Goal: Information Seeking & Learning: Learn about a topic

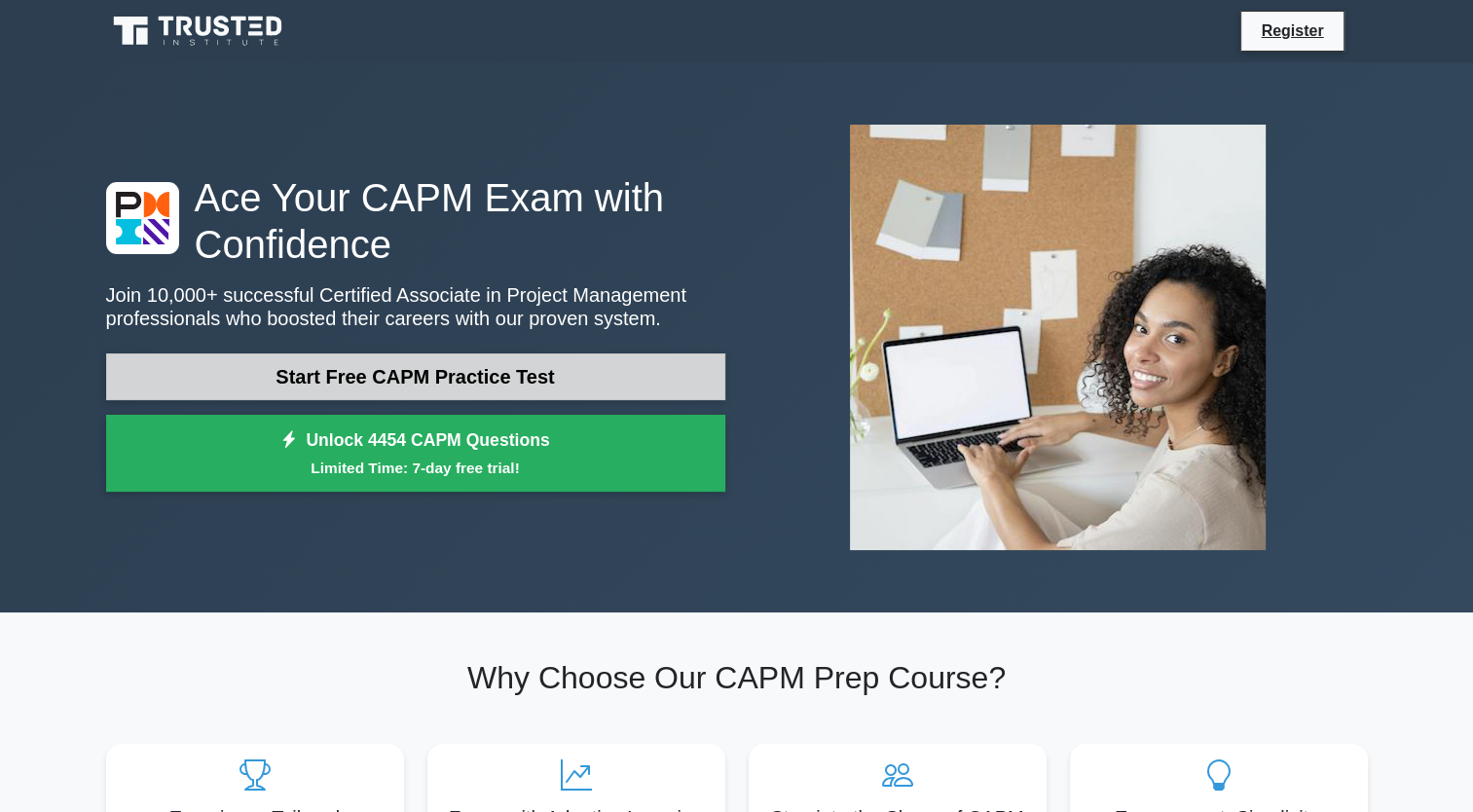
click at [512, 391] on link "Start Free CAPM Practice Test" at bounding box center [415, 377] width 619 height 47
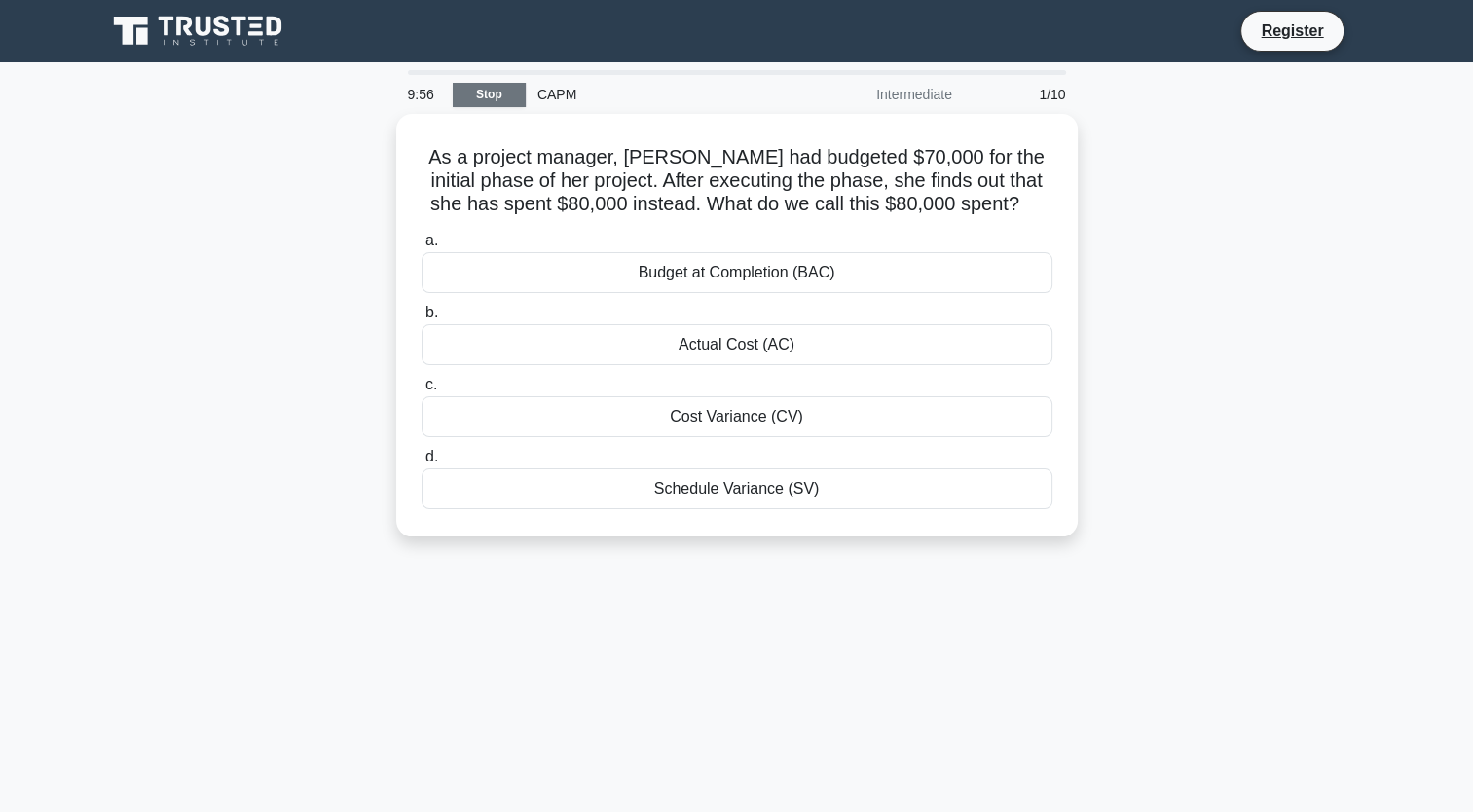
click at [501, 93] on link "Stop" at bounding box center [489, 94] width 73 height 25
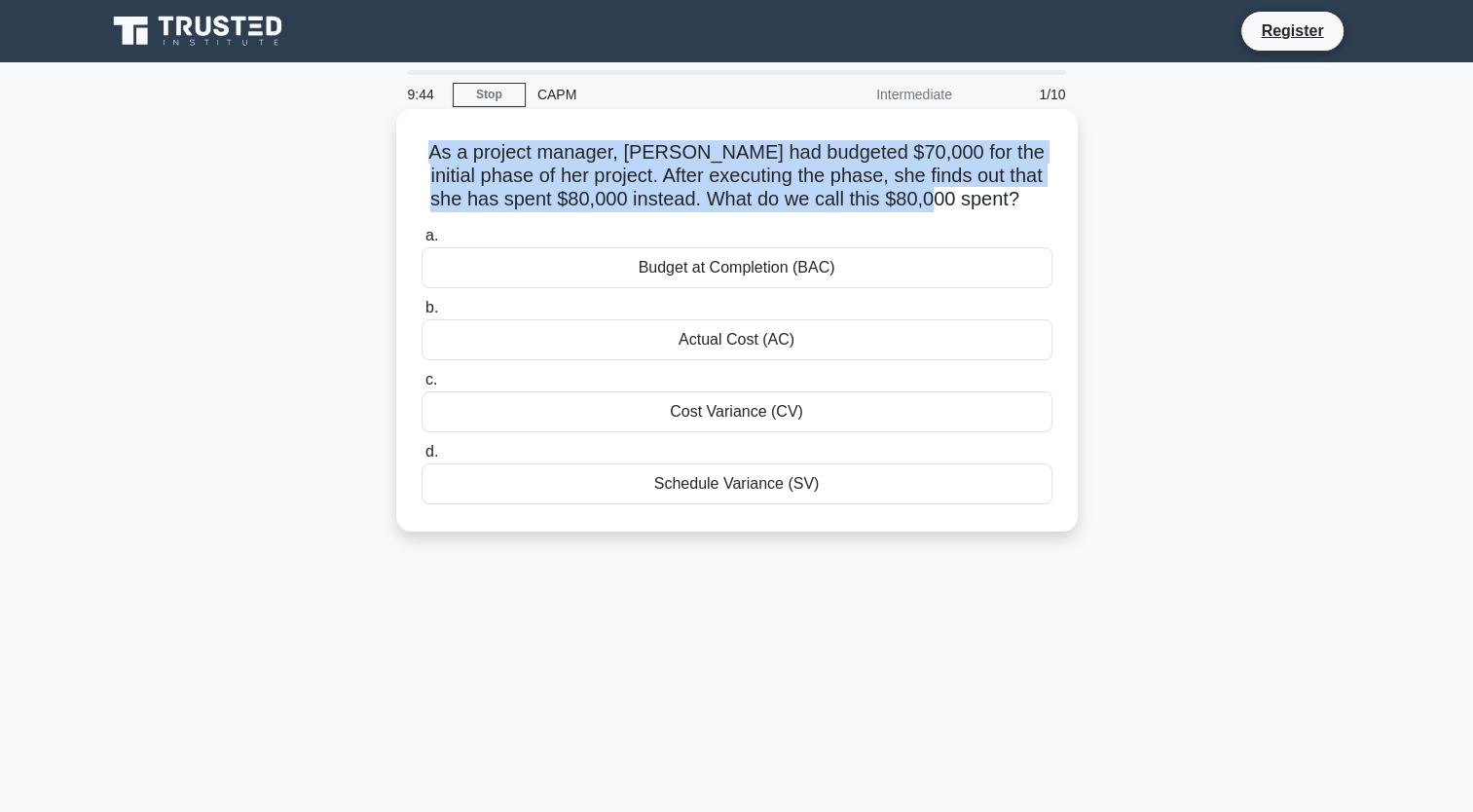
drag, startPoint x: 956, startPoint y: 203, endPoint x: 405, endPoint y: 153, distance: 553.3
click at [405, 153] on div "As a project manager, Lisa had budgeted $70,000 for the initial phase of her pr…" at bounding box center [736, 320] width 666 height 407
drag, startPoint x: 405, startPoint y: 153, endPoint x: 475, endPoint y: 157, distance: 70.1
copy h5 "As a project manager, Lisa had budgeted $70,000 for the initial phase of her pr…"
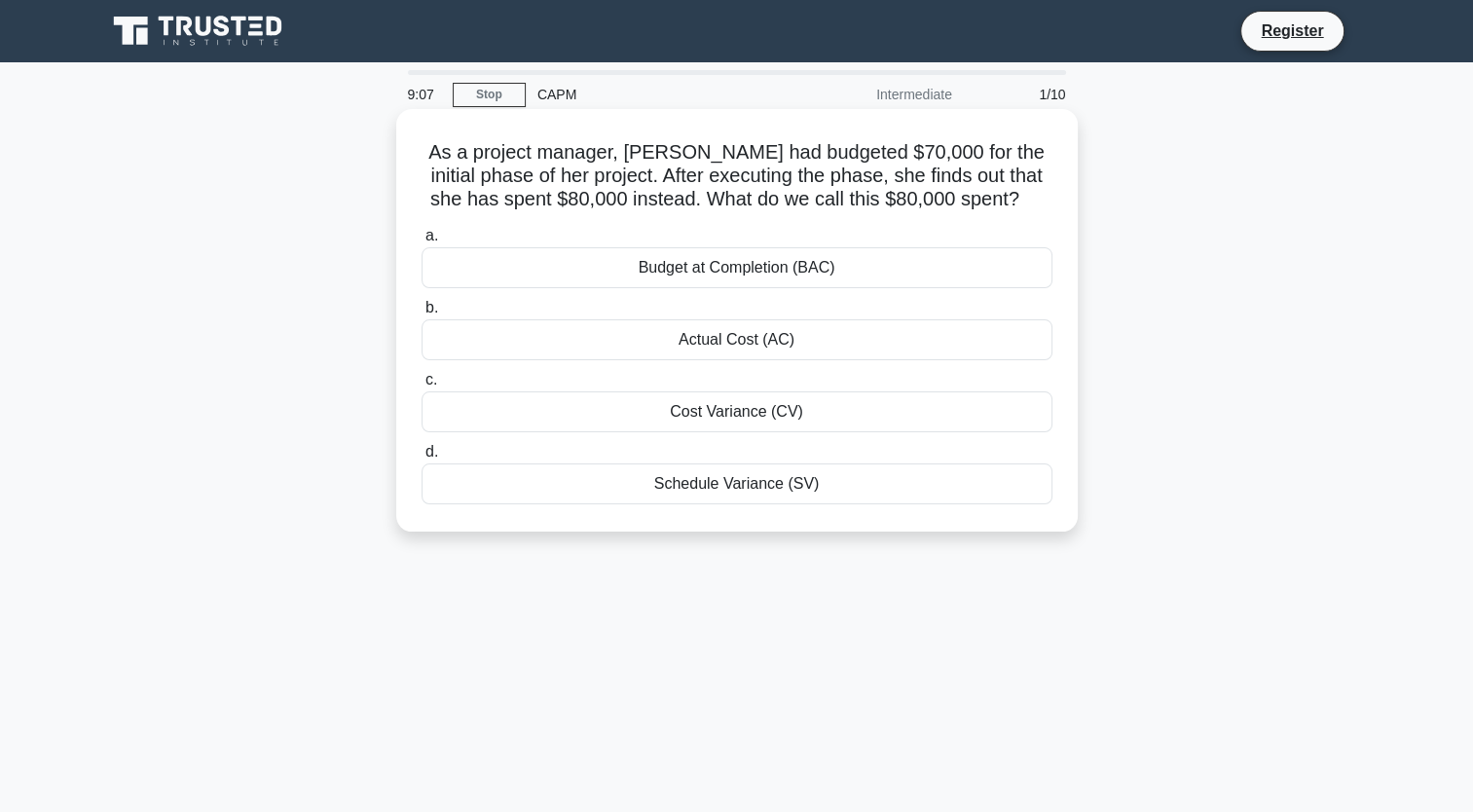
click at [775, 348] on div "Actual Cost (AC)" at bounding box center [736, 340] width 631 height 41
click at [422, 315] on input "b. Actual Cost (AC)" at bounding box center [422, 308] width 0 height 13
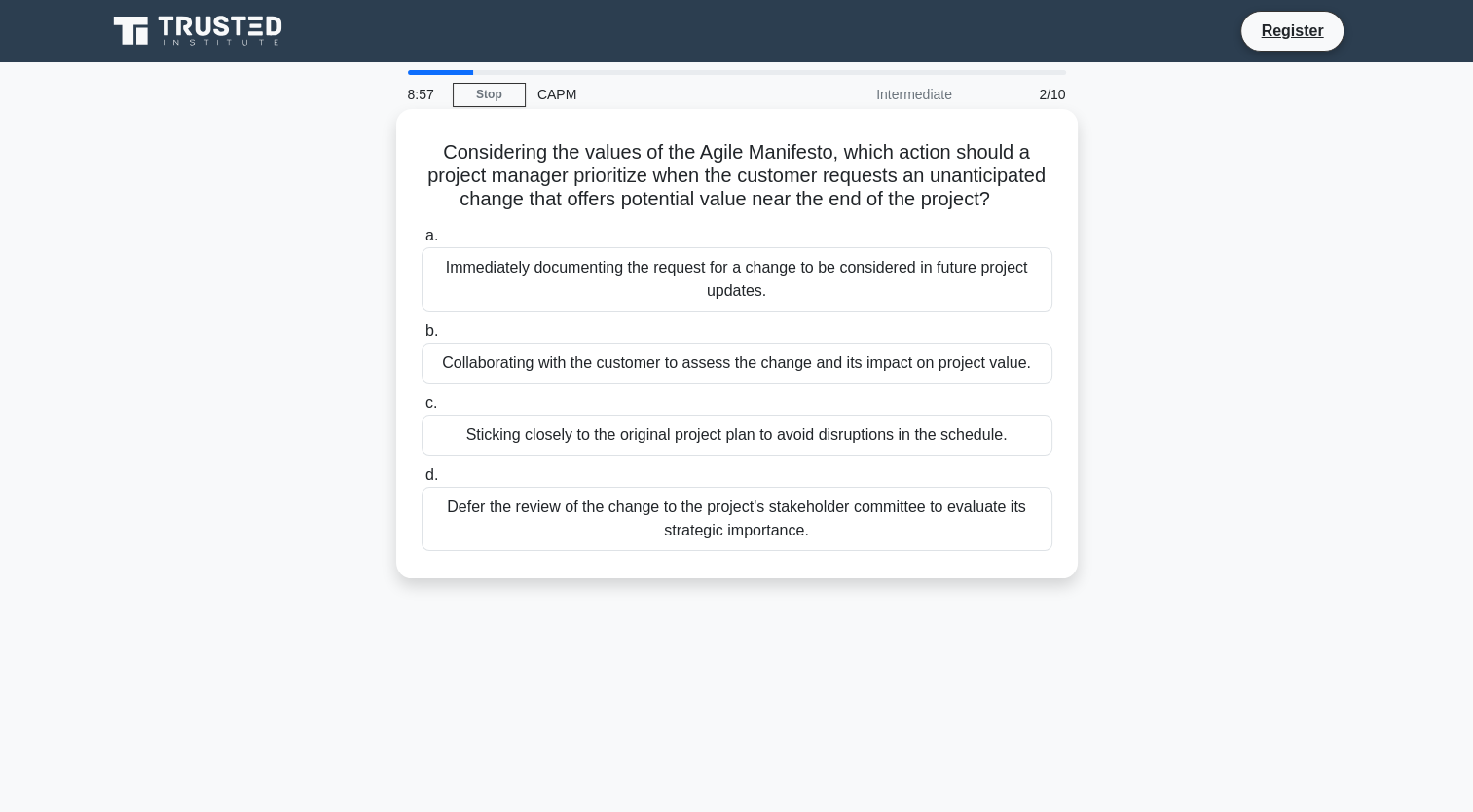
drag, startPoint x: 767, startPoint y: 229, endPoint x: 432, endPoint y: 152, distance: 343.7
click at [432, 152] on h5 "Considering the values of the Agile Manifesto, which action should a project ma…" at bounding box center [736, 176] width 635 height 72
drag, startPoint x: 432, startPoint y: 152, endPoint x: 542, endPoint y: 166, distance: 110.9
copy h5 "Considering the values of the Agile Manifesto, which action should a project ma…"
drag, startPoint x: 847, startPoint y: 555, endPoint x: 410, endPoint y: 253, distance: 531.2
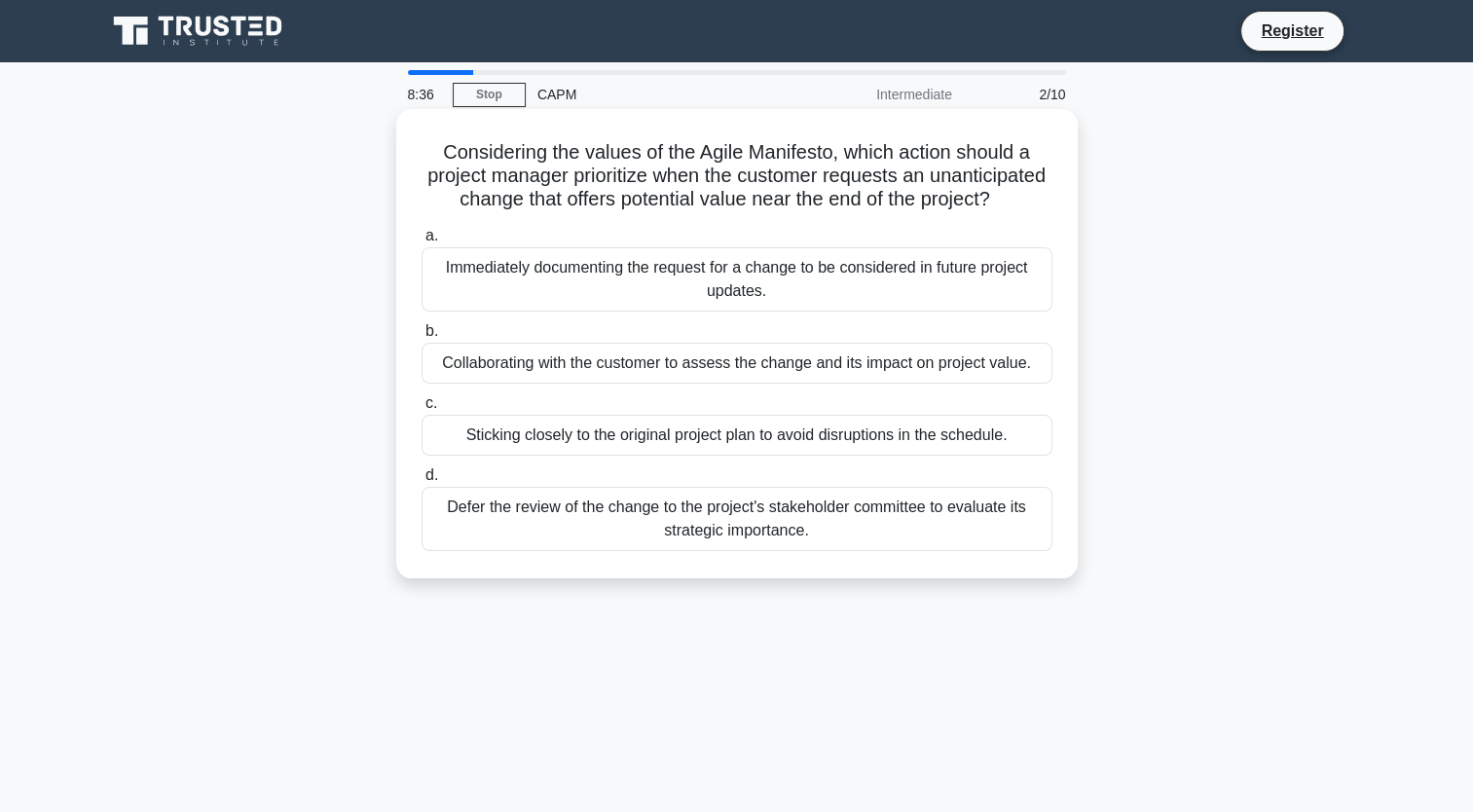
click at [410, 253] on div "a. Immediately documenting the request for a change to be considered in future …" at bounding box center [736, 387] width 654 height 335
copy div "a. Immediately documenting the request for a change to be considered in future …"
click at [710, 312] on div "Immediately documenting the request for a change to be considered in future pro…" at bounding box center [736, 279] width 631 height 65
click at [422, 242] on input "a. Immediately documenting the request for a change to be considered in future …" at bounding box center [422, 235] width 0 height 13
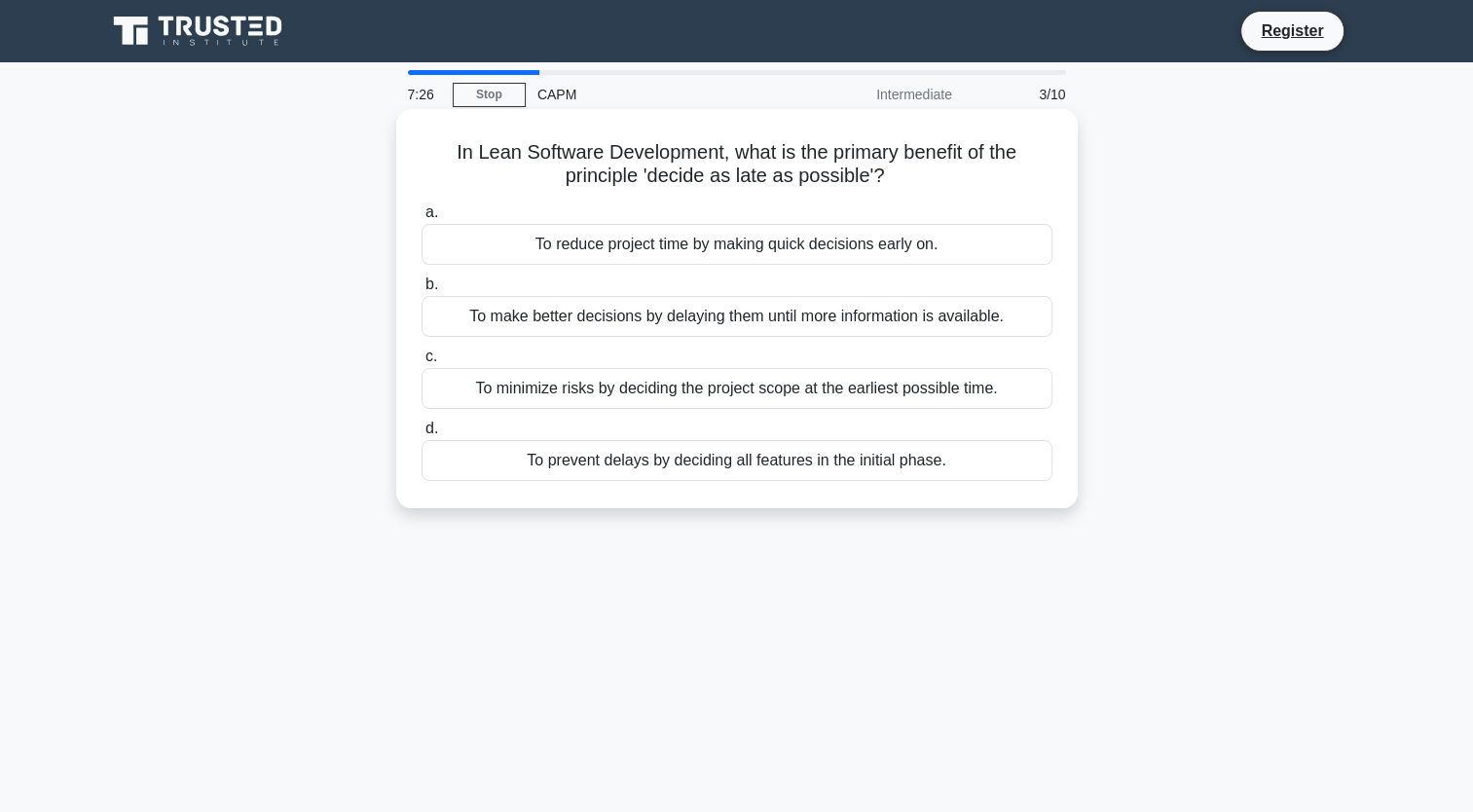
drag, startPoint x: 890, startPoint y: 185, endPoint x: 441, endPoint y: 145, distance: 450.8
click at [441, 145] on h5 "In Lean Software Development, what is the primary benefit of the principle 'dec…" at bounding box center [736, 165] width 635 height 49
drag, startPoint x: 670, startPoint y: 170, endPoint x: 666, endPoint y: 435, distance: 265.0
click at [666, 435] on label "d. To prevent delays by deciding all features in the initial phase." at bounding box center [736, 449] width 631 height 65
click at [422, 435] on input "d. To prevent delays by deciding all features in the initial phase." at bounding box center [422, 429] width 0 height 13
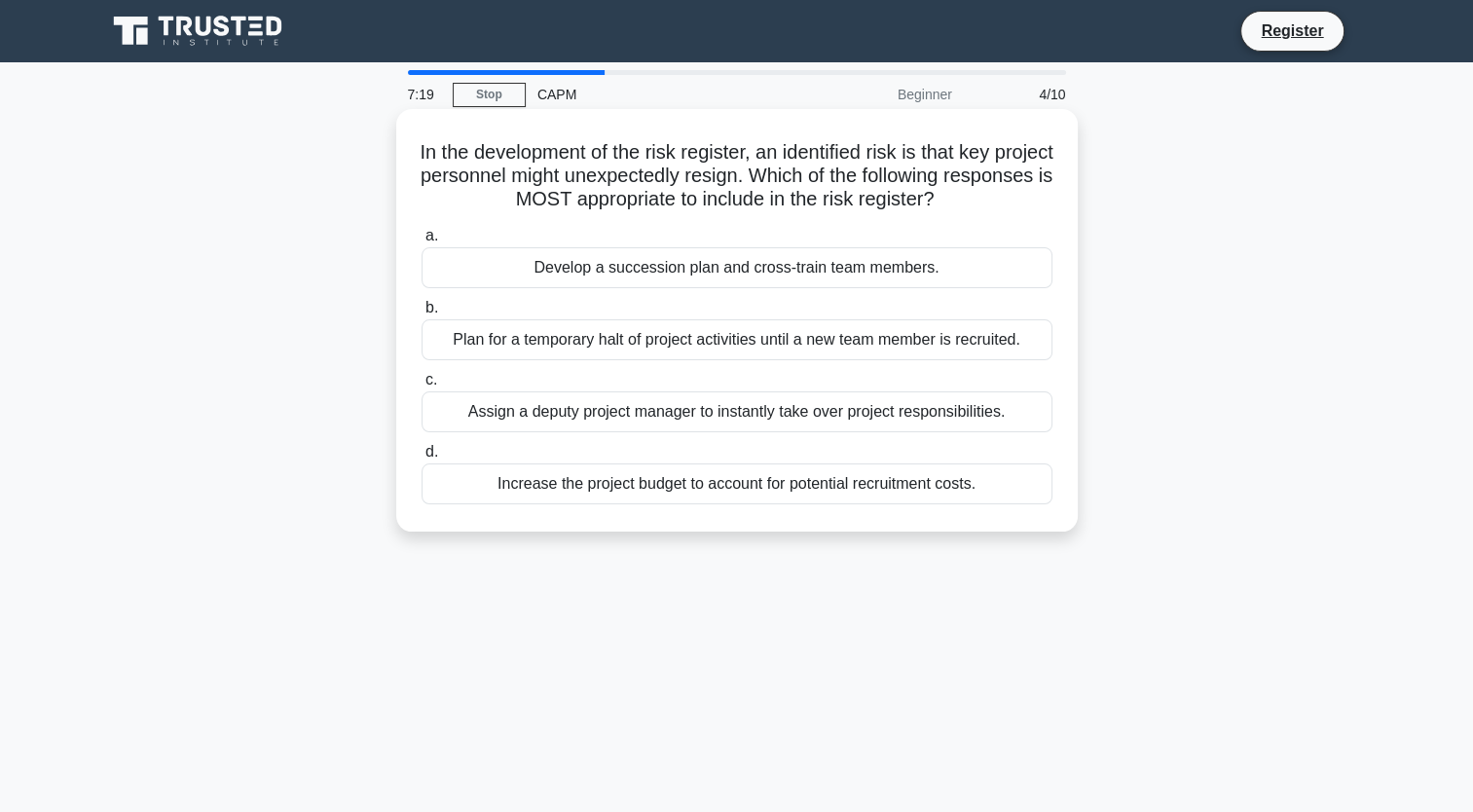
drag, startPoint x: 990, startPoint y: 492, endPoint x: 433, endPoint y: 140, distance: 658.9
click at [433, 140] on div "In the development of the risk register, an identified risk is that key project…" at bounding box center [736, 320] width 666 height 407
drag, startPoint x: 433, startPoint y: 140, endPoint x: 505, endPoint y: 152, distance: 73.0
copy div "In the development of the risk register, an identified risk is that key project…"
click at [576, 266] on div "Develop a succession plan and cross-train team members." at bounding box center [736, 268] width 631 height 41
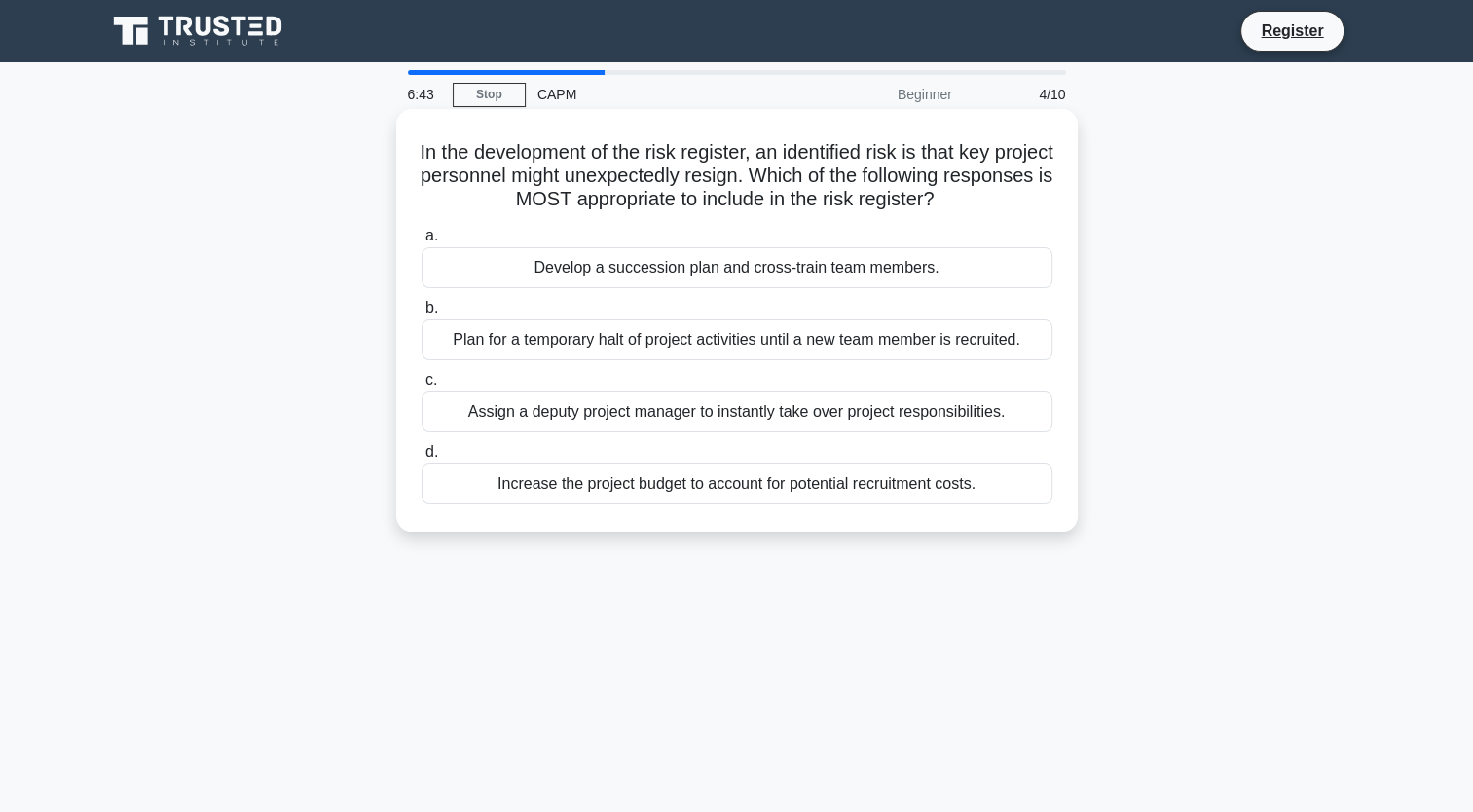
click at [422, 242] on input "a. Develop a succession plan and cross-train team members." at bounding box center [422, 235] width 0 height 13
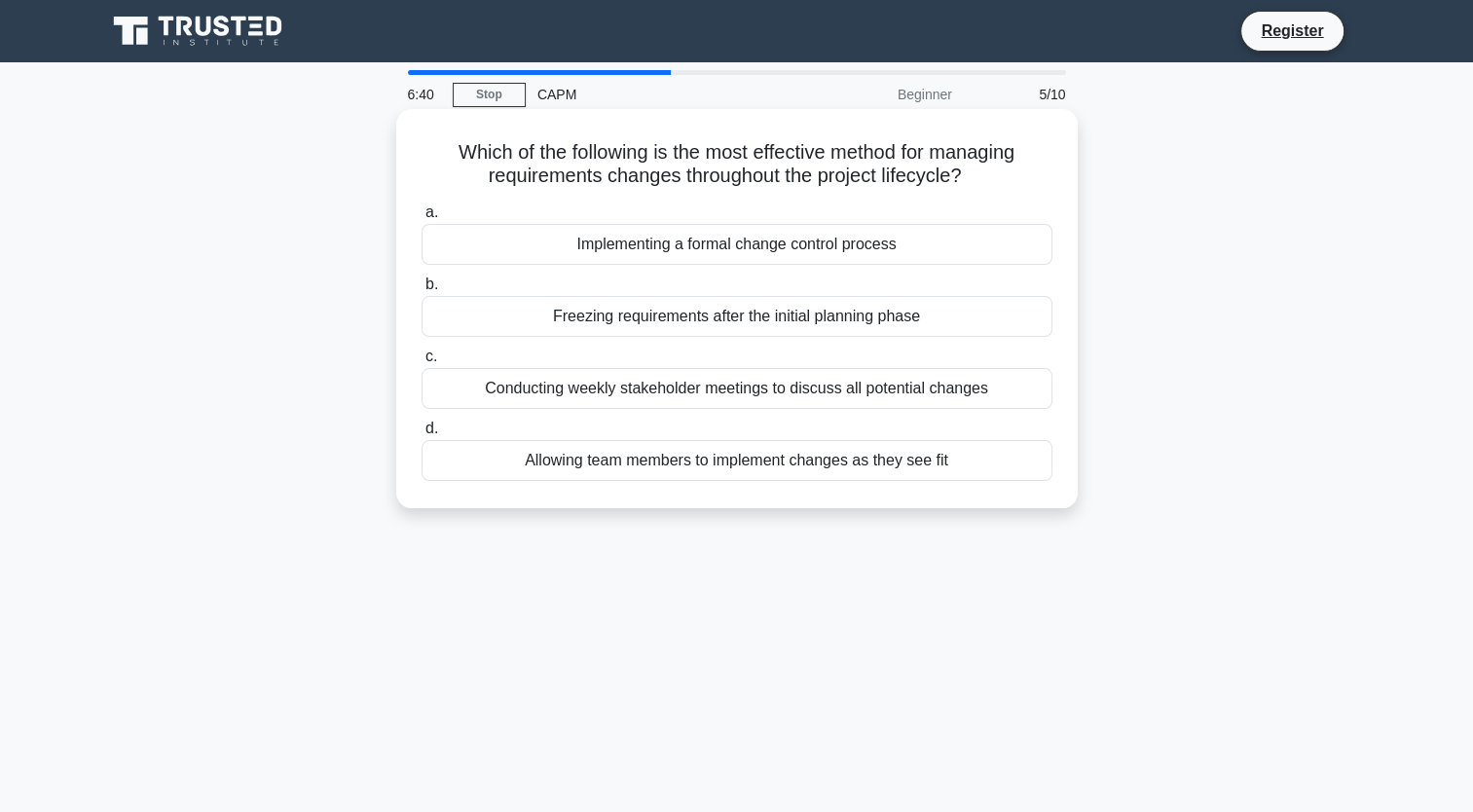
drag, startPoint x: 961, startPoint y: 461, endPoint x: 445, endPoint y: 137, distance: 609.3
click at [445, 137] on div "Which of the following is the most effective method for managing requirements c…" at bounding box center [736, 308] width 666 height 383
copy div "Which of the following is the most effective method for managing requirements c…"
click at [631, 246] on div "Implementing a formal change control process" at bounding box center [736, 244] width 631 height 41
click at [422, 219] on input "a. Implementing a formal change control process" at bounding box center [422, 212] width 0 height 13
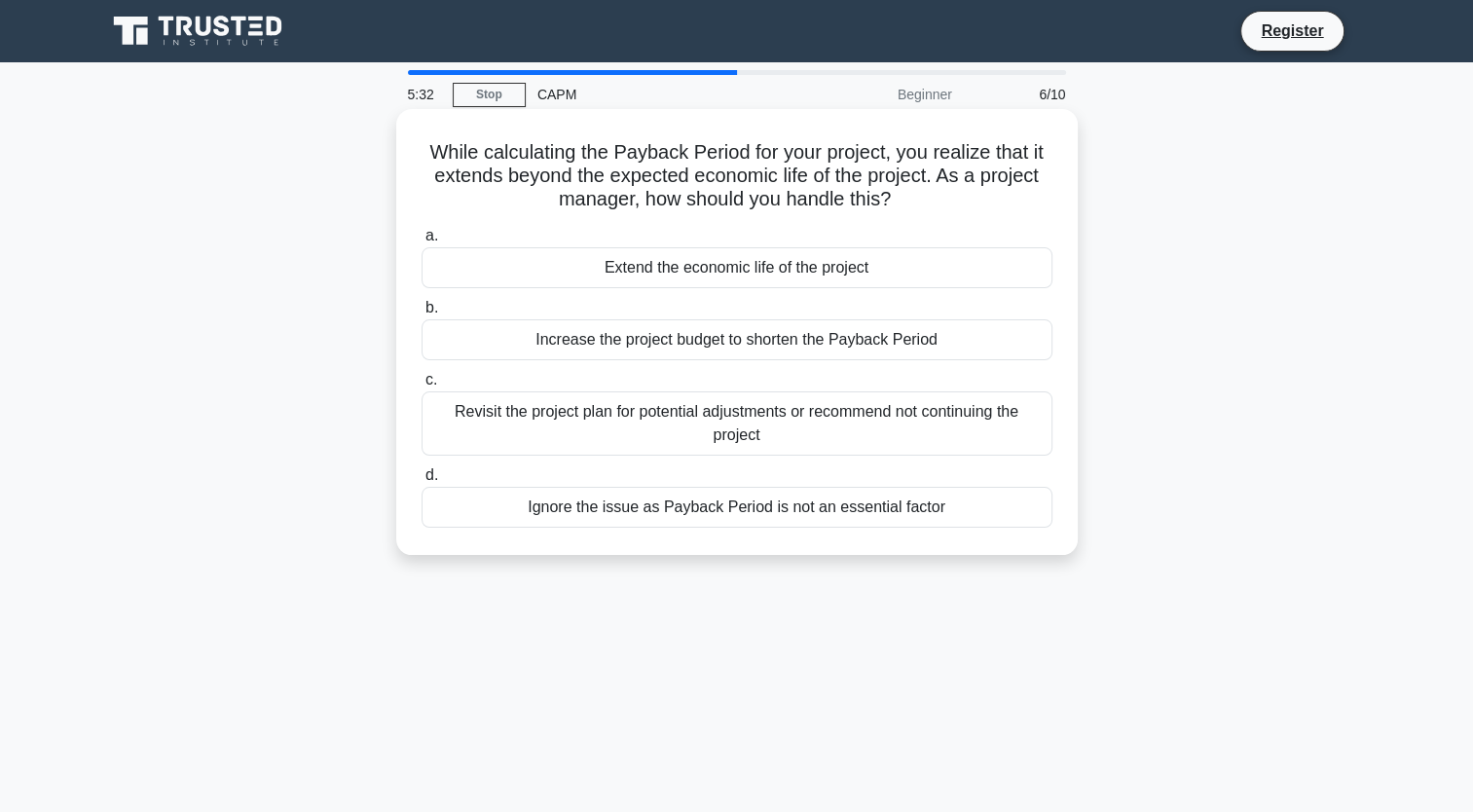
drag, startPoint x: 419, startPoint y: 146, endPoint x: 964, endPoint y: 526, distance: 664.4
click at [964, 526] on div "While calculating the Payback Period for your project, you realize that it exte…" at bounding box center [736, 331] width 666 height 431
copy div "While calculating the Payback Period for your project, you realize that it exte…"
click at [643, 516] on div "Ignore the issue as Payback Period is not an essential factor" at bounding box center [736, 507] width 631 height 41
click at [422, 482] on input "d. Ignore the issue as Payback Period is not an essential factor" at bounding box center [422, 476] width 0 height 13
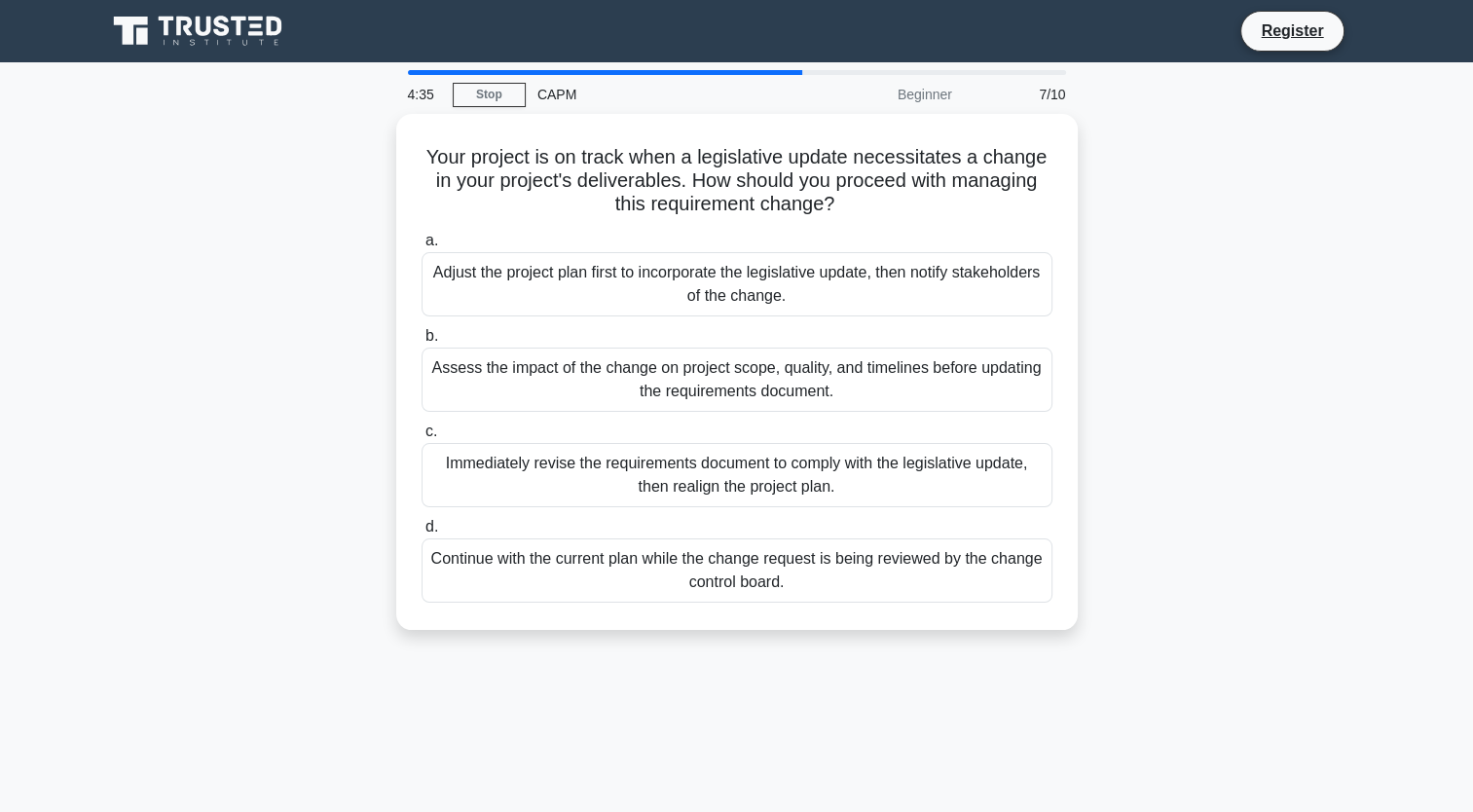
drag, startPoint x: 425, startPoint y: 154, endPoint x: 913, endPoint y: 626, distance: 678.9
click at [913, 626] on div "Your project is on track when a legislative update necessitates a change in you…" at bounding box center [736, 383] width 1286 height 539
copy div "Your project is on track when a legislative update necessitates a change in you…"
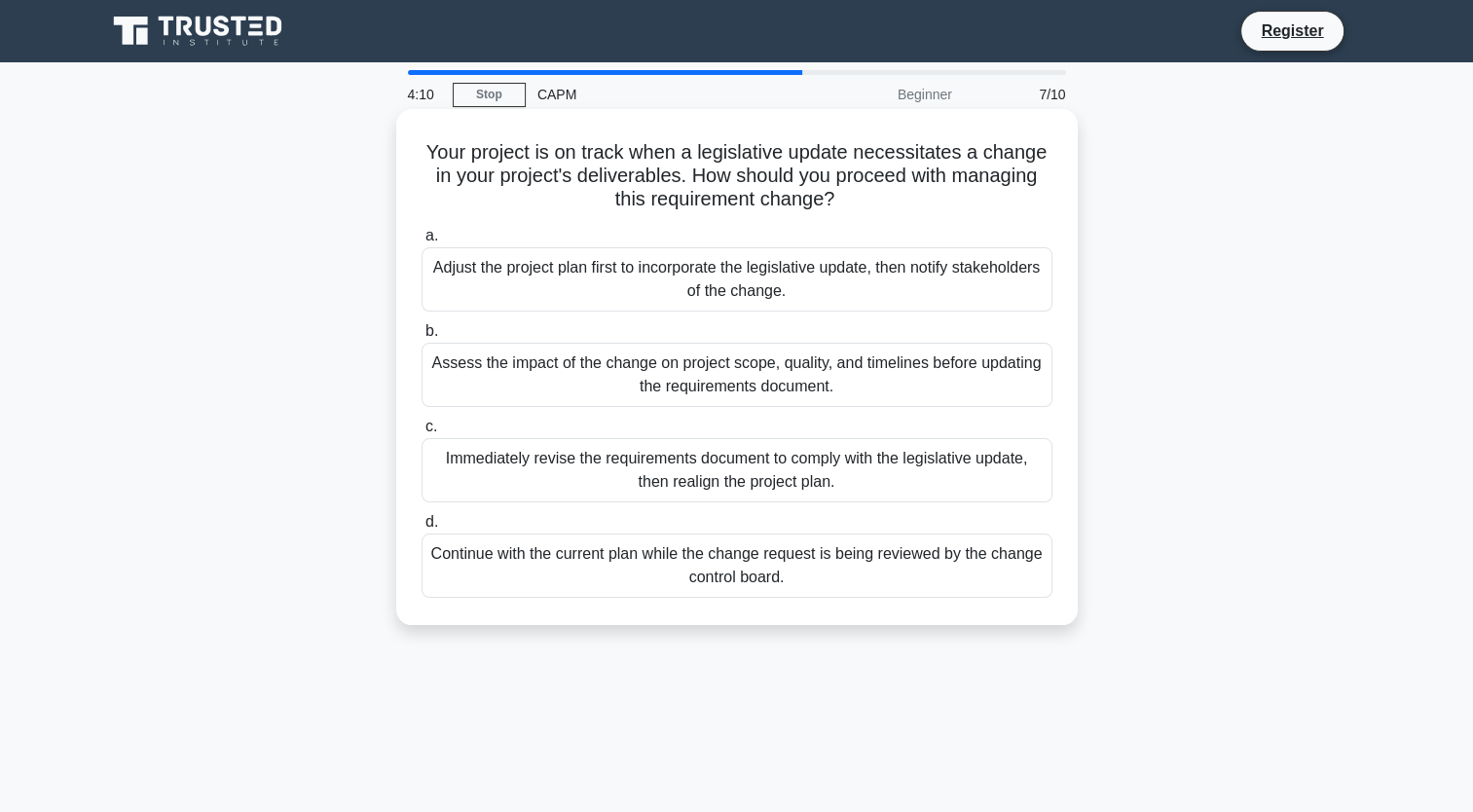
click at [522, 372] on div "Assess the impact of the change on project scope, quality, and timelines before…" at bounding box center [736, 375] width 631 height 65
click at [422, 338] on input "b. Assess the impact of the change on project scope, quality, and timelines bef…" at bounding box center [422, 331] width 0 height 13
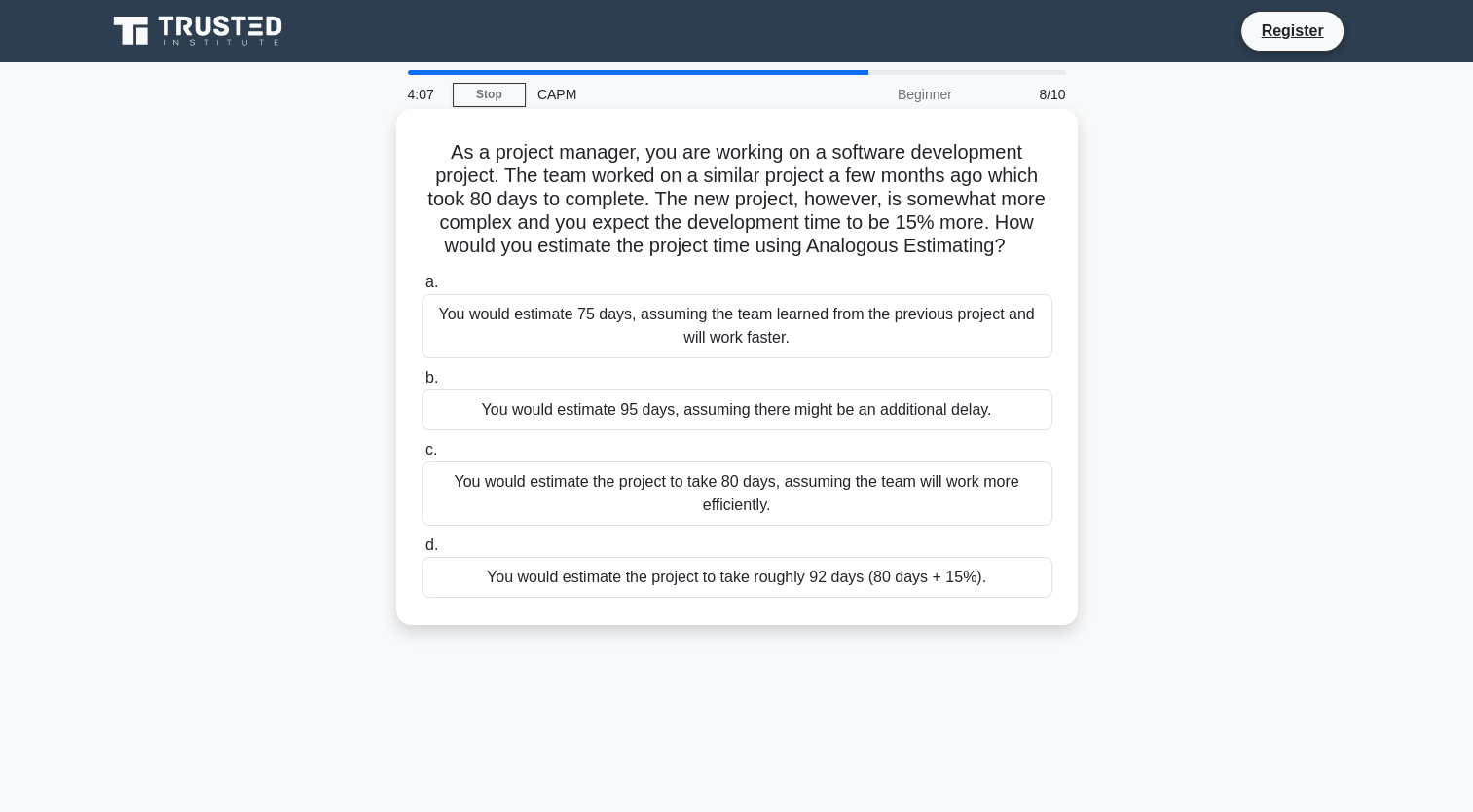
drag, startPoint x: 437, startPoint y: 151, endPoint x: 1003, endPoint y: 593, distance: 718.1
click at [1003, 593] on div "As a project manager, you are working on a software development project. The te…" at bounding box center [736, 367] width 666 height 500
drag, startPoint x: 1003, startPoint y: 593, endPoint x: 966, endPoint y: 575, distance: 41.1
copy div "As a project manager, you are working on a software development project. The te…"
click at [472, 490] on div "You would estimate the project to take 80 days, assuming the team will work mor…" at bounding box center [736, 494] width 631 height 65
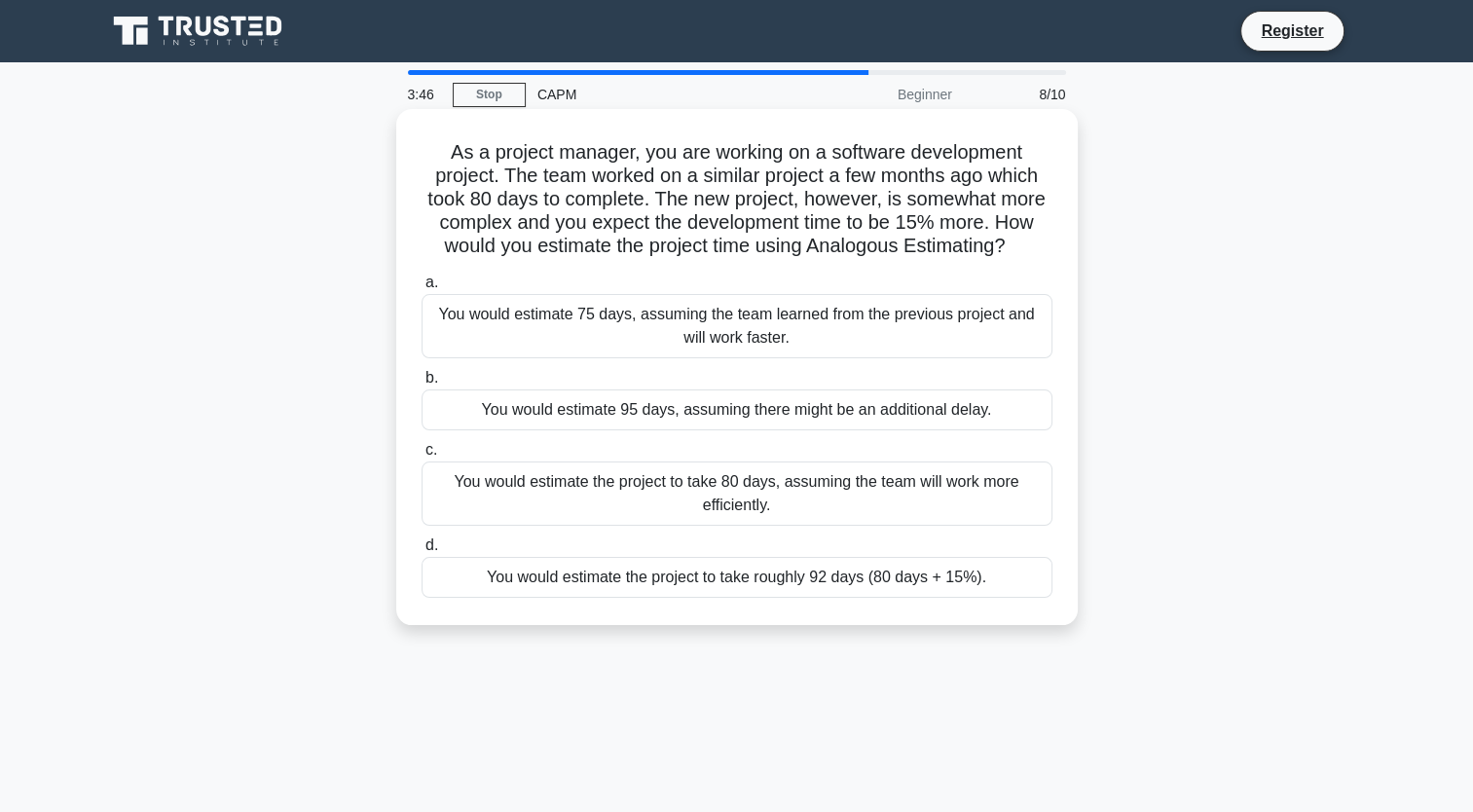
click at [422, 457] on input "c. You would estimate the project to take 80 days, assuming the team will work …" at bounding box center [422, 450] width 0 height 13
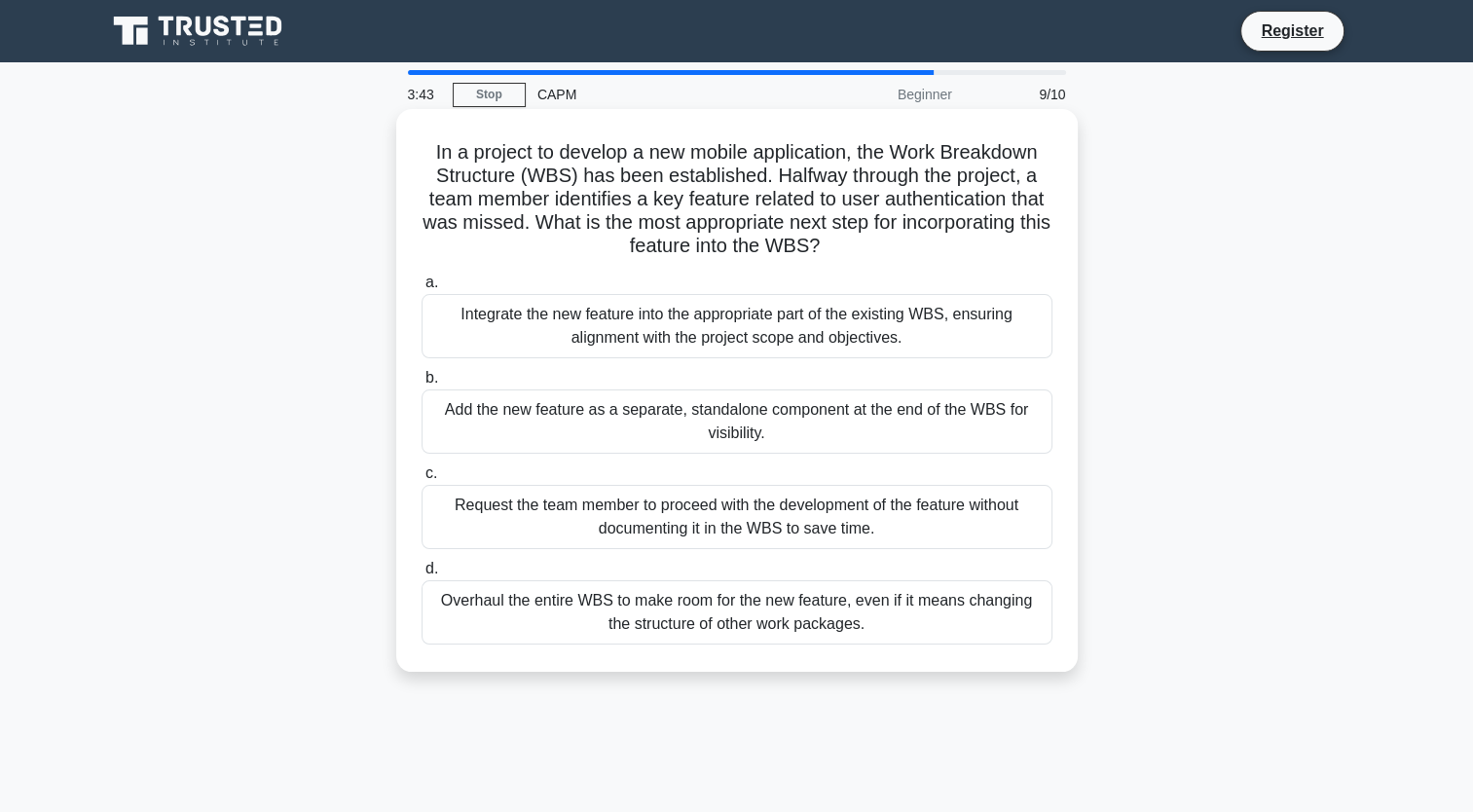
drag, startPoint x: 423, startPoint y: 152, endPoint x: 935, endPoint y: 662, distance: 722.7
click at [935, 662] on div "In a project to develop a new mobile application, the Work Breakdown Structure …" at bounding box center [736, 390] width 666 height 547
copy div "In a project to develop a new mobile application, the Work Breakdown Structure …"
click at [640, 314] on div "Integrate the new feature into the appropriate part of the existing WBS, ensuri…" at bounding box center [736, 327] width 631 height 65
click at [422, 289] on input "a. Integrate the new feature into the appropriate part of the existing WBS, ens…" at bounding box center [422, 282] width 0 height 13
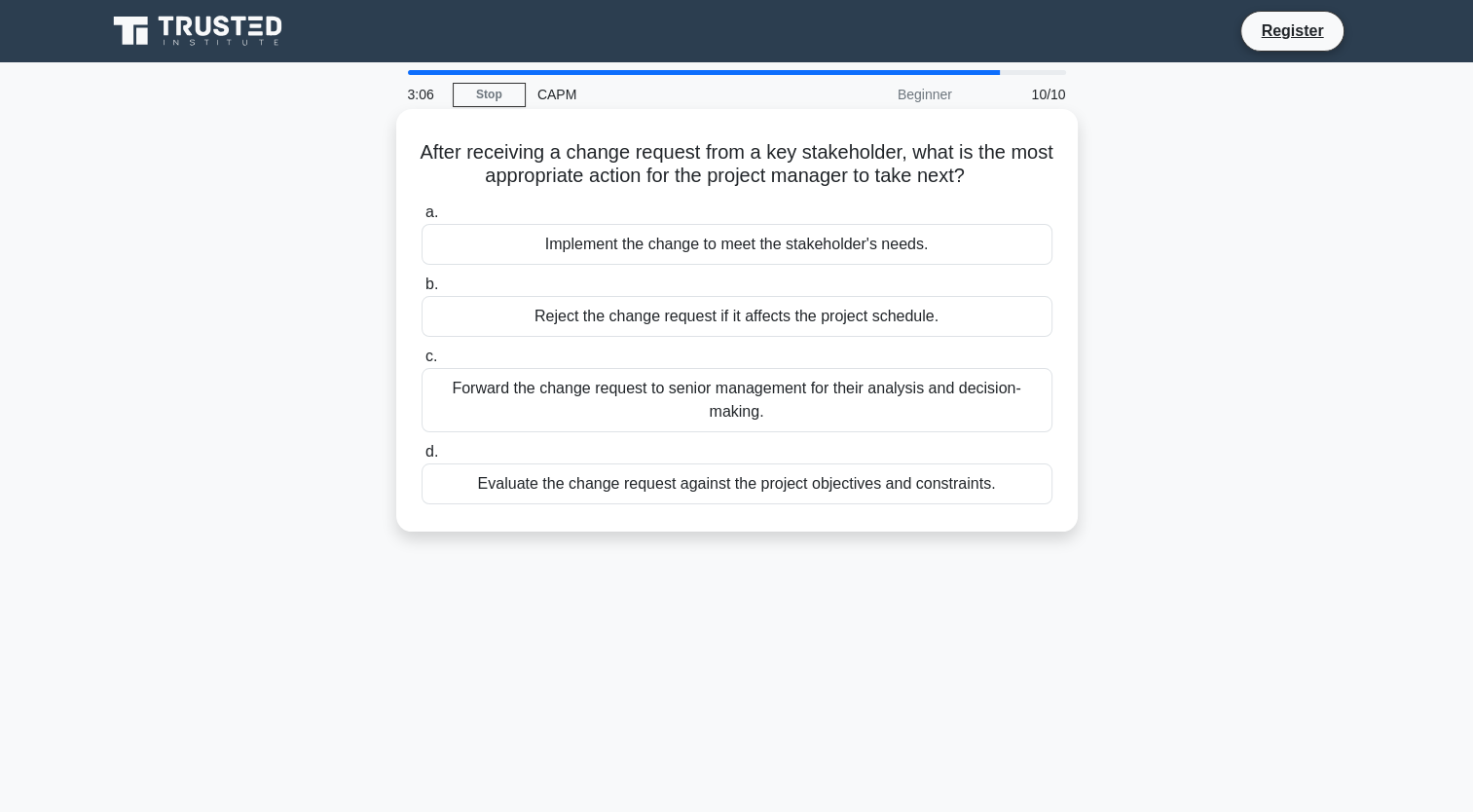
drag, startPoint x: 1011, startPoint y: 494, endPoint x: 421, endPoint y: 150, distance: 683.0
click at [421, 150] on div "After receiving a change request from a key stakeholder, what is the most appro…" at bounding box center [736, 320] width 666 height 407
drag, startPoint x: 421, startPoint y: 150, endPoint x: 579, endPoint y: 168, distance: 159.0
copy div "After receiving a change request from a key stakeholder, what is the most appro…"
click at [651, 386] on div "Forward the change request to senior management for their analysis and decision…" at bounding box center [736, 400] width 631 height 65
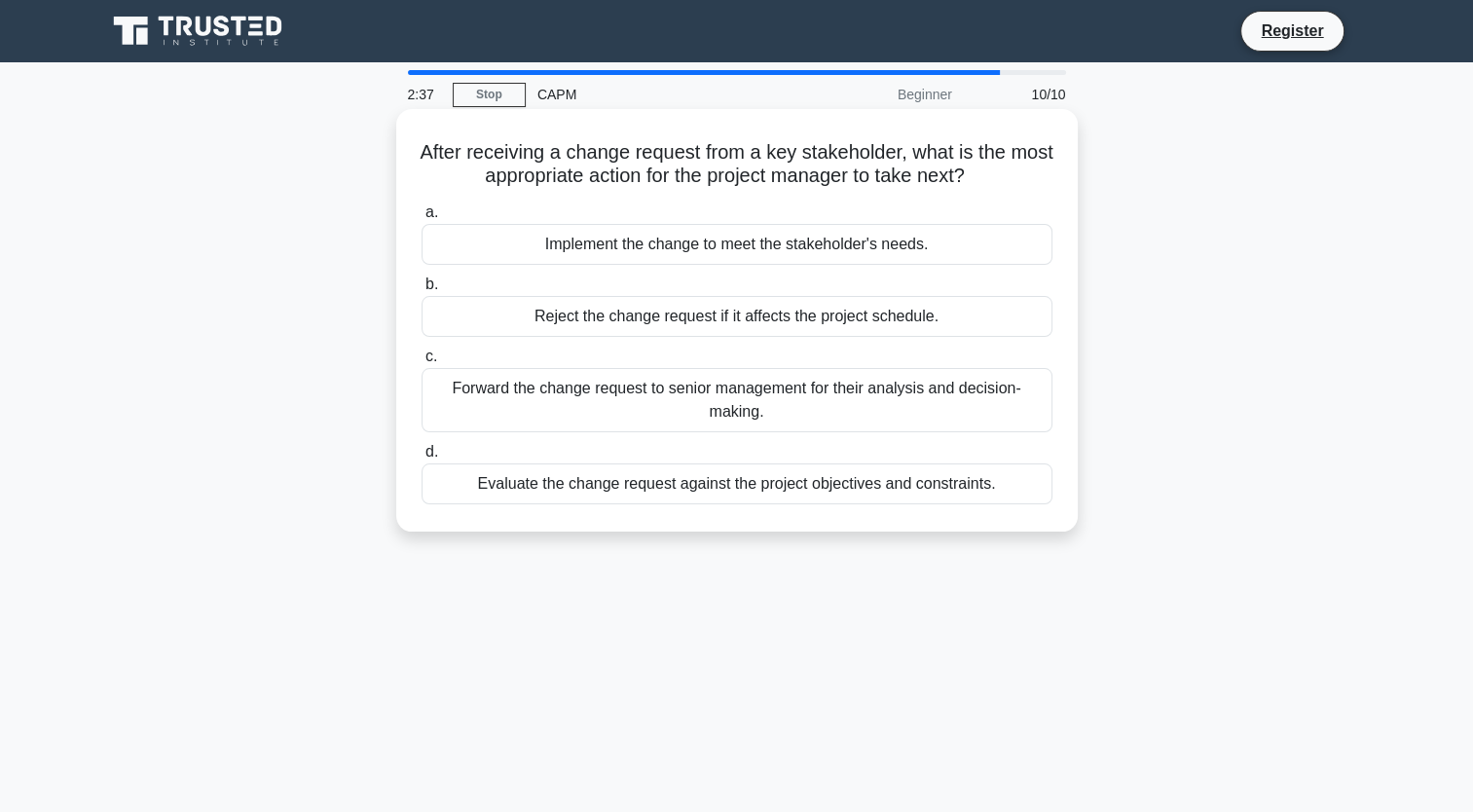
click at [422, 363] on input "c. Forward the change request to senior management for their analysis and decis…" at bounding box center [422, 356] width 0 height 13
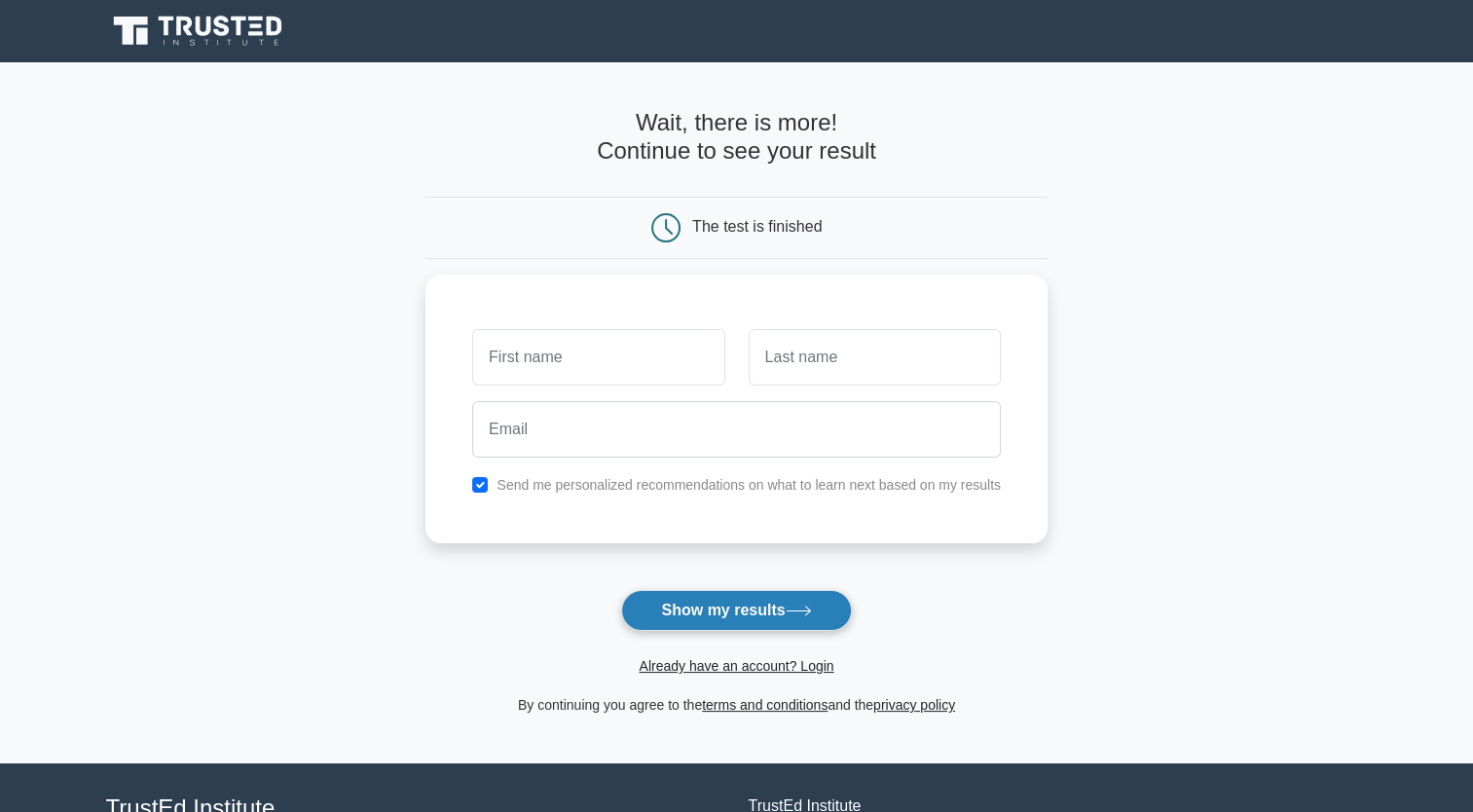
click at [820, 609] on button "Show my results" at bounding box center [736, 611] width 229 height 41
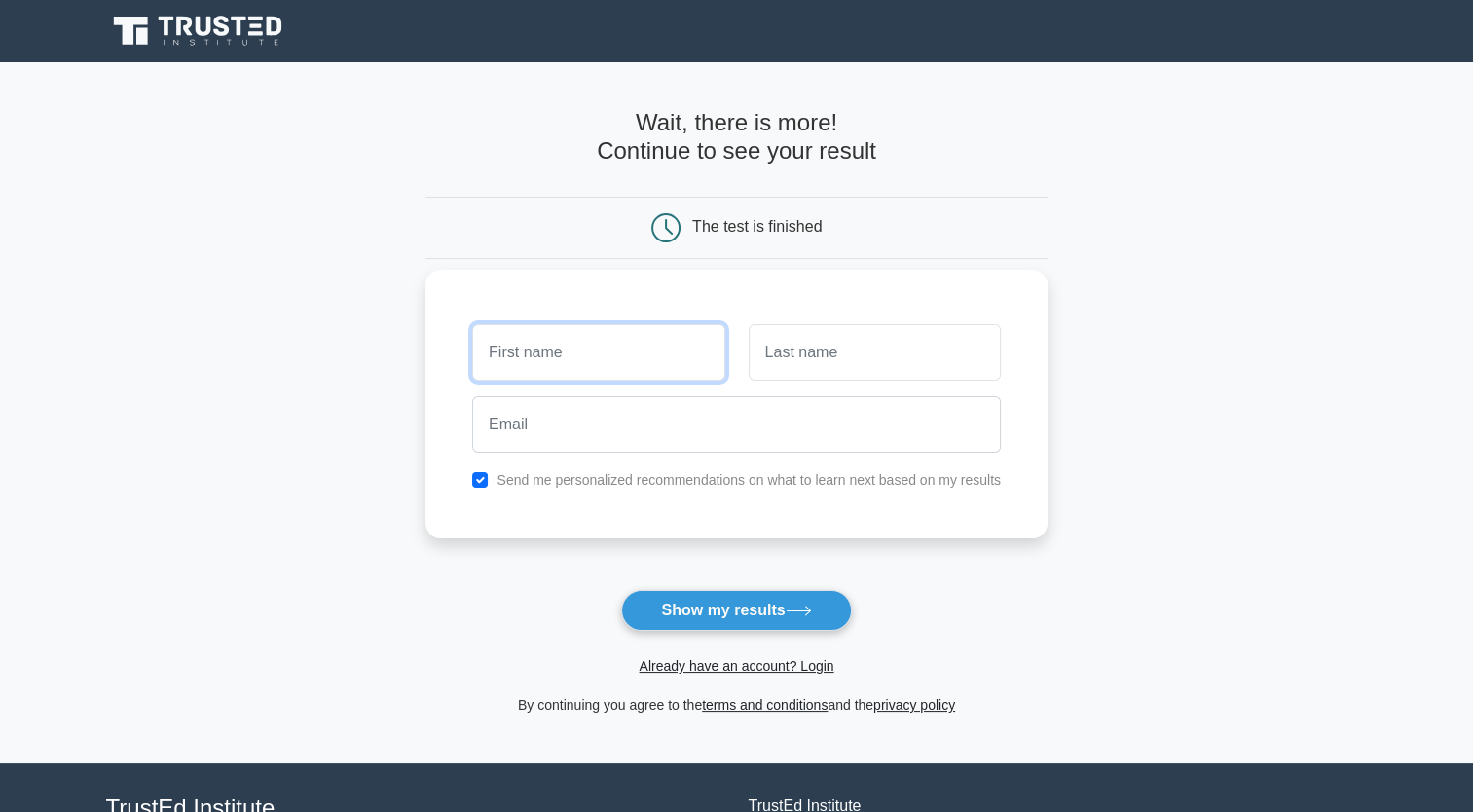
click at [560, 364] on input "text" at bounding box center [598, 353] width 252 height 57
type input "[PERSON_NAME]"
click at [844, 346] on input "text" at bounding box center [874, 353] width 252 height 57
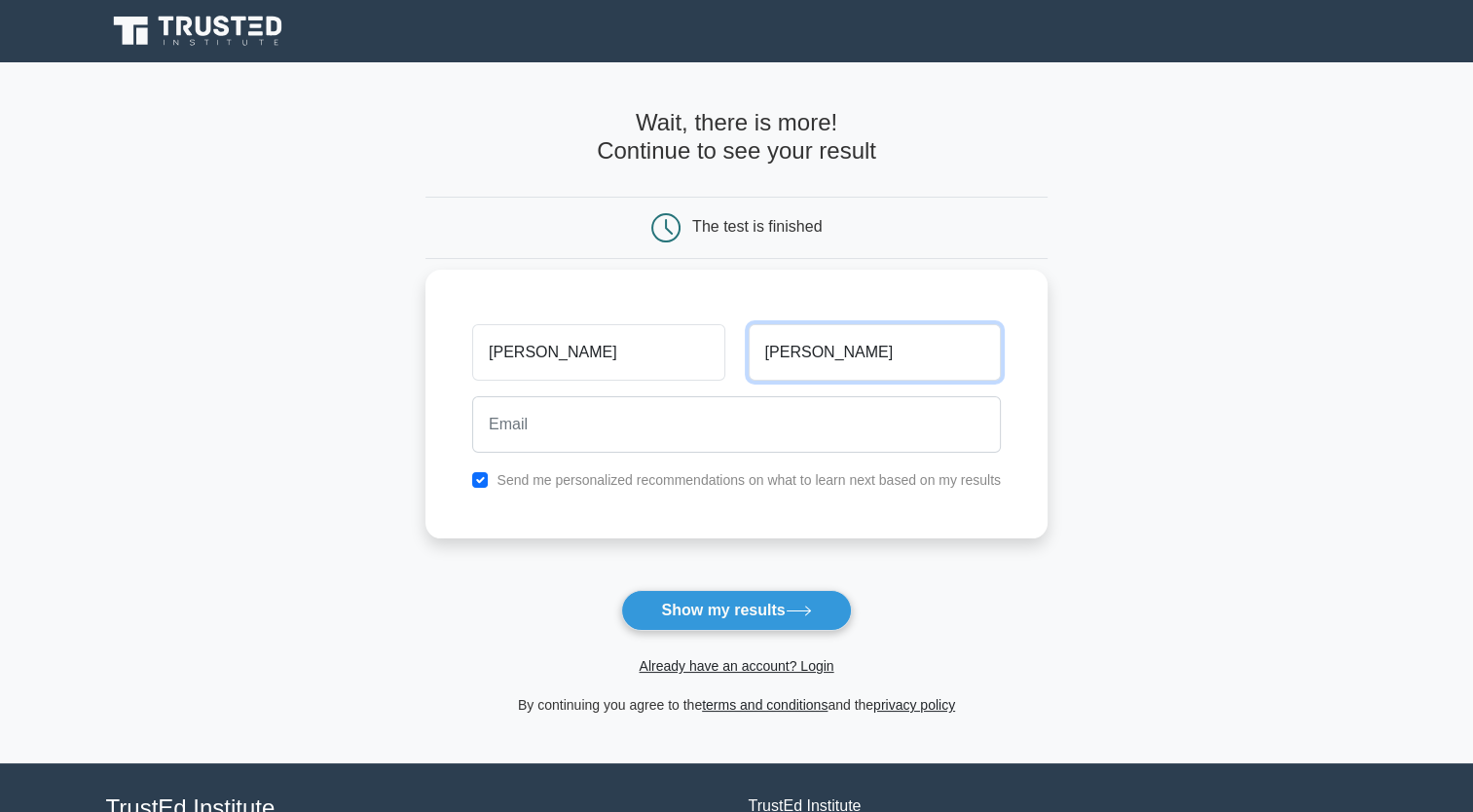
type input "[PERSON_NAME]"
click at [483, 484] on input "checkbox" at bounding box center [481, 481] width 16 height 16
checkbox input "false"
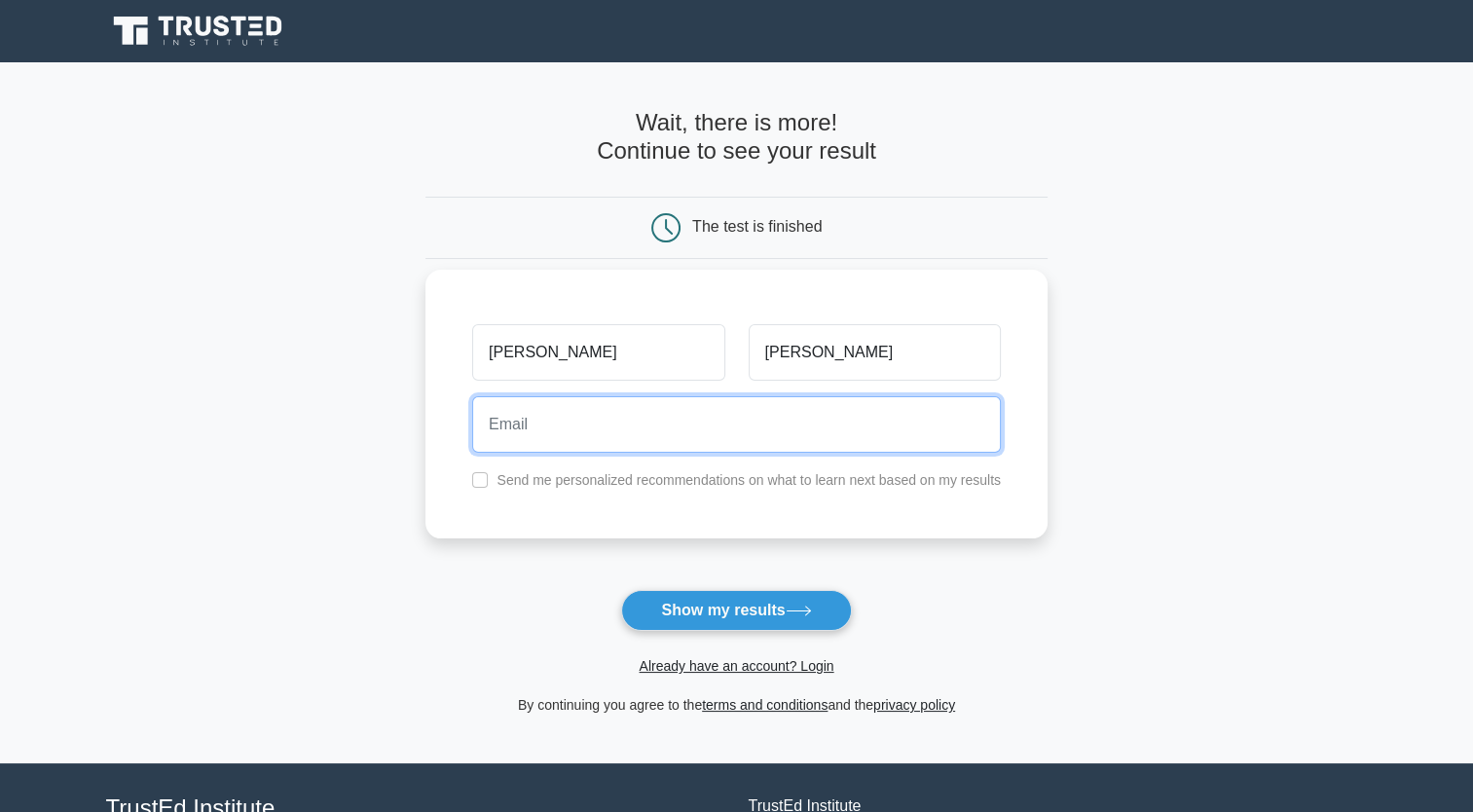
click at [515, 427] on input "email" at bounding box center [736, 425] width 529 height 57
type input "u"
type input "y"
paste input "[PERSON_NAME][EMAIL_ADDRESS][DOMAIN_NAME]"
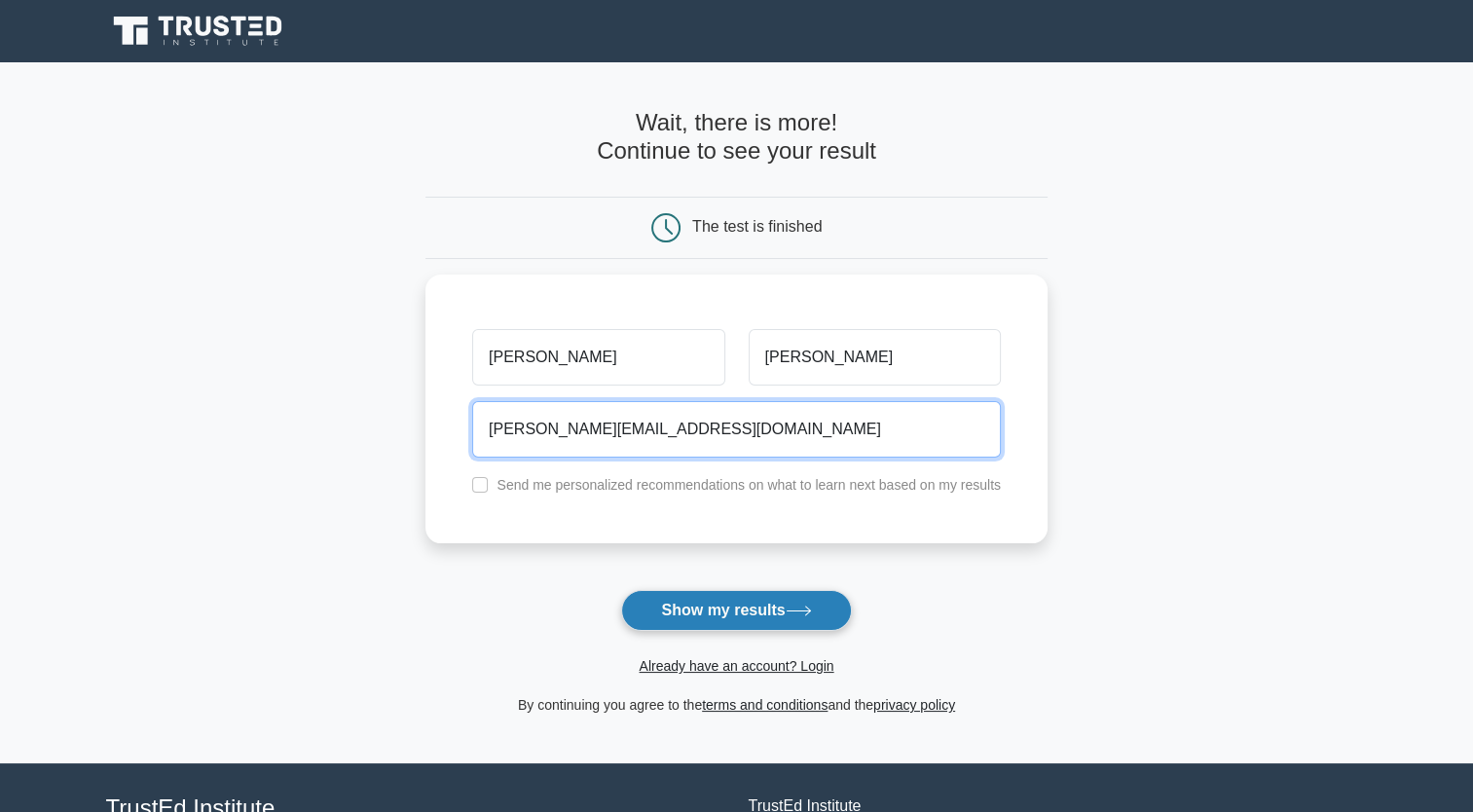
type input "[PERSON_NAME][EMAIL_ADDRESS][DOMAIN_NAME]"
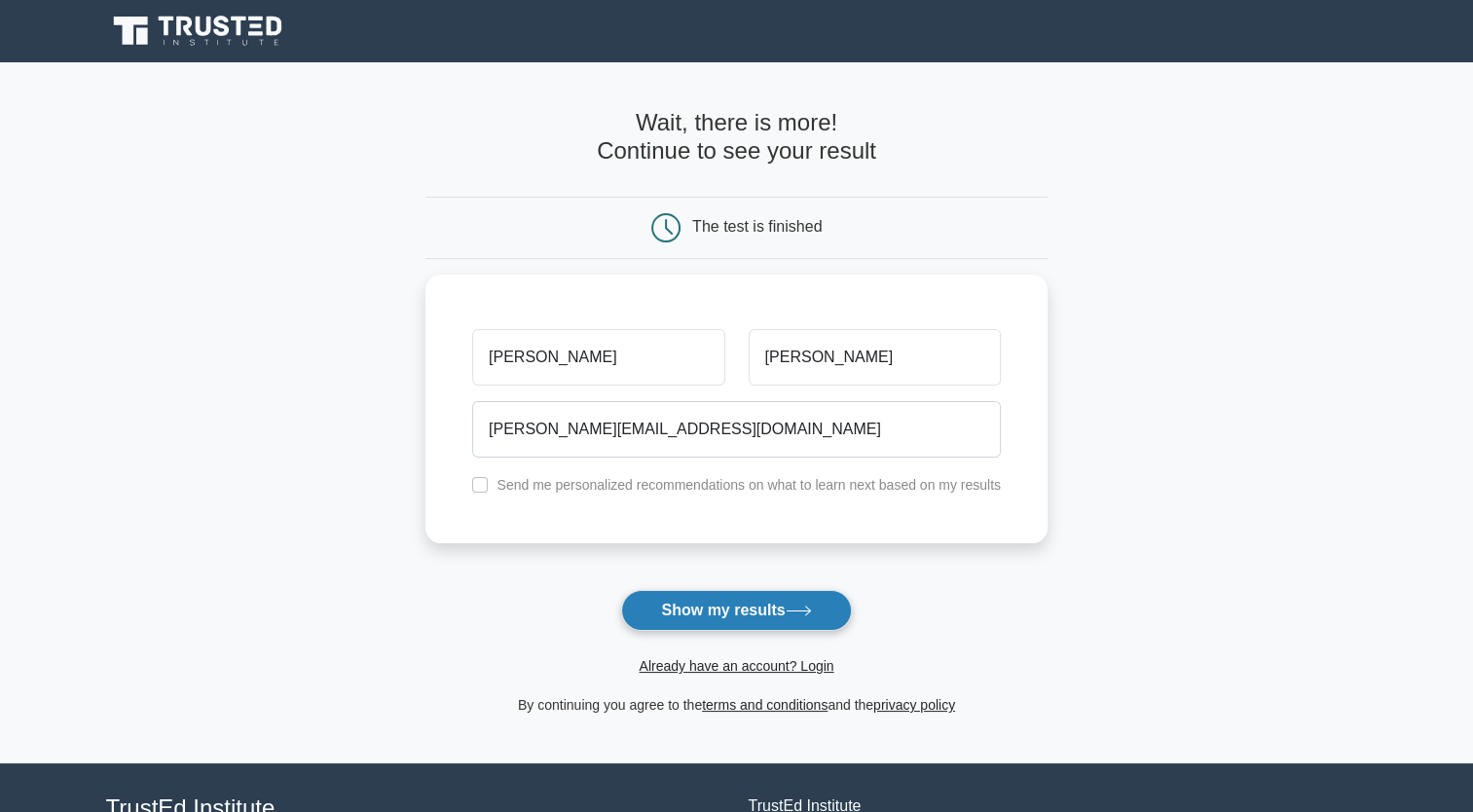
click at [763, 620] on button "Show my results" at bounding box center [736, 611] width 229 height 41
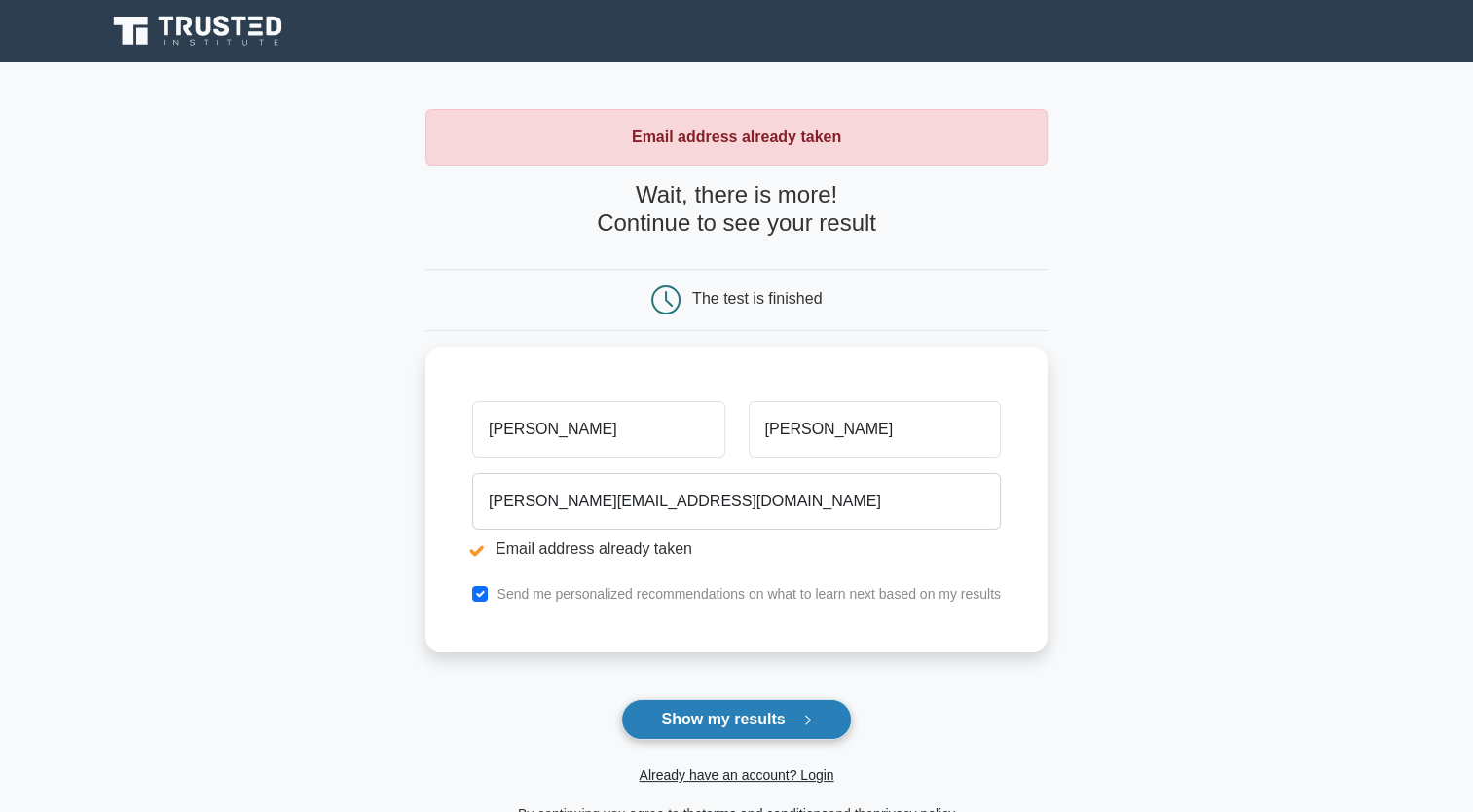
click at [744, 716] on button "Show my results" at bounding box center [736, 720] width 229 height 41
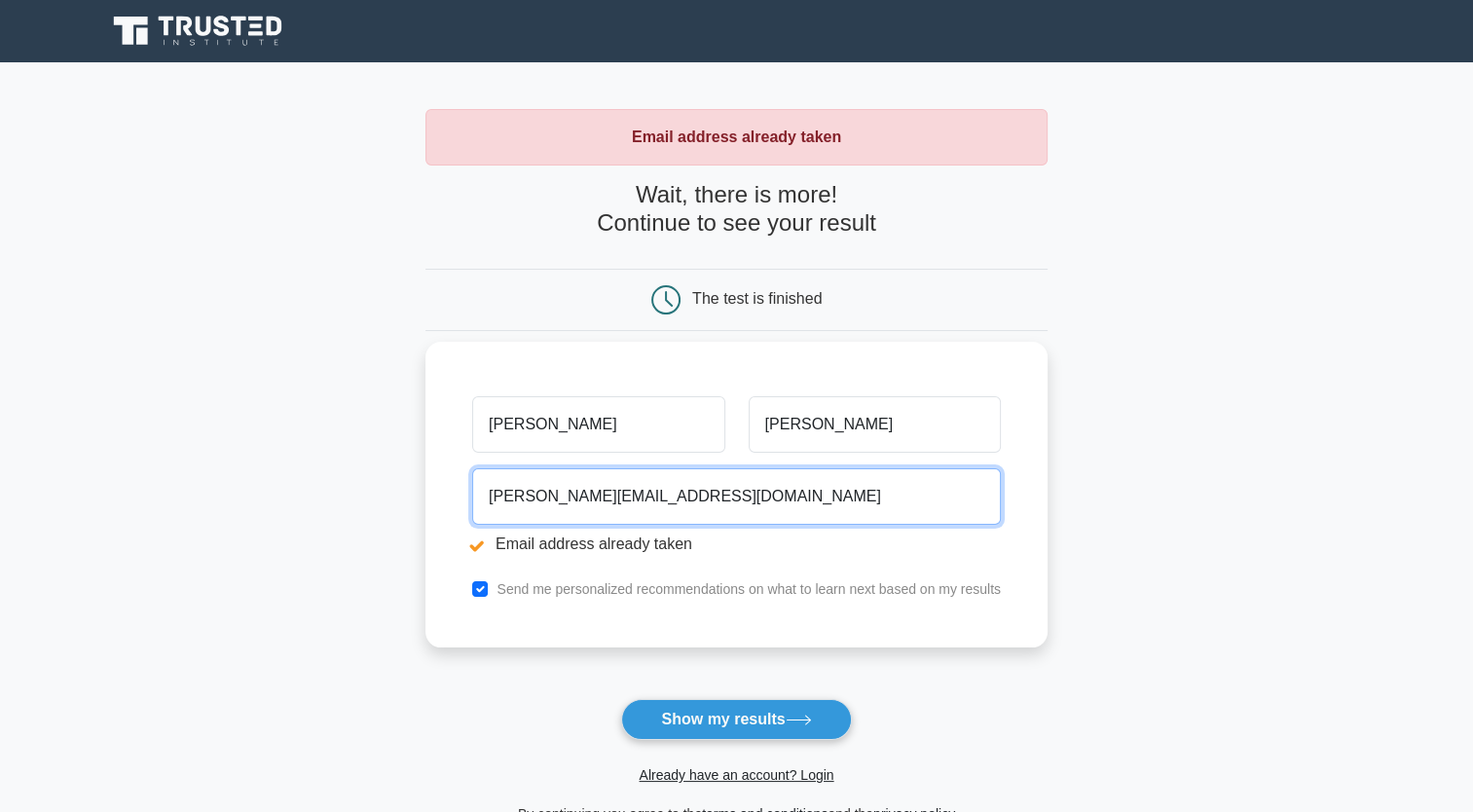
click at [560, 503] on input "[PERSON_NAME][EMAIL_ADDRESS][DOMAIN_NAME]" at bounding box center [736, 497] width 529 height 57
drag, startPoint x: 687, startPoint y: 491, endPoint x: 480, endPoint y: 494, distance: 207.0
click at [480, 494] on input "[PERSON_NAME][EMAIL_ADDRESS][DOMAIN_NAME]" at bounding box center [736, 497] width 529 height 57
click at [678, 492] on input "[PERSON_NAME][EMAIL_ADDRESS][DOMAIN_NAME]" at bounding box center [736, 497] width 529 height 57
click at [577, 493] on input "[PERSON_NAME][EMAIL_ADDRESS][DOMAIN_NAME]" at bounding box center [736, 497] width 529 height 57
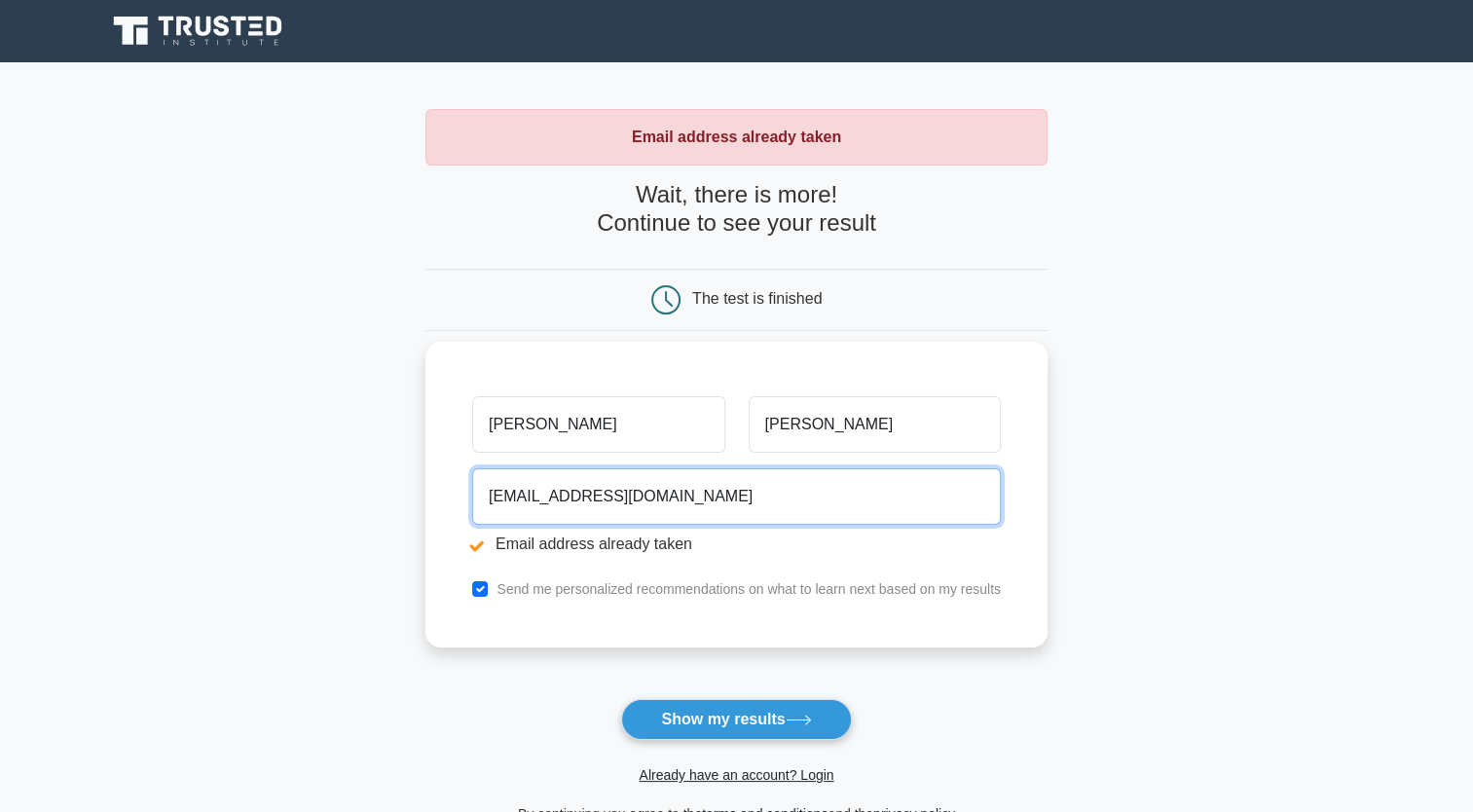
click at [665, 492] on input "[EMAIL_ADDRESS][DOMAIN_NAME]" at bounding box center [736, 497] width 529 height 57
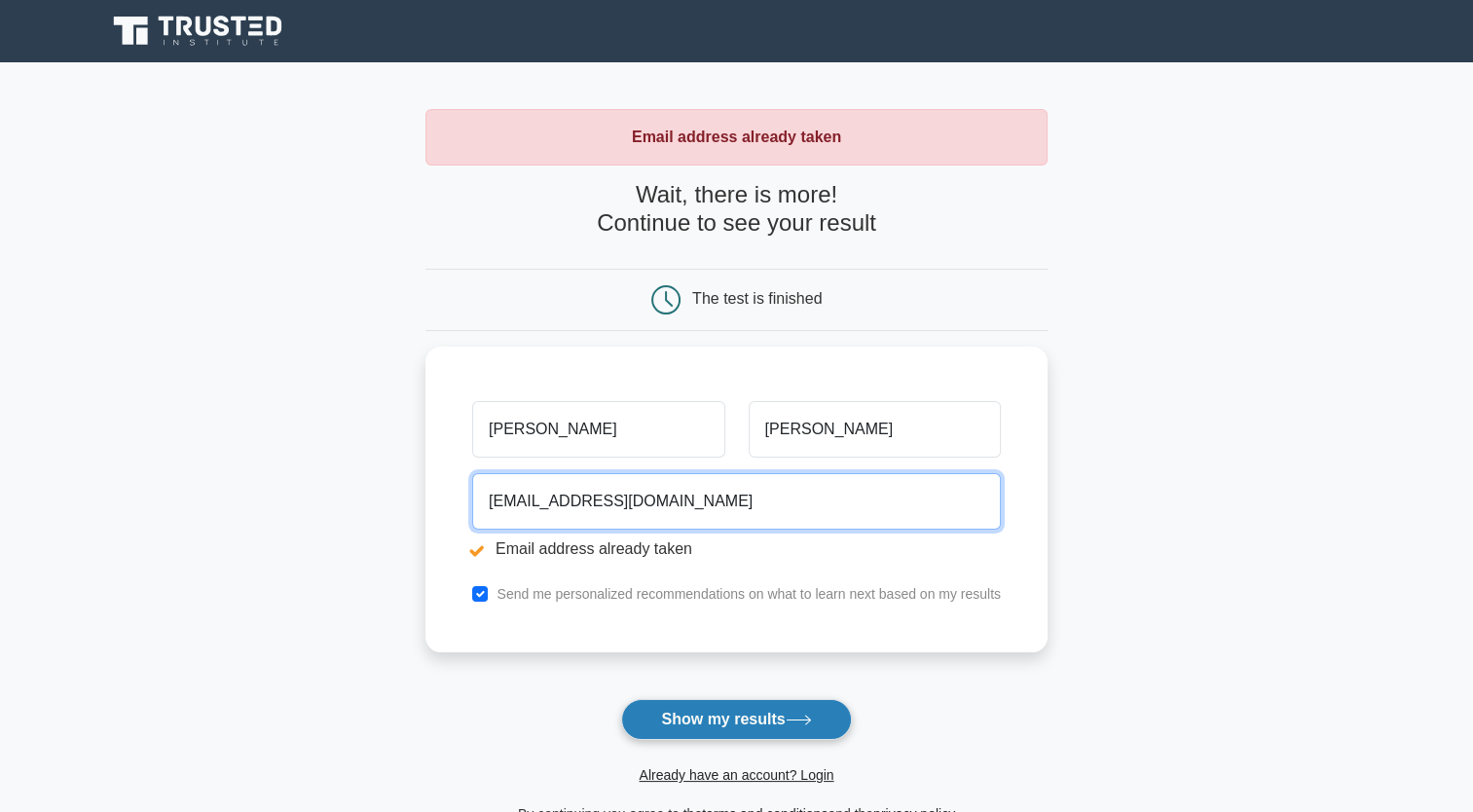
type input "[EMAIL_ADDRESS][DOMAIN_NAME]"
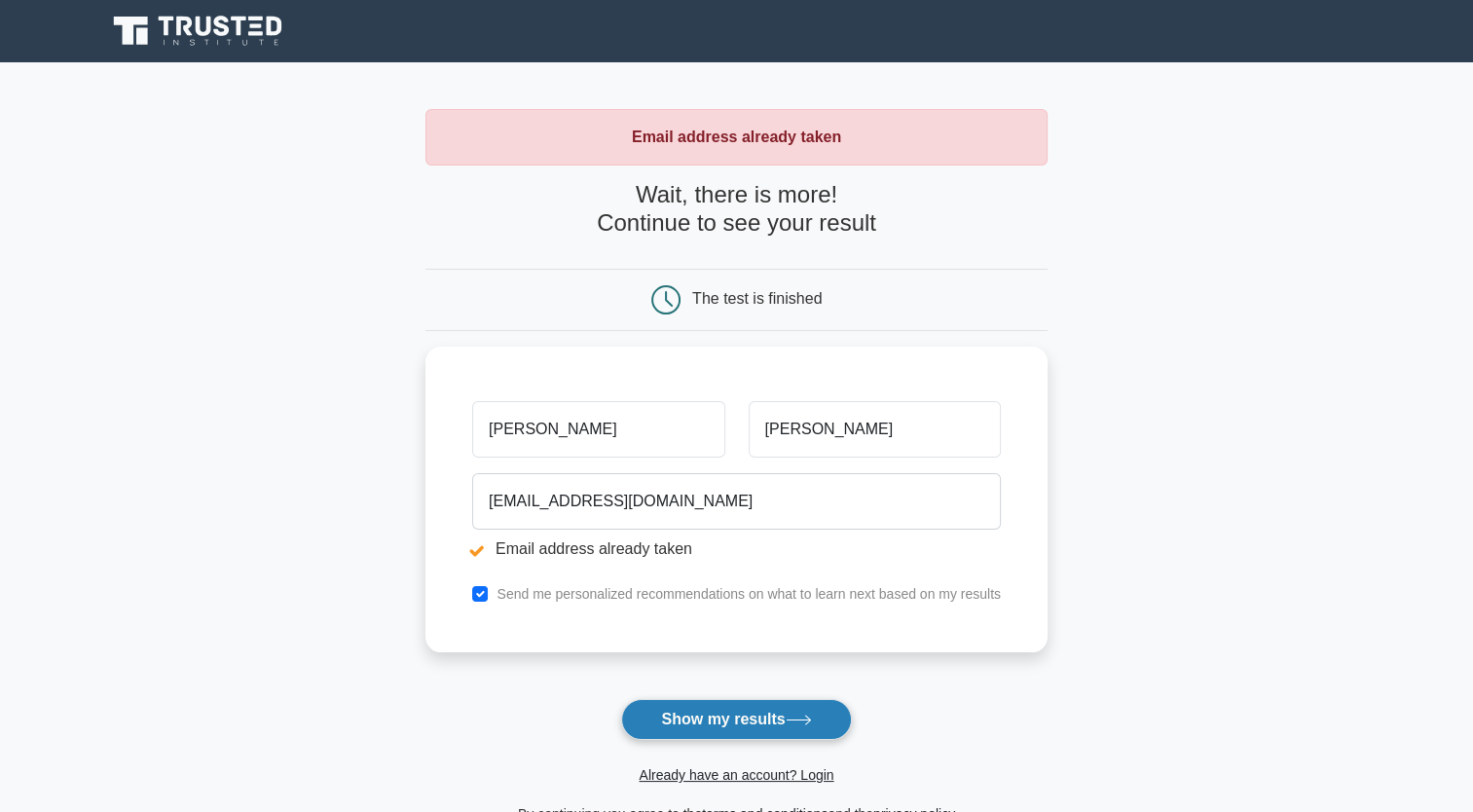
click at [790, 717] on icon at bounding box center [798, 720] width 26 height 11
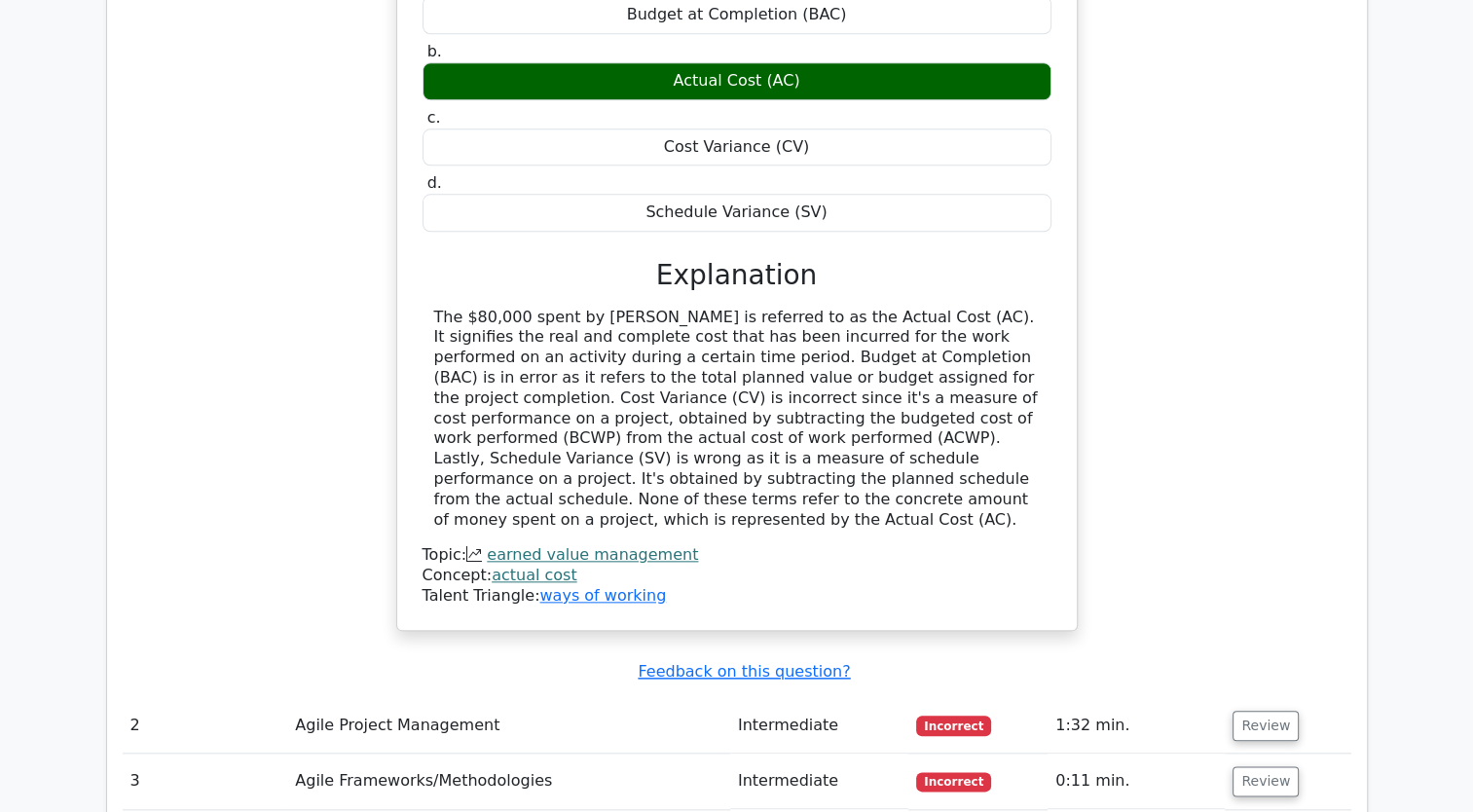
scroll to position [2142, 0]
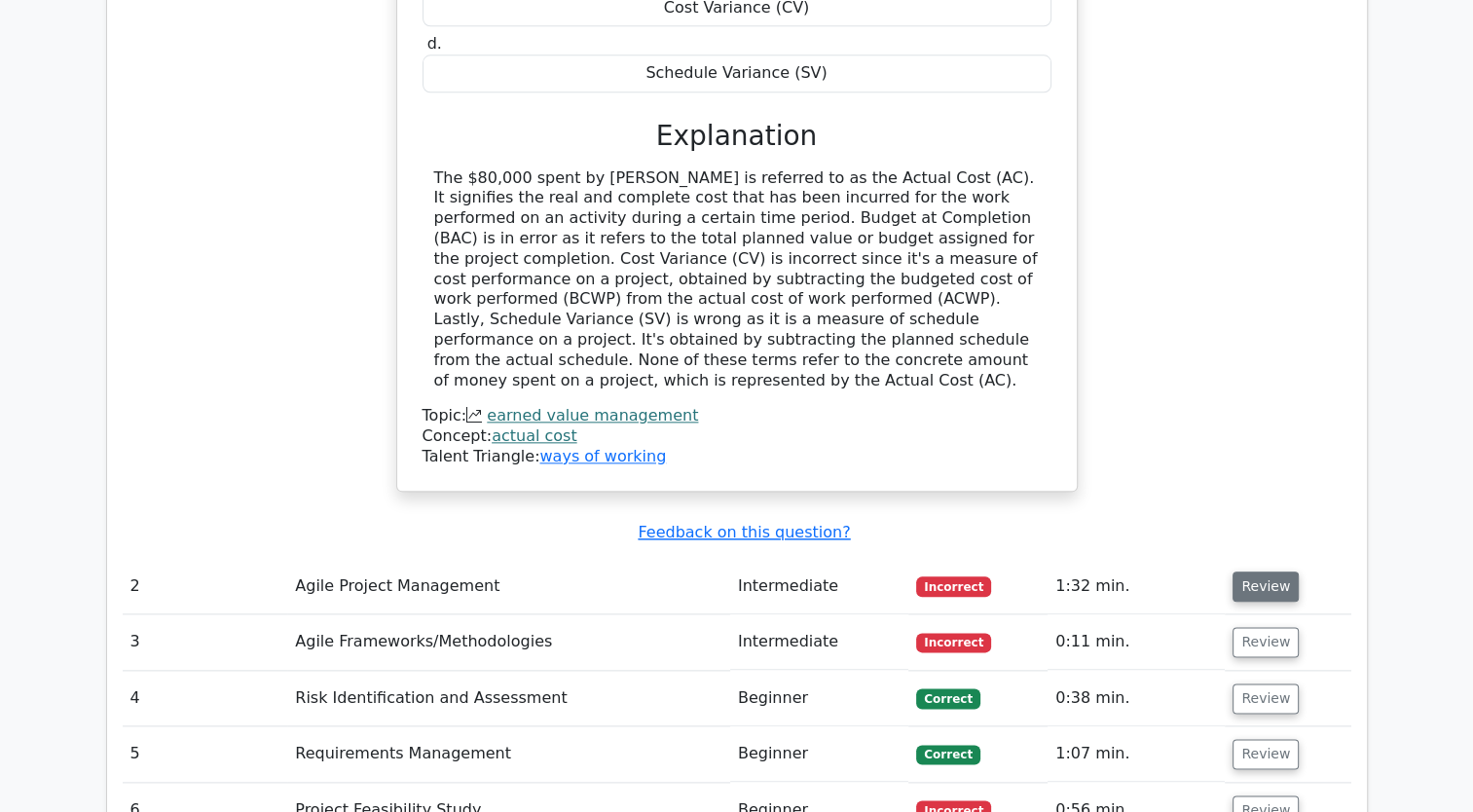
click at [1267, 572] on button "Review" at bounding box center [1266, 586] width 67 height 30
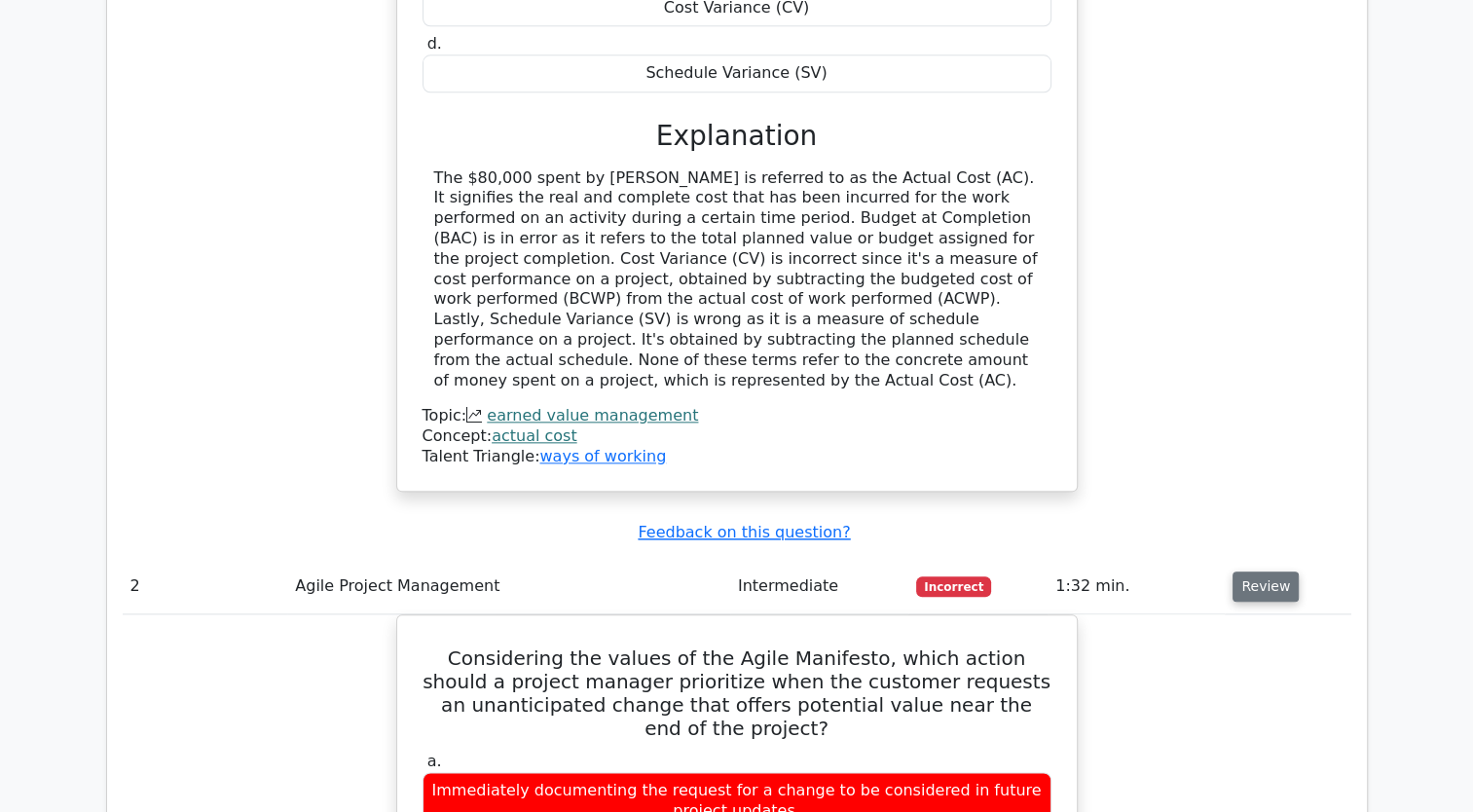
click at [1267, 572] on button "Review" at bounding box center [1266, 586] width 67 height 30
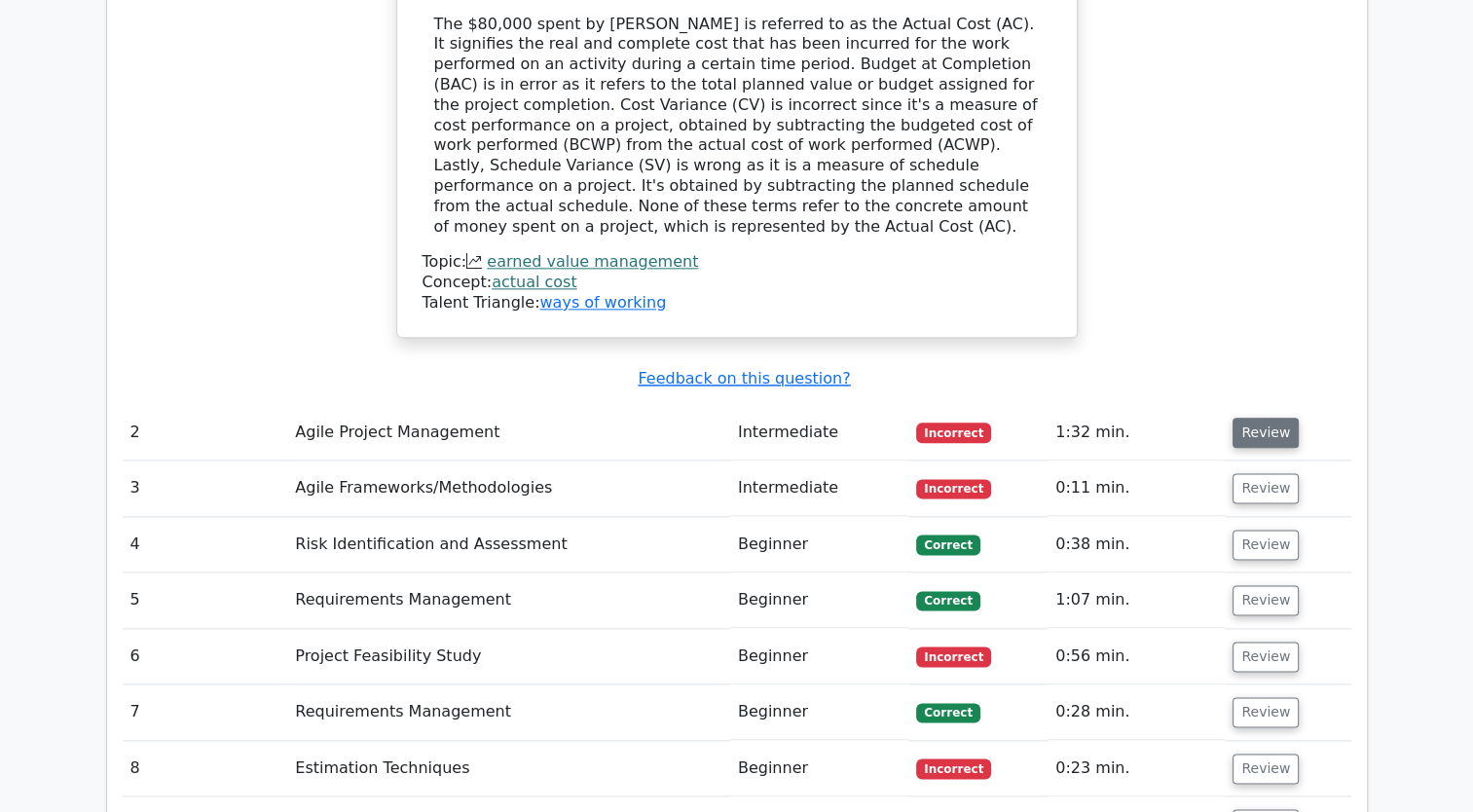
scroll to position [2337, 0]
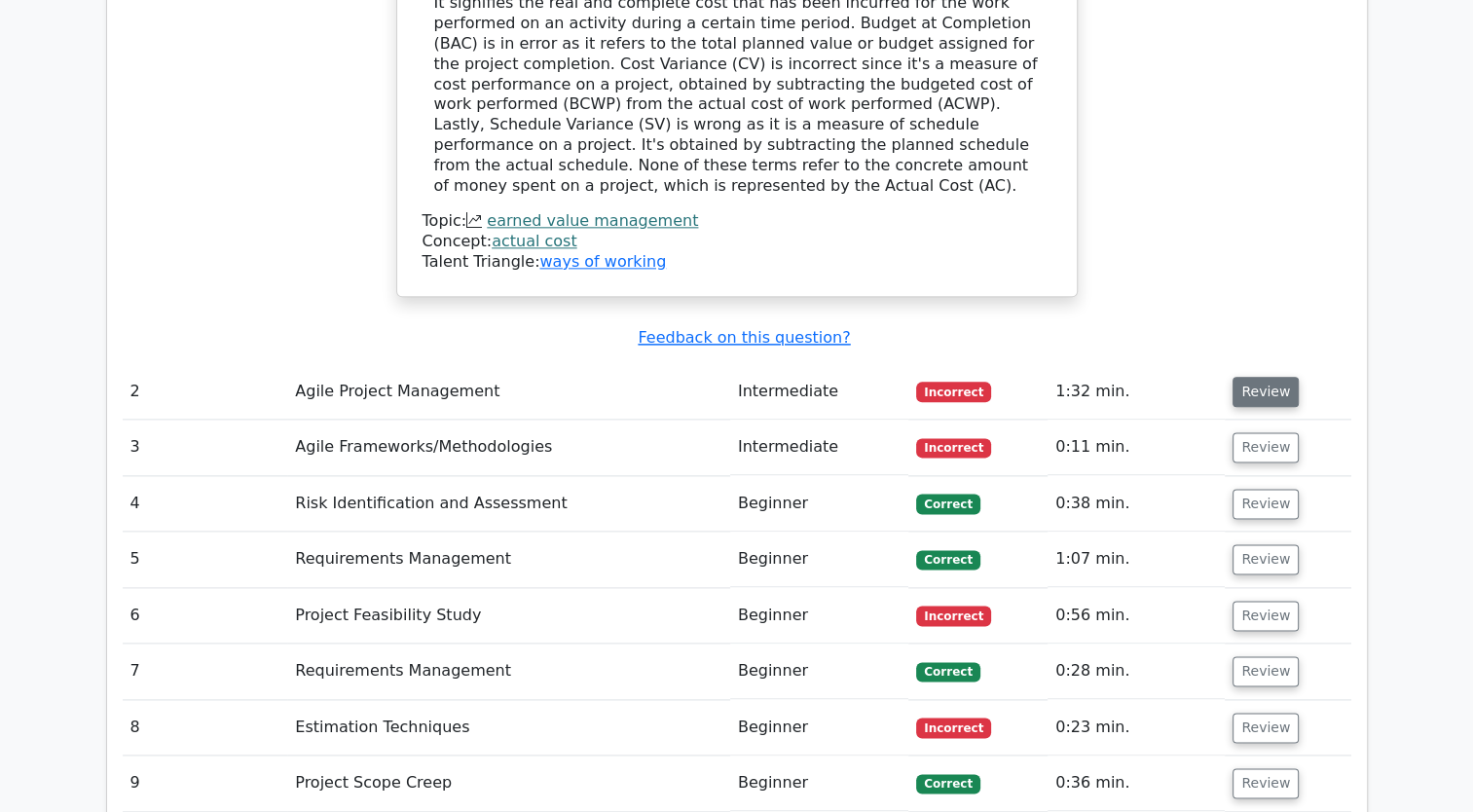
click at [1260, 377] on button "Review" at bounding box center [1266, 391] width 67 height 30
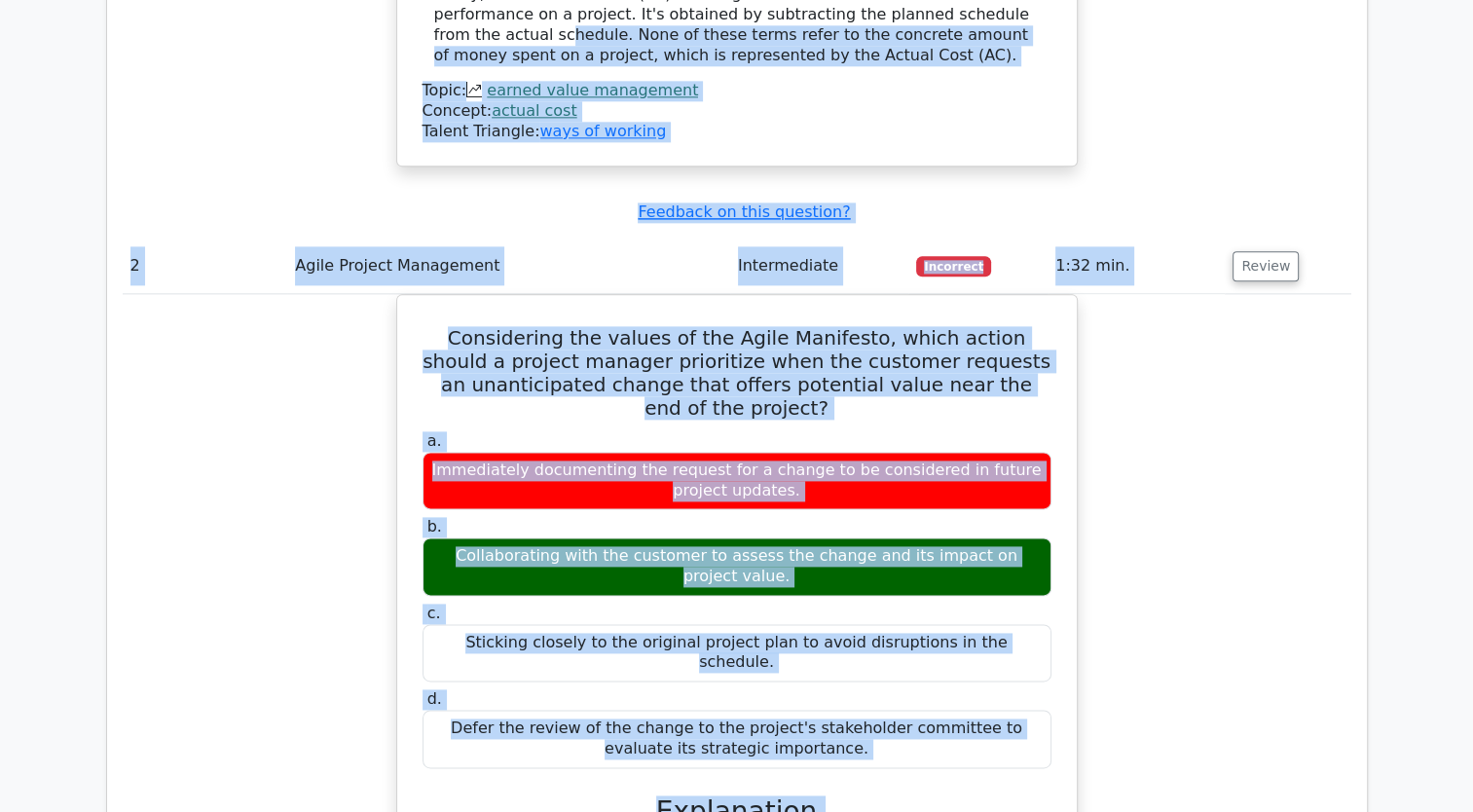
scroll to position [2374, 0]
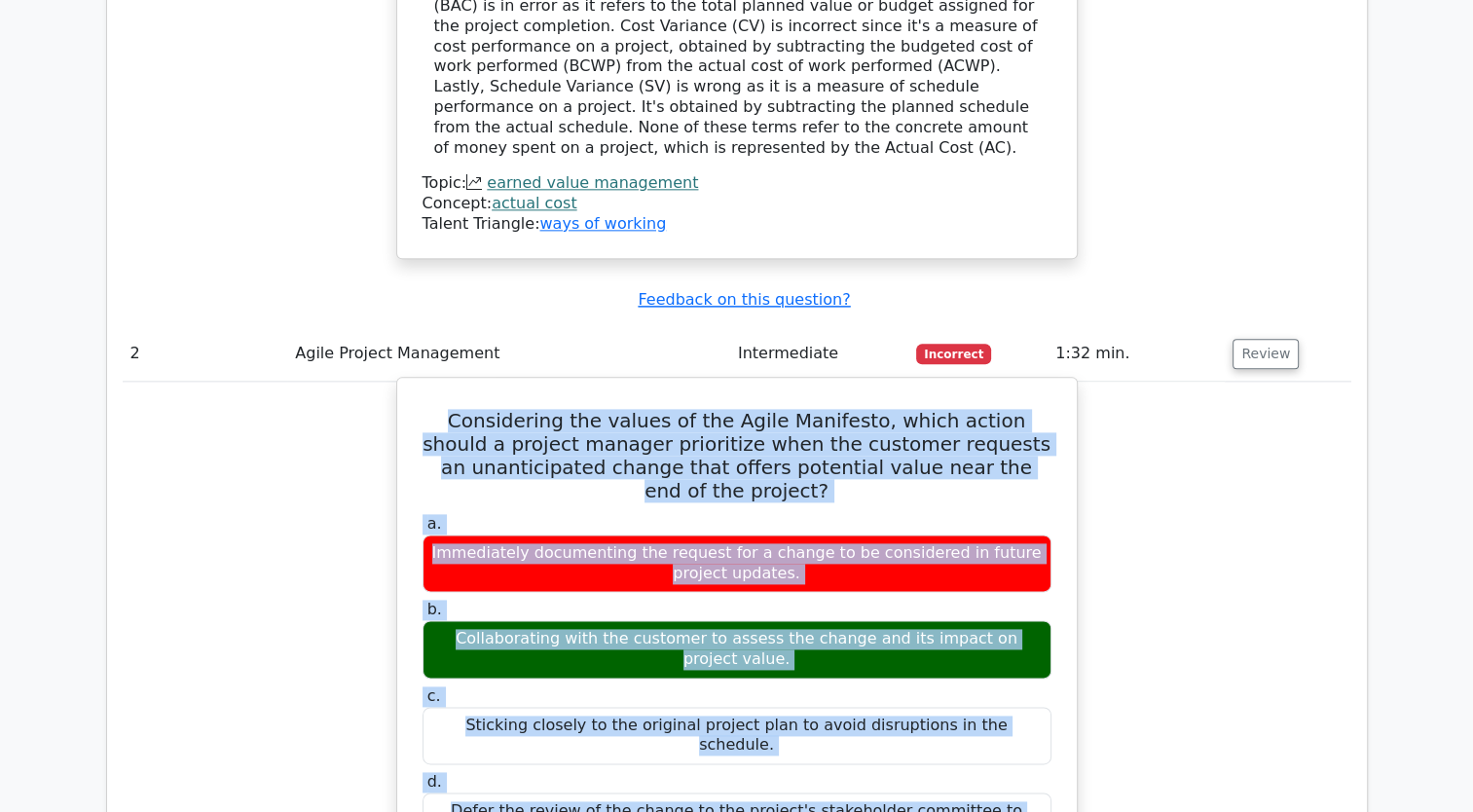
drag, startPoint x: 1036, startPoint y: 635, endPoint x: 421, endPoint y: 299, distance: 700.8
drag, startPoint x: 421, startPoint y: 299, endPoint x: 518, endPoint y: 307, distance: 97.3
copy div "Considering the values of the Agile Manifesto, which action should a project ma…"
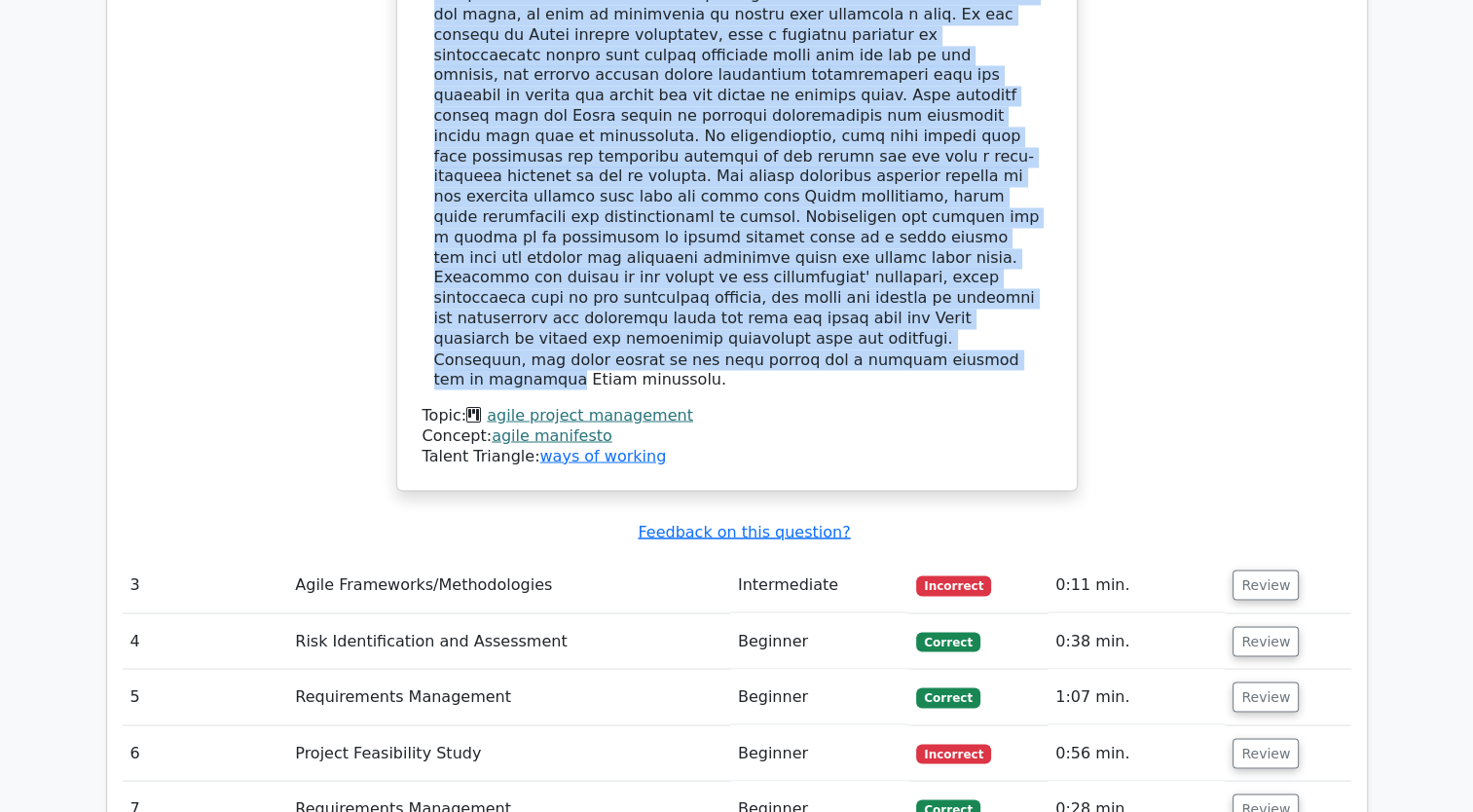
scroll to position [3348, 0]
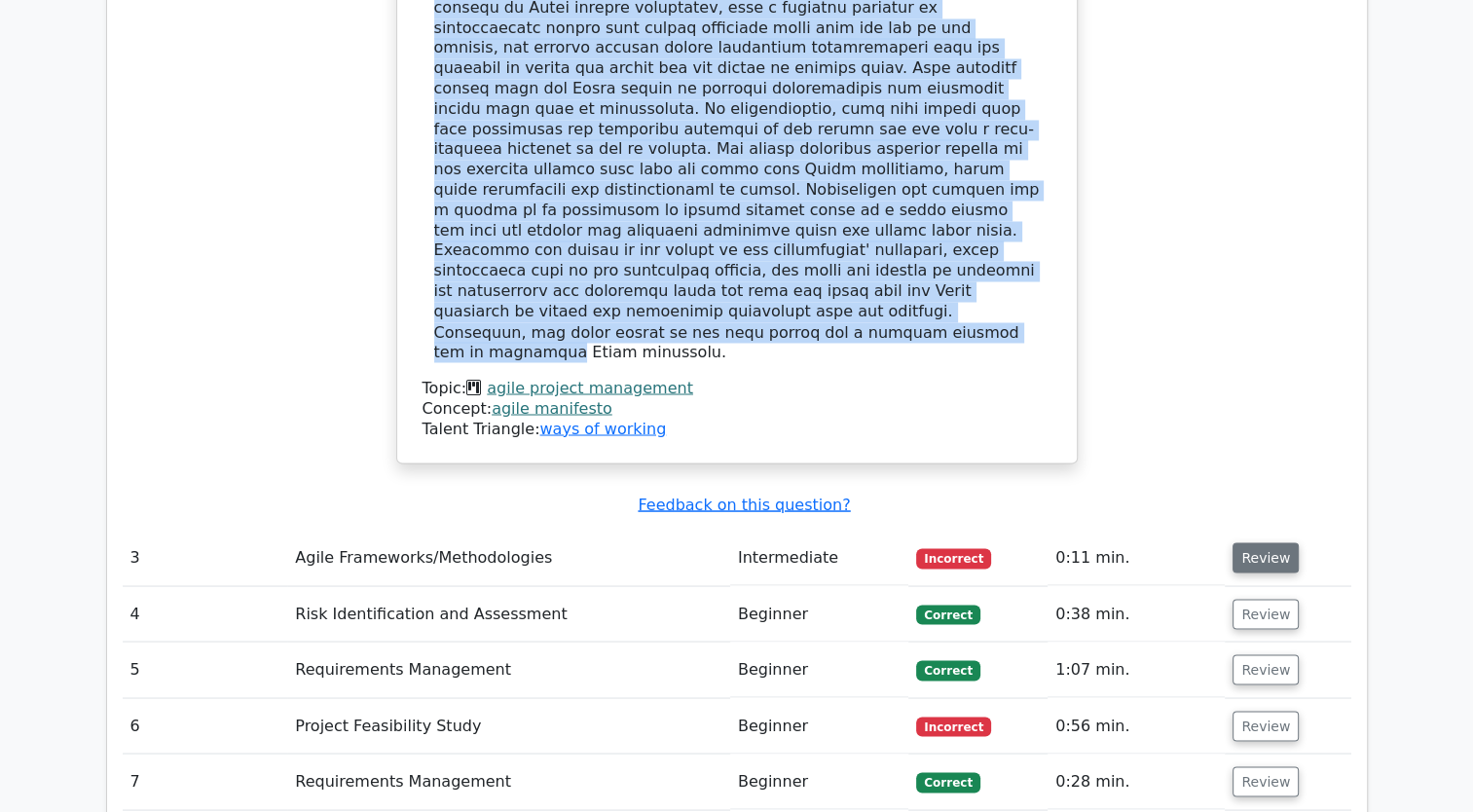
click at [1278, 542] on button "Review" at bounding box center [1266, 557] width 67 height 30
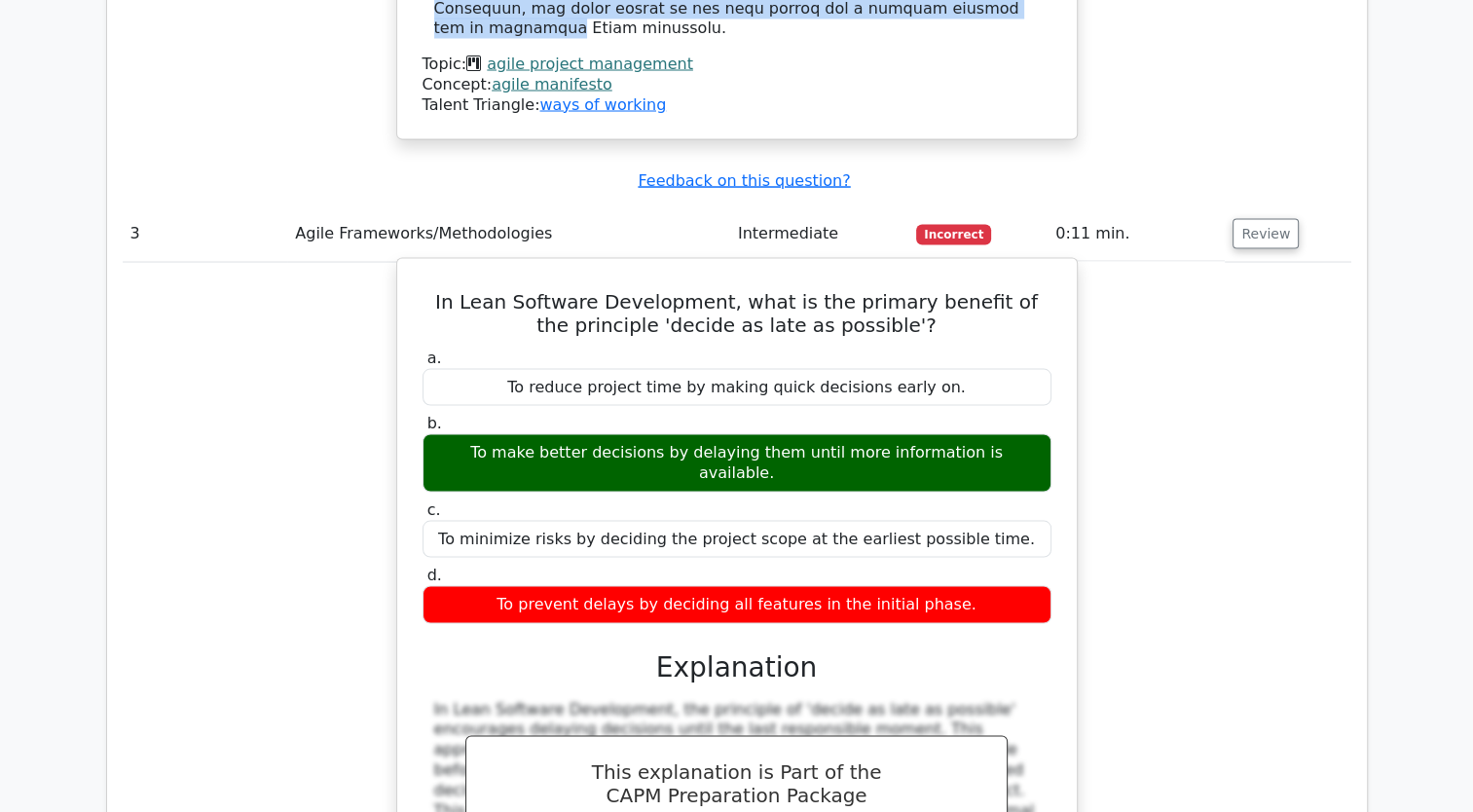
scroll to position [3640, 0]
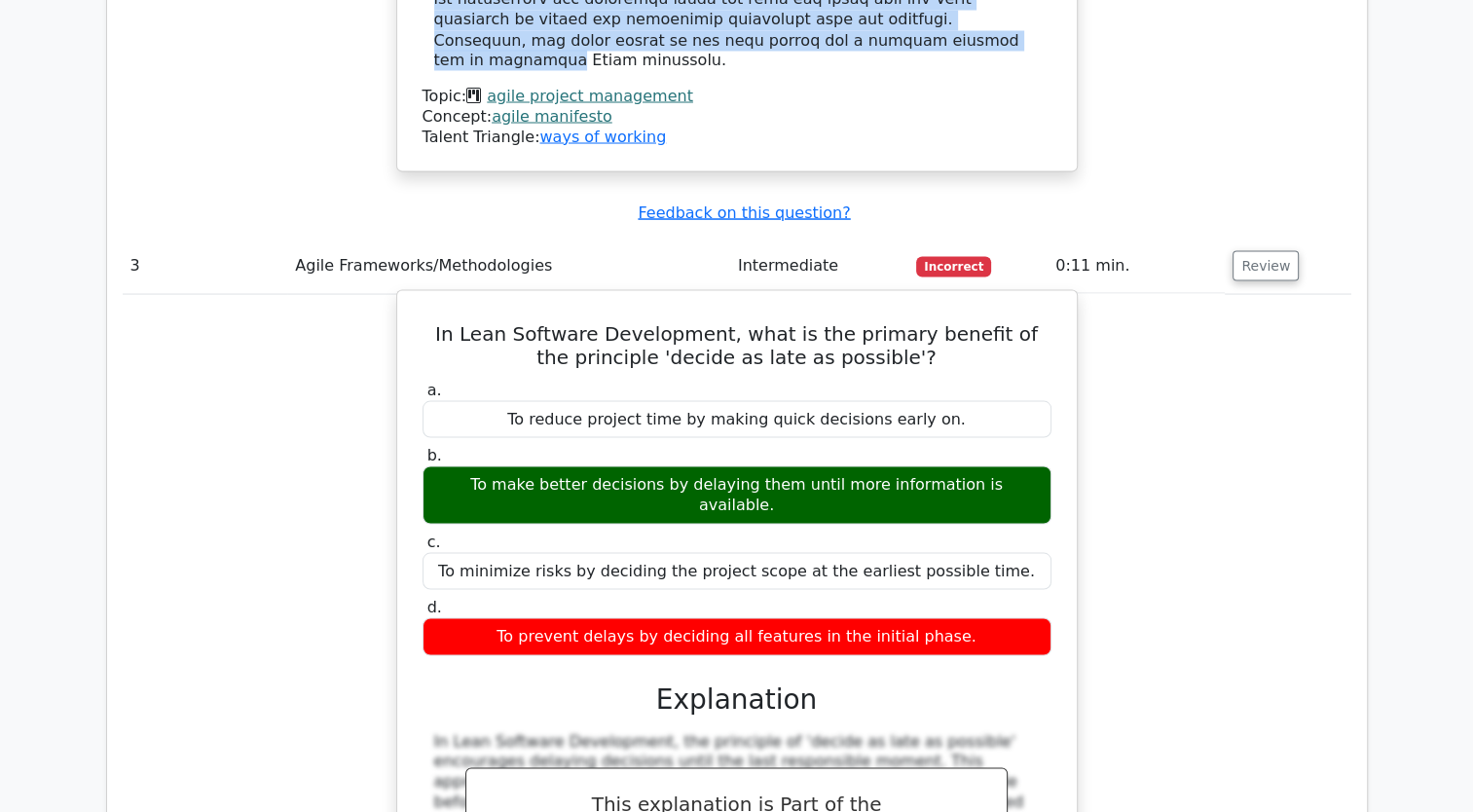
drag, startPoint x: 978, startPoint y: 400, endPoint x: 440, endPoint y: 110, distance: 611.2
click at [440, 298] on div "In Lean Software Development, what is the primary benefit of the principle 'dec…" at bounding box center [736, 659] width 664 height 722
copy div "In Lean Software Development, what is the primary benefit of the principle 'dec…"
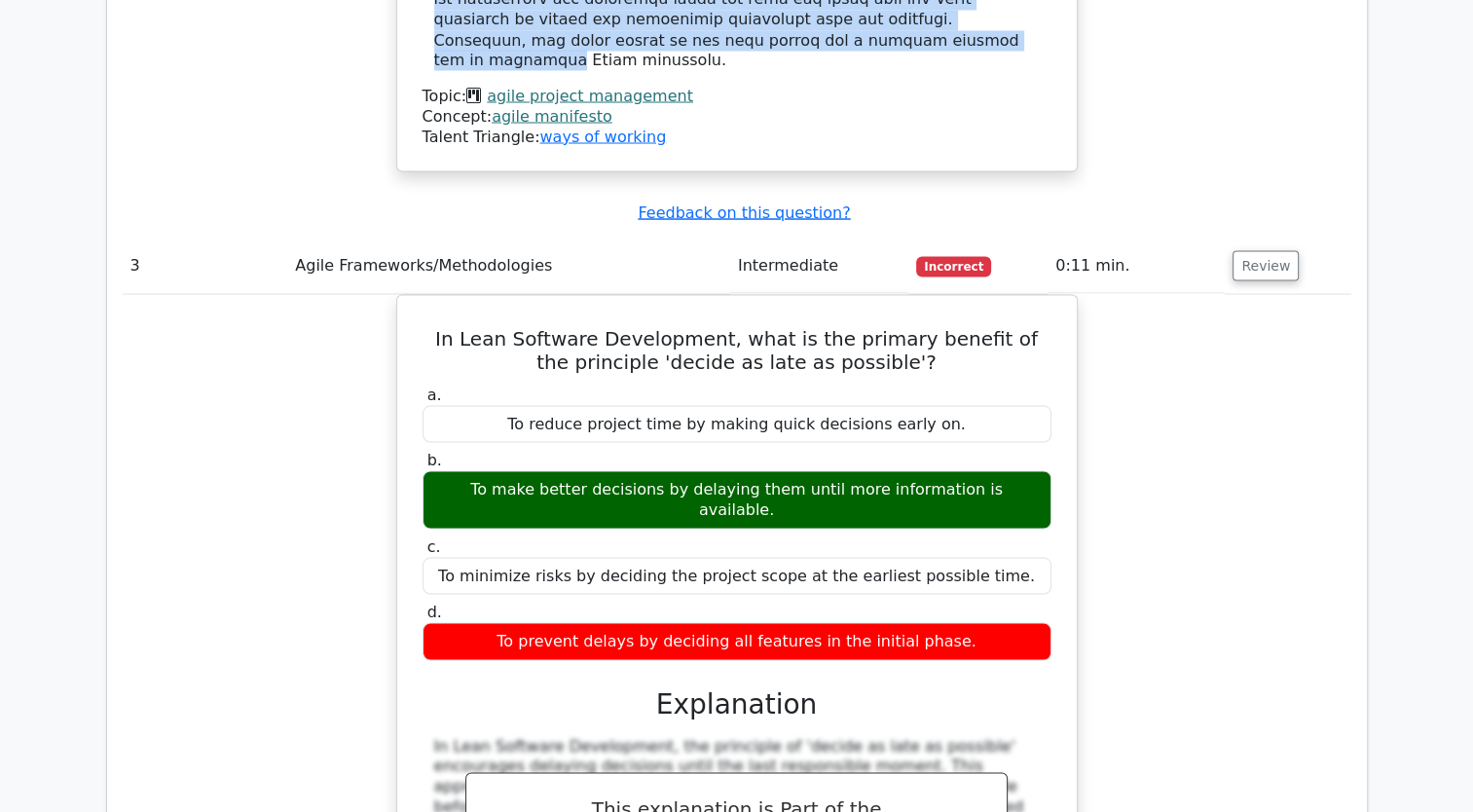
click at [1139, 349] on div "In Lean Software Development, what is the primary benefit of the principle 'dec…" at bounding box center [736, 675] width 1229 height 762
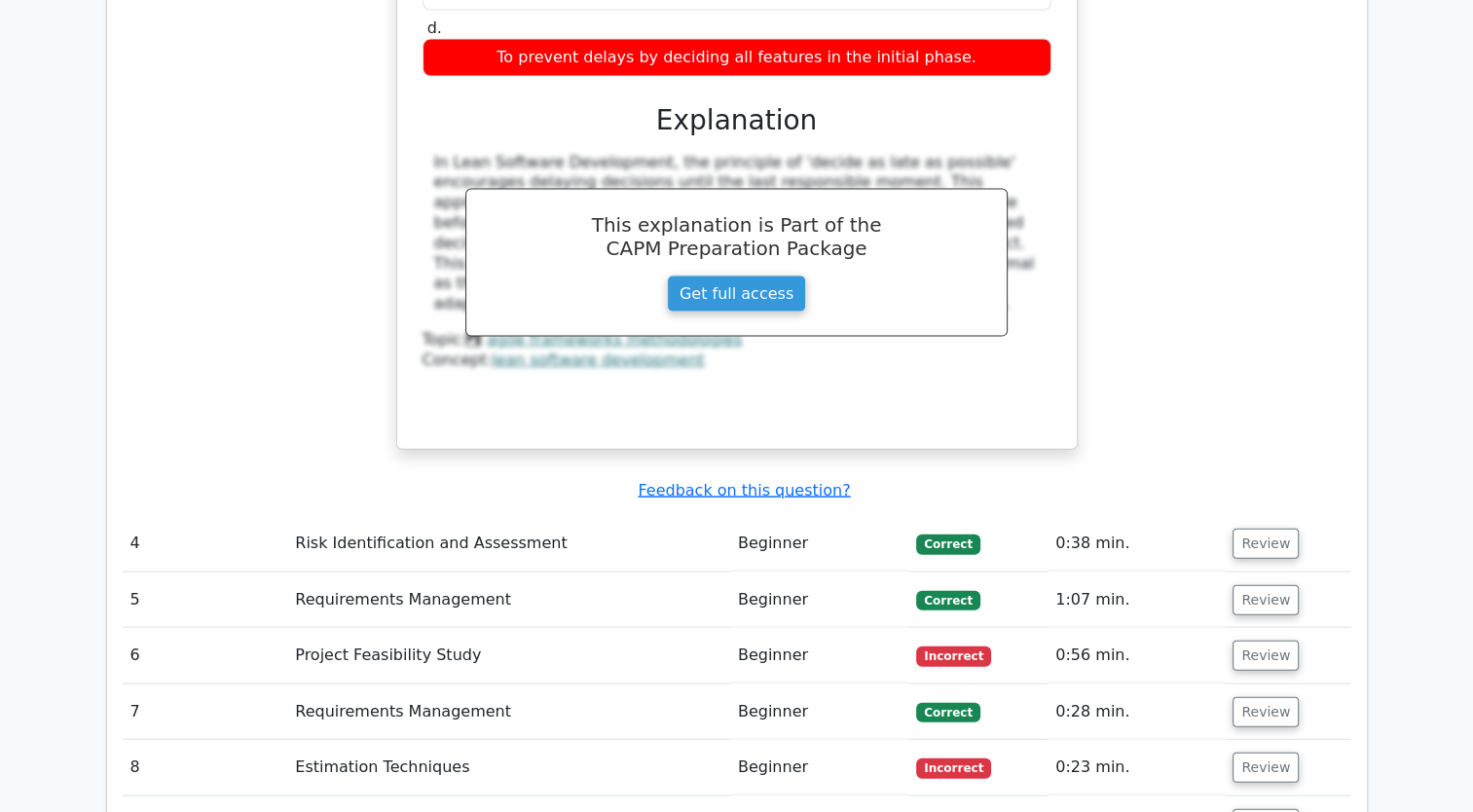
scroll to position [4225, 0]
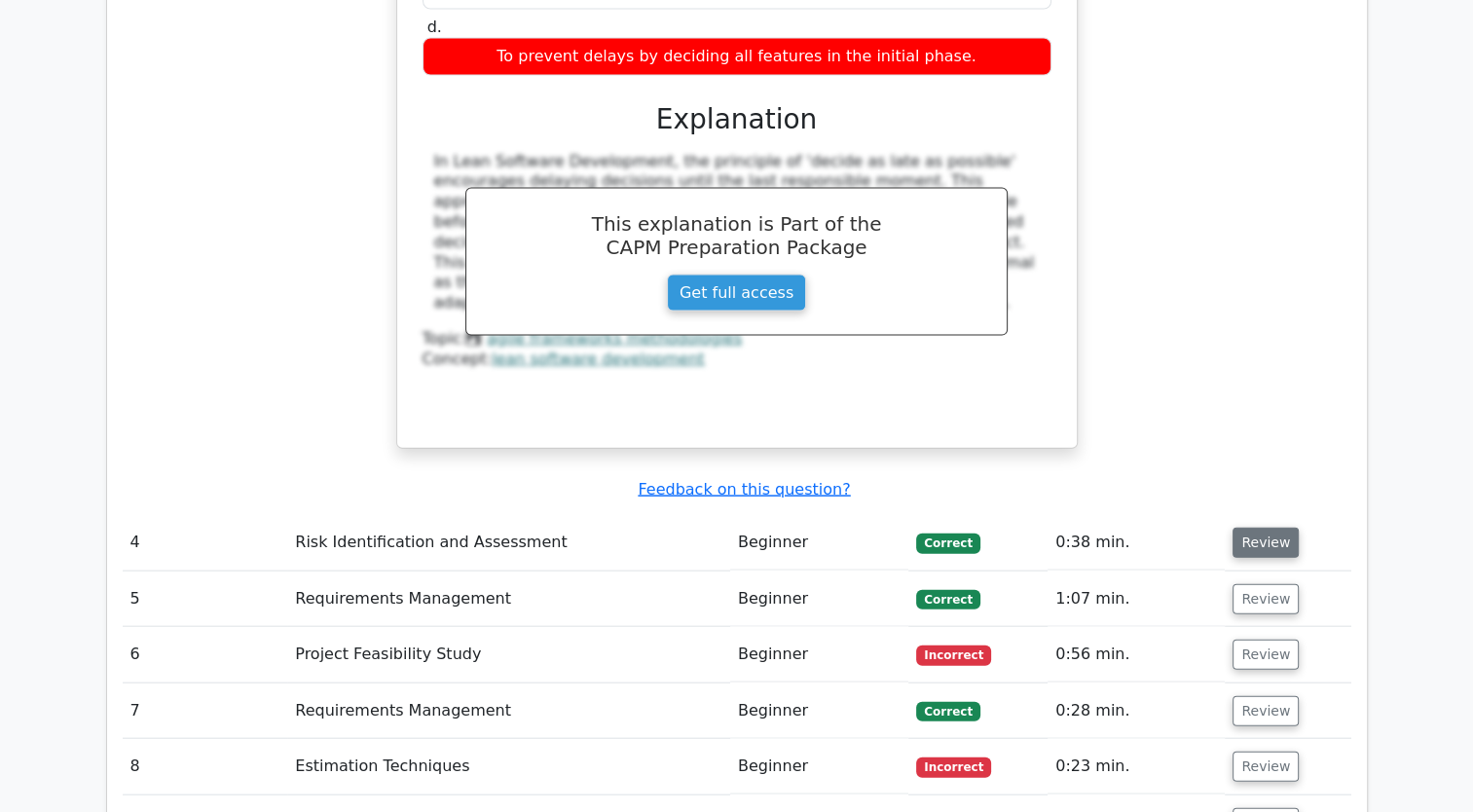
click at [1272, 528] on button "Review" at bounding box center [1266, 542] width 67 height 30
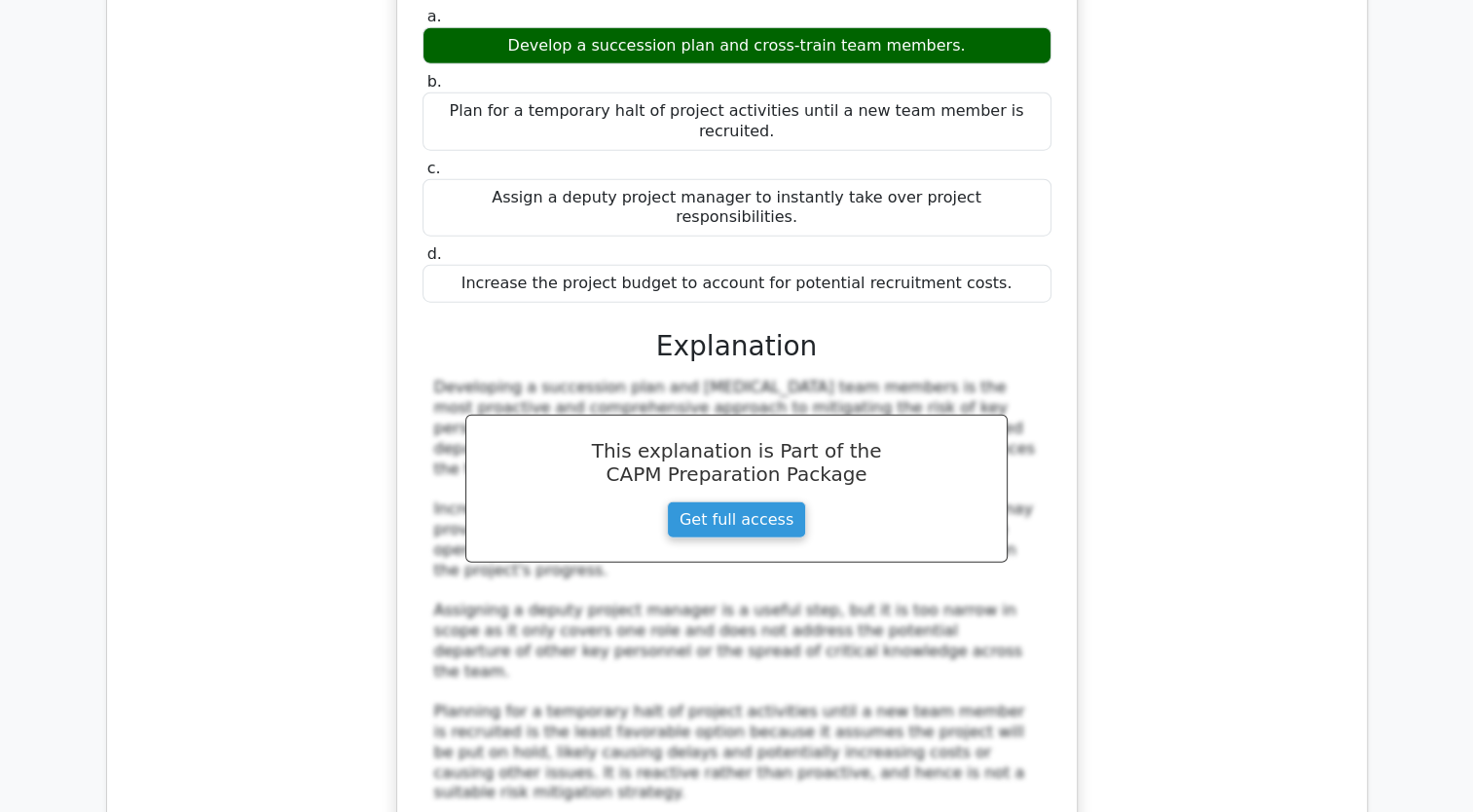
scroll to position [5100, 0]
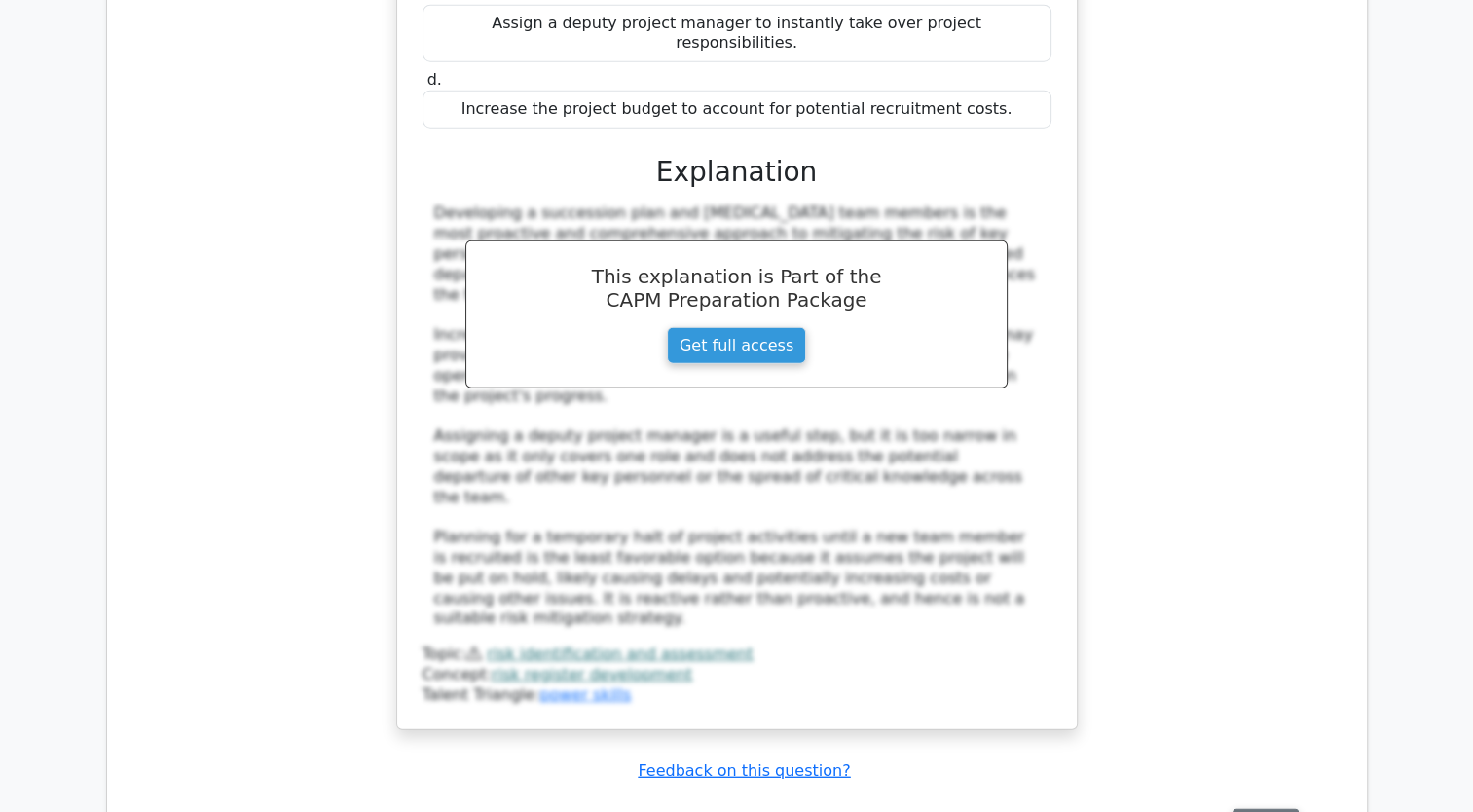
click at [1280, 809] on button "Review" at bounding box center [1266, 824] width 67 height 30
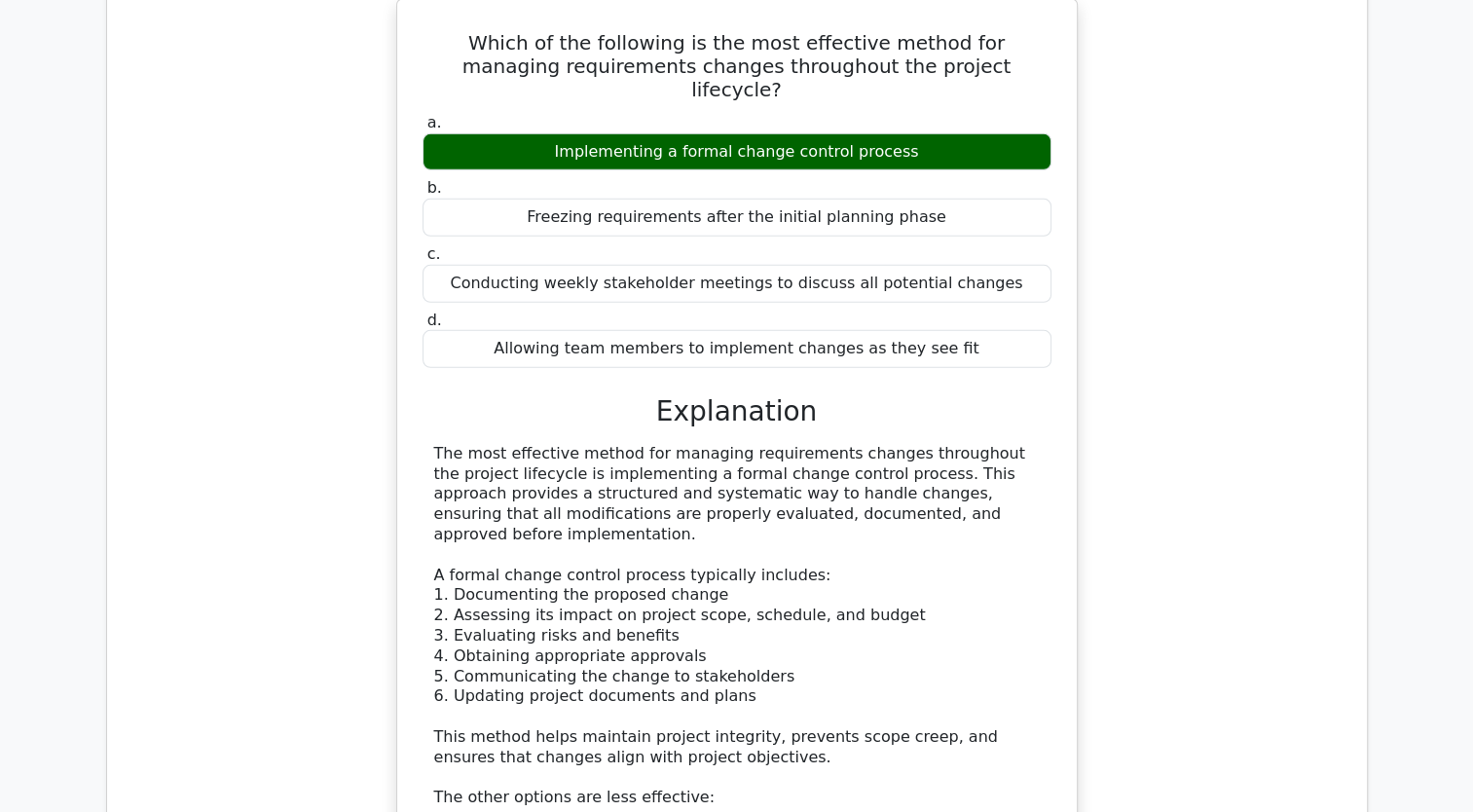
scroll to position [6171, 0]
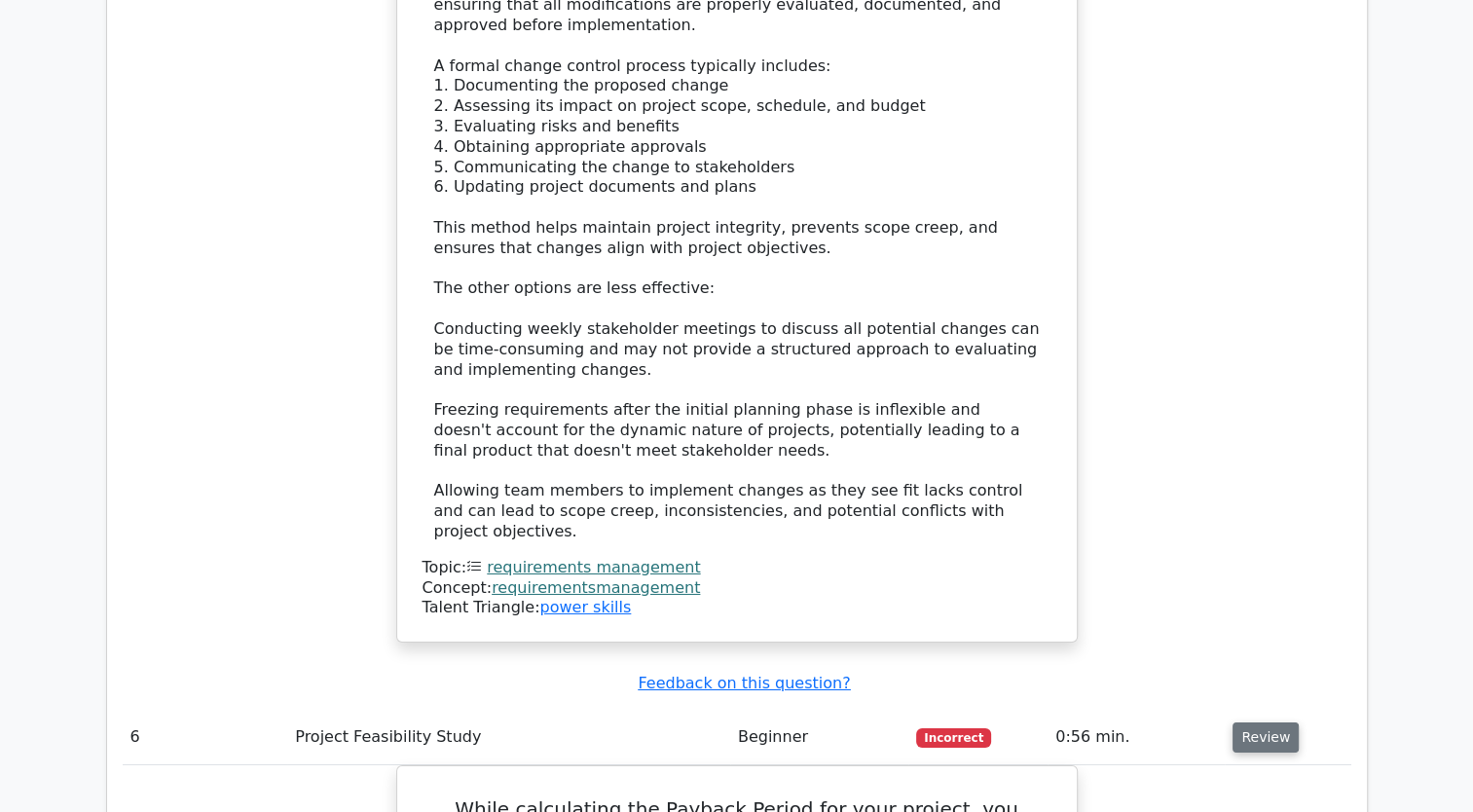
scroll to position [6562, 0]
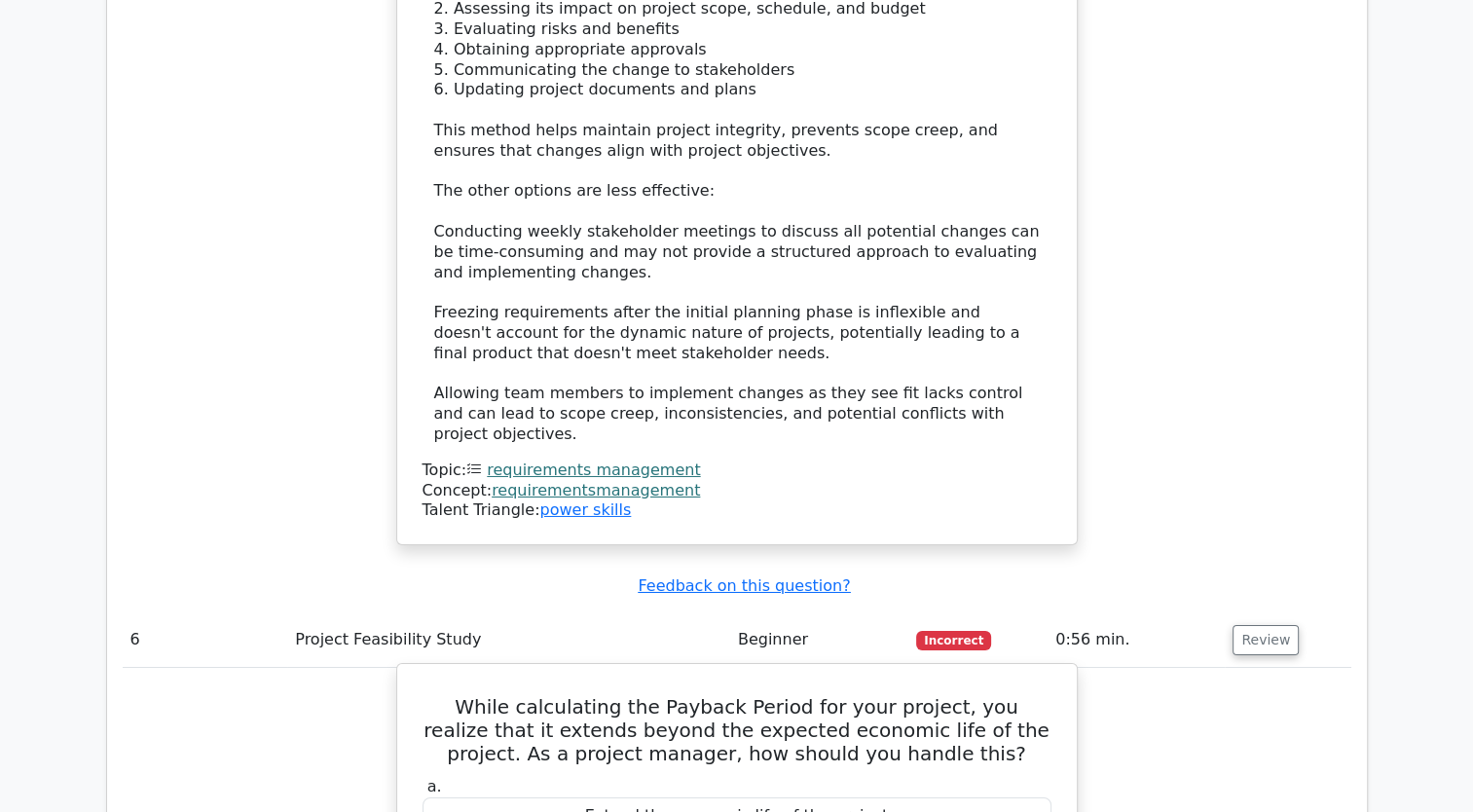
drag, startPoint x: 420, startPoint y: 246, endPoint x: 1036, endPoint y: 584, distance: 702.6
copy div "While calculating the Payback Period for your project, you realize that it exte…"
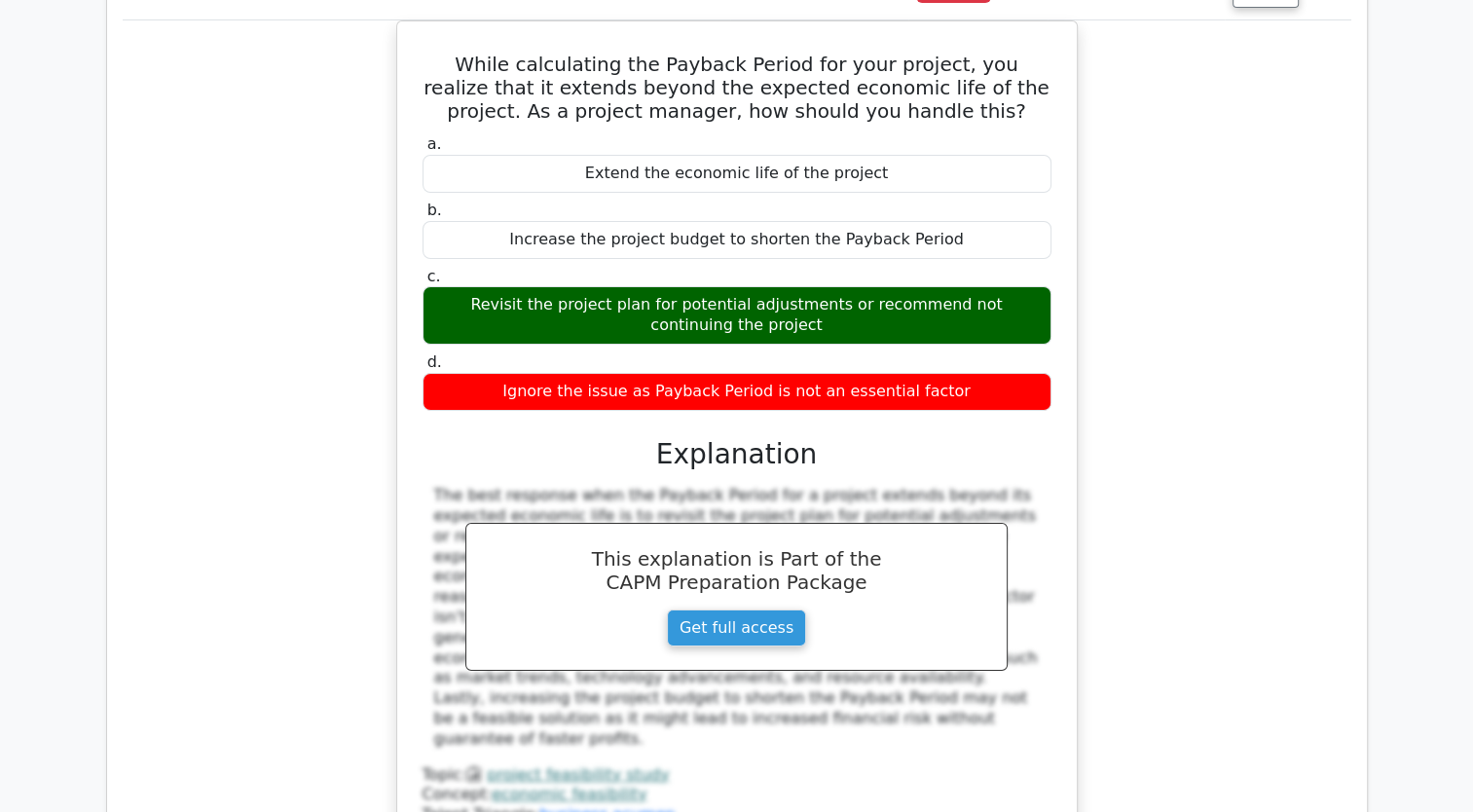
scroll to position [7243, 0]
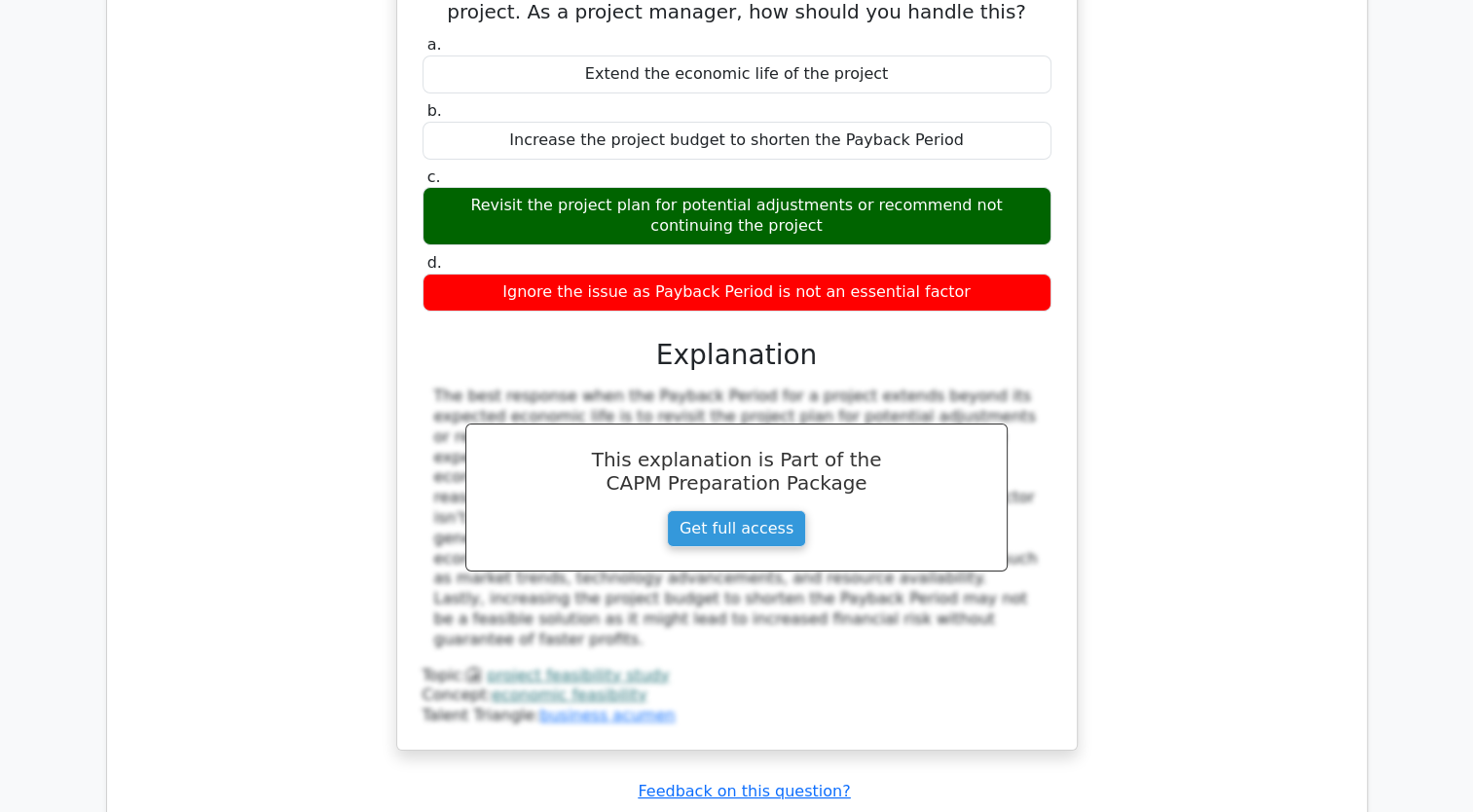
scroll to position [7340, 0]
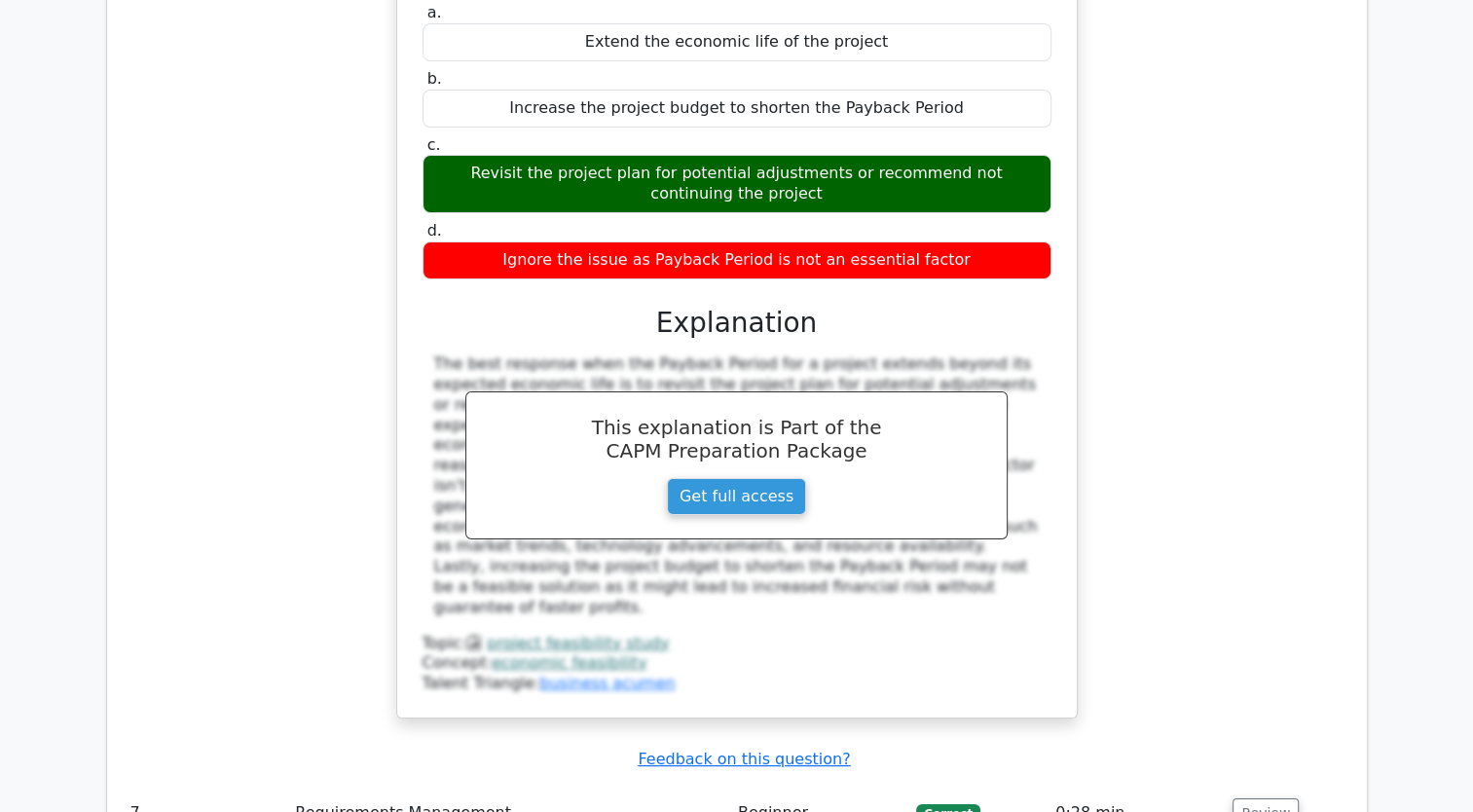
drag, startPoint x: 897, startPoint y: 671, endPoint x: 1199, endPoint y: 707, distance: 304.1
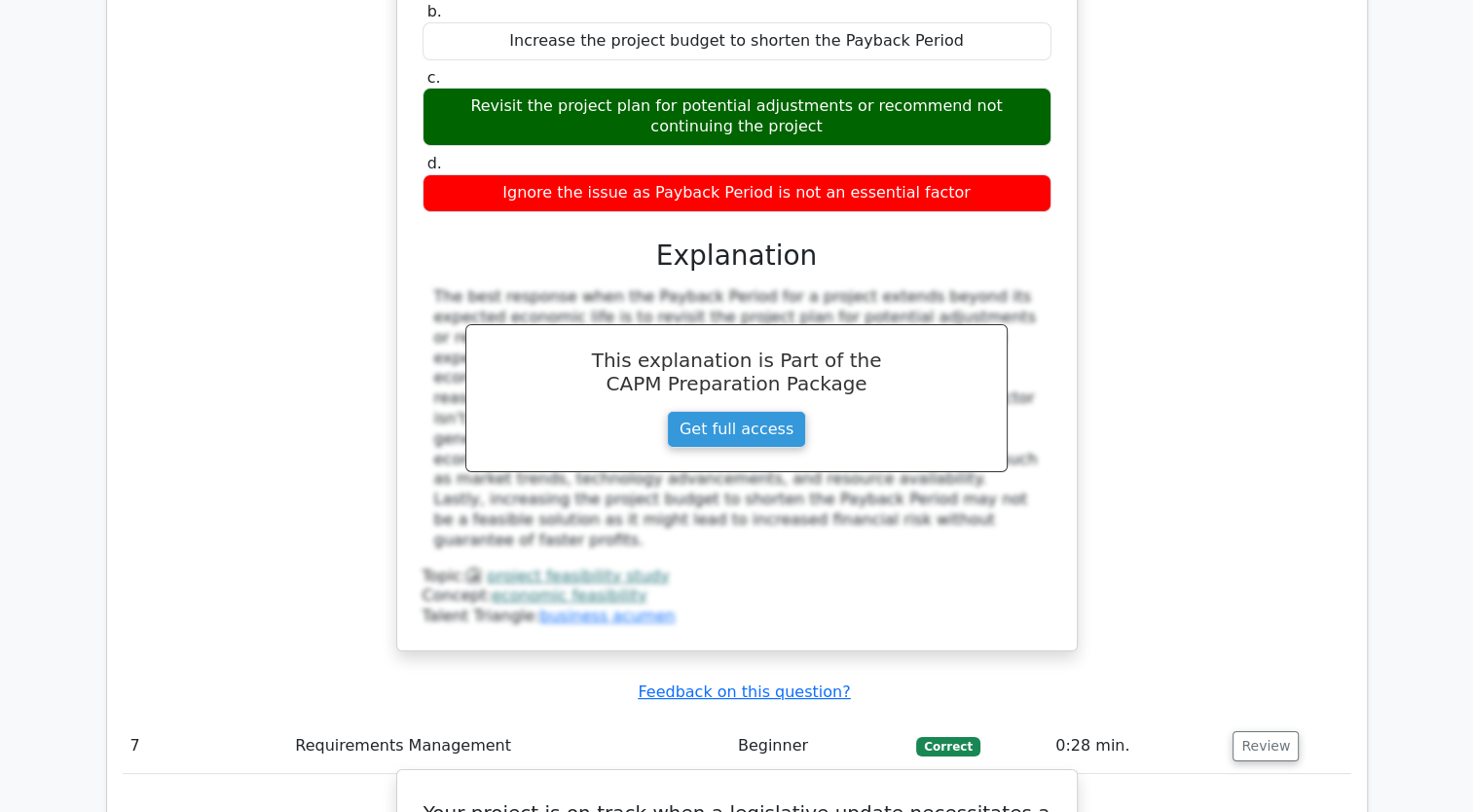
scroll to position [7437, 0]
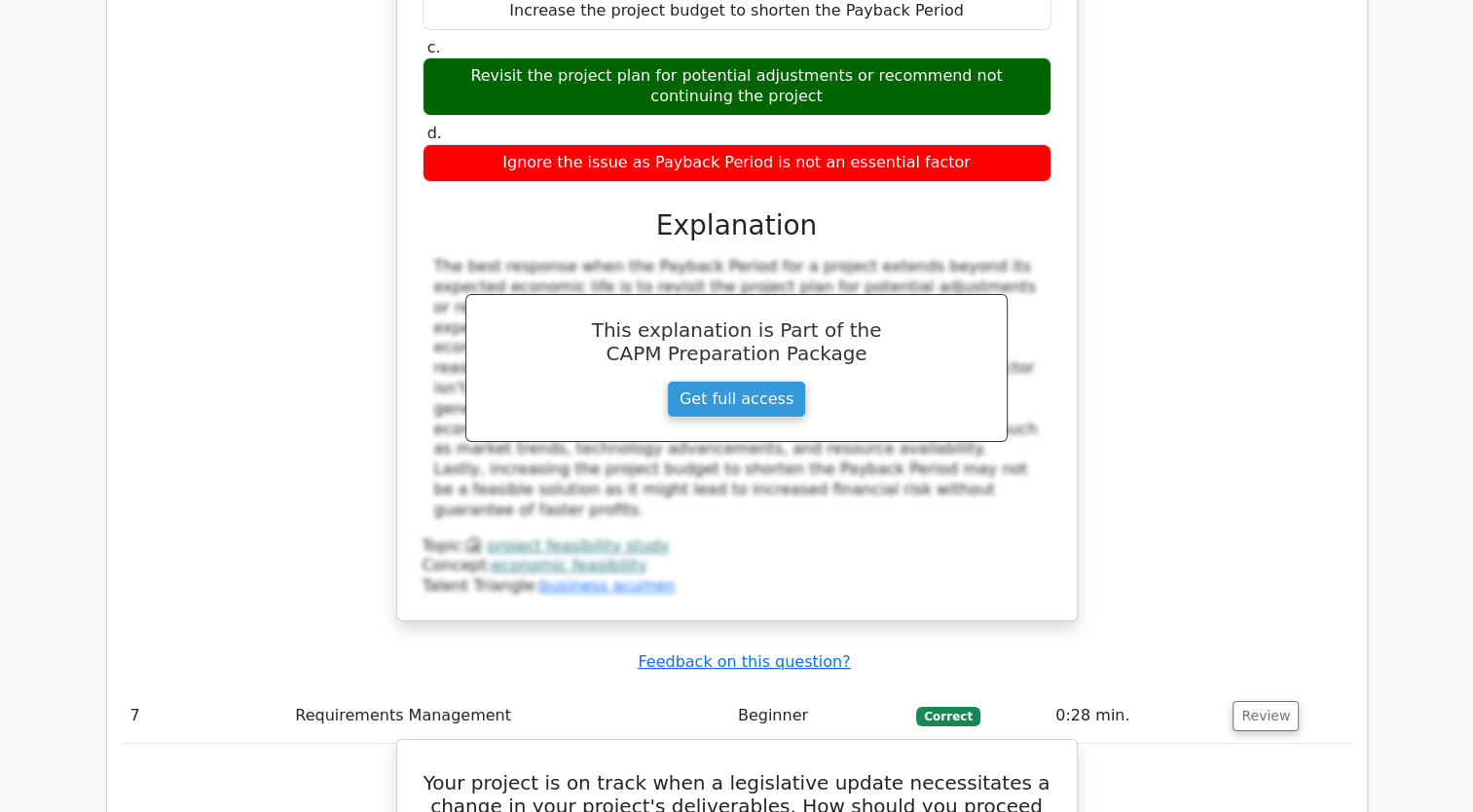
drag, startPoint x: 806, startPoint y: 681, endPoint x: 421, endPoint y: 275, distance: 559.5
copy div "Your project is on track when a legislative update necessitates a change in you…"
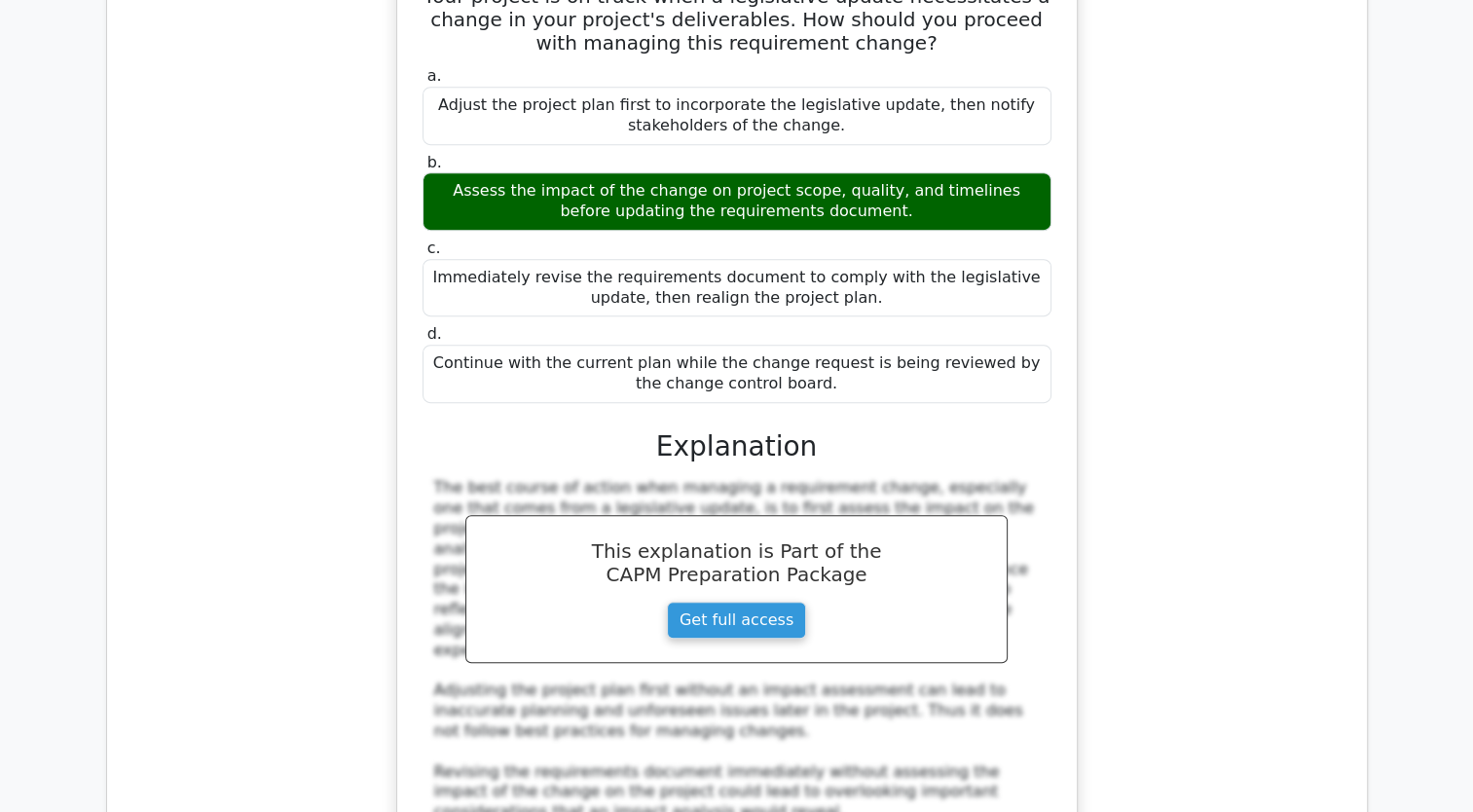
scroll to position [8314, 0]
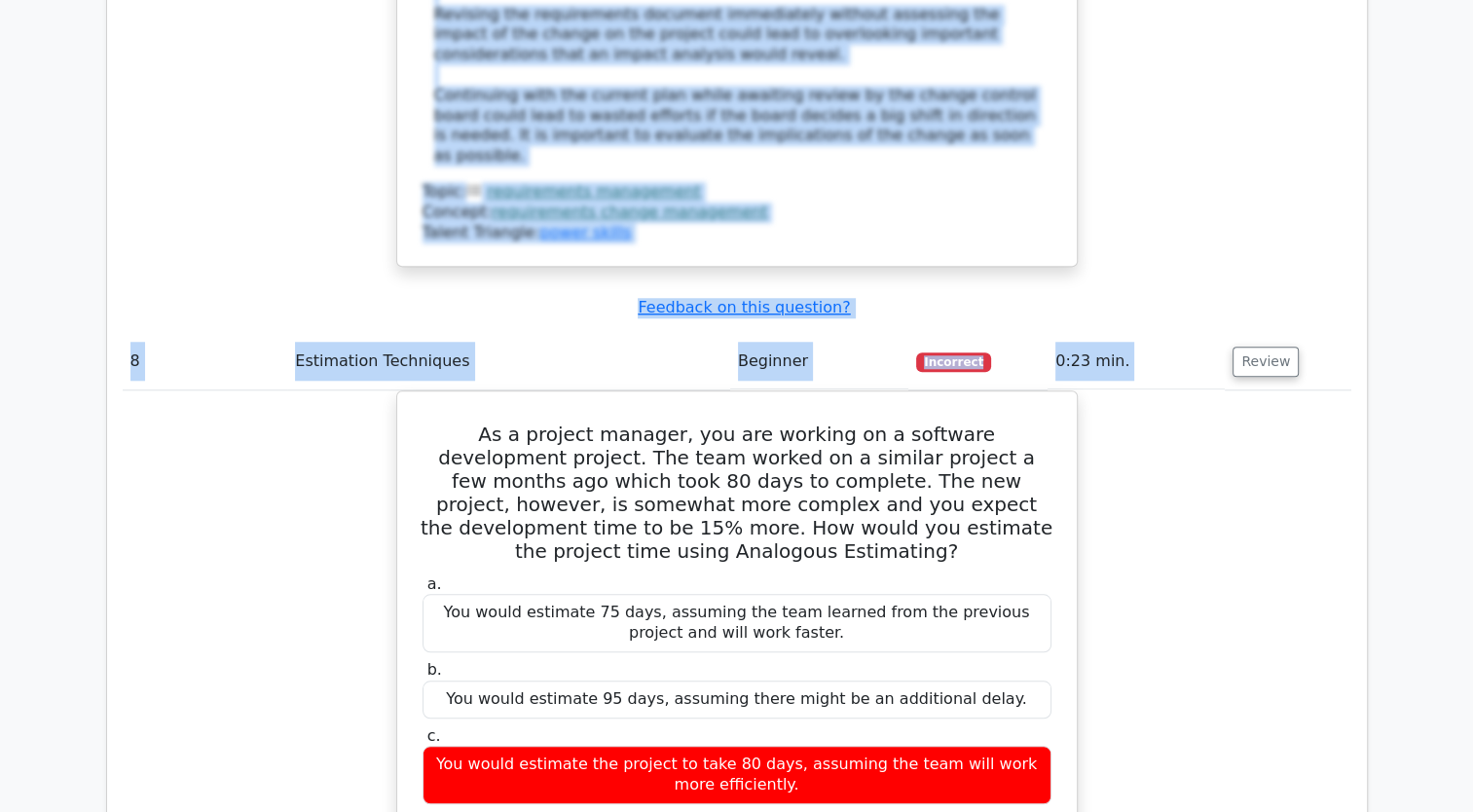
scroll to position [9462, 0]
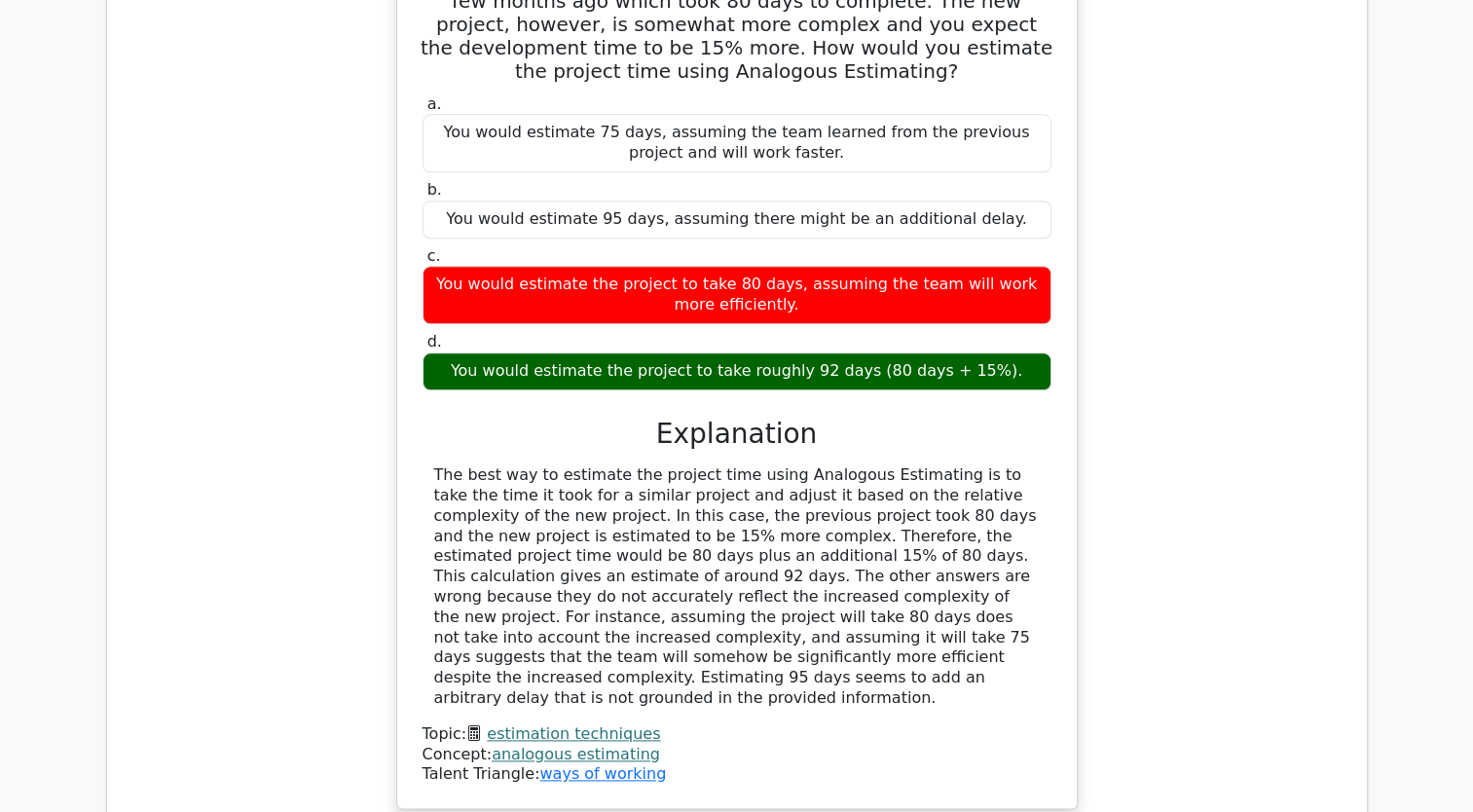
drag, startPoint x: 440, startPoint y: 359, endPoint x: 721, endPoint y: 119, distance: 369.5
click at [721, 119] on div "As a project manager, you are working on a software development project. The te…" at bounding box center [736, 360] width 664 height 882
copy div "As a project manager, you are working on a software development project. The te…"
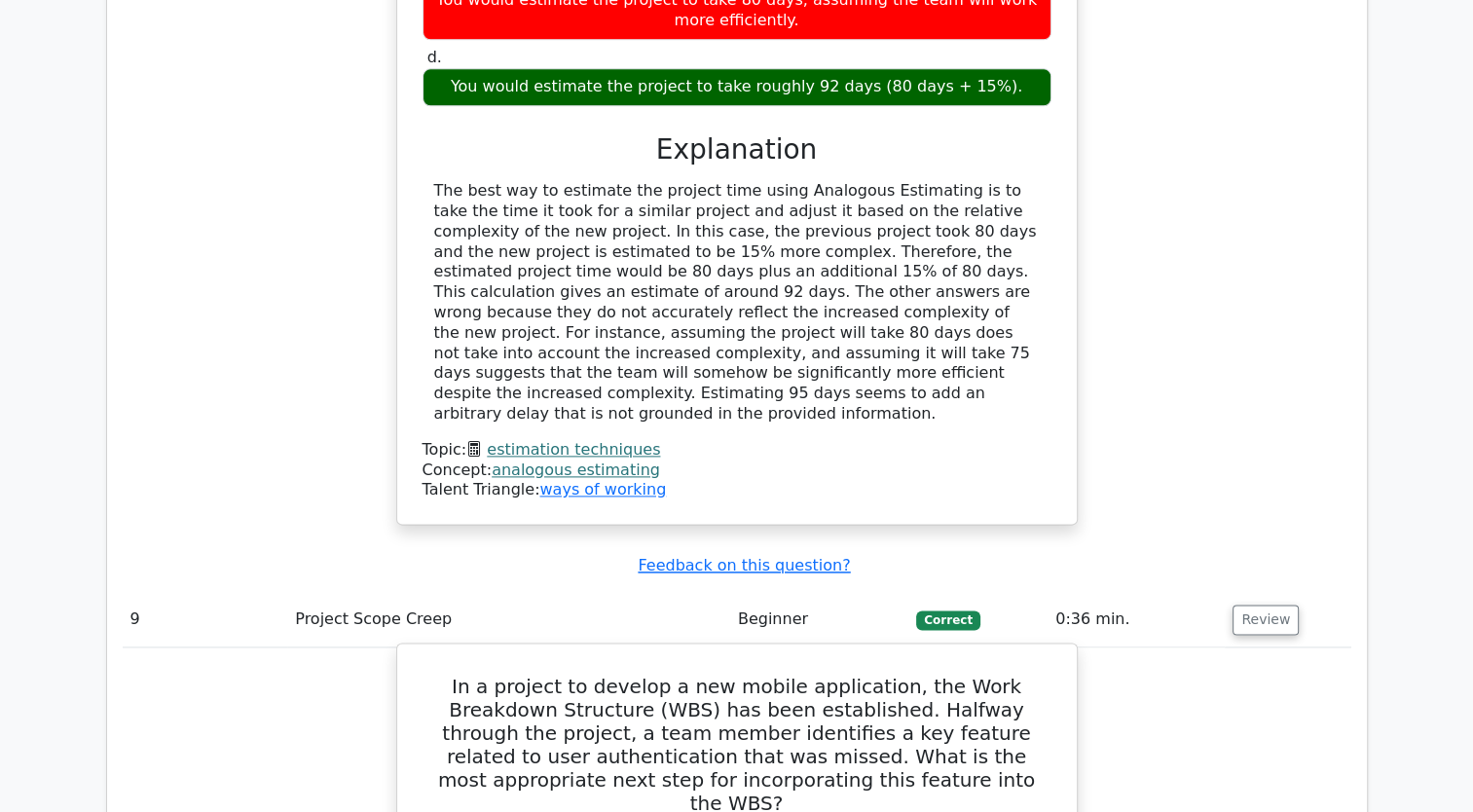
scroll to position [9754, 0]
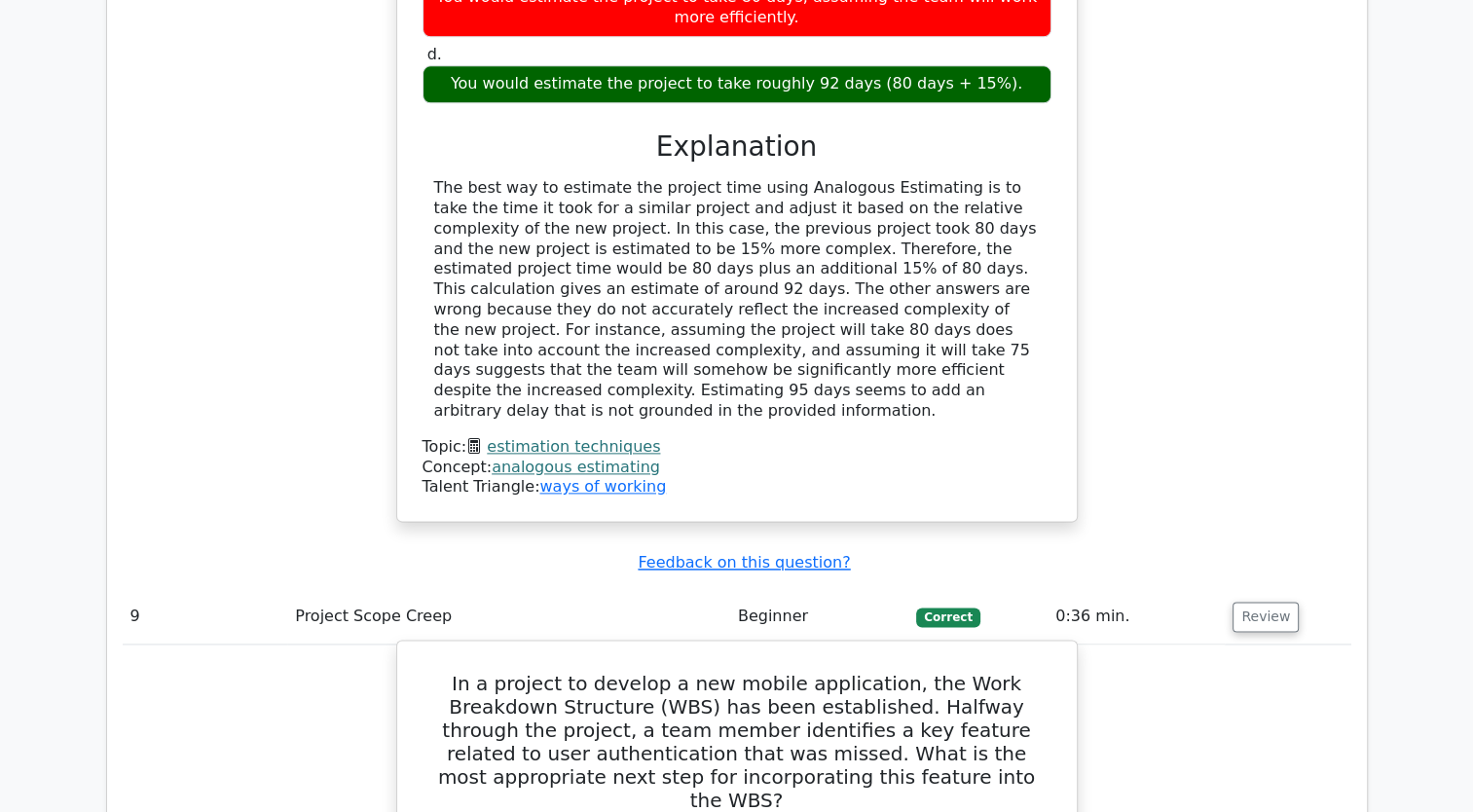
drag, startPoint x: 895, startPoint y: 538, endPoint x: 413, endPoint y: 103, distance: 649.3
copy div "In a project to develop a new mobile application, the Work Breakdown Structure …"
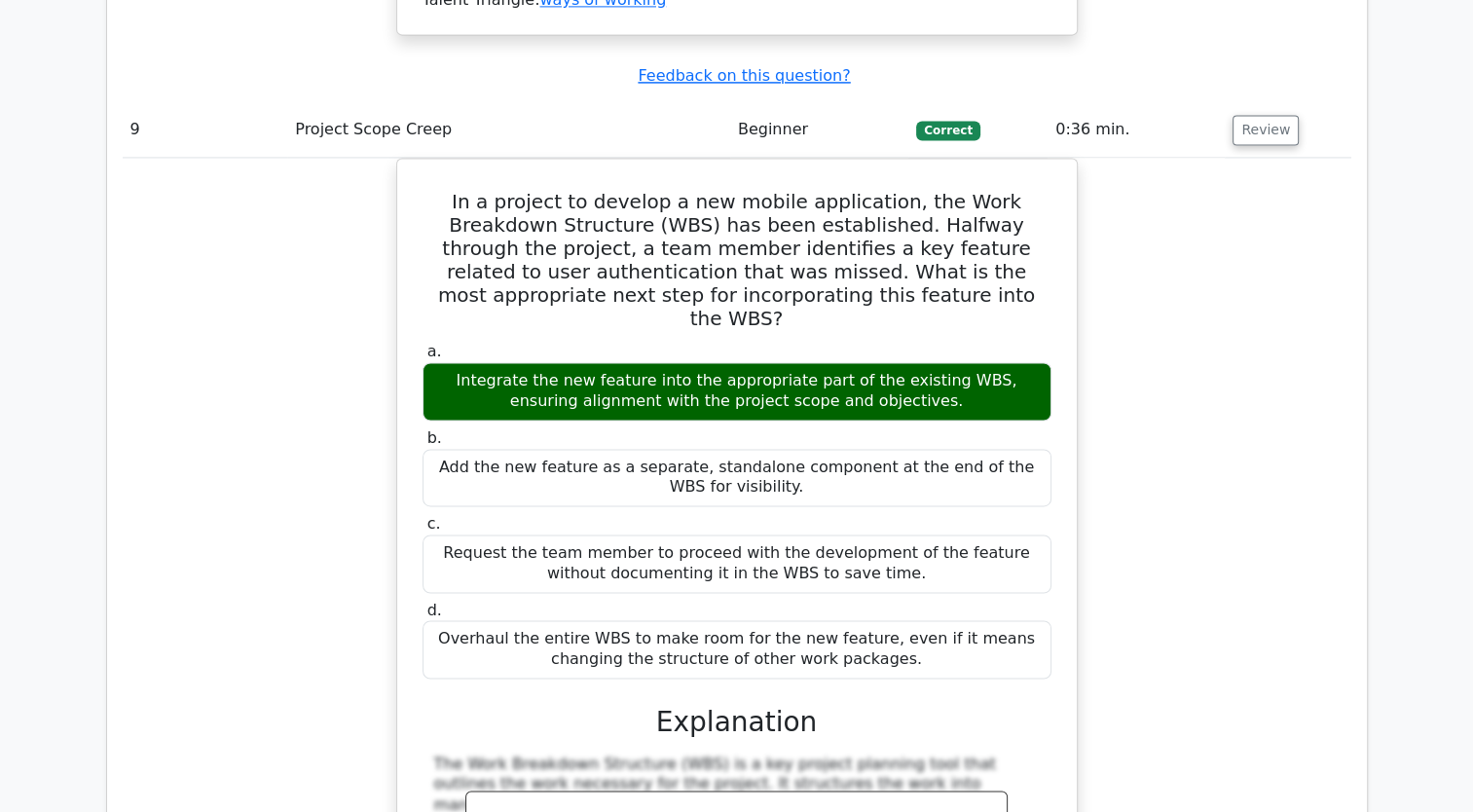
scroll to position [10338, 0]
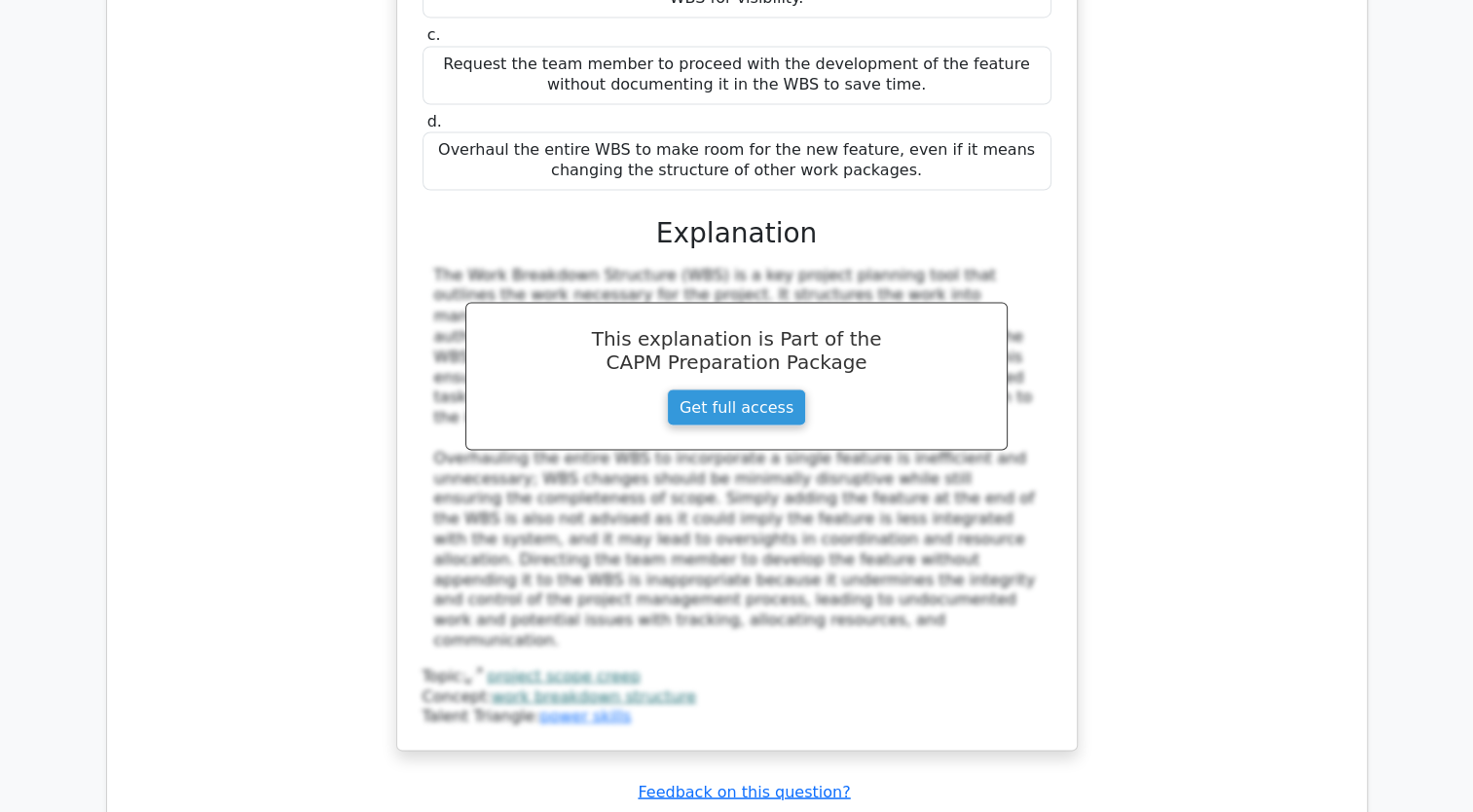
scroll to position [10825, 0]
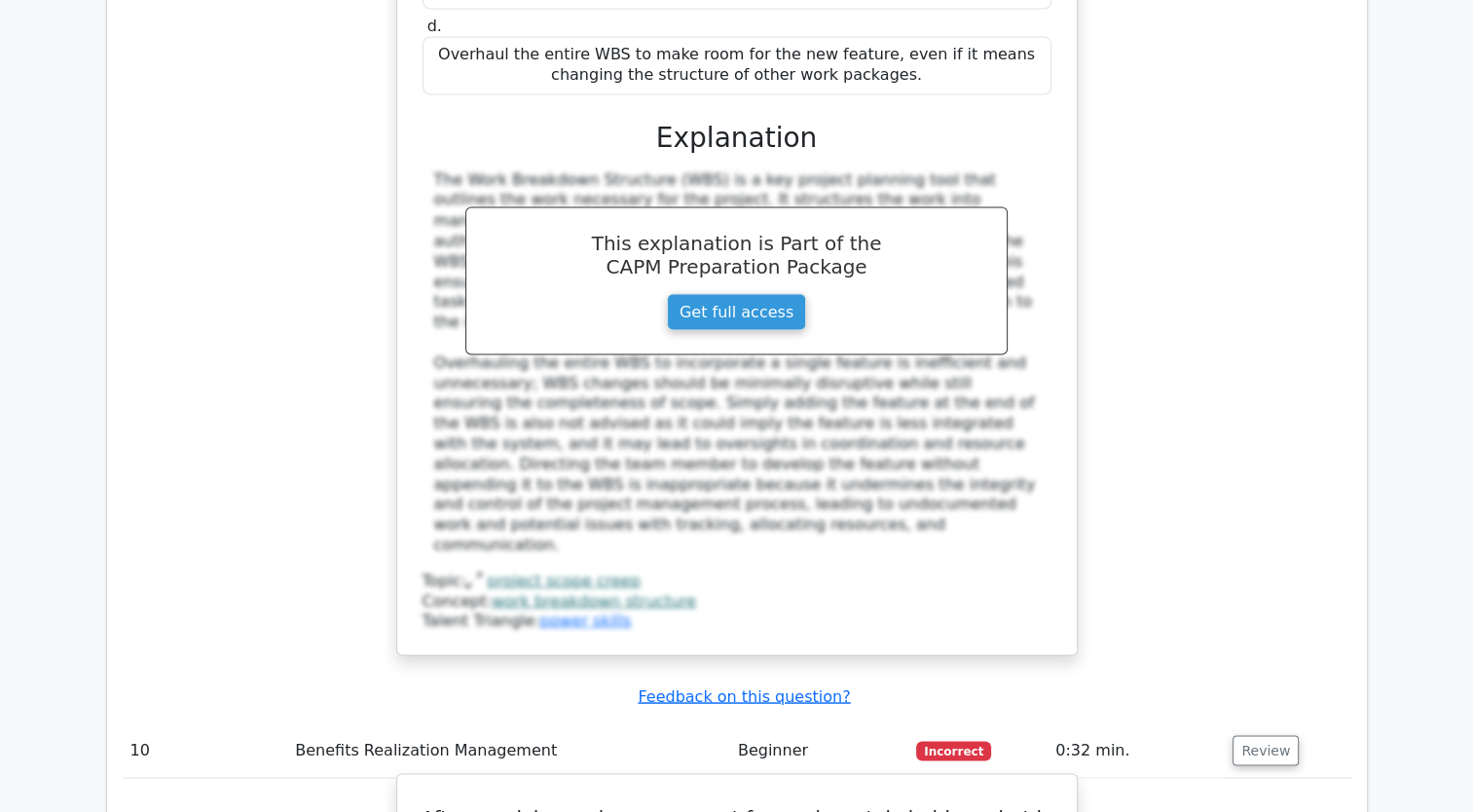
drag, startPoint x: 1062, startPoint y: 474, endPoint x: 435, endPoint y: 163, distance: 699.9
copy div "After receiving a change request from a key stakeholder, what is the most appro…"
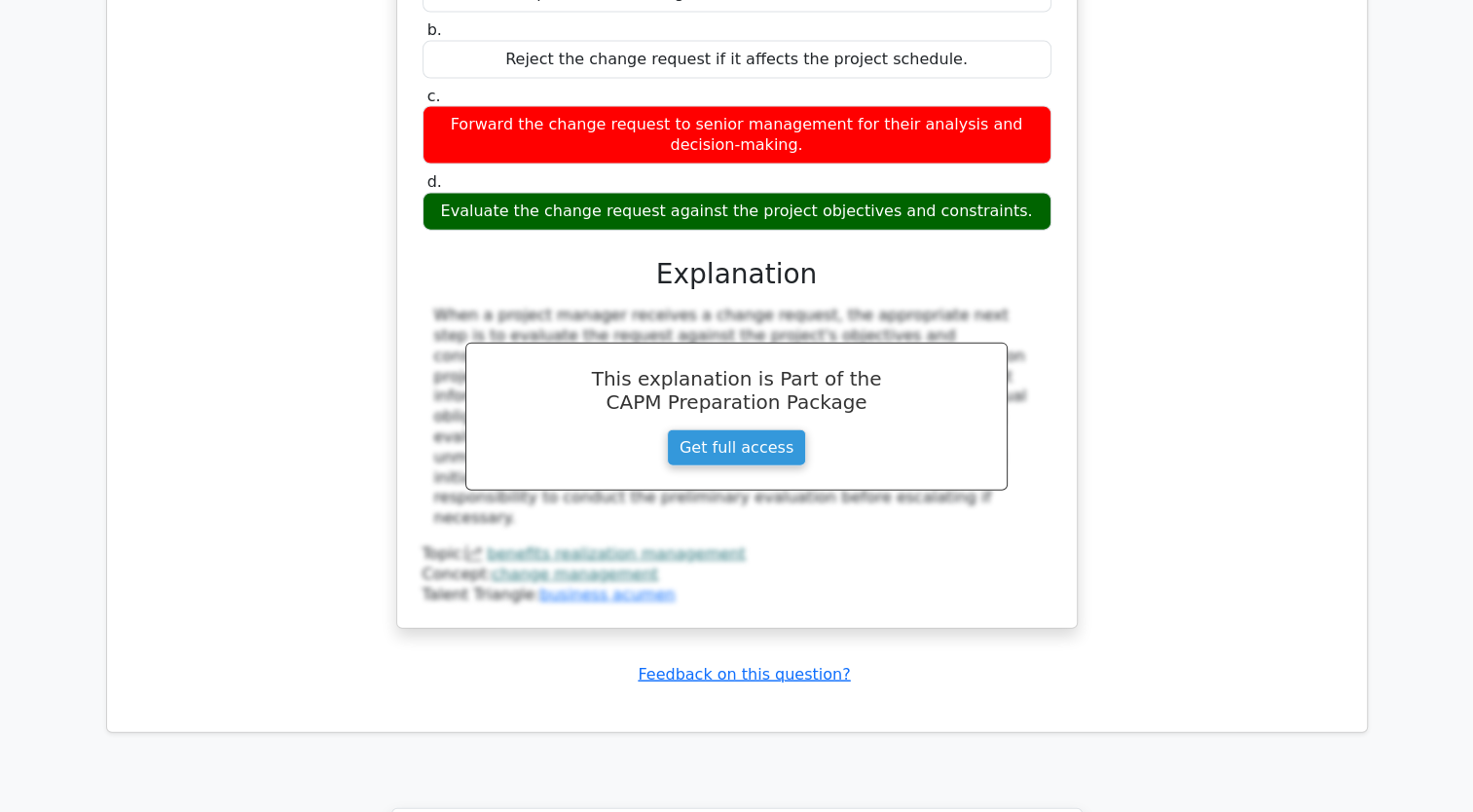
scroll to position [11799, 0]
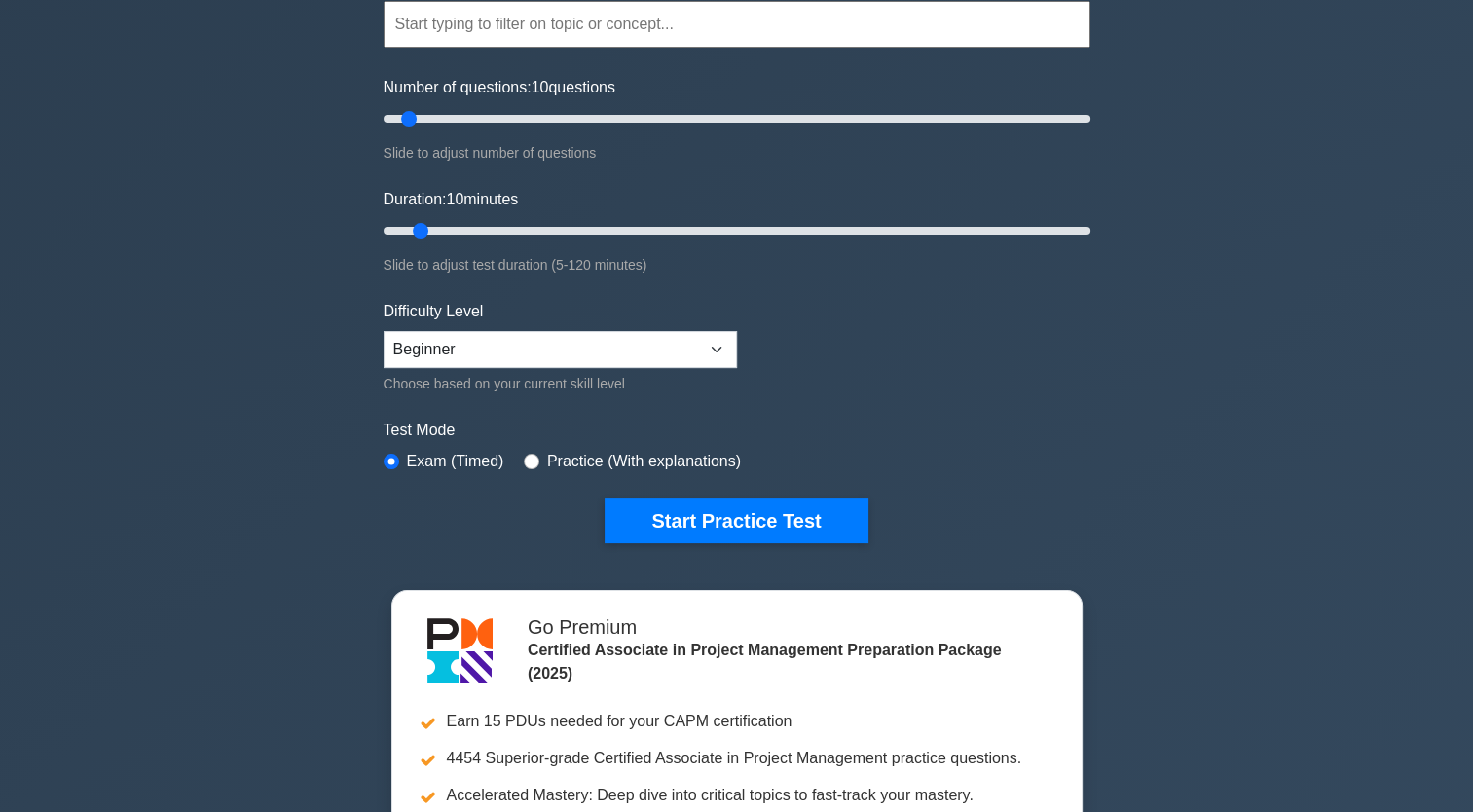
scroll to position [195, 0]
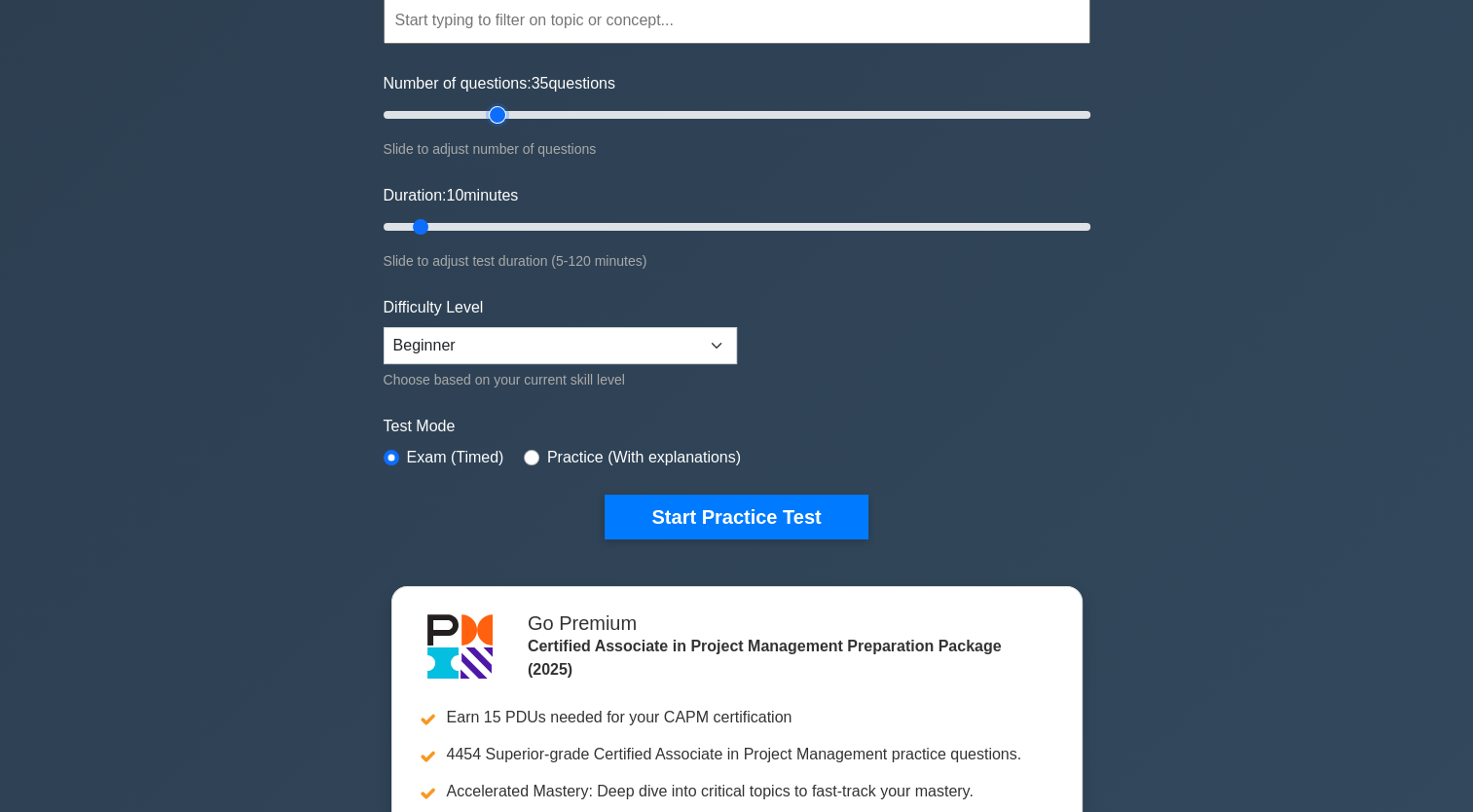
drag, startPoint x: 413, startPoint y: 115, endPoint x: 496, endPoint y: 109, distance: 83.2
click at [496, 109] on input "Number of questions: 35 questions" at bounding box center [736, 115] width 707 height 24
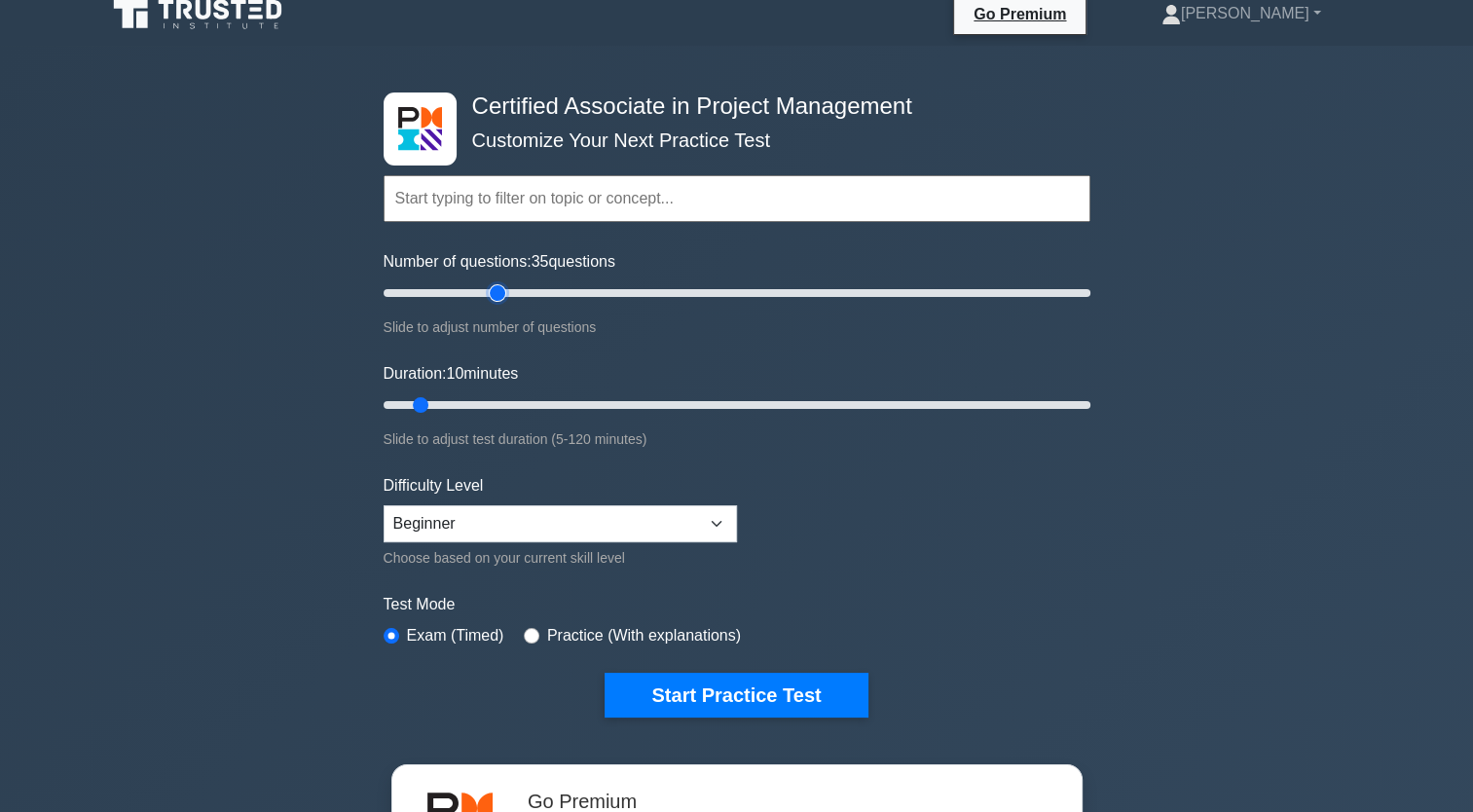
scroll to position [0, 0]
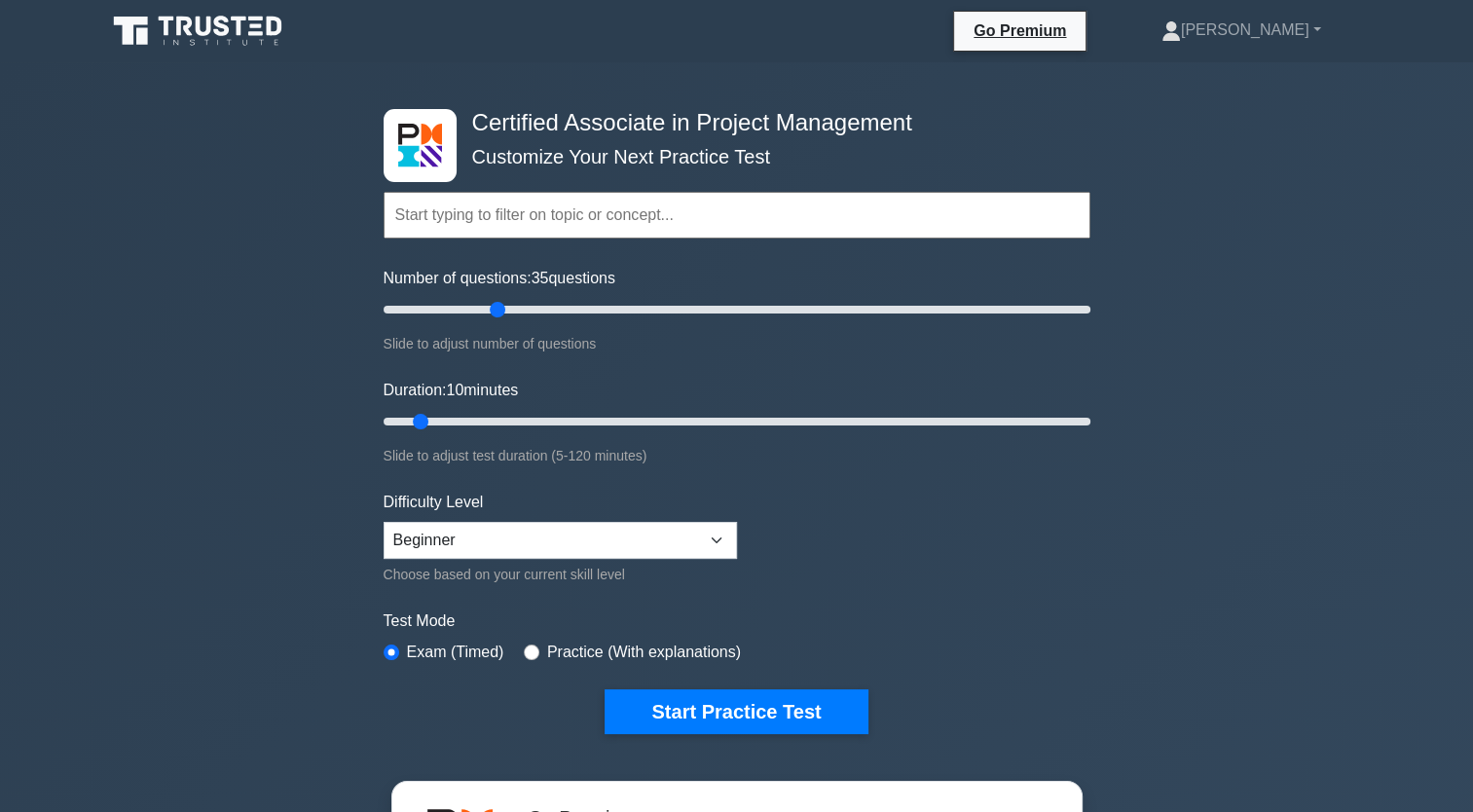
click at [1206, 306] on div "Certified Associate in Project Management Customize Your Next Practice Test Top…" at bounding box center [736, 656] width 1473 height 1188
drag, startPoint x: 497, startPoint y: 308, endPoint x: 447, endPoint y: 313, distance: 50.2
type input "20"
click at [447, 313] on input "Number of questions: 20 questions" at bounding box center [736, 310] width 707 height 24
click at [973, 559] on form "Topics Project Scope Management Project Time Management Project Cost Management…" at bounding box center [736, 433] width 707 height 602
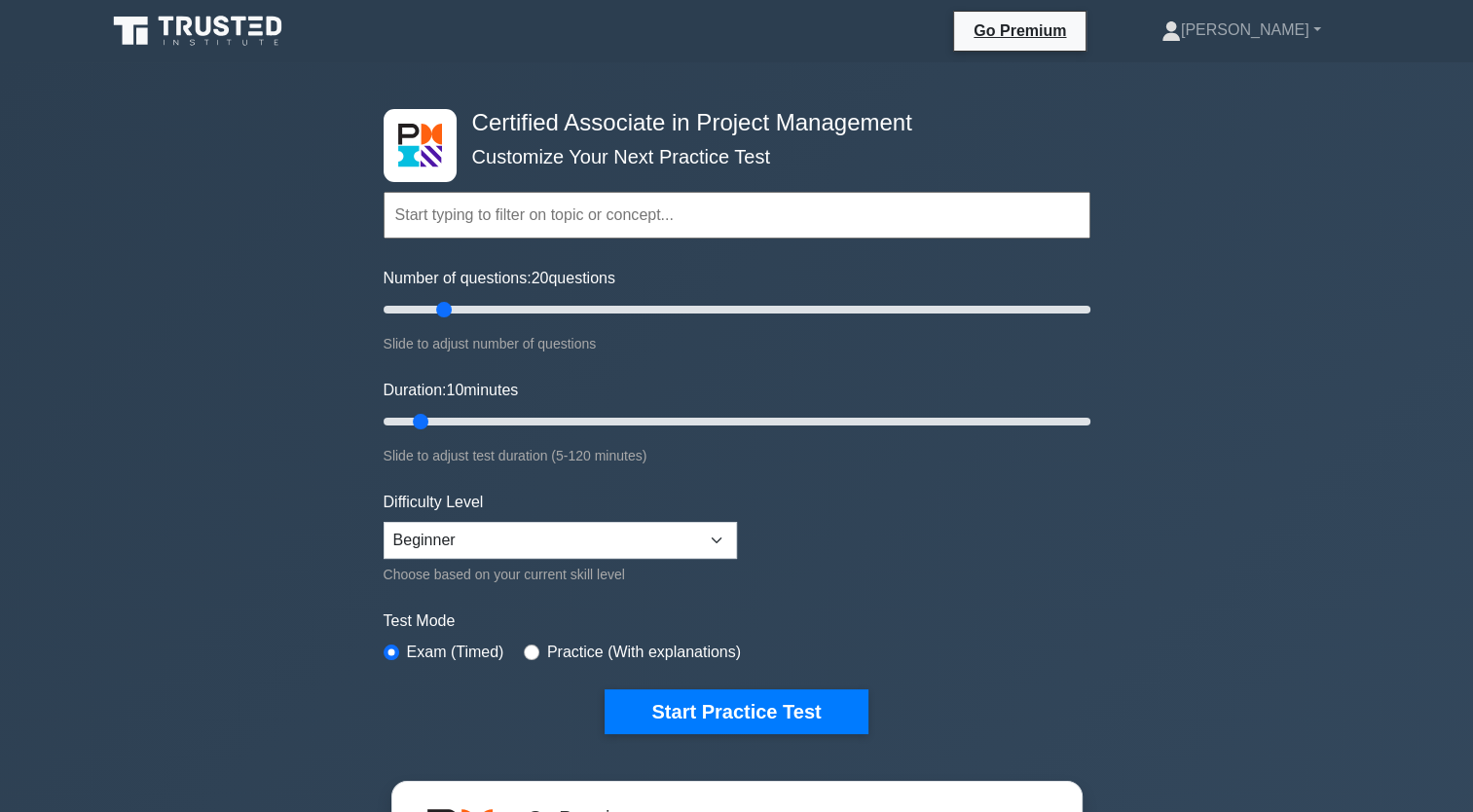
click at [534, 653] on div "Practice (With explanations)" at bounding box center [632, 652] width 217 height 24
click at [527, 651] on input "radio" at bounding box center [532, 652] width 16 height 16
radio input "true"
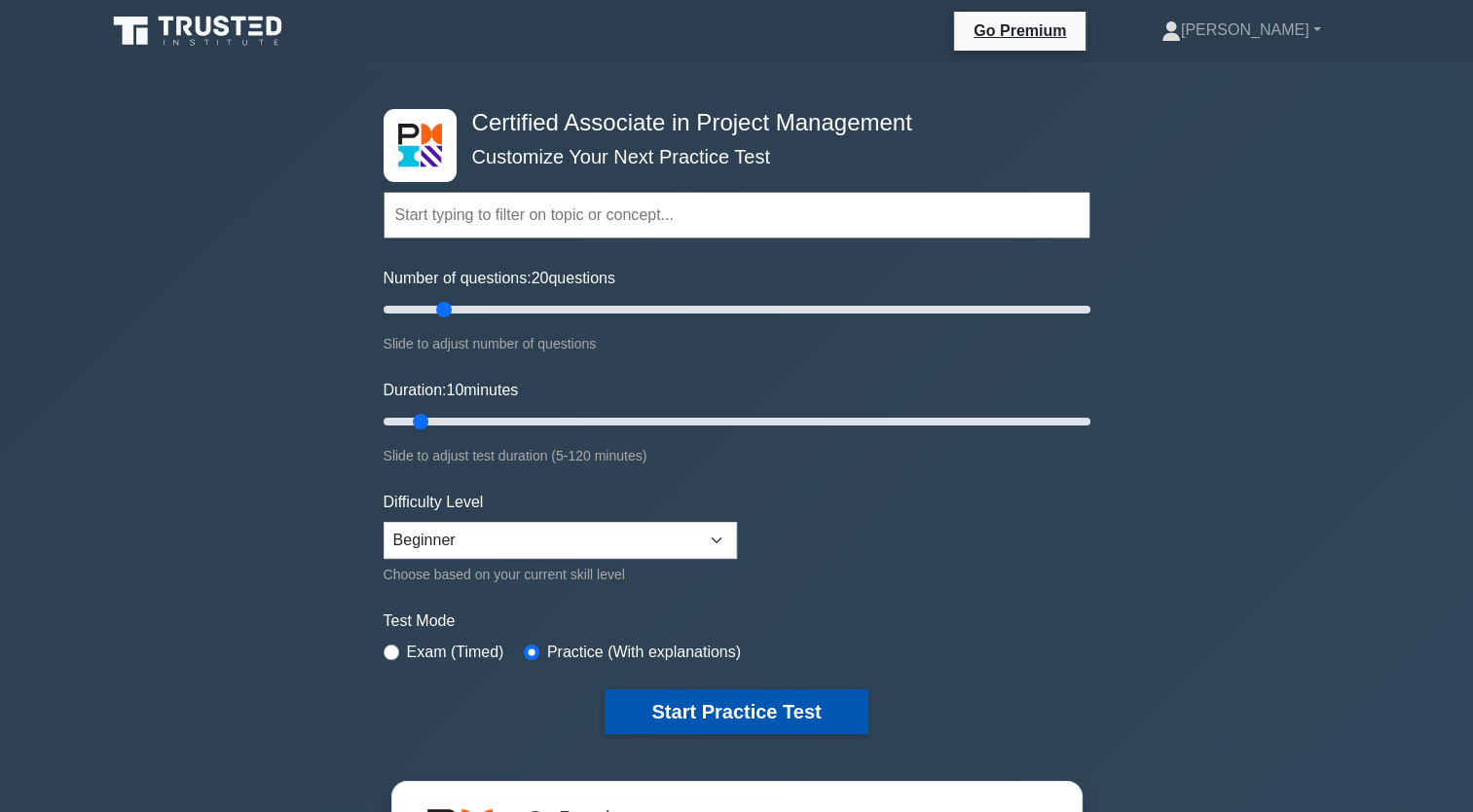
click at [726, 707] on button "Start Practice Test" at bounding box center [736, 712] width 263 height 45
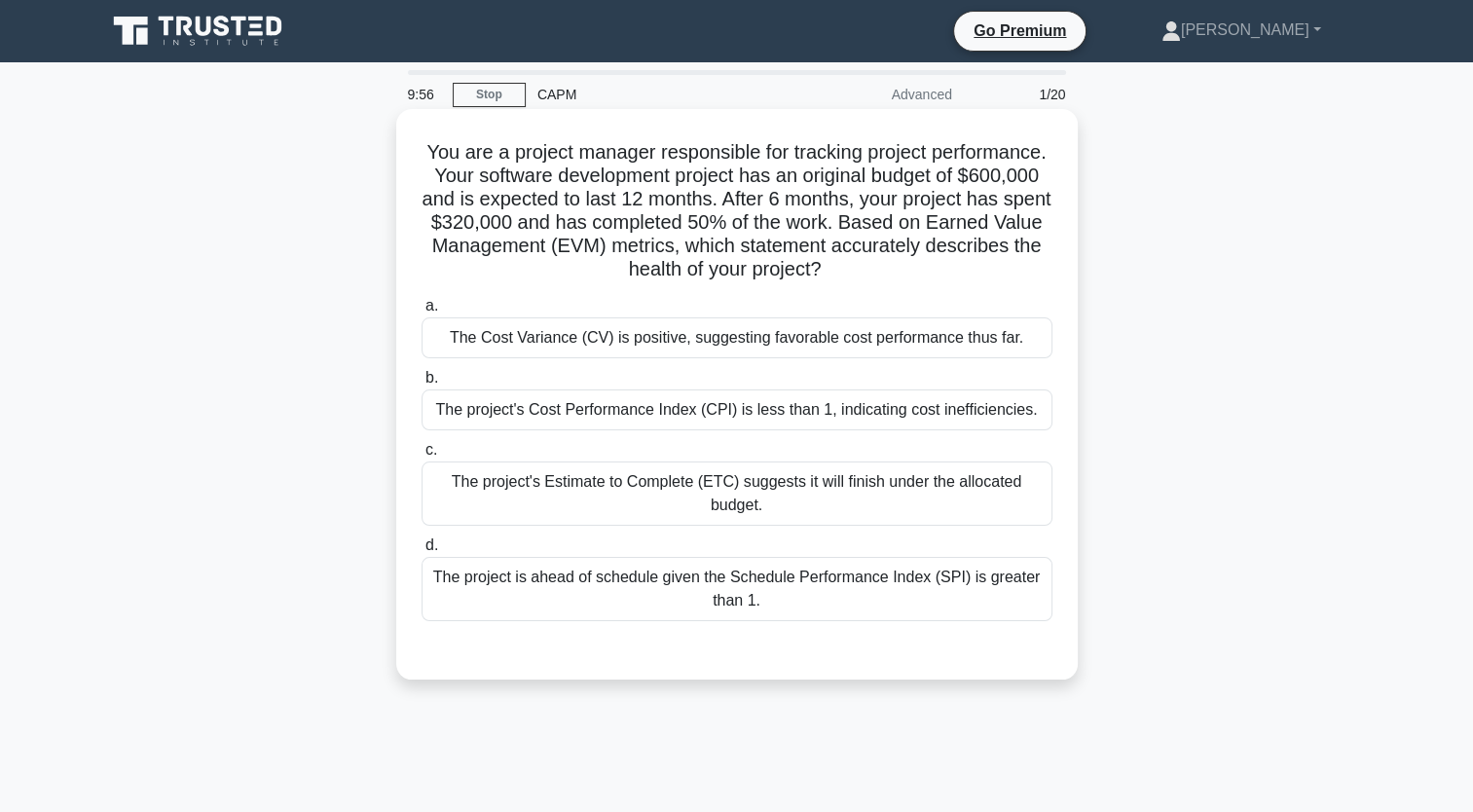
drag, startPoint x: 782, startPoint y: 602, endPoint x: 448, endPoint y: 150, distance: 562.0
click at [448, 150] on div "You are a project manager responsible for tracking project performance. Your so…" at bounding box center [736, 394] width 666 height 555
copy div "You are a project manager responsible for tracking project performance. Your so…"
click at [502, 404] on div "The project's Cost Performance Index (CPI) is less than 1, indicating cost inef…" at bounding box center [736, 410] width 631 height 41
click at [422, 384] on input "b. The project's Cost Performance Index (CPI) is less than 1, indicating cost i…" at bounding box center [422, 378] width 0 height 13
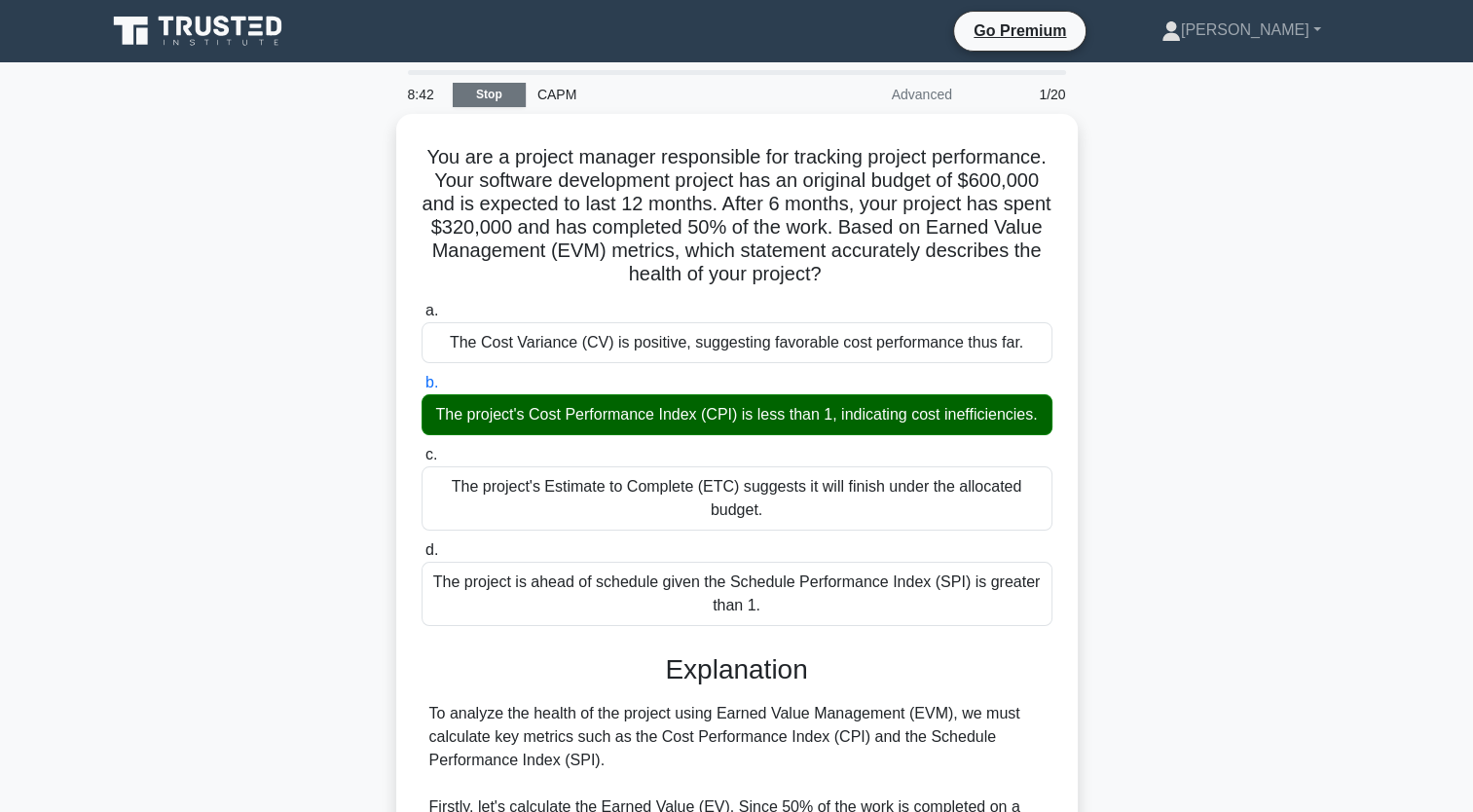
click at [497, 98] on link "Stop" at bounding box center [489, 94] width 73 height 25
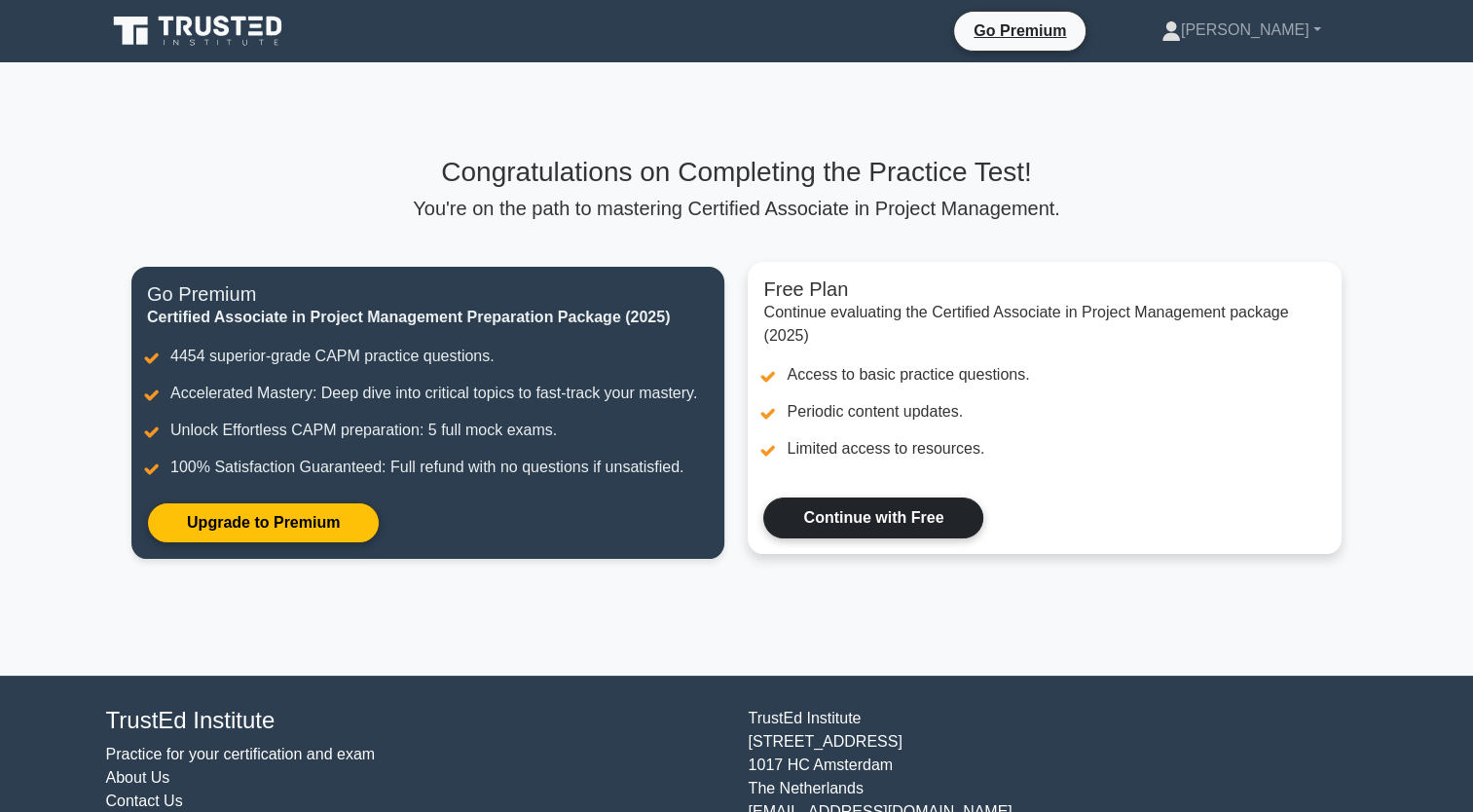
click at [905, 510] on link "Continue with Free" at bounding box center [873, 518] width 220 height 41
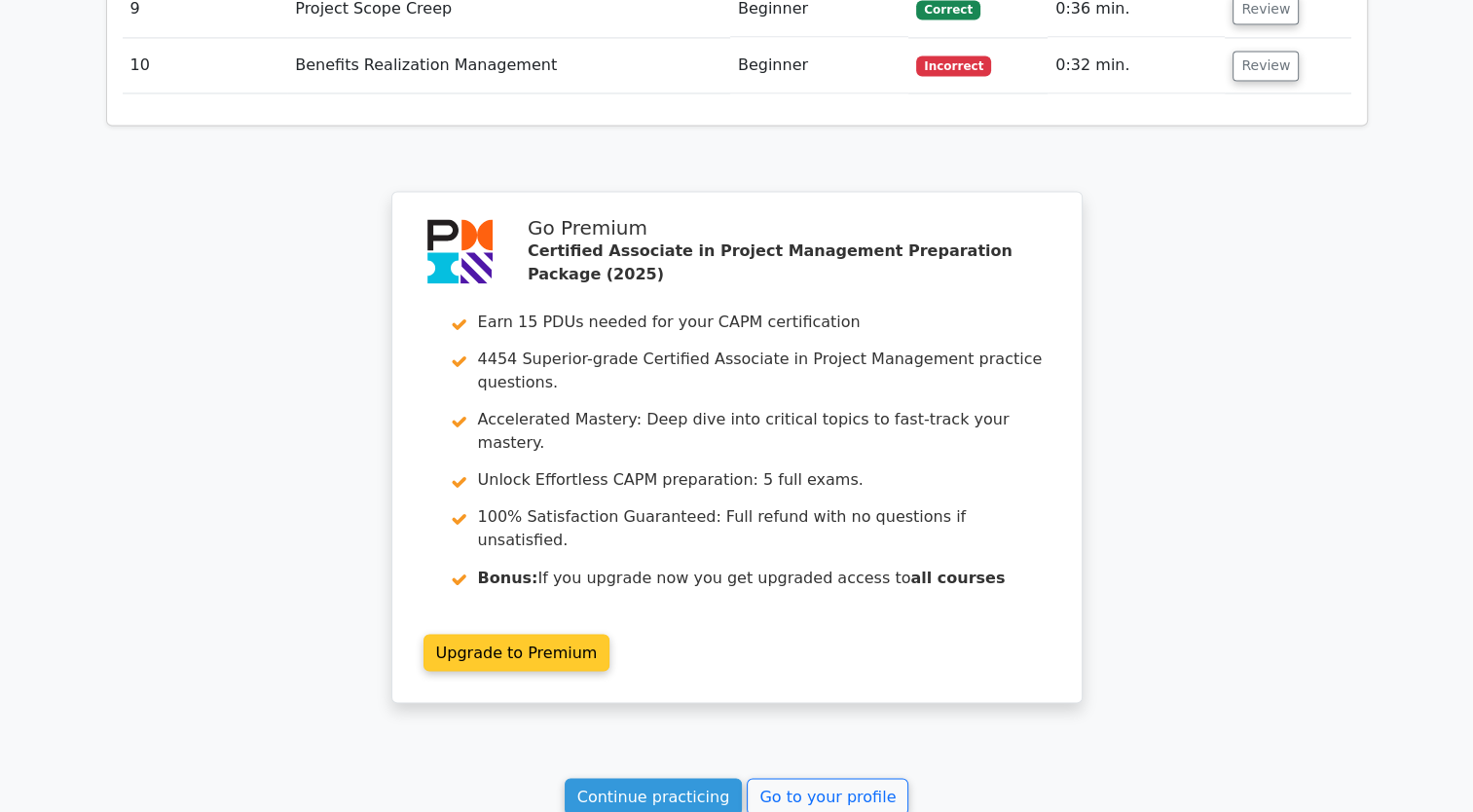
scroll to position [3217, 0]
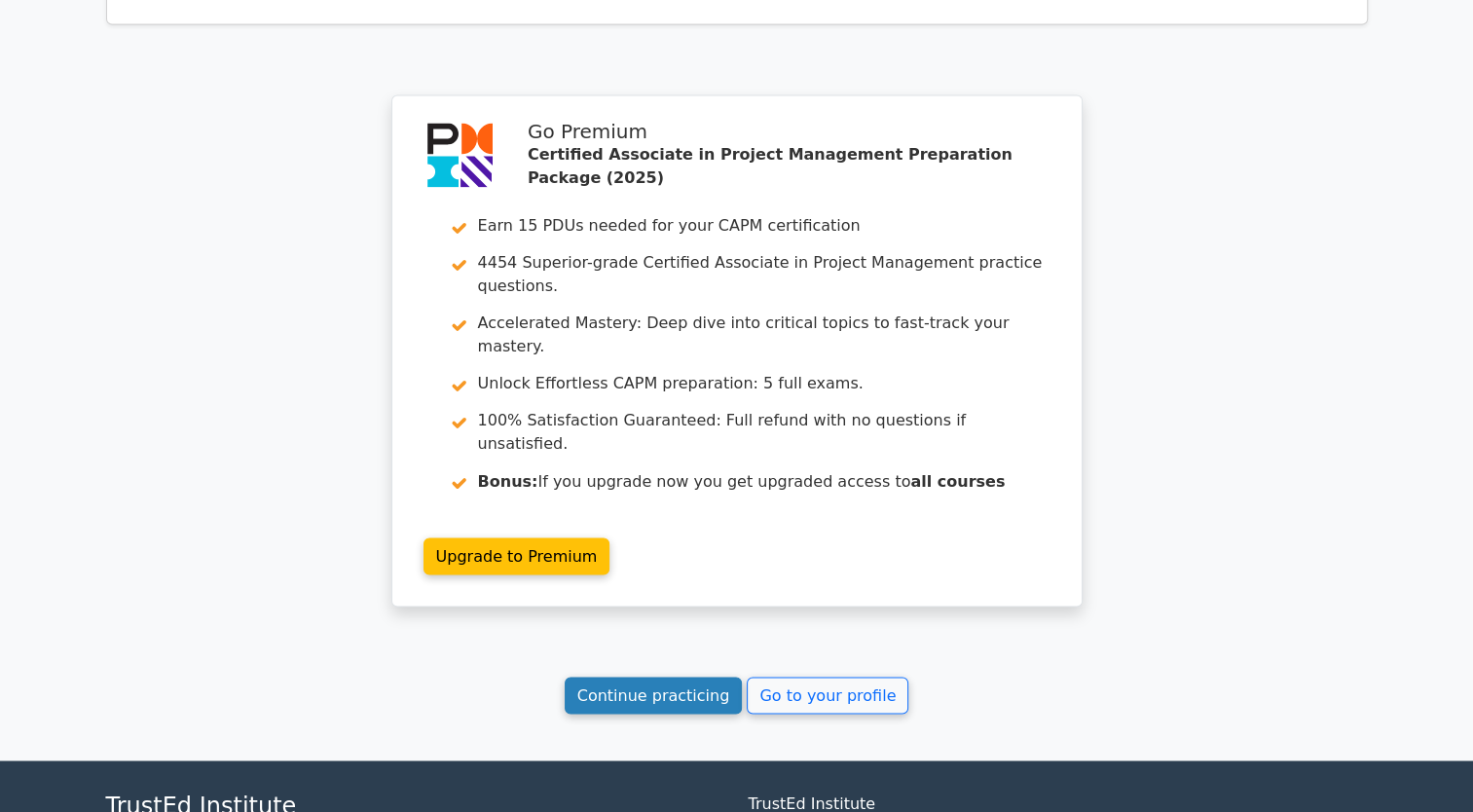
click at [698, 677] on link "Continue practicing" at bounding box center [654, 695] width 178 height 37
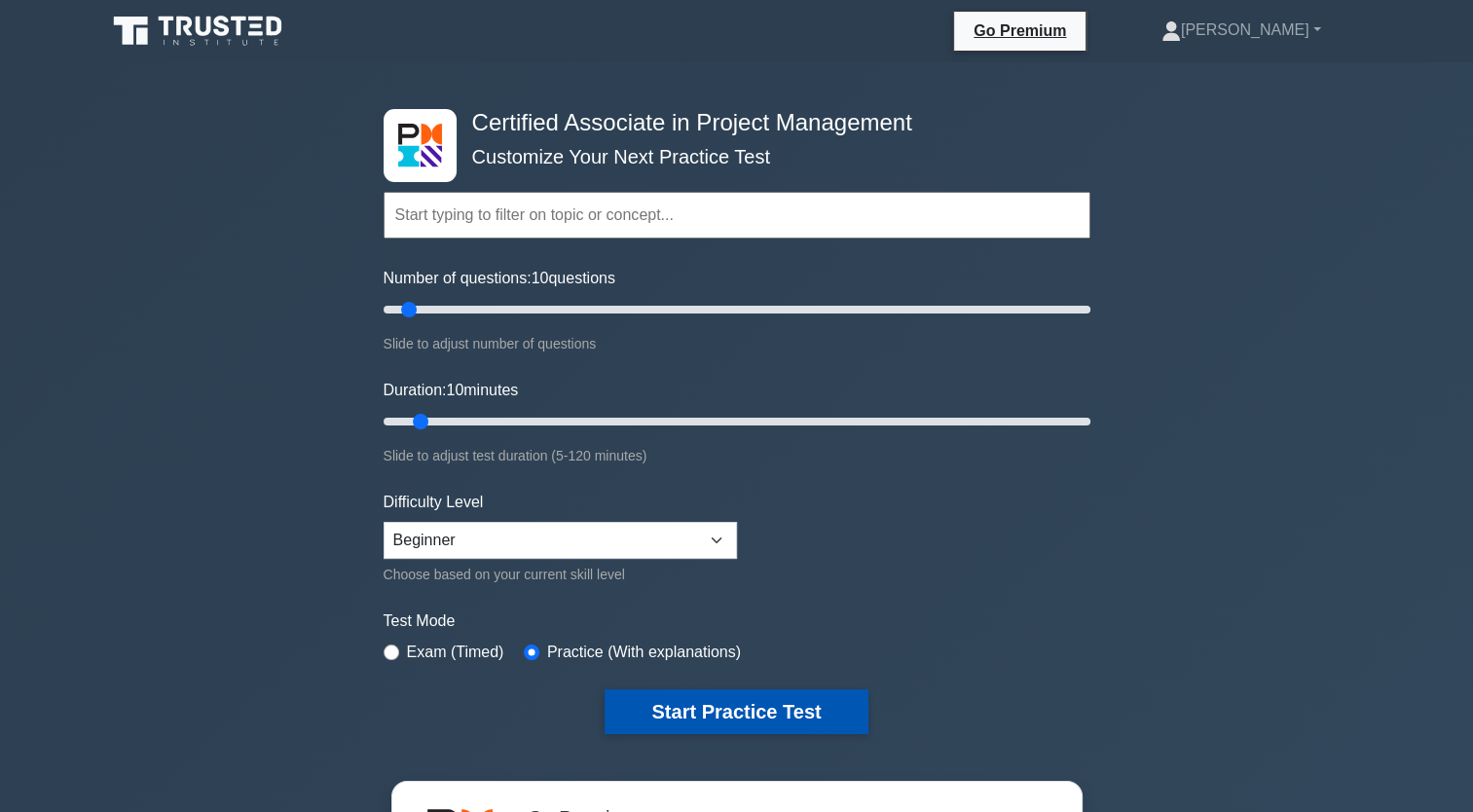
click at [714, 704] on button "Start Practice Test" at bounding box center [736, 712] width 263 height 45
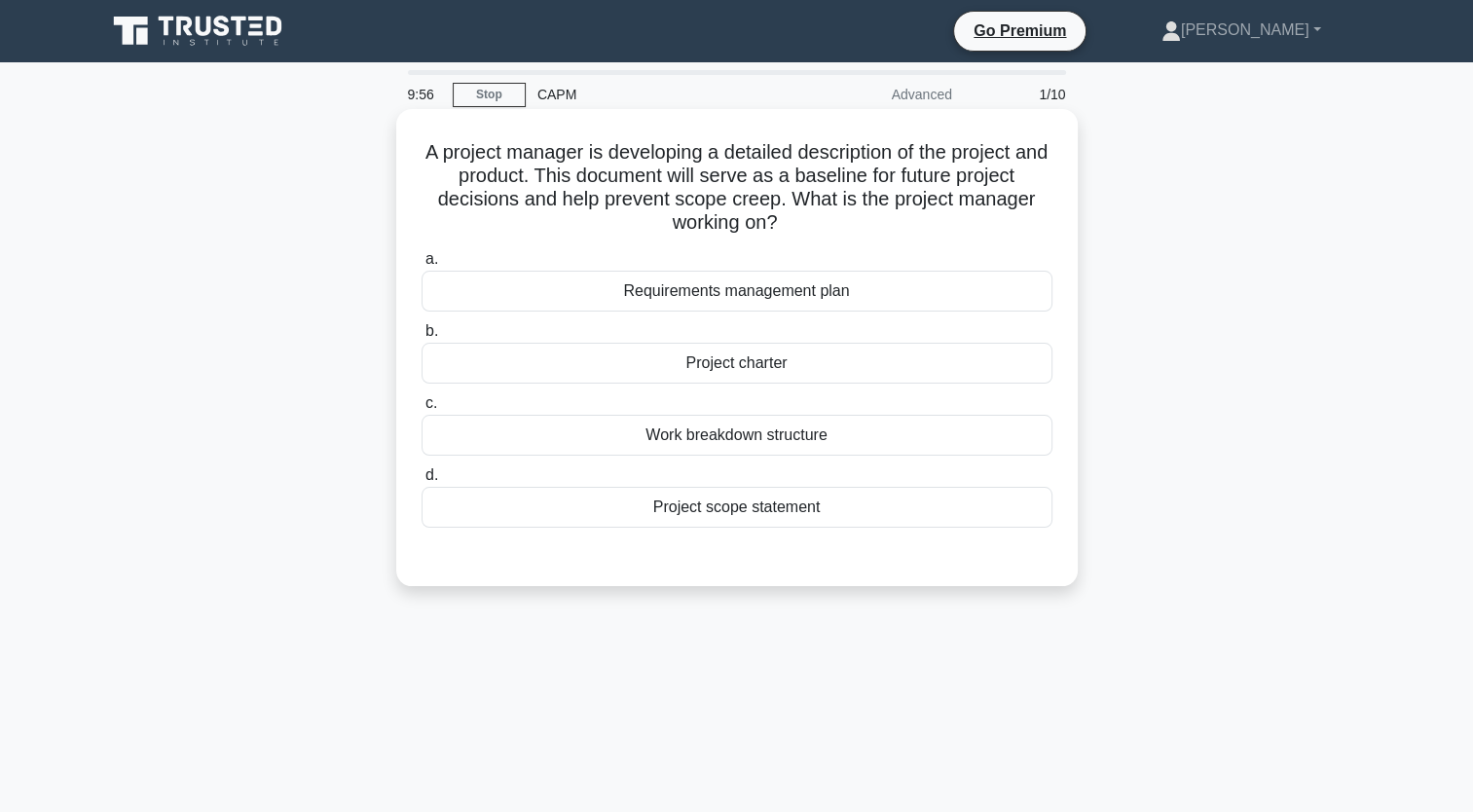
drag, startPoint x: 838, startPoint y: 517, endPoint x: 421, endPoint y: 148, distance: 556.8
click at [421, 148] on div "A project manager is developing a detailed description of the project and produ…" at bounding box center [736, 347] width 666 height 462
copy div "A project manager is developing a detailed description of the project and produ…"
click at [695, 505] on div "Project scope statement" at bounding box center [736, 507] width 631 height 41
click at [422, 482] on input "d. Project scope statement" at bounding box center [422, 476] width 0 height 13
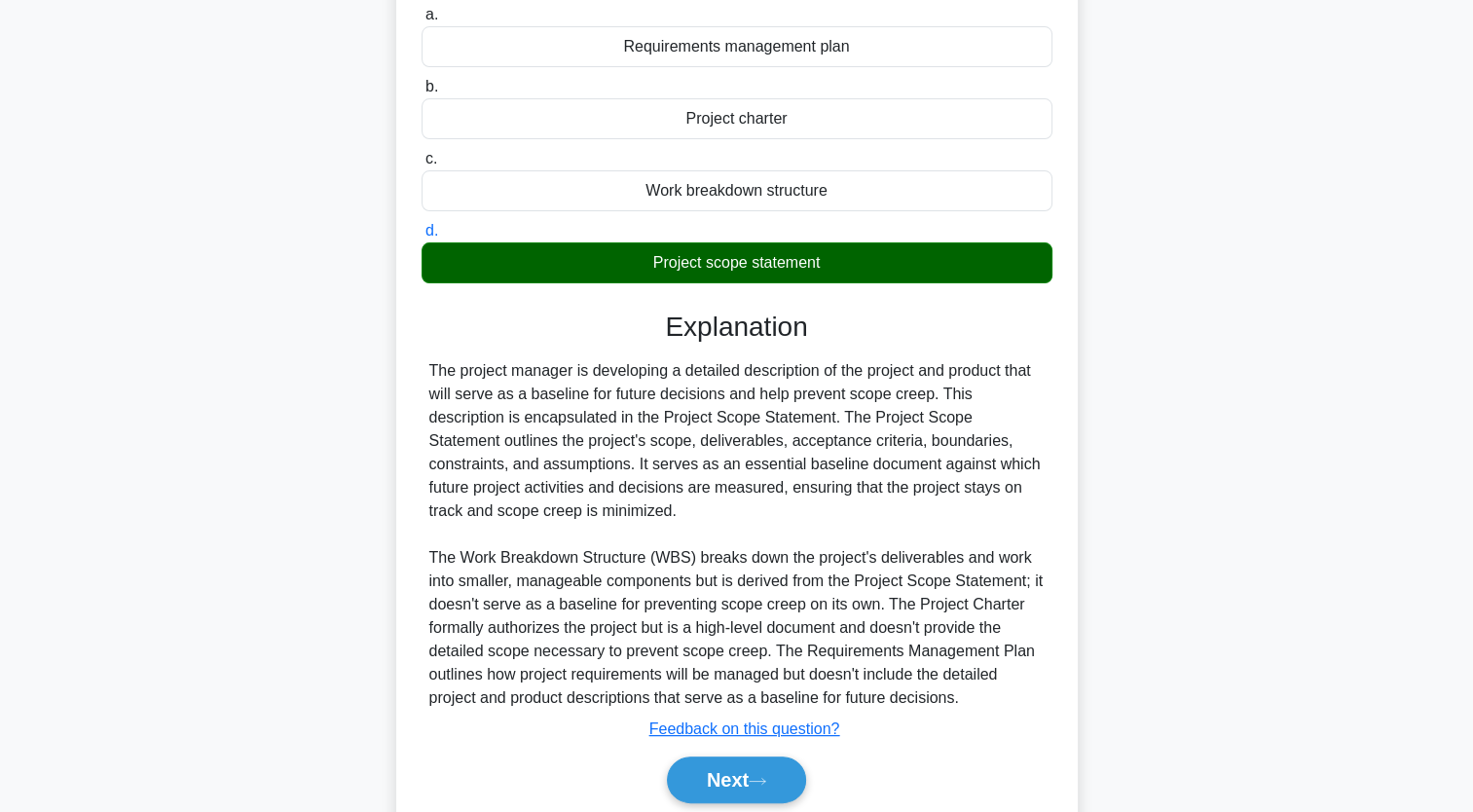
scroll to position [292, 0]
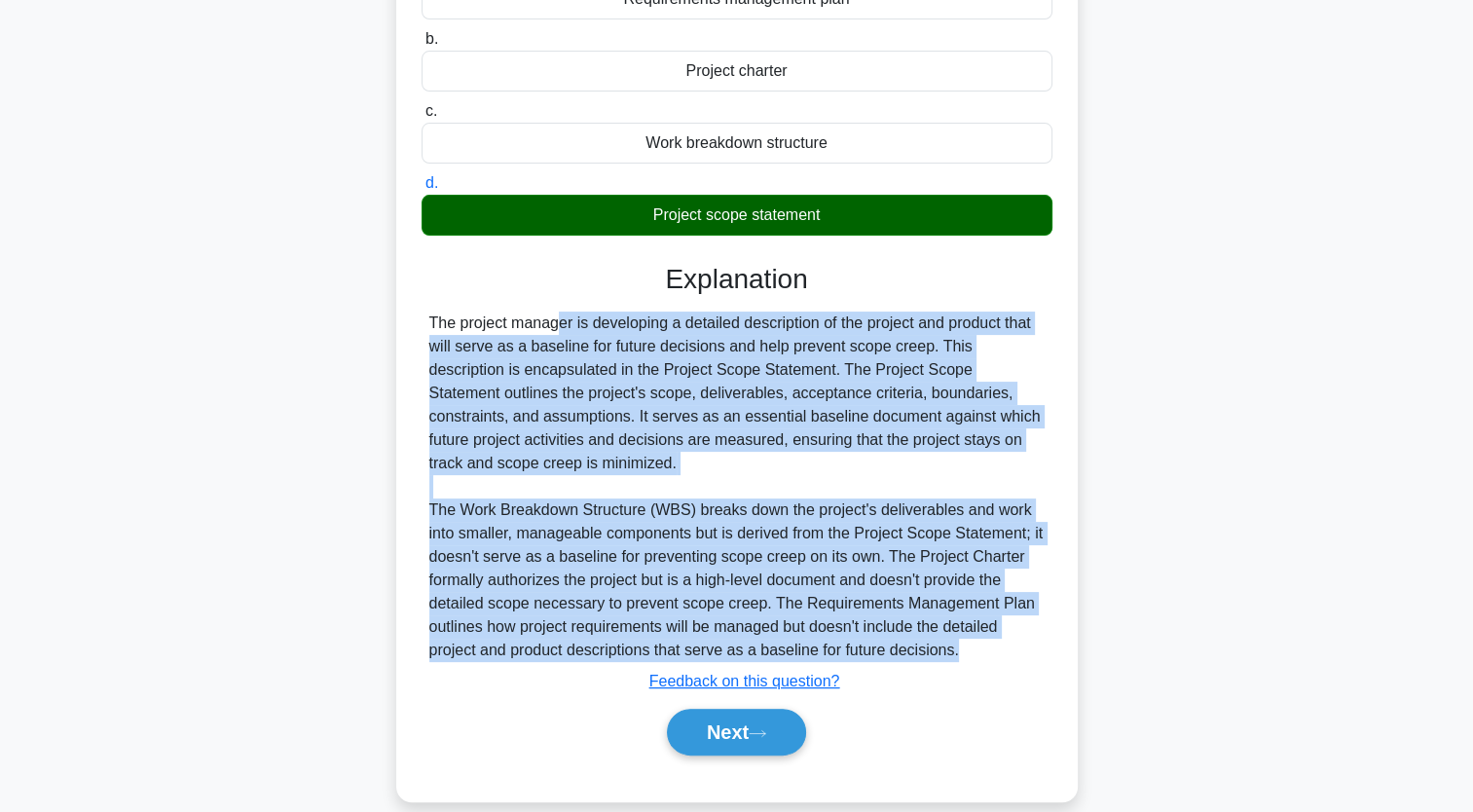
drag, startPoint x: 972, startPoint y: 661, endPoint x: 427, endPoint y: 309, distance: 648.8
click at [427, 309] on div "Explanation The project manager is developing a detailed description of the pro…" at bounding box center [736, 513] width 631 height 500
drag, startPoint x: 427, startPoint y: 309, endPoint x: 514, endPoint y: 337, distance: 91.4
copy div "The project manager is developing a detailed description of the project and pro…"
click at [744, 736] on button "Next" at bounding box center [736, 733] width 139 height 47
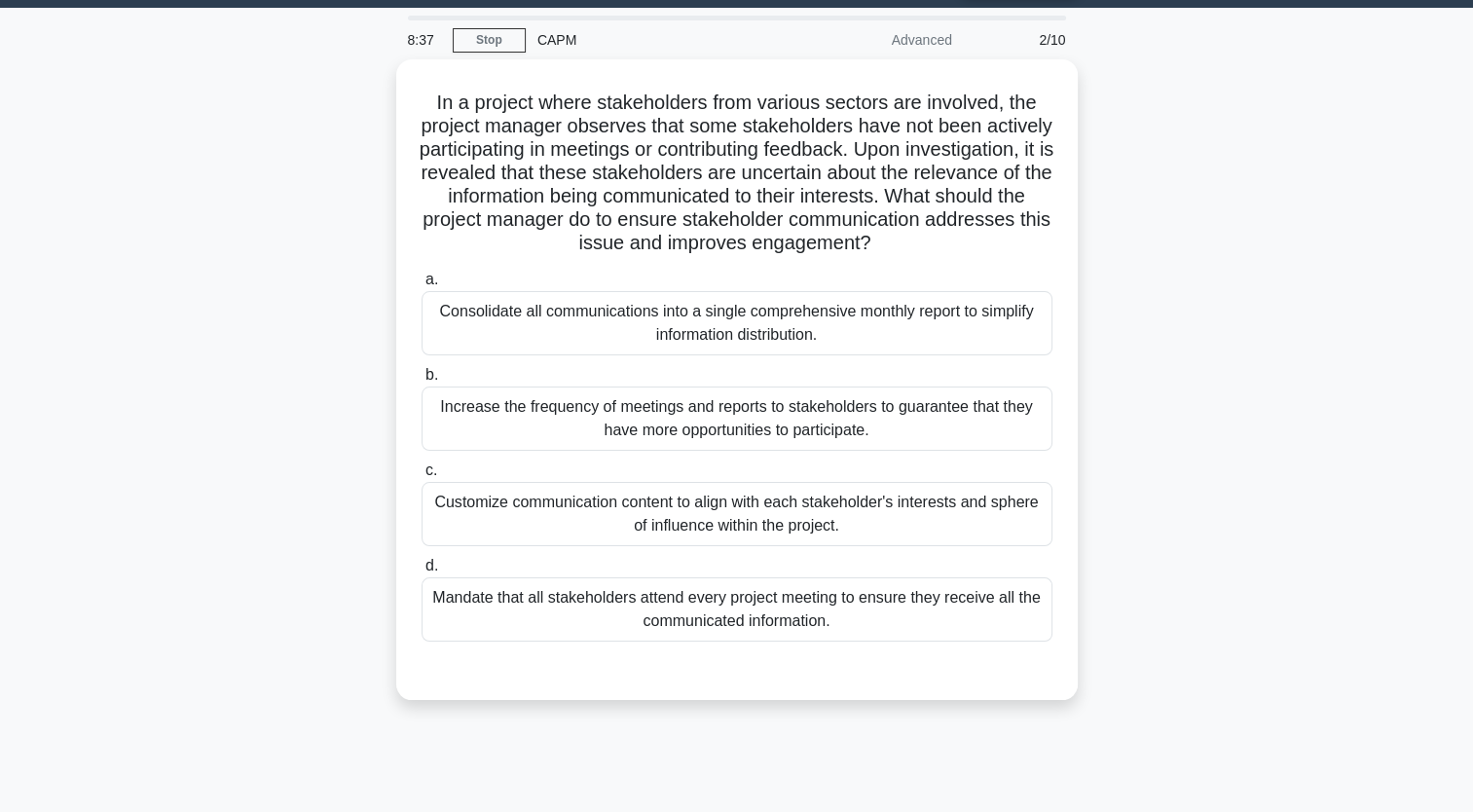
scroll to position [0, 0]
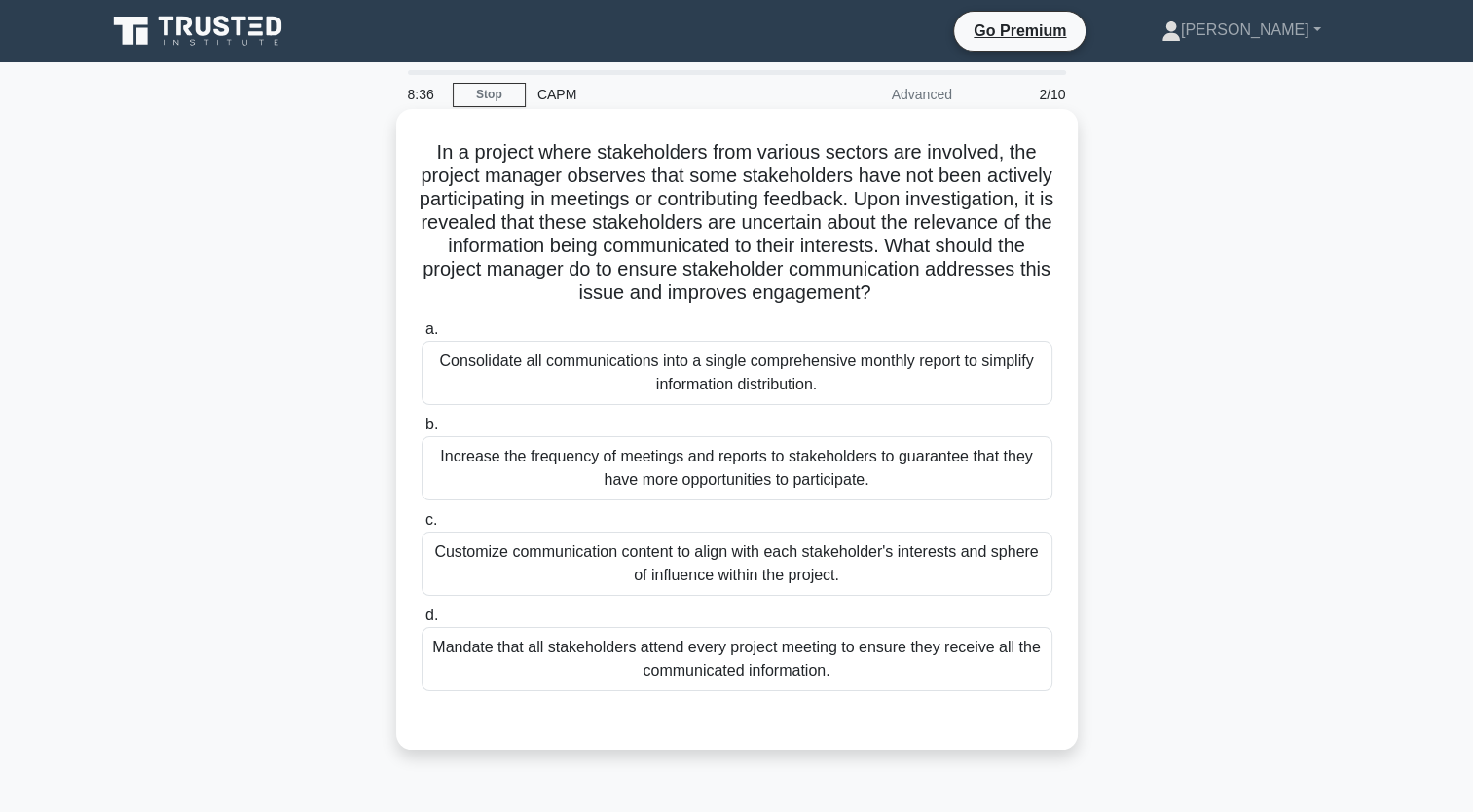
drag, startPoint x: 867, startPoint y: 539, endPoint x: 412, endPoint y: 150, distance: 598.6
click at [412, 150] on div "In a project where stakeholders from various sectors are involved, the project …" at bounding box center [736, 429] width 666 height 625
copy div "In a project where stakeholders from various sectors are involved, the project …"
click at [1028, 382] on div "Consolidate all communications into a single comprehensive monthly report to si…" at bounding box center [736, 373] width 631 height 65
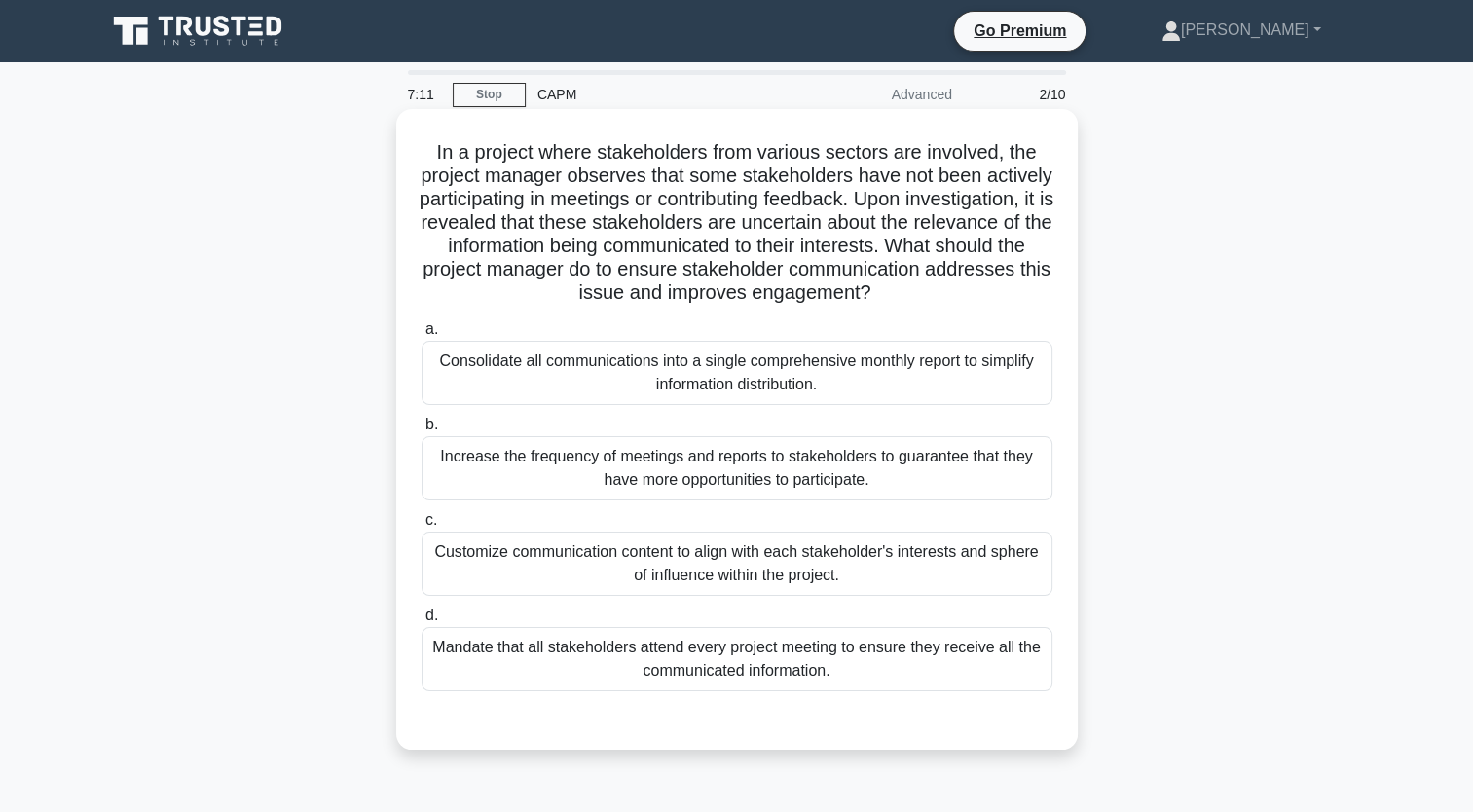
click at [422, 336] on input "a. Consolidate all communications into a single comprehensive monthly report to…" at bounding box center [422, 330] width 0 height 13
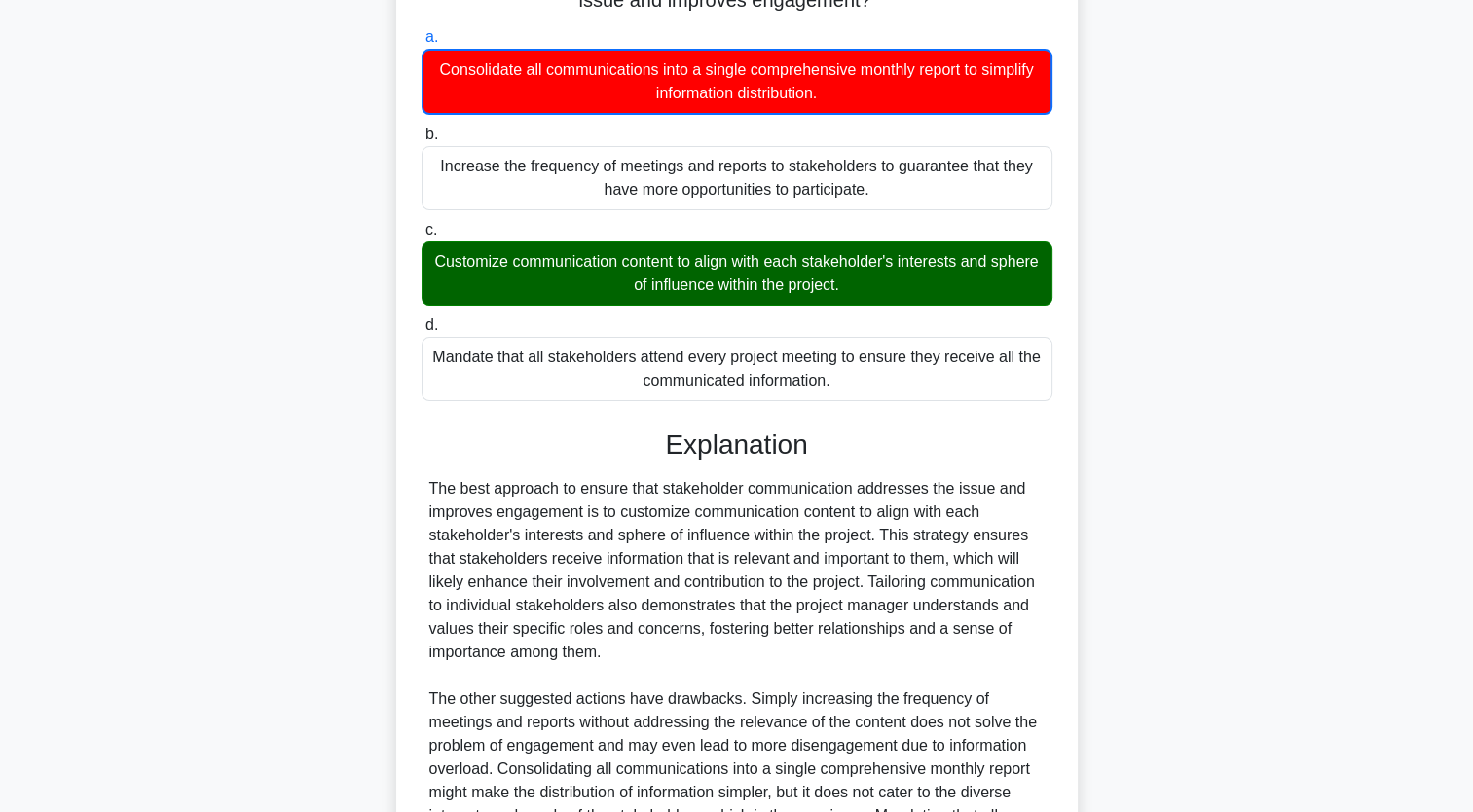
scroll to position [552, 0]
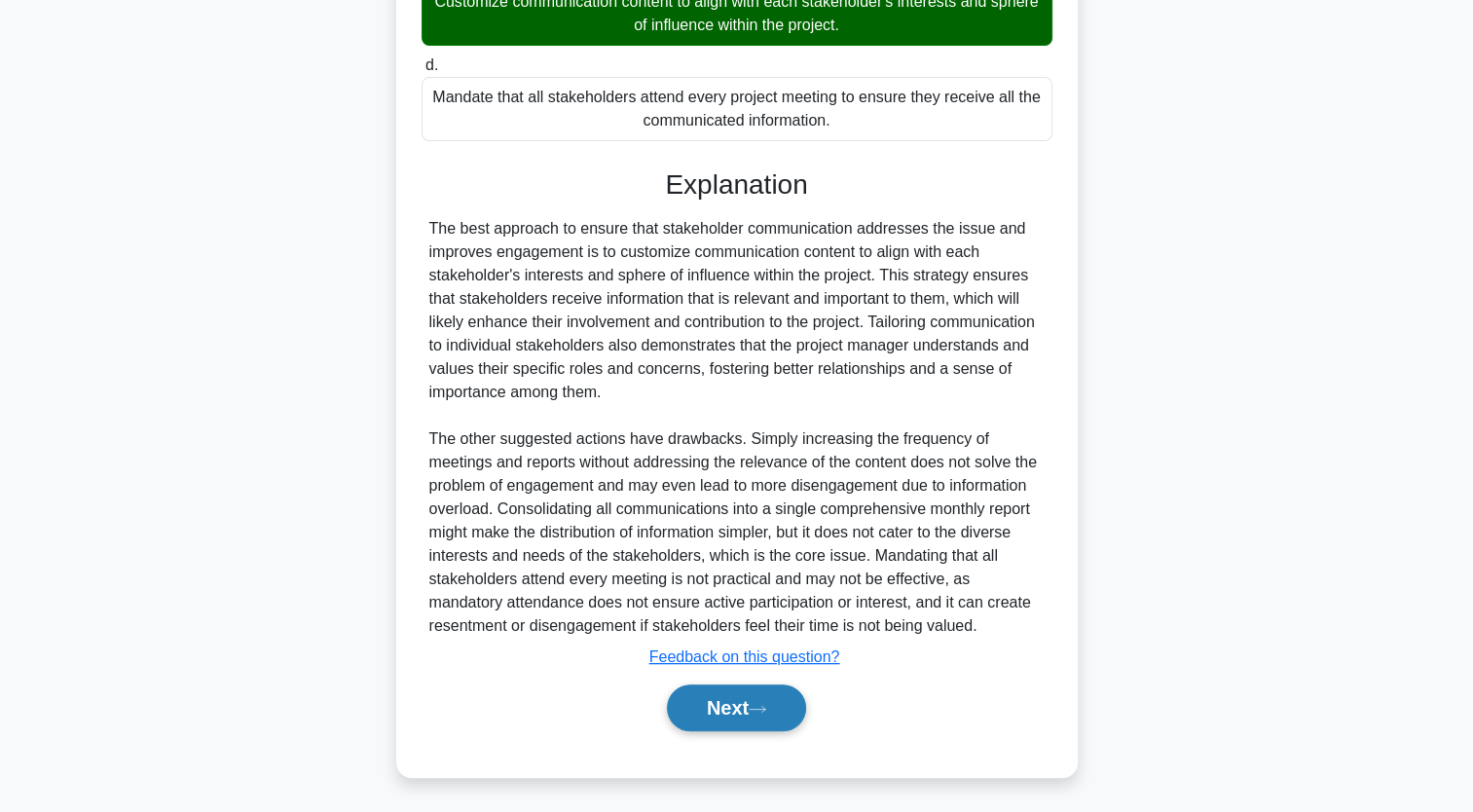
click at [757, 715] on button "Next" at bounding box center [736, 708] width 139 height 47
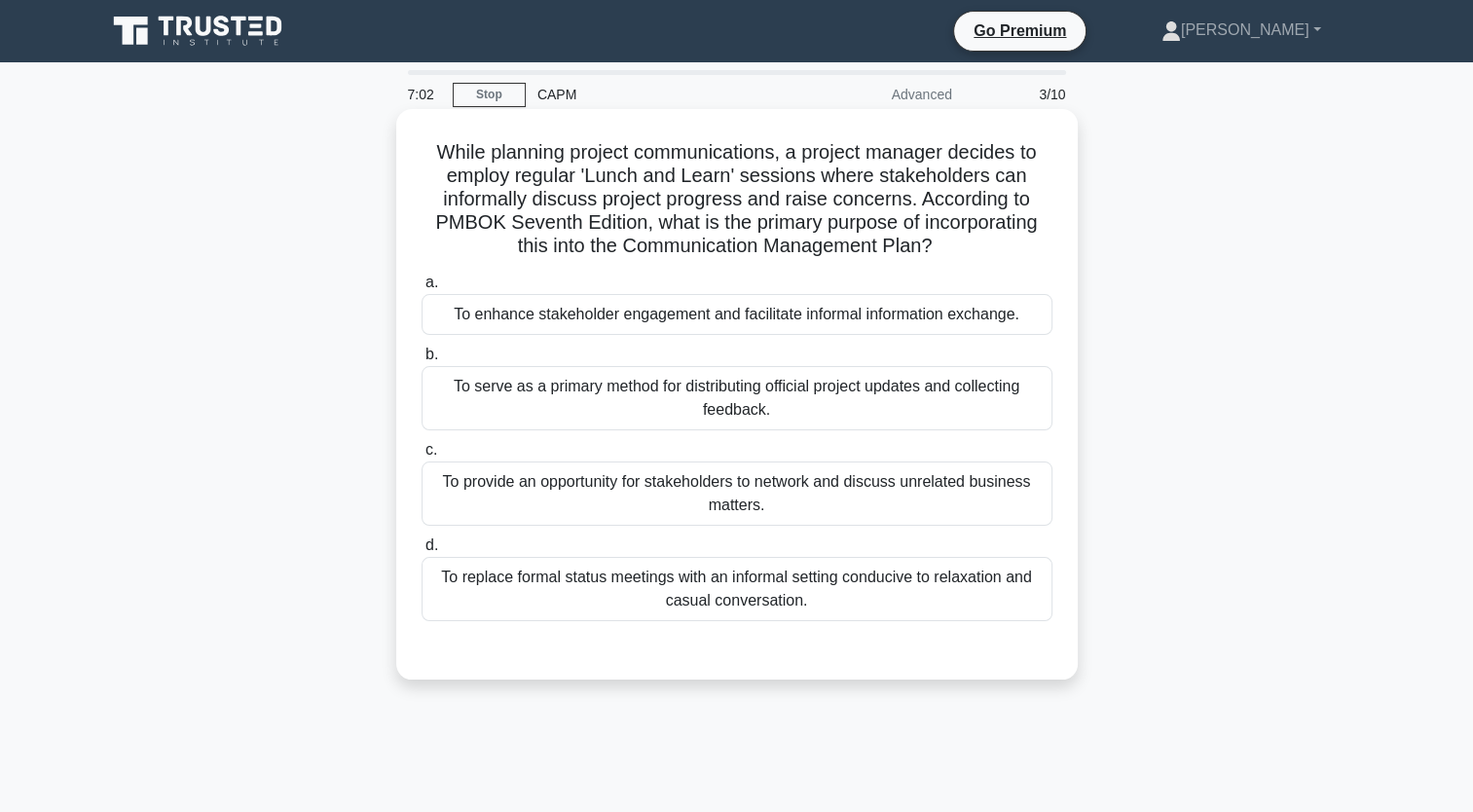
scroll to position [0, 0]
drag, startPoint x: 826, startPoint y: 610, endPoint x: 400, endPoint y: 148, distance: 628.4
click at [400, 148] on div "While planning project communications, a project manager decides to employ regu…" at bounding box center [736, 394] width 682 height 571
copy div "While planning project communications, a project manager decides to employ regu…"
click at [501, 322] on div "To enhance stakeholder engagement and facilitate informal information exchange." at bounding box center [736, 315] width 631 height 41
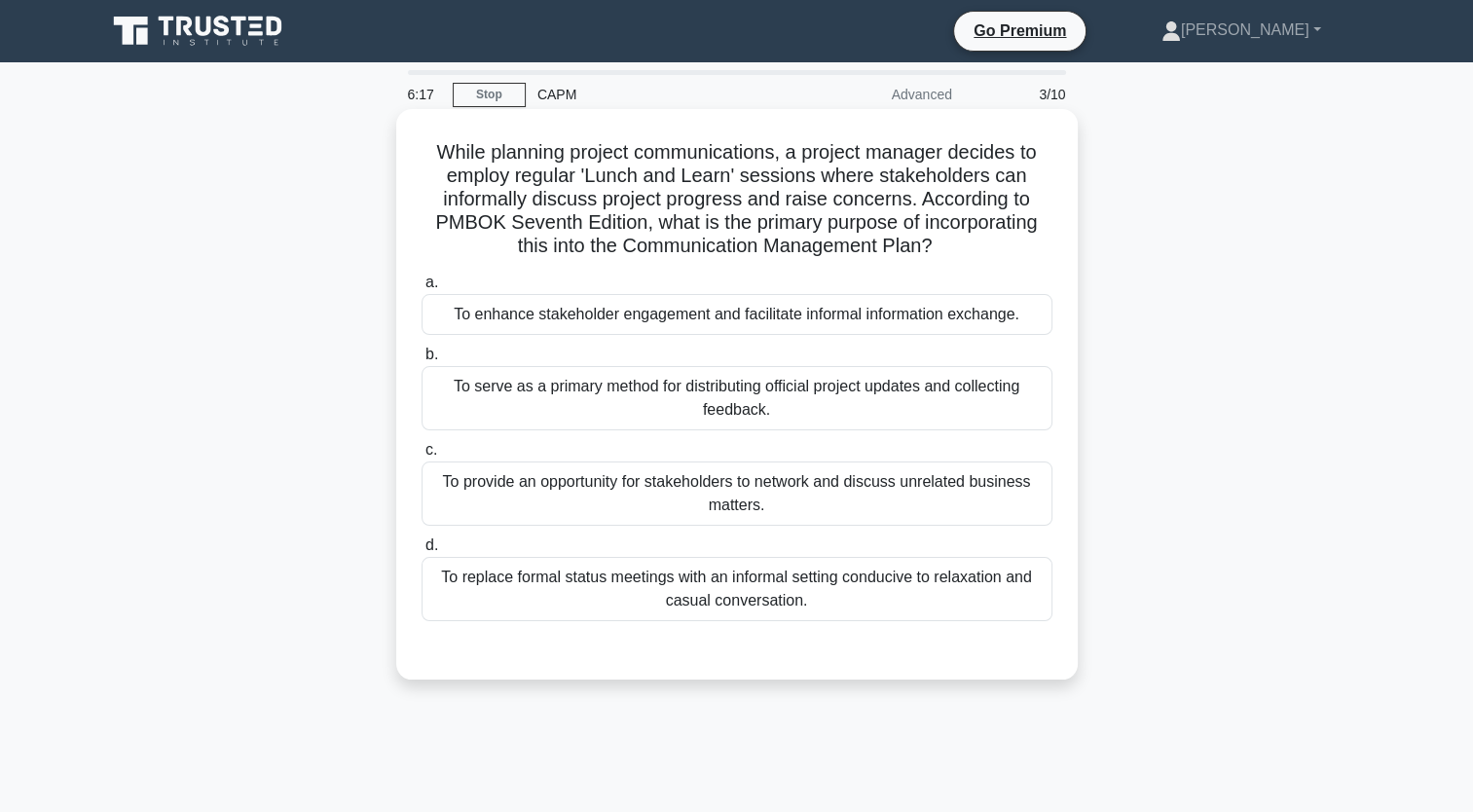
click at [422, 289] on input "a. To enhance stakeholder engagement and facilitate informal information exchan…" at bounding box center [422, 282] width 0 height 13
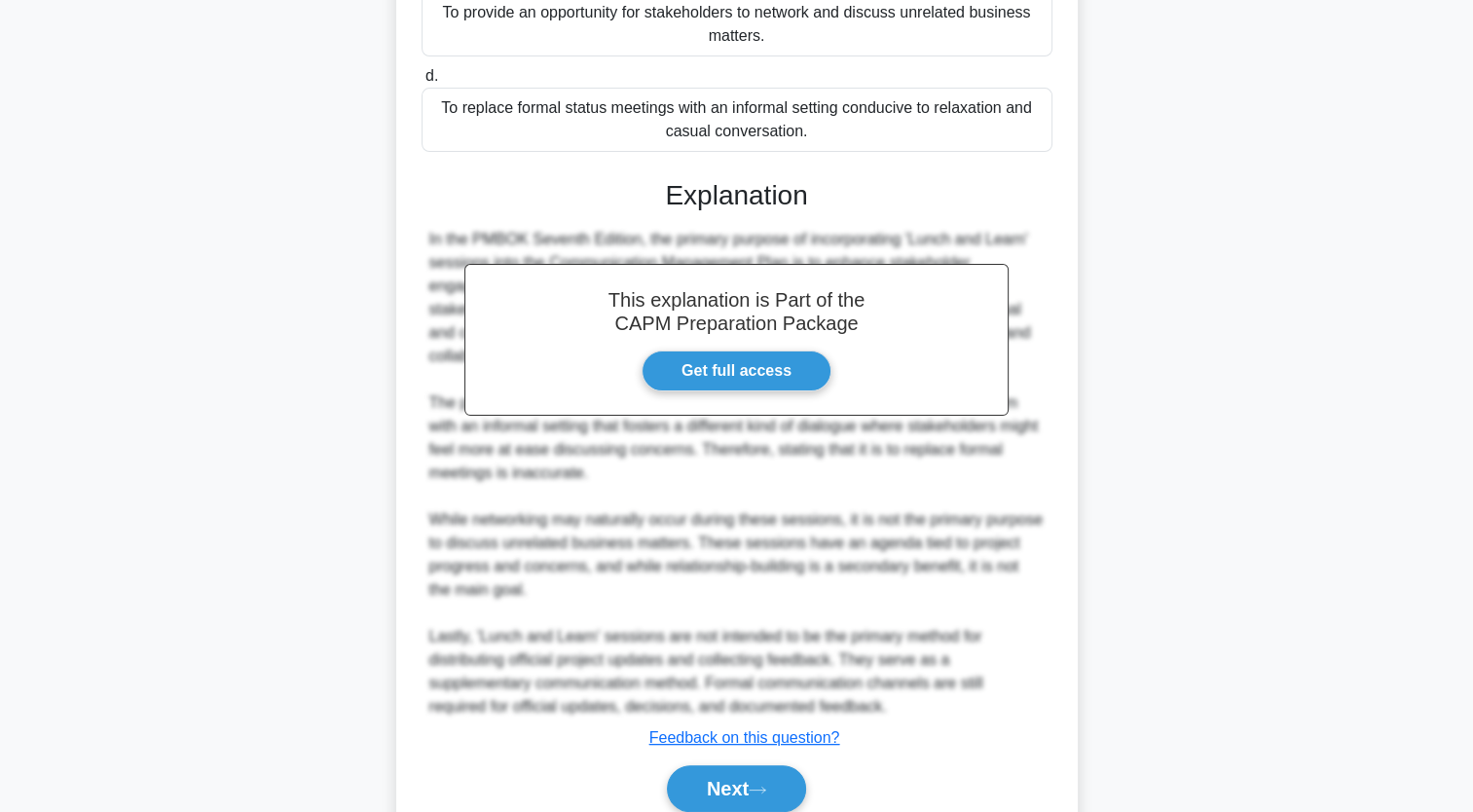
scroll to position [550, 0]
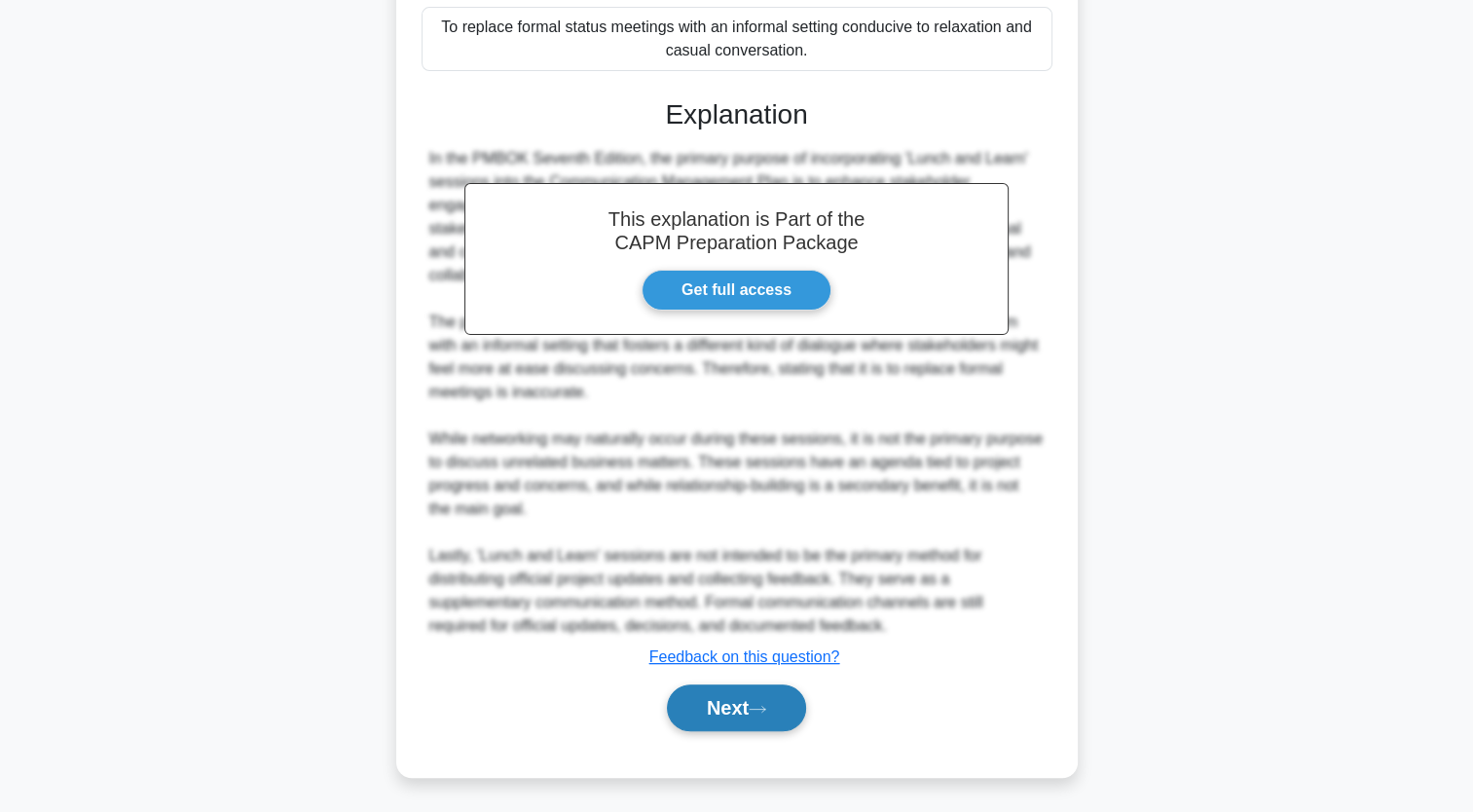
click at [781, 728] on button "Next" at bounding box center [736, 708] width 139 height 47
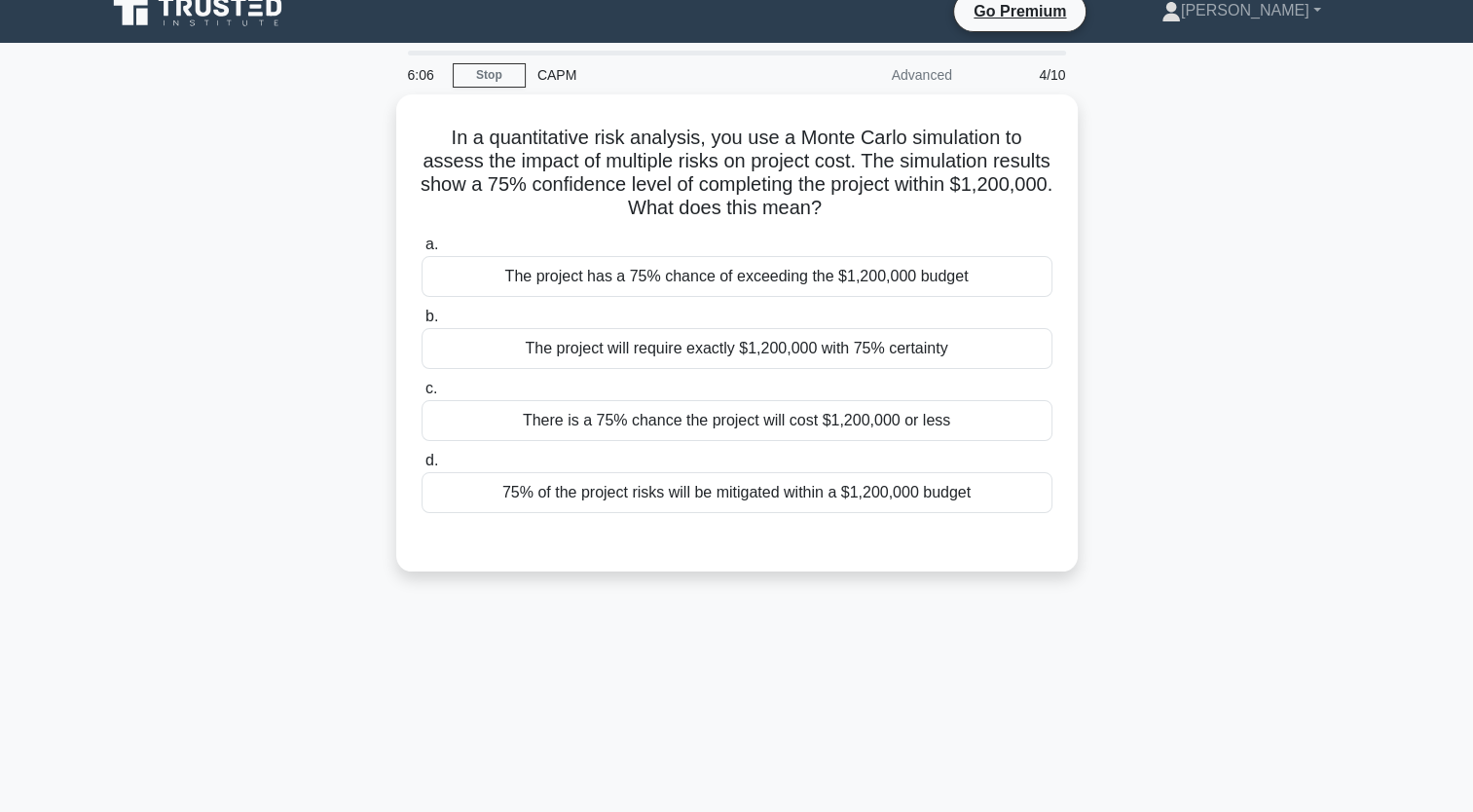
scroll to position [0, 0]
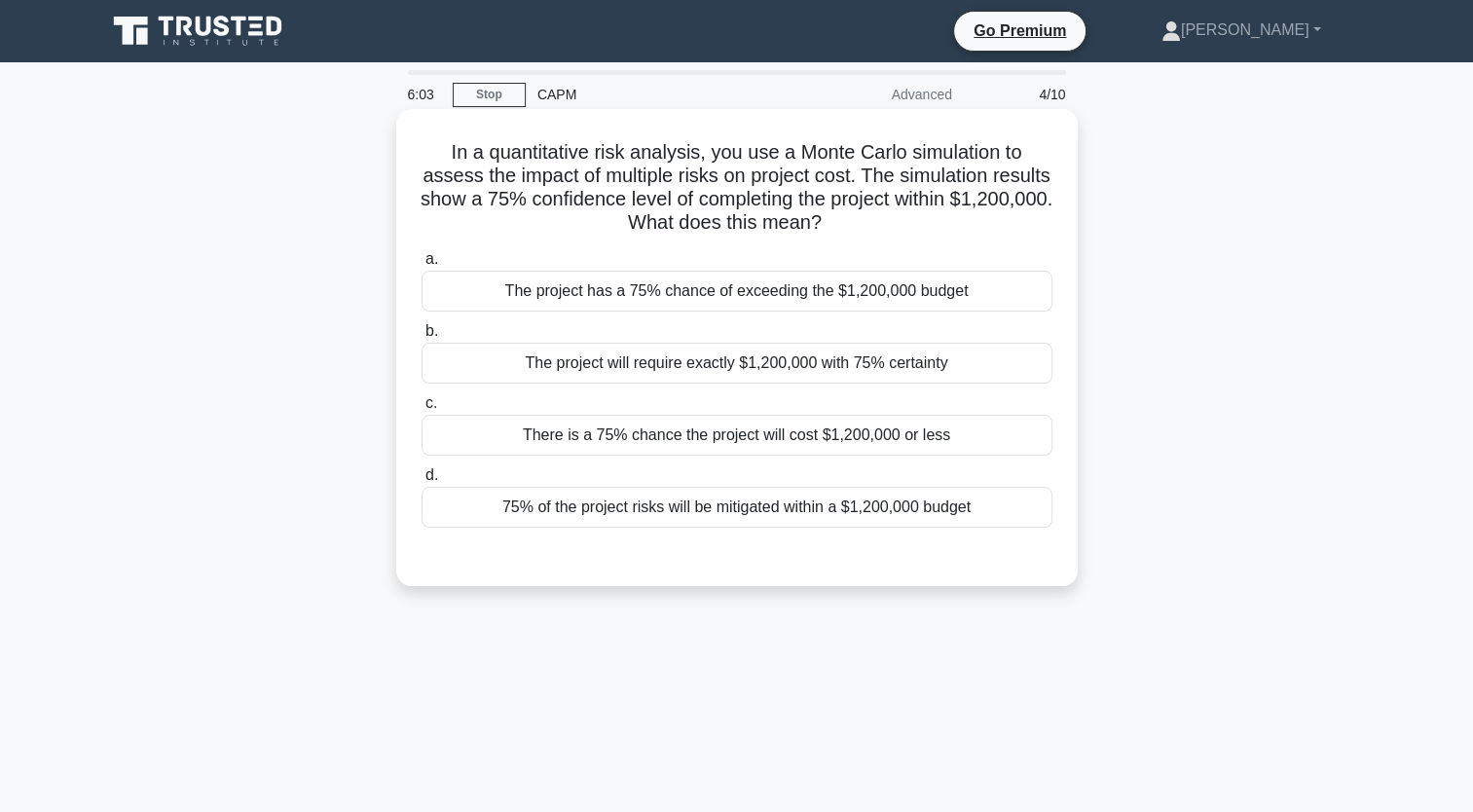
drag, startPoint x: 992, startPoint y: 519, endPoint x: 407, endPoint y: 142, distance: 696.0
click at [407, 142] on div "In a quantitative risk analysis, you use a Monte Carlo simulation to assess the…" at bounding box center [736, 347] width 666 height 462
copy div "In a quantitative risk analysis, you use a Monte Carlo simulation to assess the…"
click at [636, 438] on div "There is a 75% chance the project will cost $1,200,000 or less" at bounding box center [736, 435] width 631 height 41
click at [422, 410] on input "c. There is a 75% chance the project will cost $1,200,000 or less" at bounding box center [422, 403] width 0 height 13
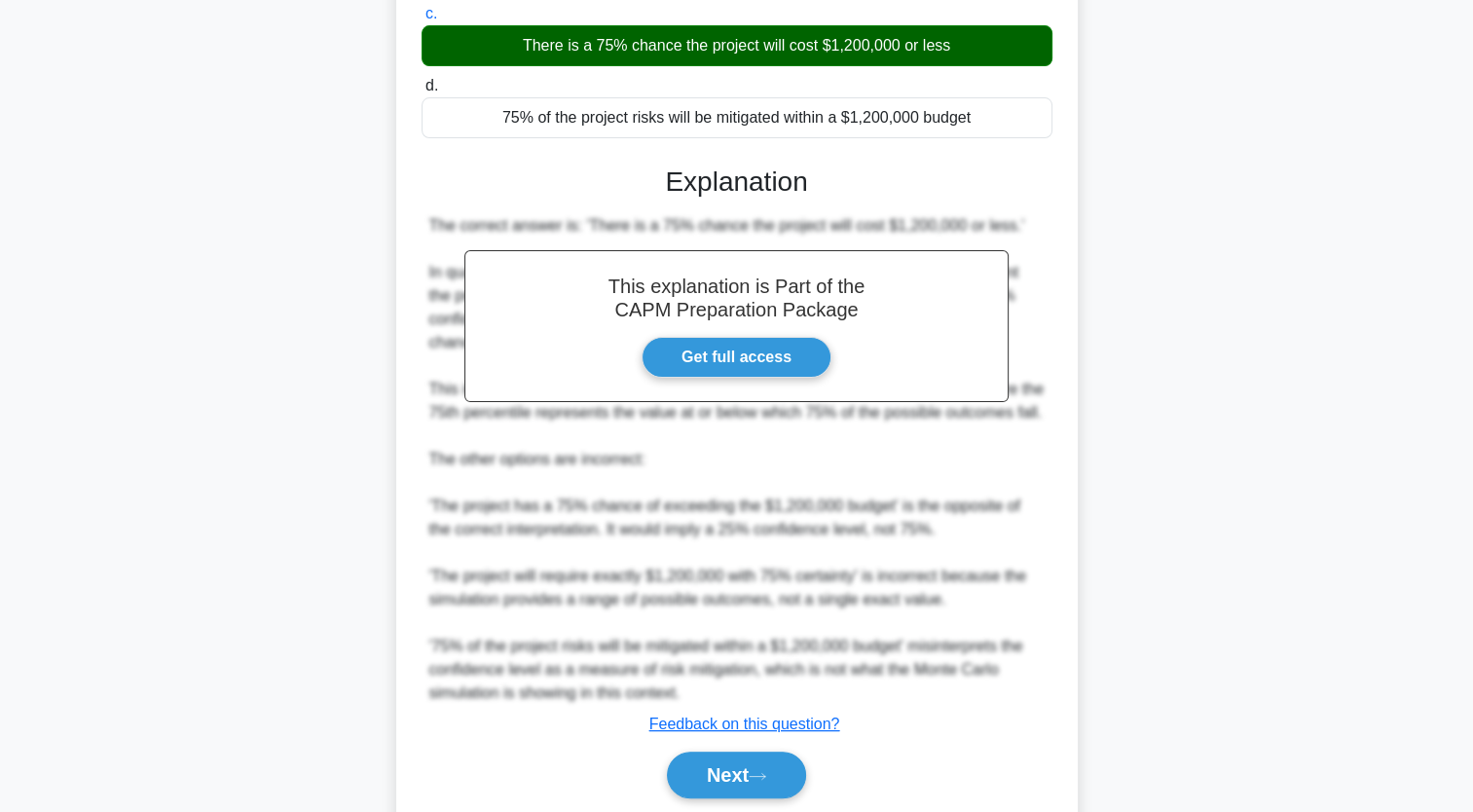
scroll to position [480, 0]
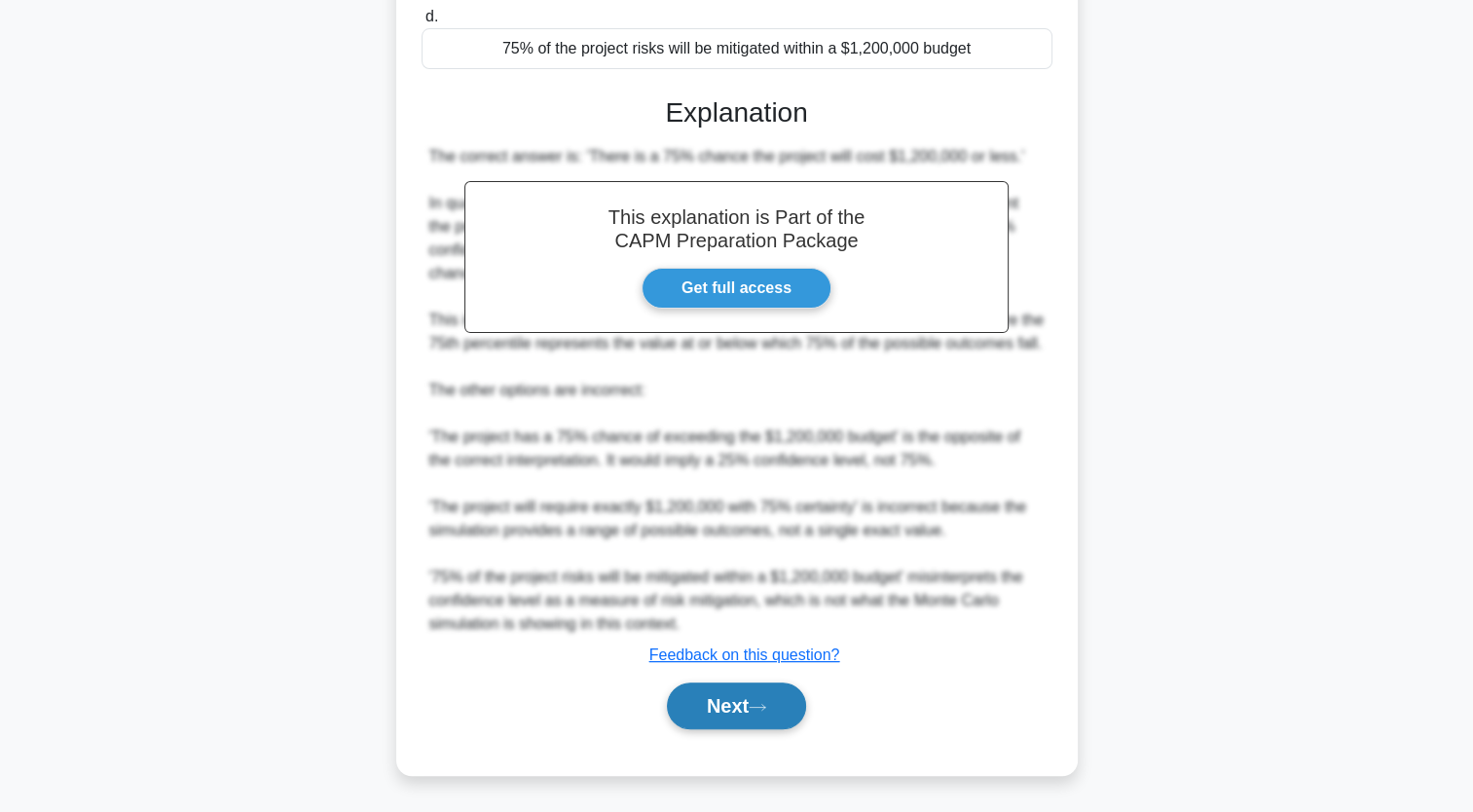
click at [765, 709] on icon at bounding box center [757, 707] width 18 height 11
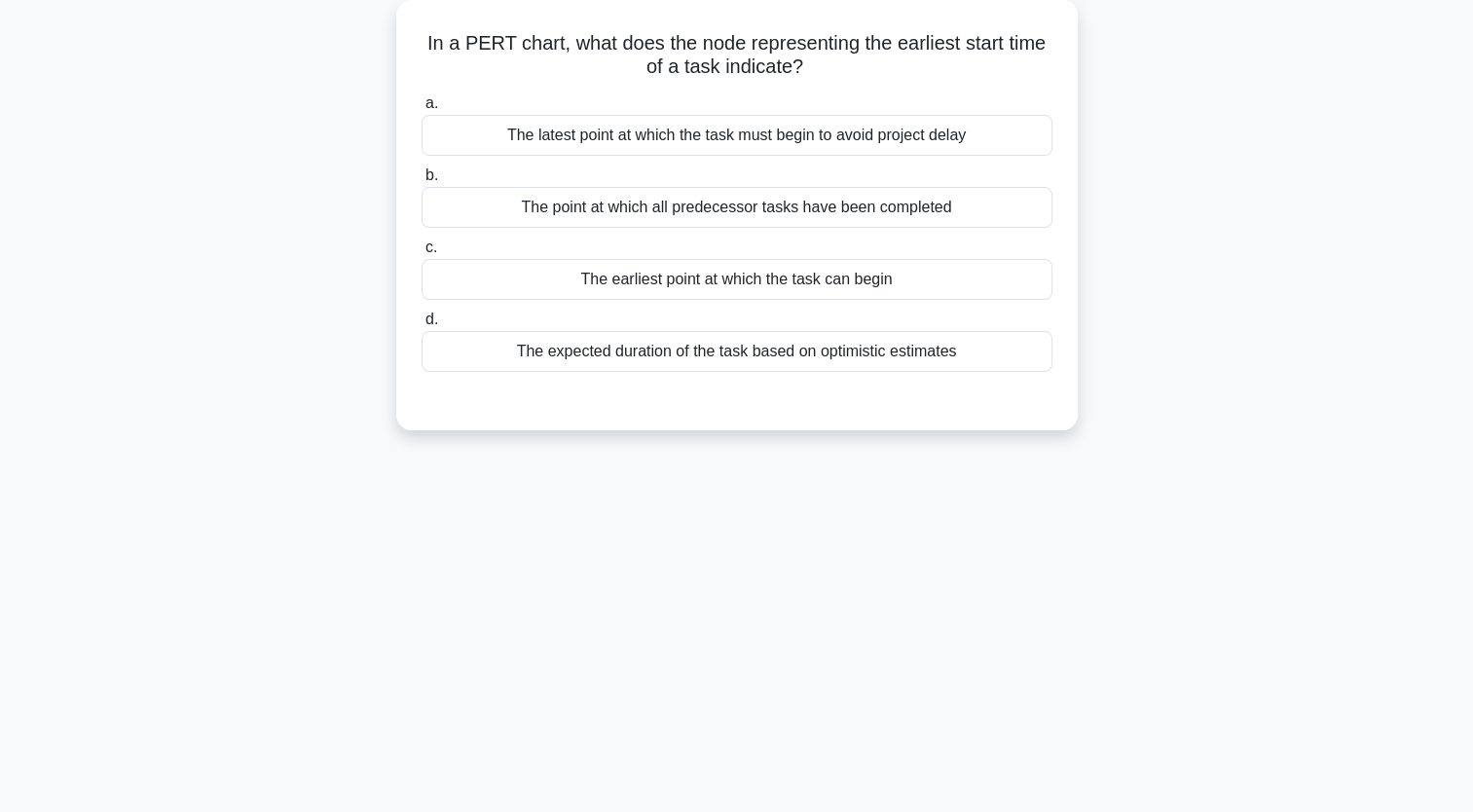
scroll to position [0, 0]
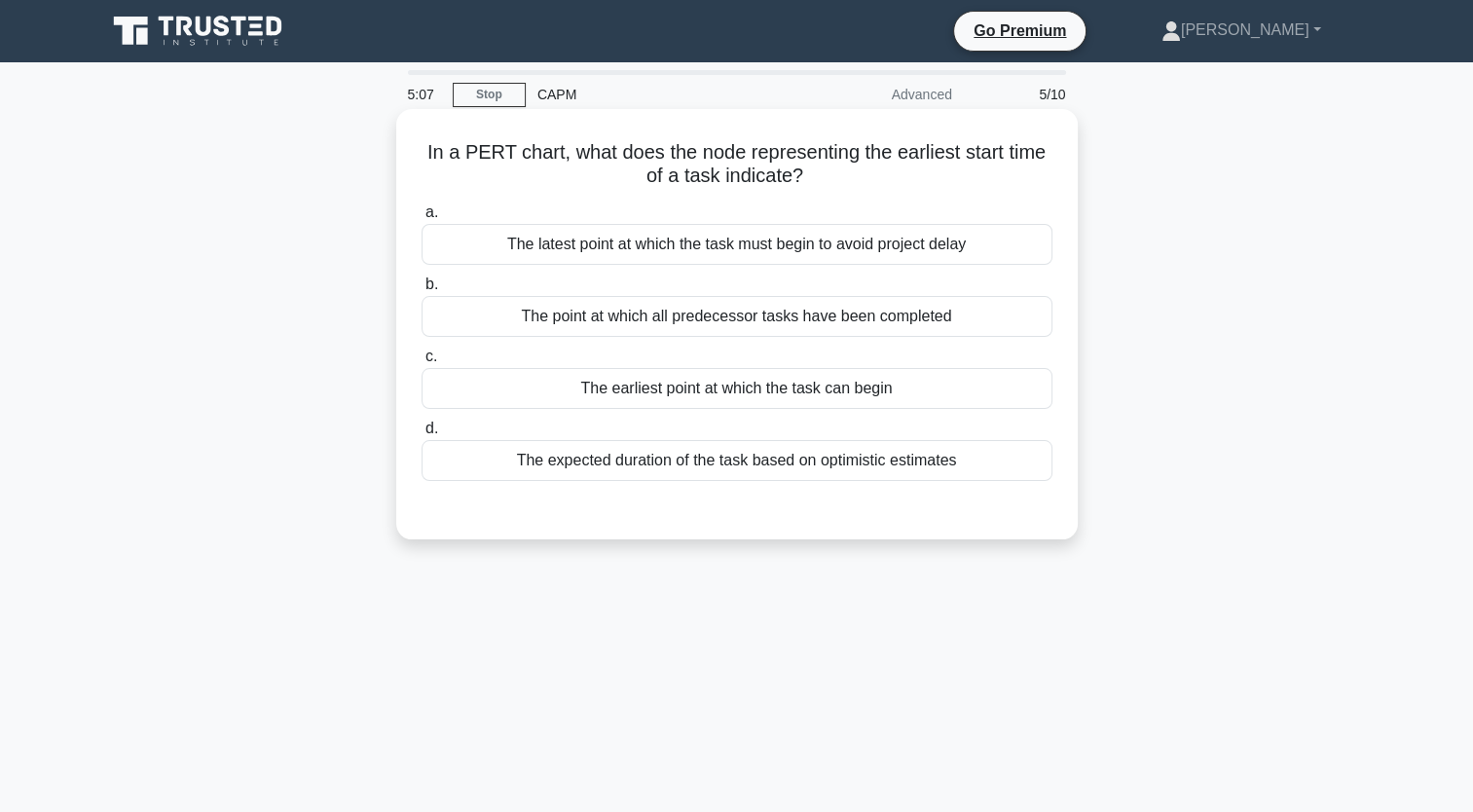
drag, startPoint x: 982, startPoint y: 472, endPoint x: 417, endPoint y: 153, distance: 648.8
click at [417, 153] on div "In a PERT chart, what does the node representing the earliest start time of a t…" at bounding box center [736, 324] width 666 height 415
copy div "In a PERT chart, what does the node representing the earliest start time of a t…"
click at [631, 382] on div "The earliest point at which the task can begin" at bounding box center [736, 388] width 631 height 41
click at [422, 363] on input "c. The earliest point at which the task can begin" at bounding box center [422, 356] width 0 height 13
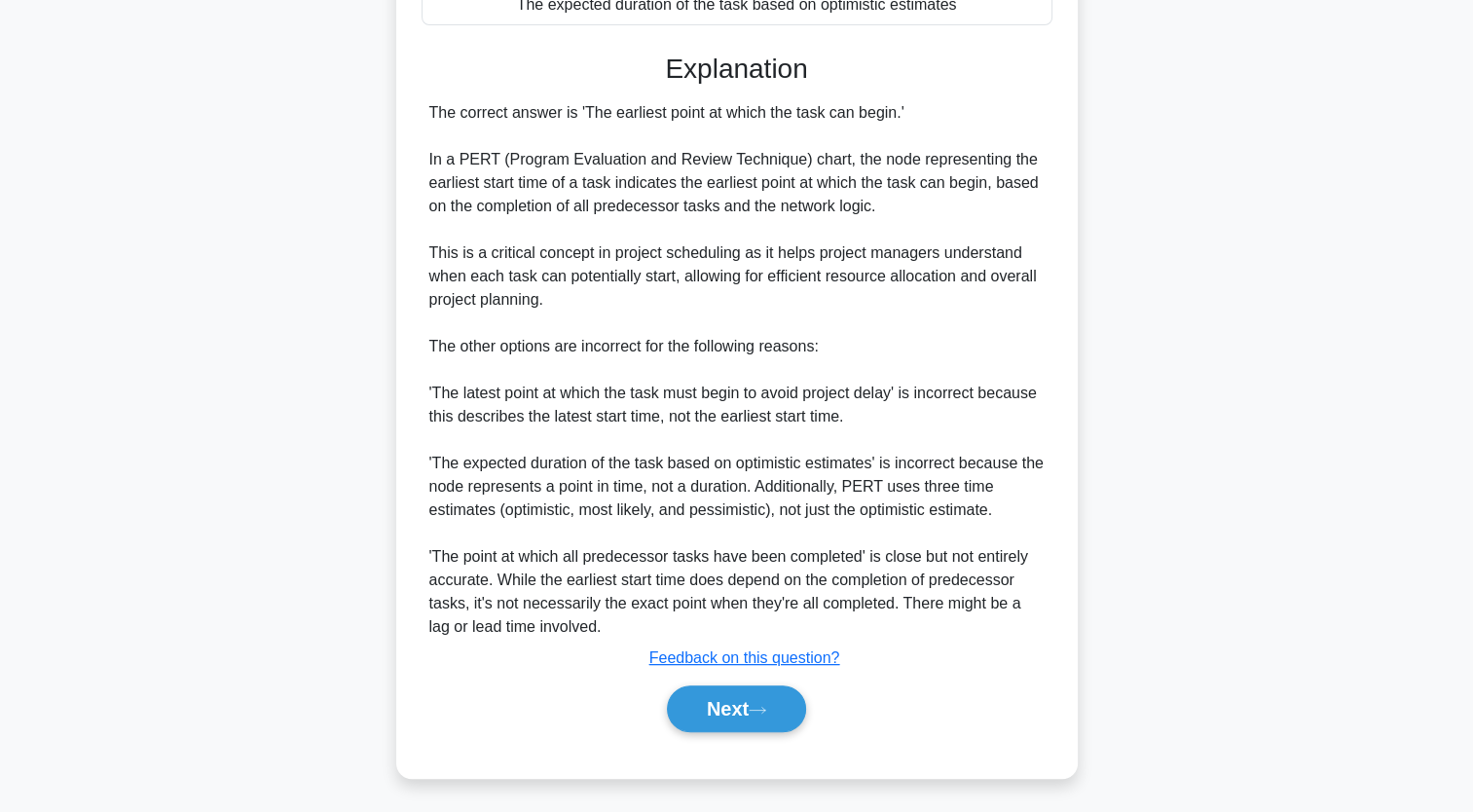
scroll to position [457, 0]
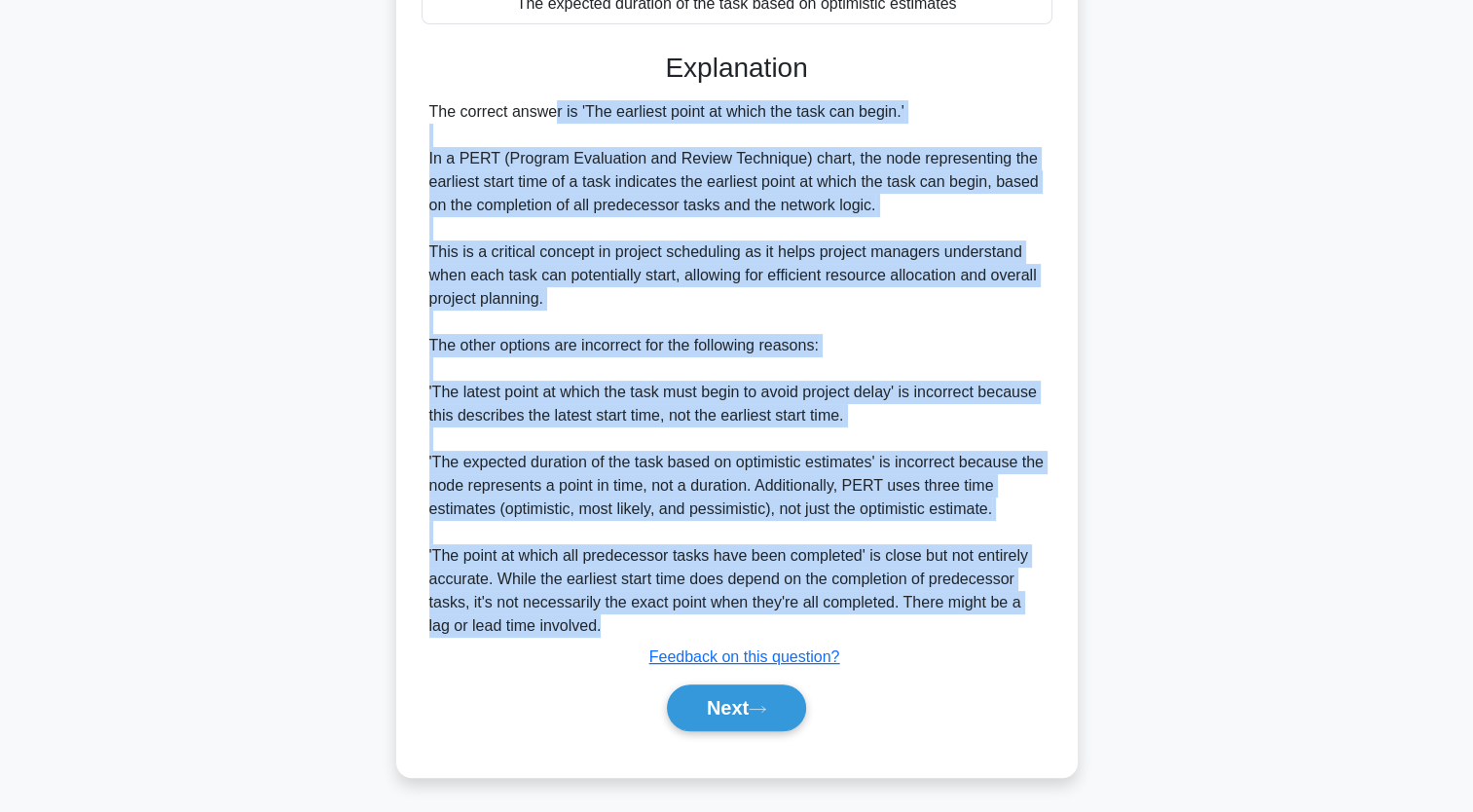
drag, startPoint x: 581, startPoint y: 629, endPoint x: 413, endPoint y: 112, distance: 543.6
click at [413, 112] on div "In a PERT chart, what does the node representing the earliest start time of a t…" at bounding box center [736, 215] width 666 height 1109
copy div "The correct answer is 'The earliest point at which the task can begin.' In a PE…"
click at [747, 708] on button "Next" at bounding box center [736, 708] width 139 height 47
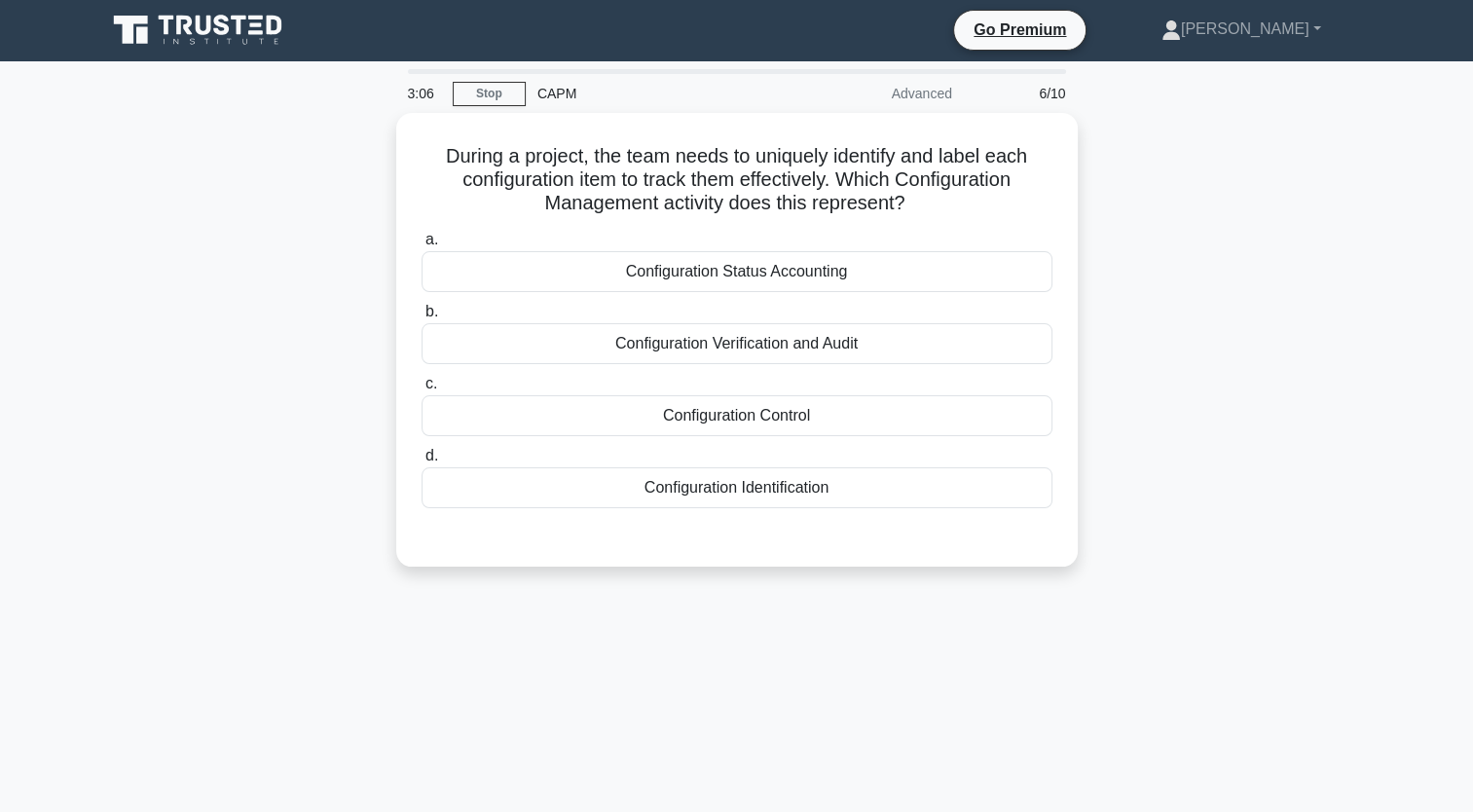
scroll to position [0, 0]
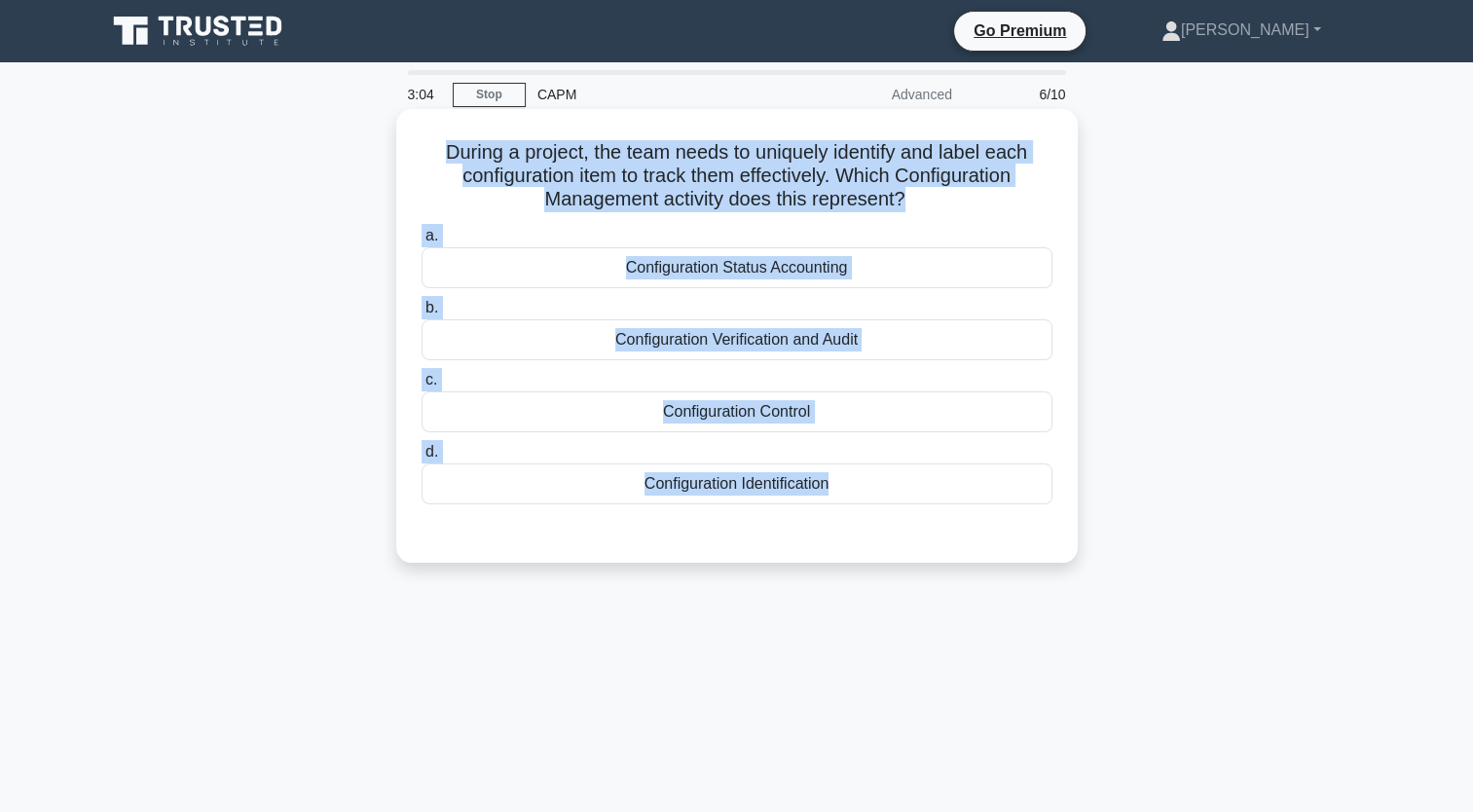
drag, startPoint x: 436, startPoint y: 149, endPoint x: 935, endPoint y: 532, distance: 629.0
click at [935, 532] on div "During a project, the team needs to uniquely identify and label each configurat…" at bounding box center [736, 335] width 666 height 438
copy div "During a project, the team needs to uniquely identify and label each configurat…"
click at [693, 484] on div "Configuration Identification" at bounding box center [736, 484] width 631 height 41
click at [422, 459] on input "d. Configuration Identification" at bounding box center [422, 452] width 0 height 13
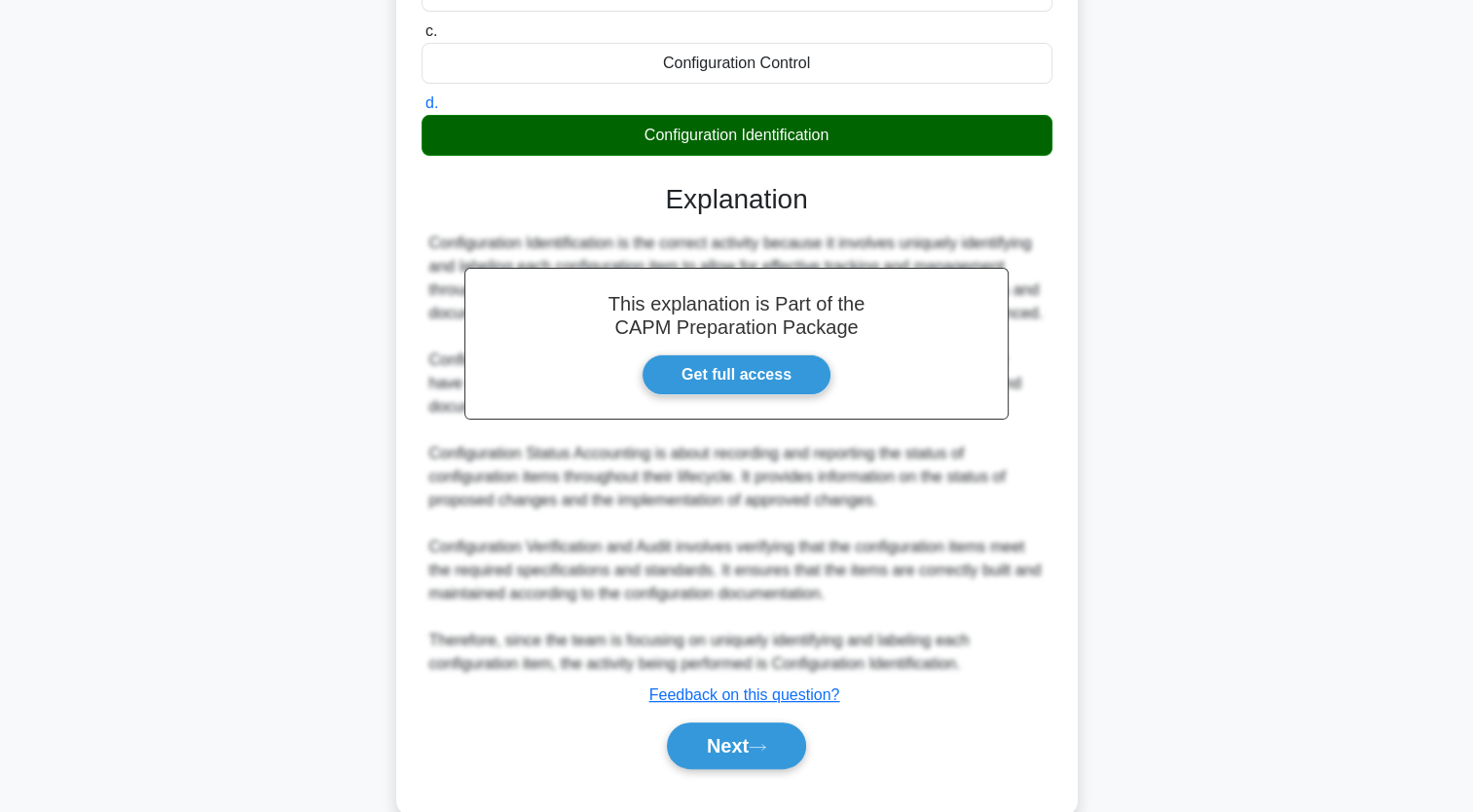
scroll to position [386, 0]
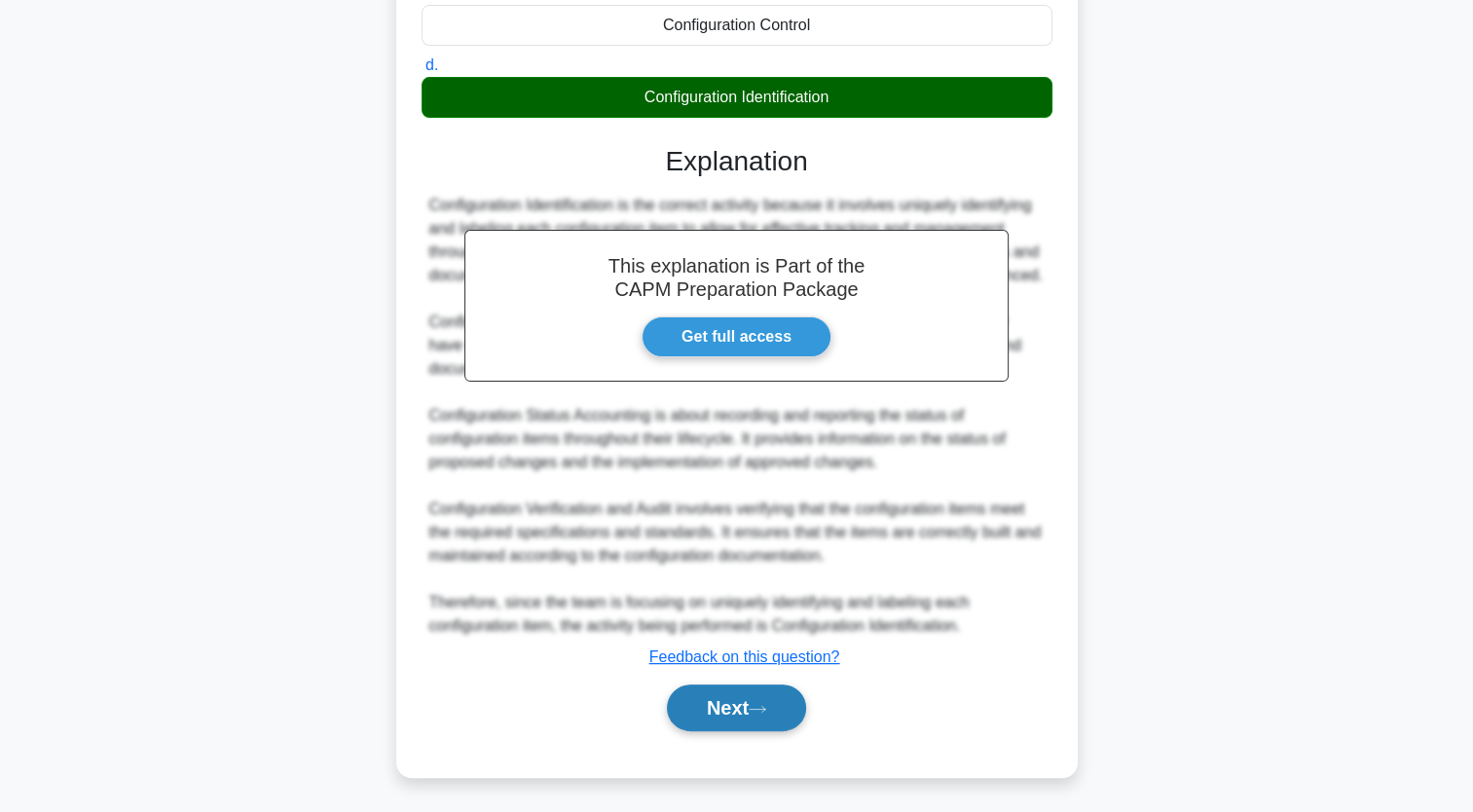
click at [779, 712] on button "Next" at bounding box center [736, 708] width 139 height 47
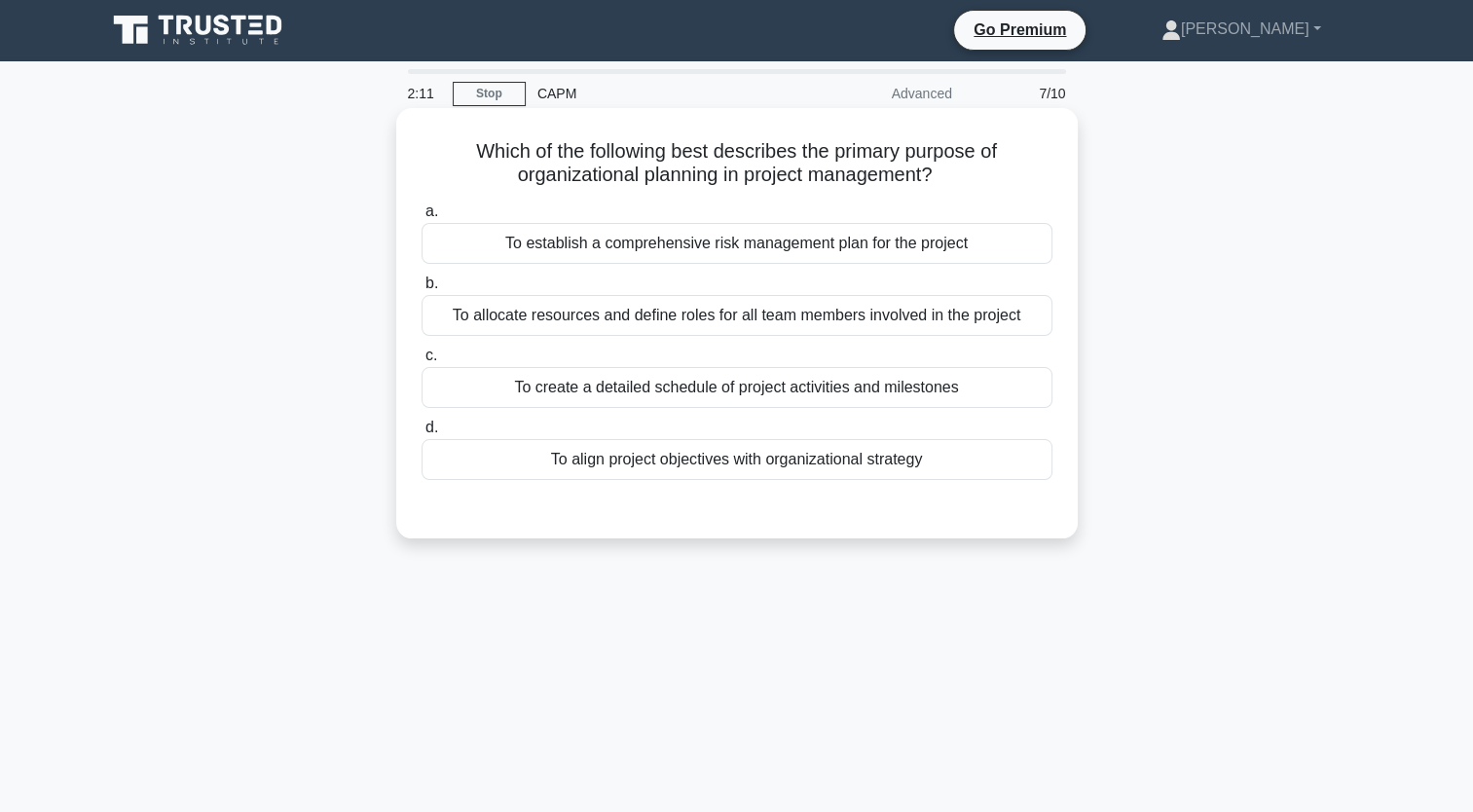
scroll to position [0, 0]
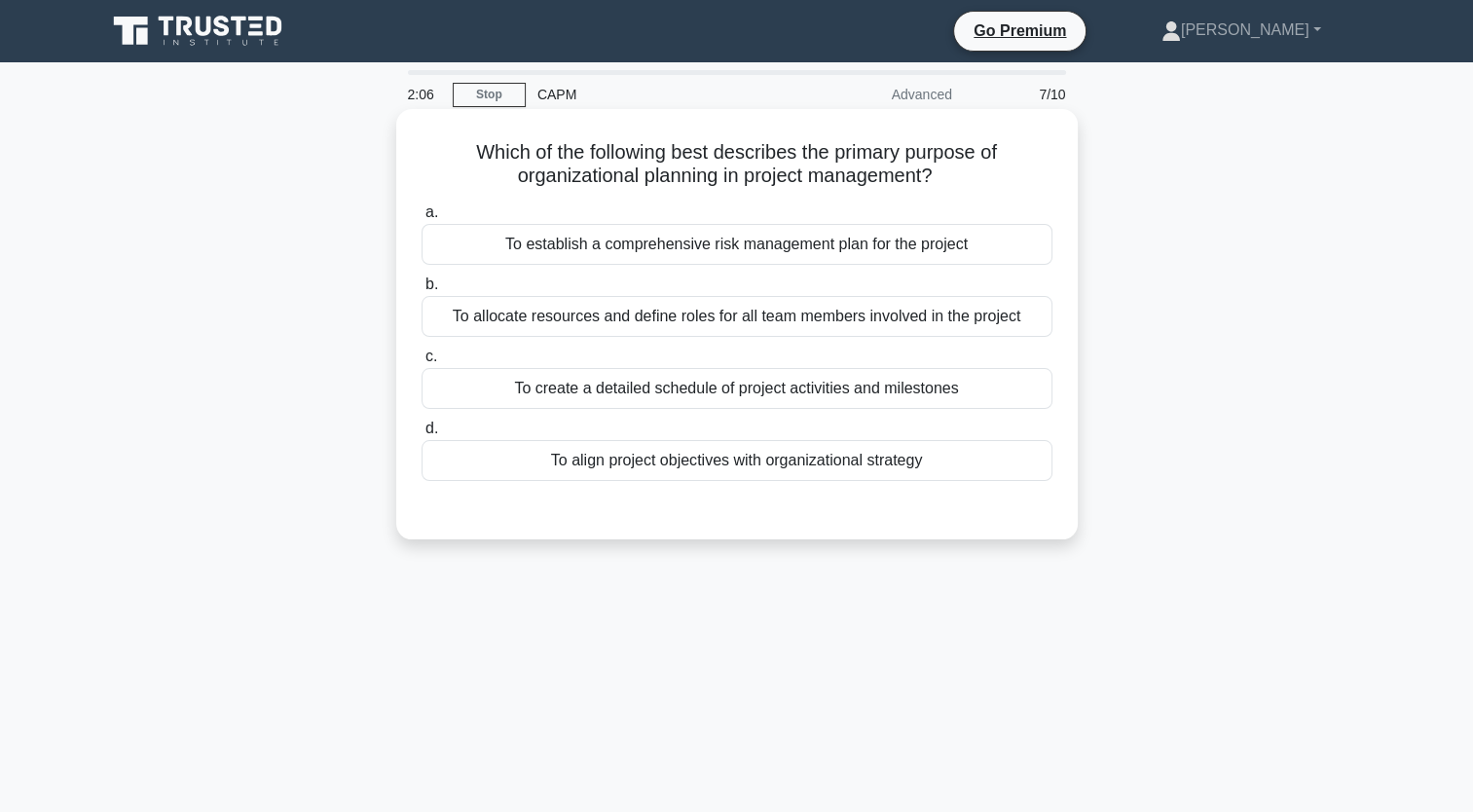
drag, startPoint x: 949, startPoint y: 474, endPoint x: 425, endPoint y: 152, distance: 615.0
click at [425, 152] on div "Which of the following best describes the primary purpose of organizational pla…" at bounding box center [736, 324] width 666 height 415
drag, startPoint x: 425, startPoint y: 152, endPoint x: 607, endPoint y: 158, distance: 182.1
copy div "Which of the following best describes the primary purpose of organizational pla…"
click at [760, 390] on div "To create a detailed schedule of project activities and milestones" at bounding box center [736, 388] width 631 height 41
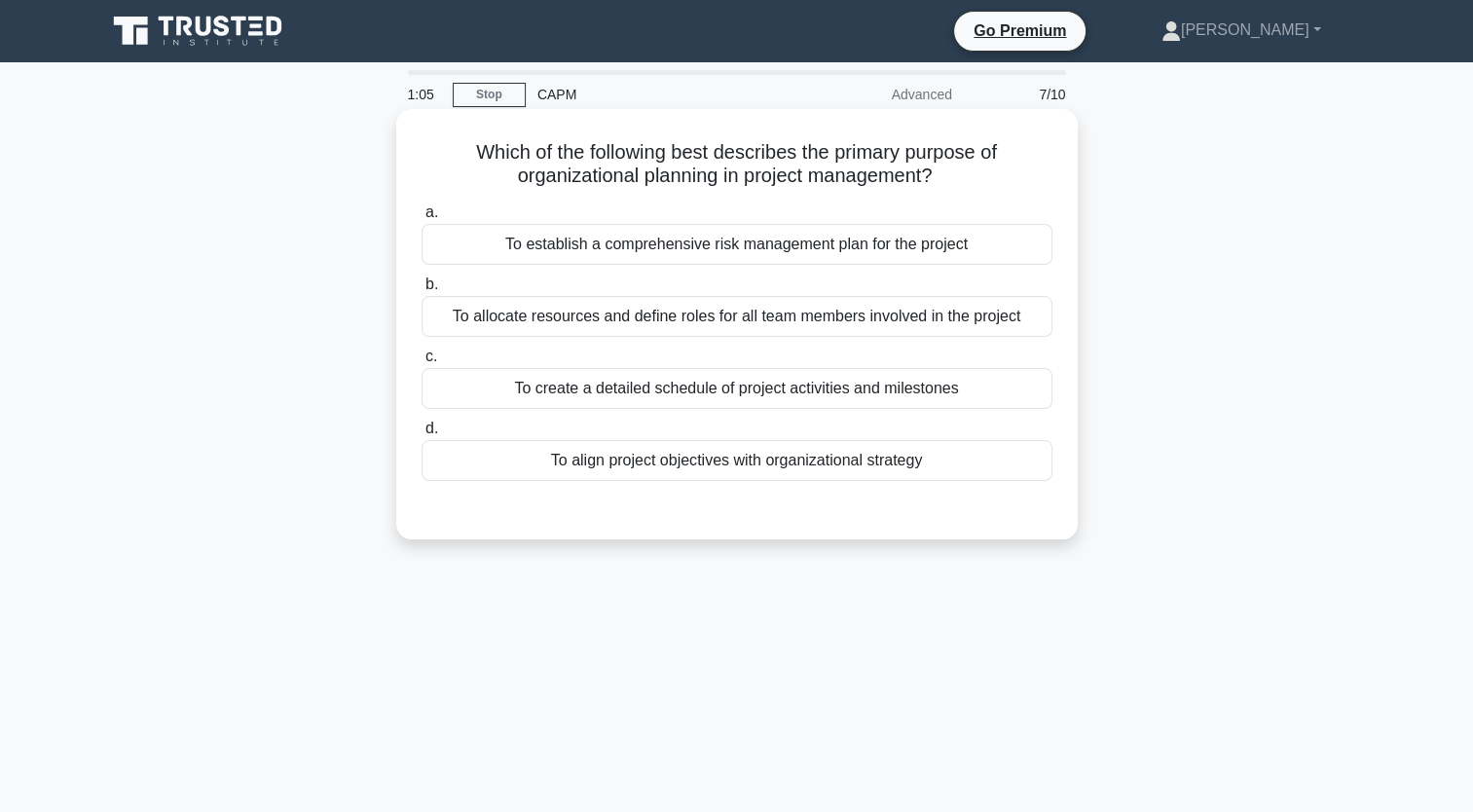
click at [422, 363] on input "c. To create a detailed schedule of project activities and milestones" at bounding box center [422, 356] width 0 height 13
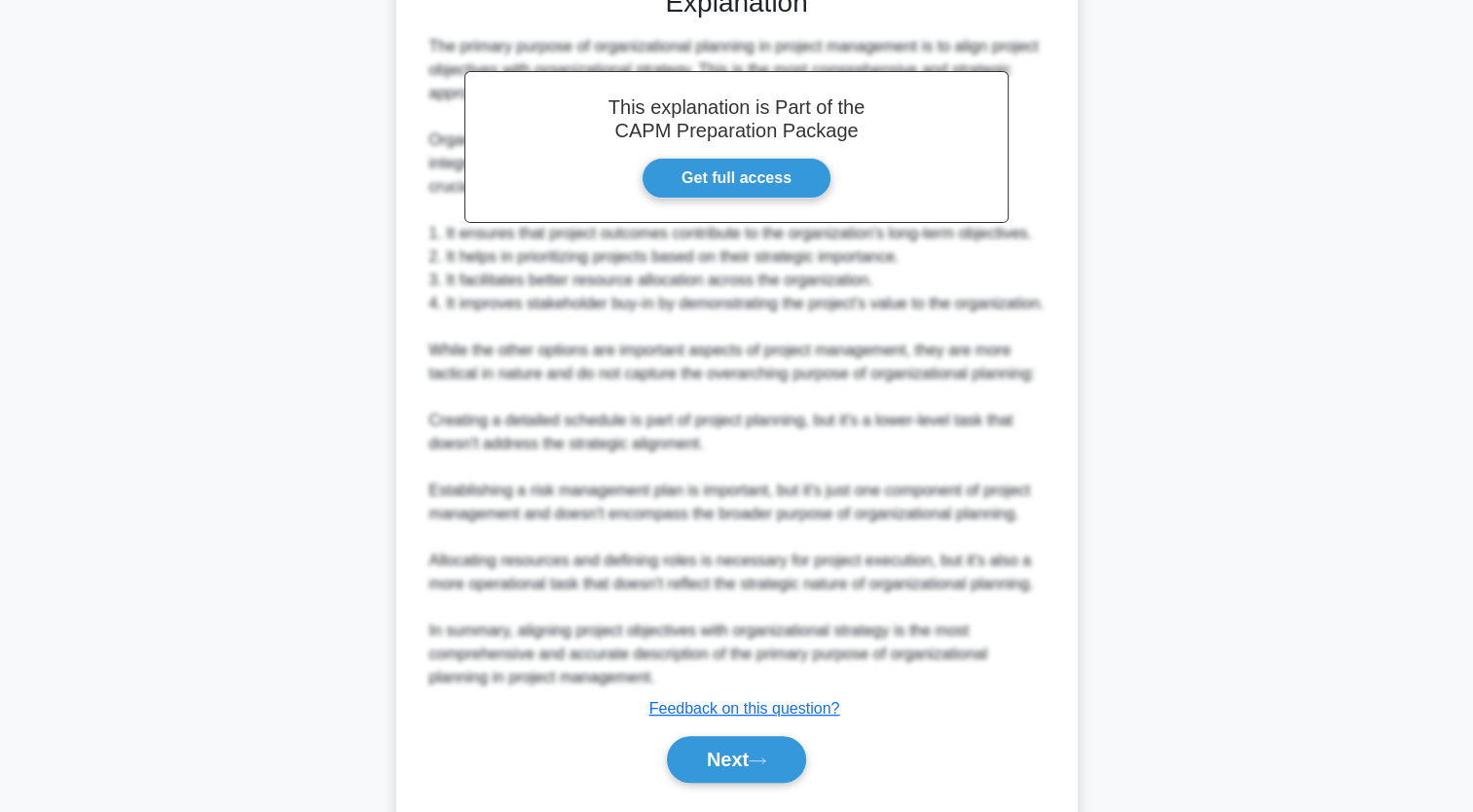
scroll to position [599, 0]
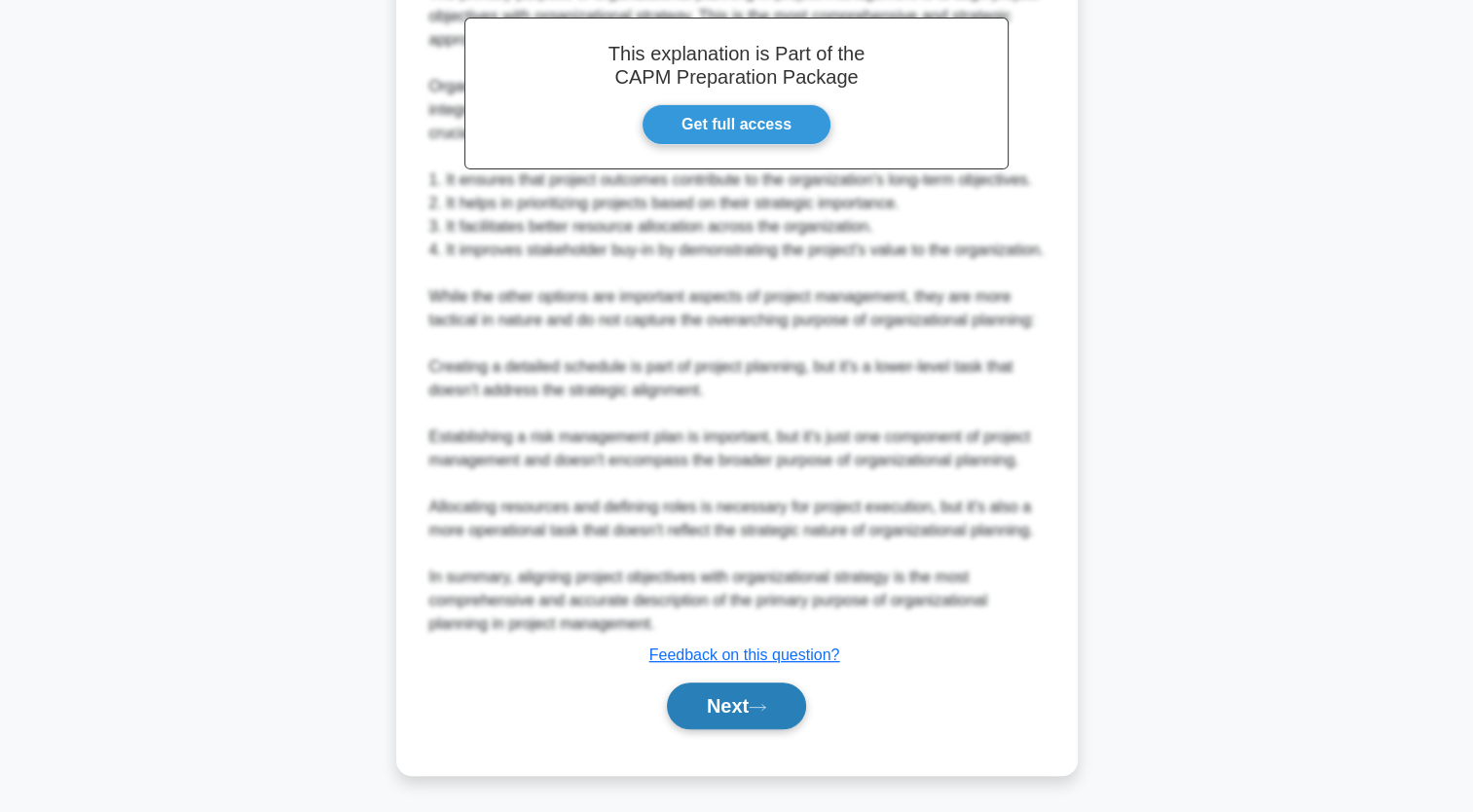
click at [779, 719] on button "Next" at bounding box center [736, 706] width 139 height 47
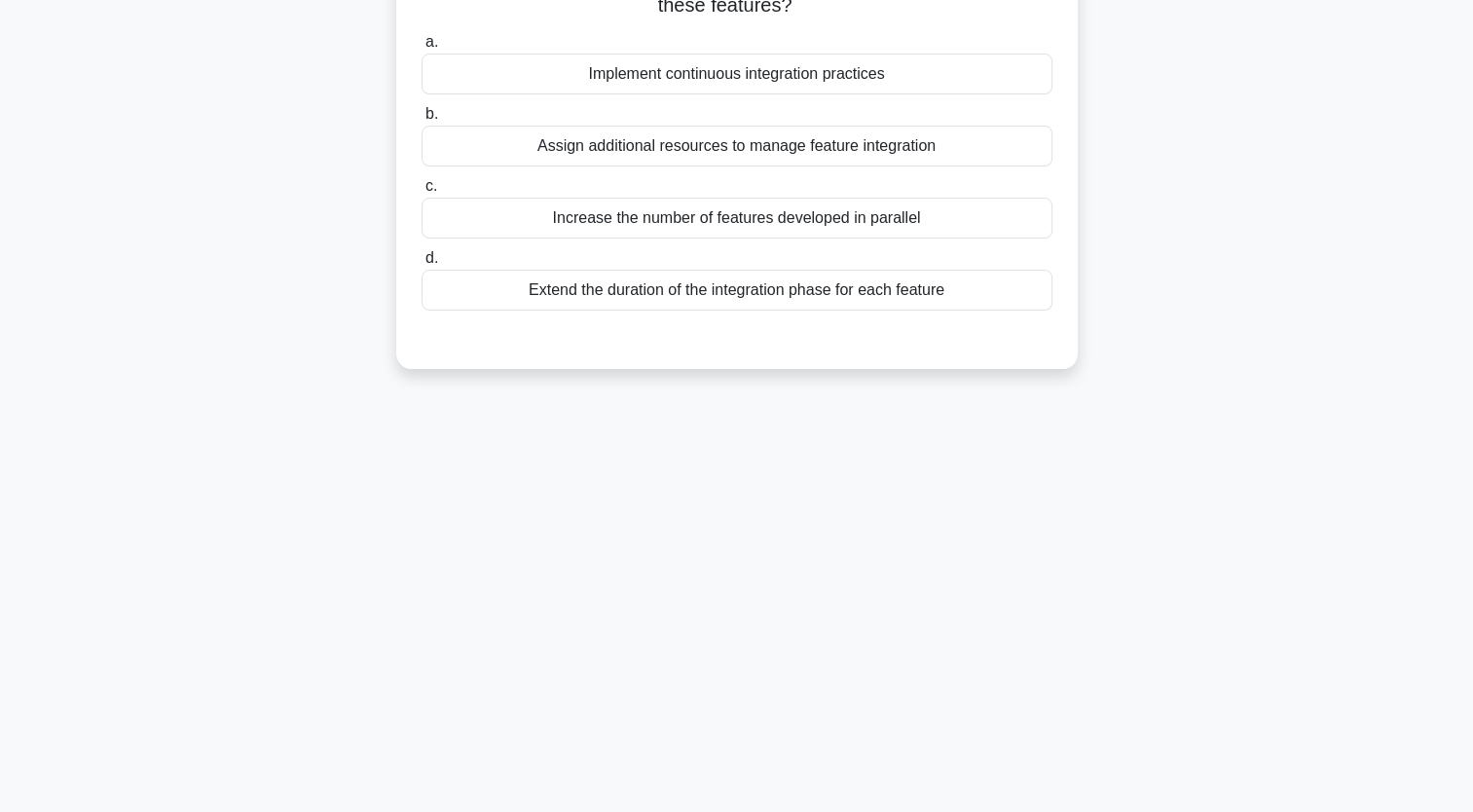
scroll to position [0, 0]
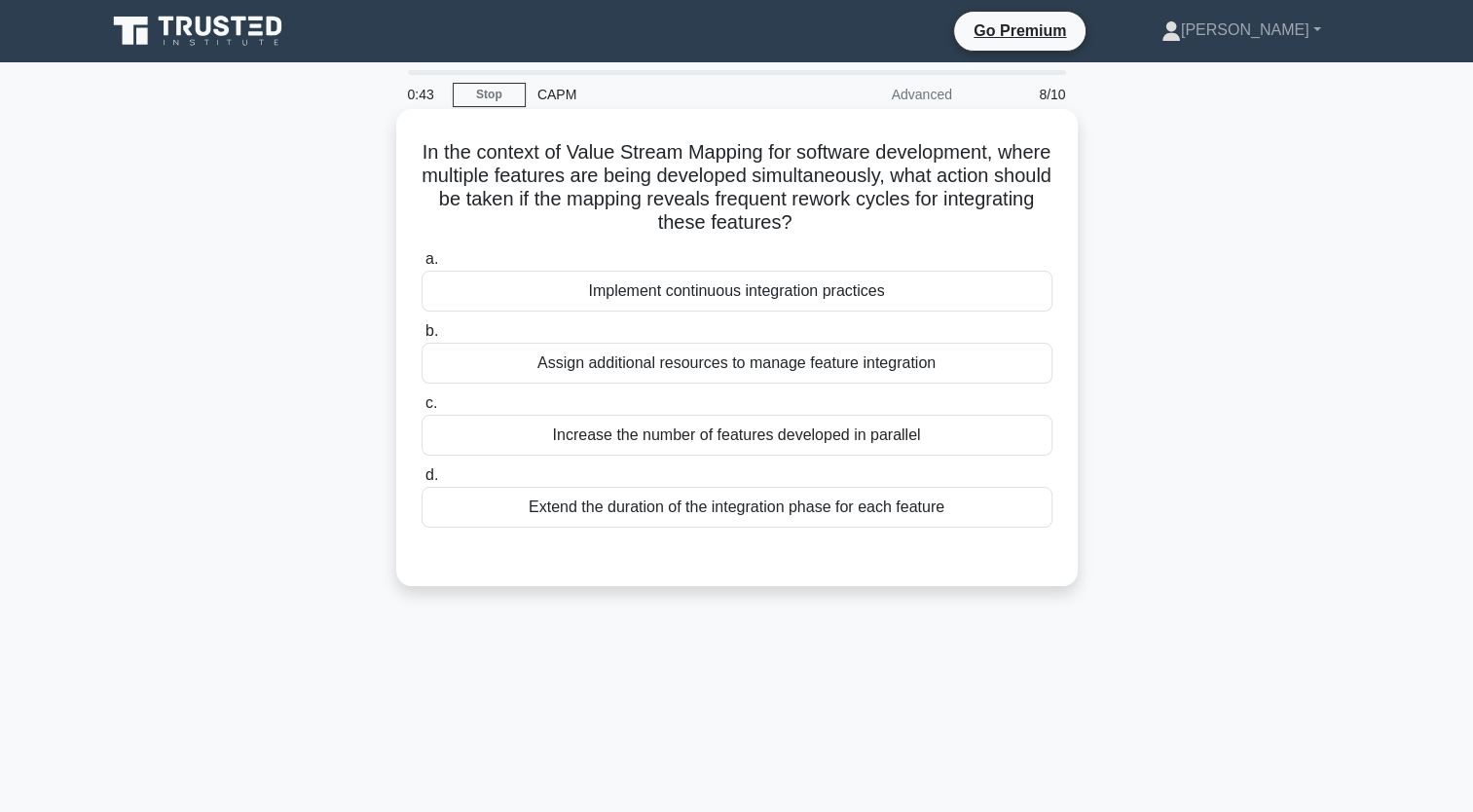
drag, startPoint x: 961, startPoint y: 513, endPoint x: 432, endPoint y: 130, distance: 653.1
click at [432, 130] on div "In the context of Value Stream Mapping for software development, where multiple…" at bounding box center [736, 347] width 666 height 462
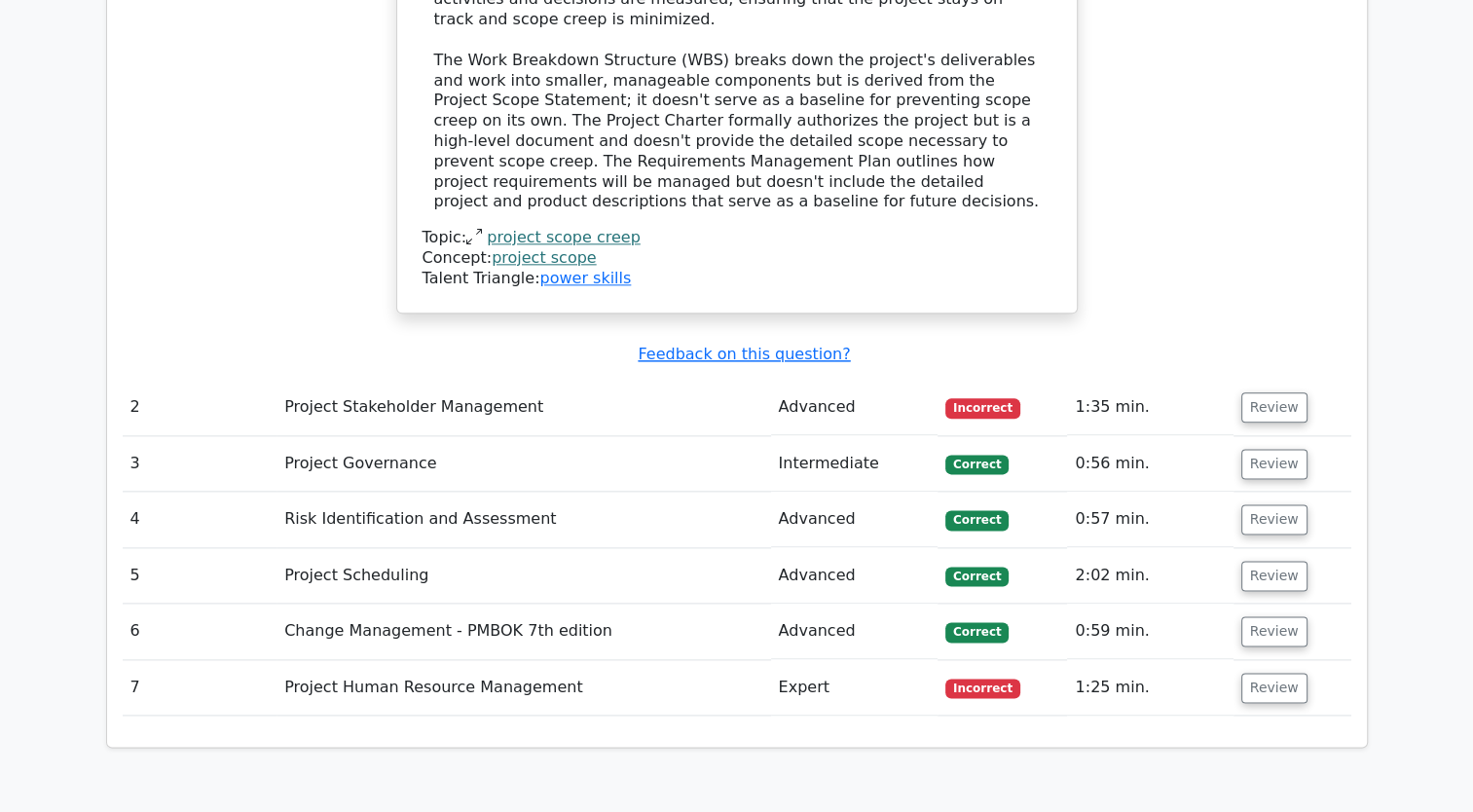
scroll to position [2434, 0]
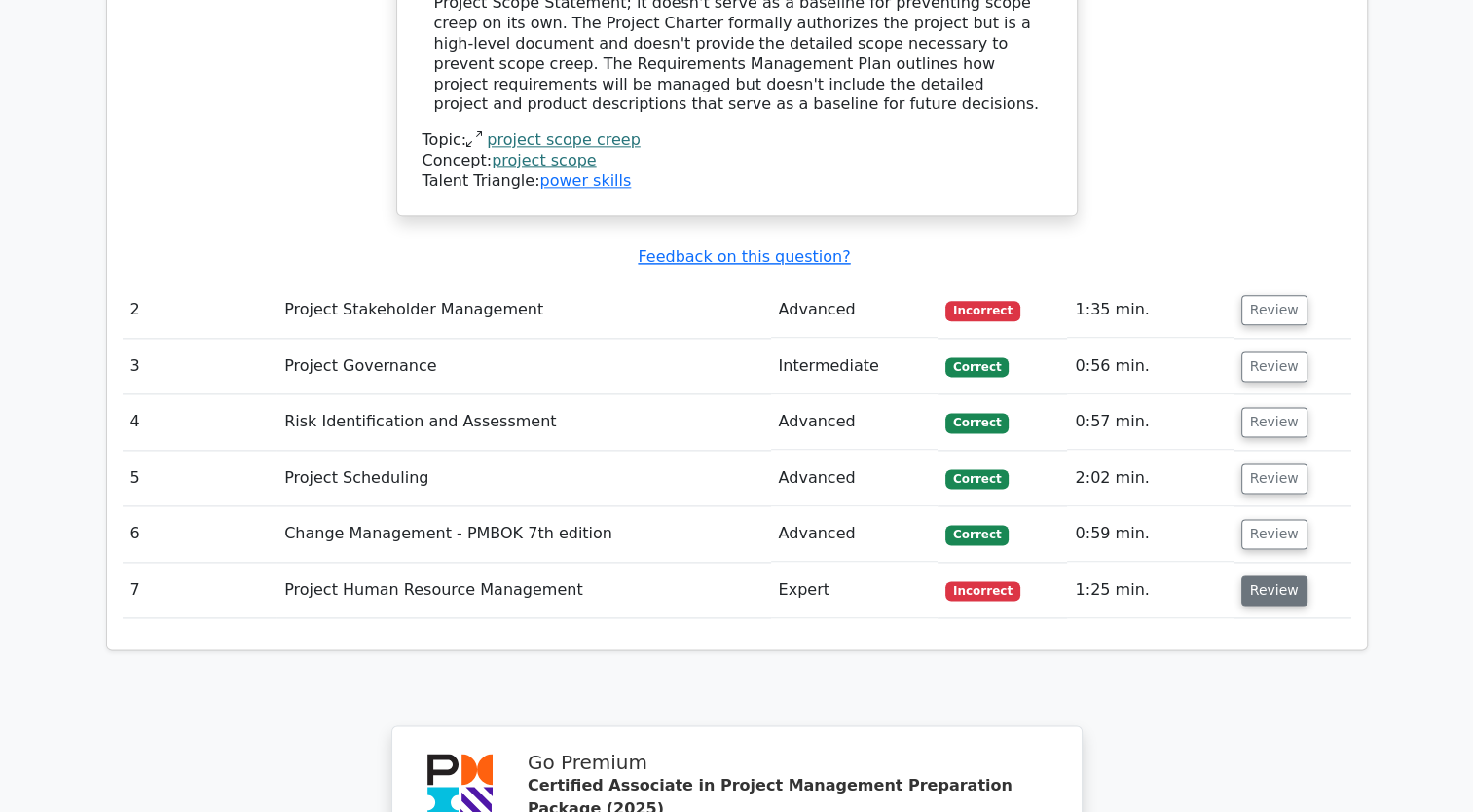
click at [1256, 576] on button "Review" at bounding box center [1275, 590] width 67 height 30
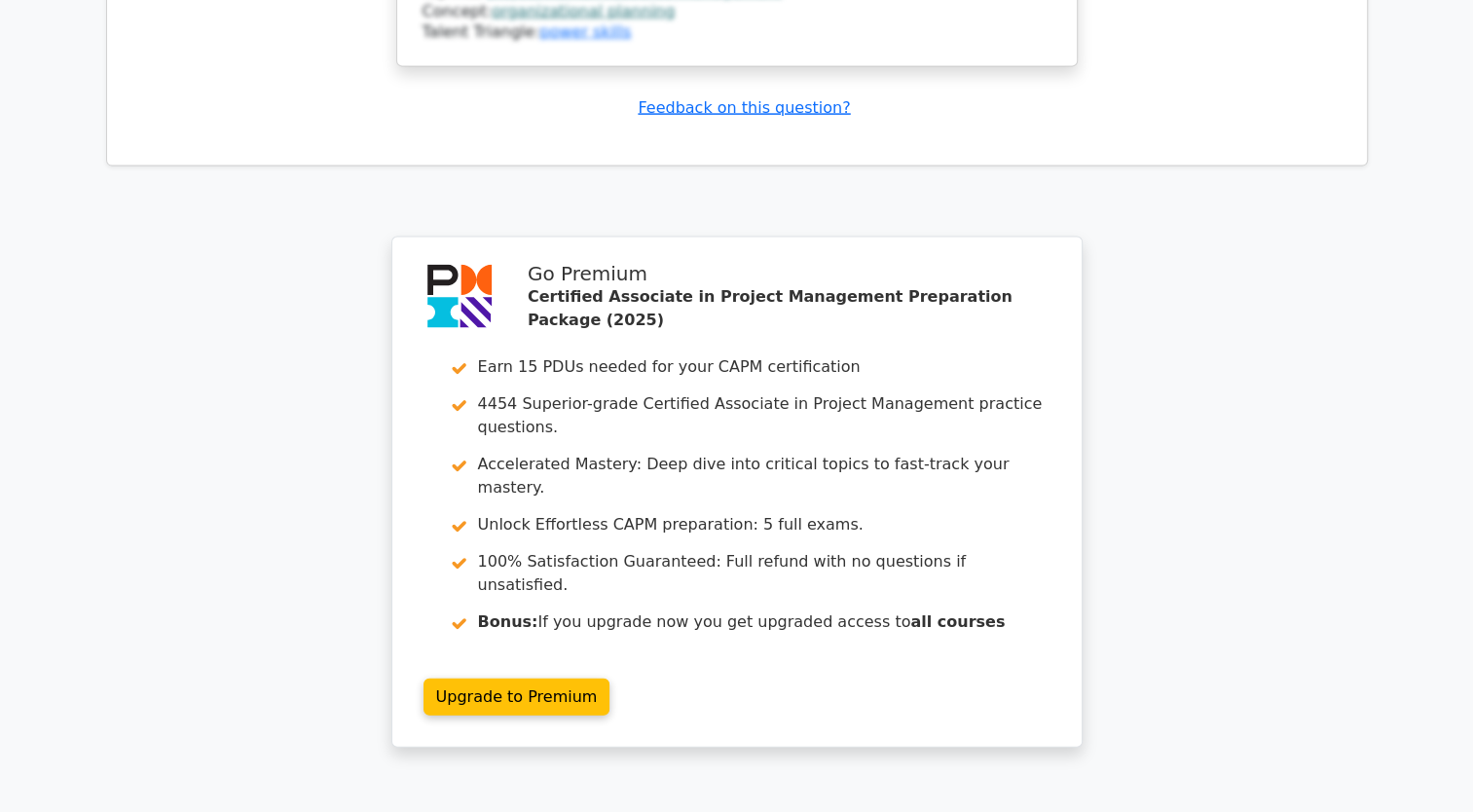
scroll to position [4284, 0]
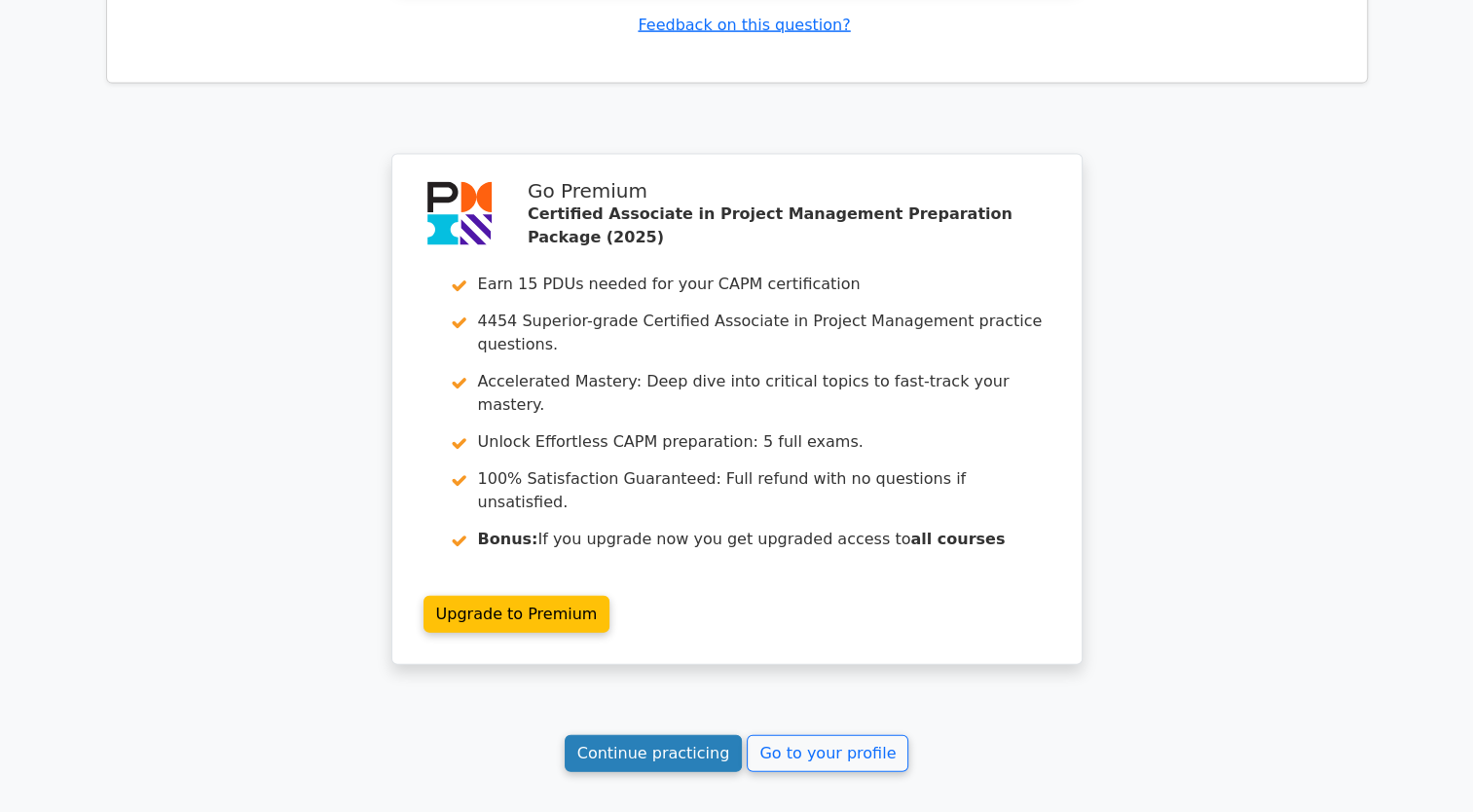
click at [682, 736] on link "Continue practicing" at bounding box center [654, 754] width 178 height 37
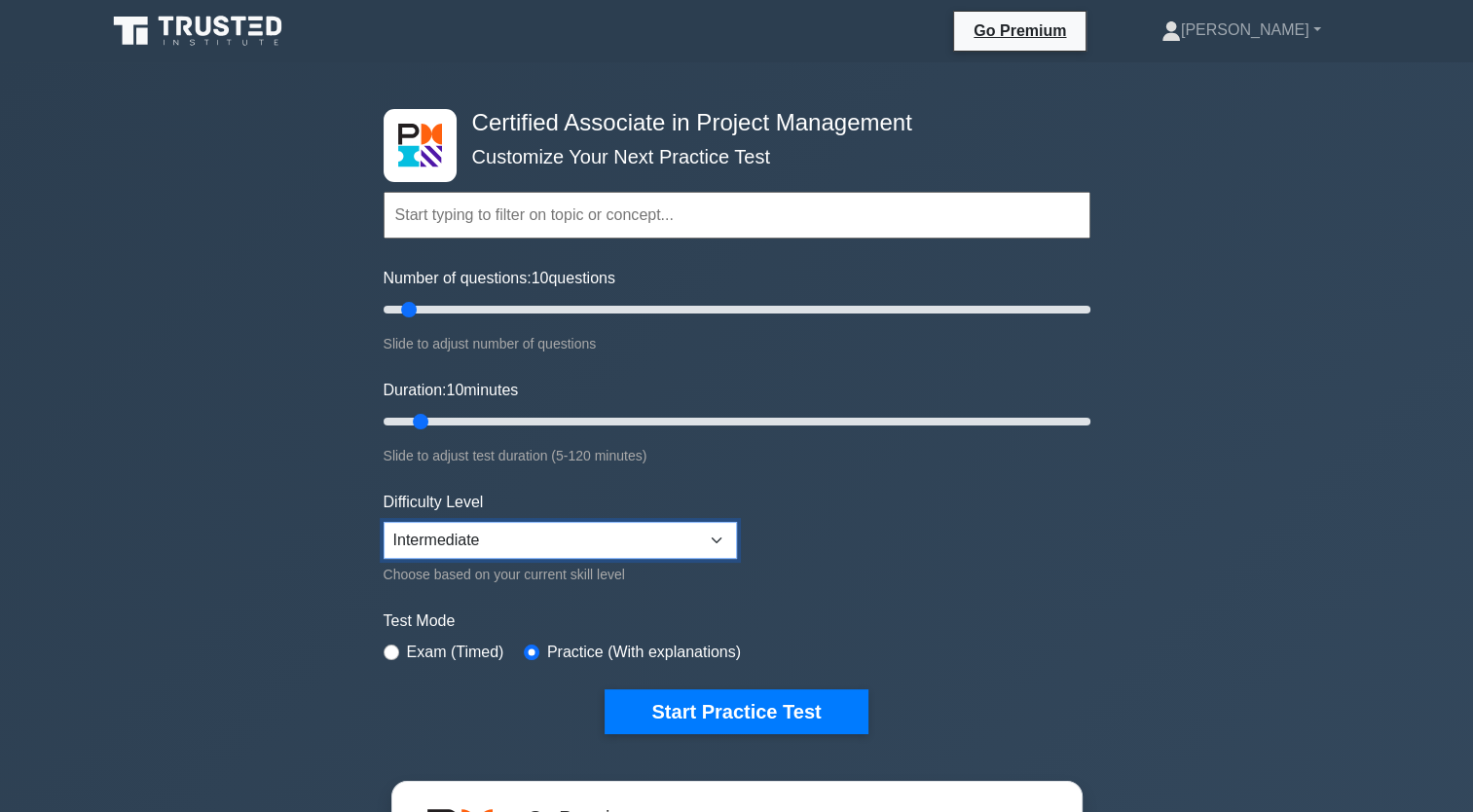
click at [661, 543] on select "Beginner Intermediate Expert" at bounding box center [560, 540] width 353 height 37
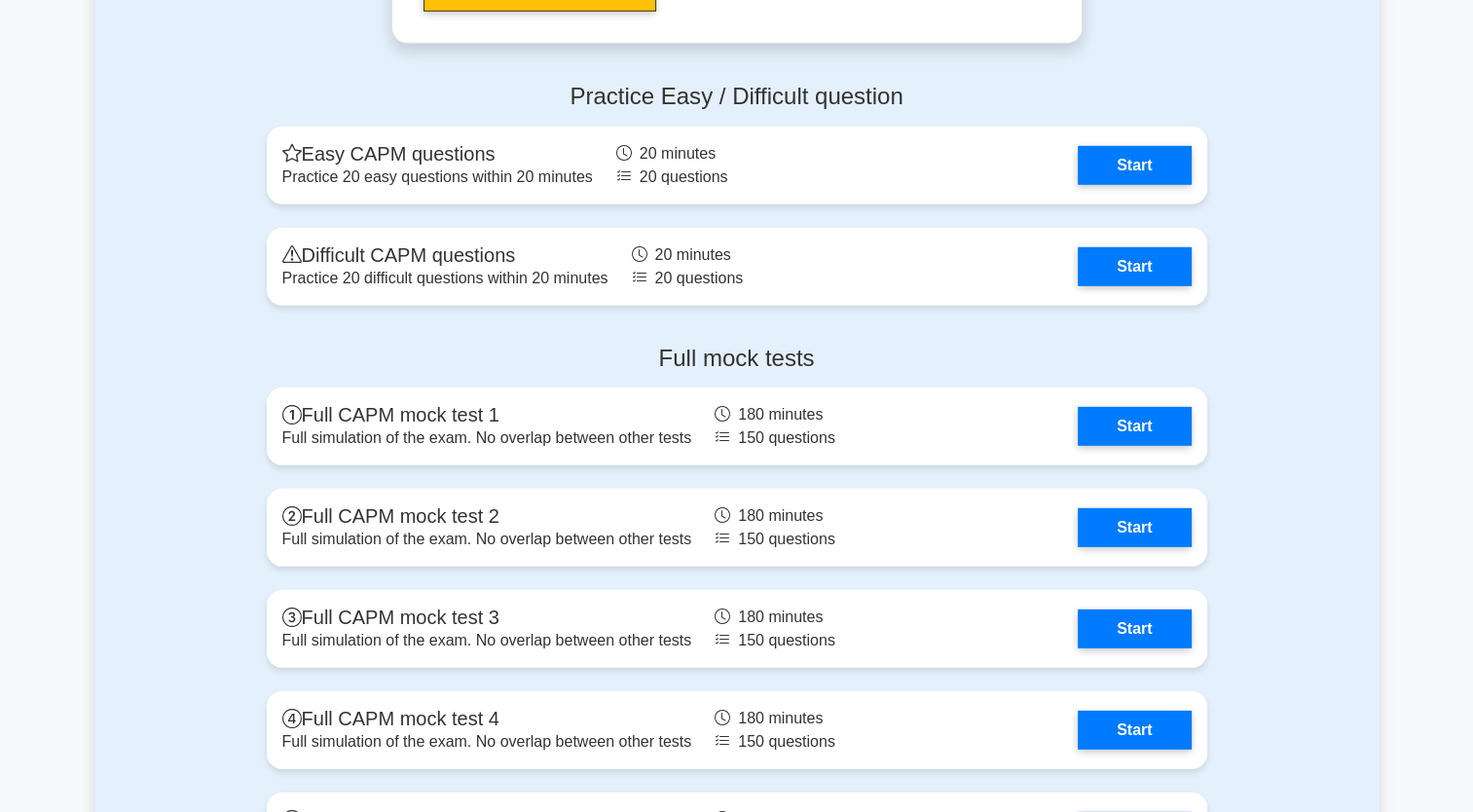
scroll to position [5842, 0]
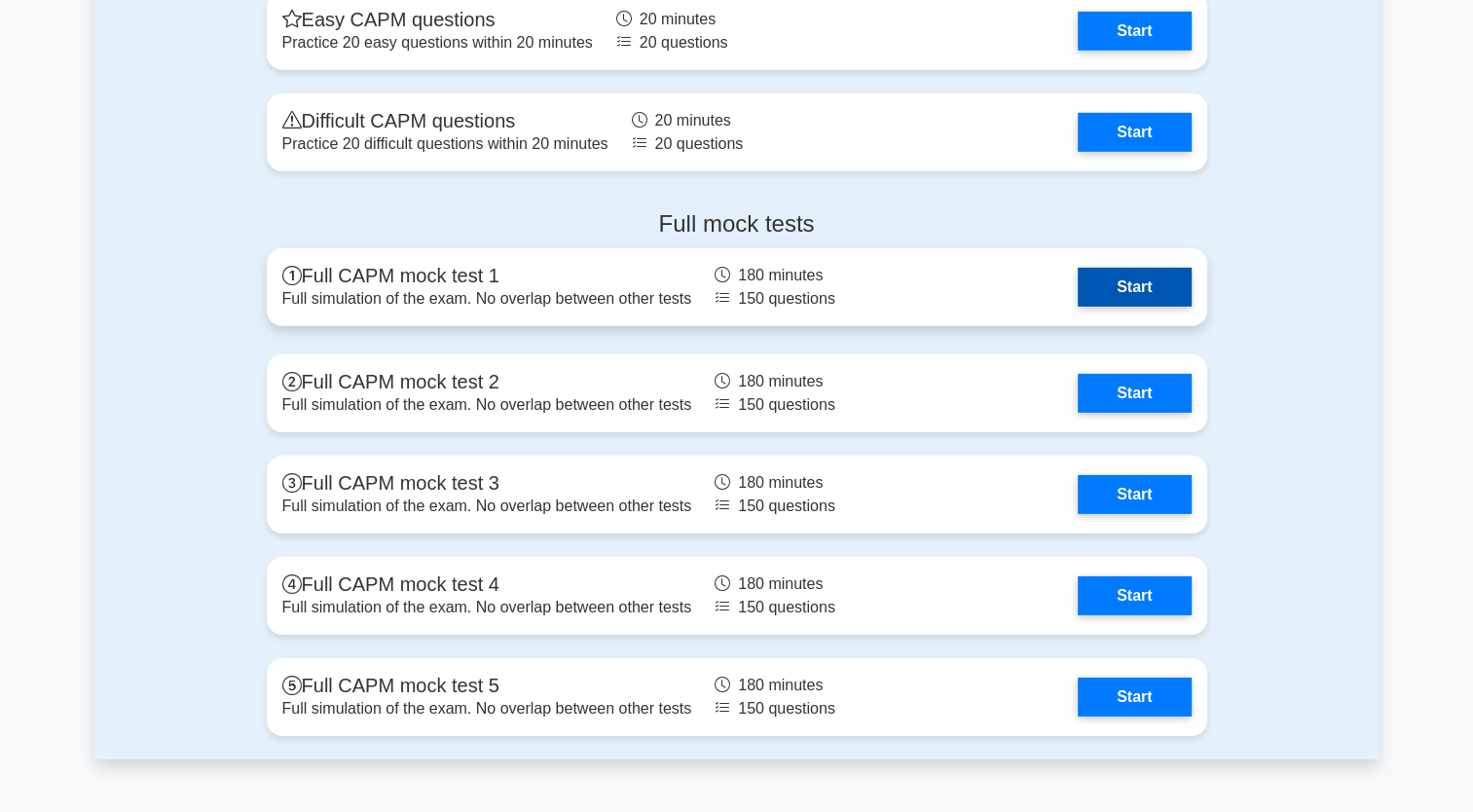
click at [1133, 295] on link "Start" at bounding box center [1134, 287] width 113 height 39
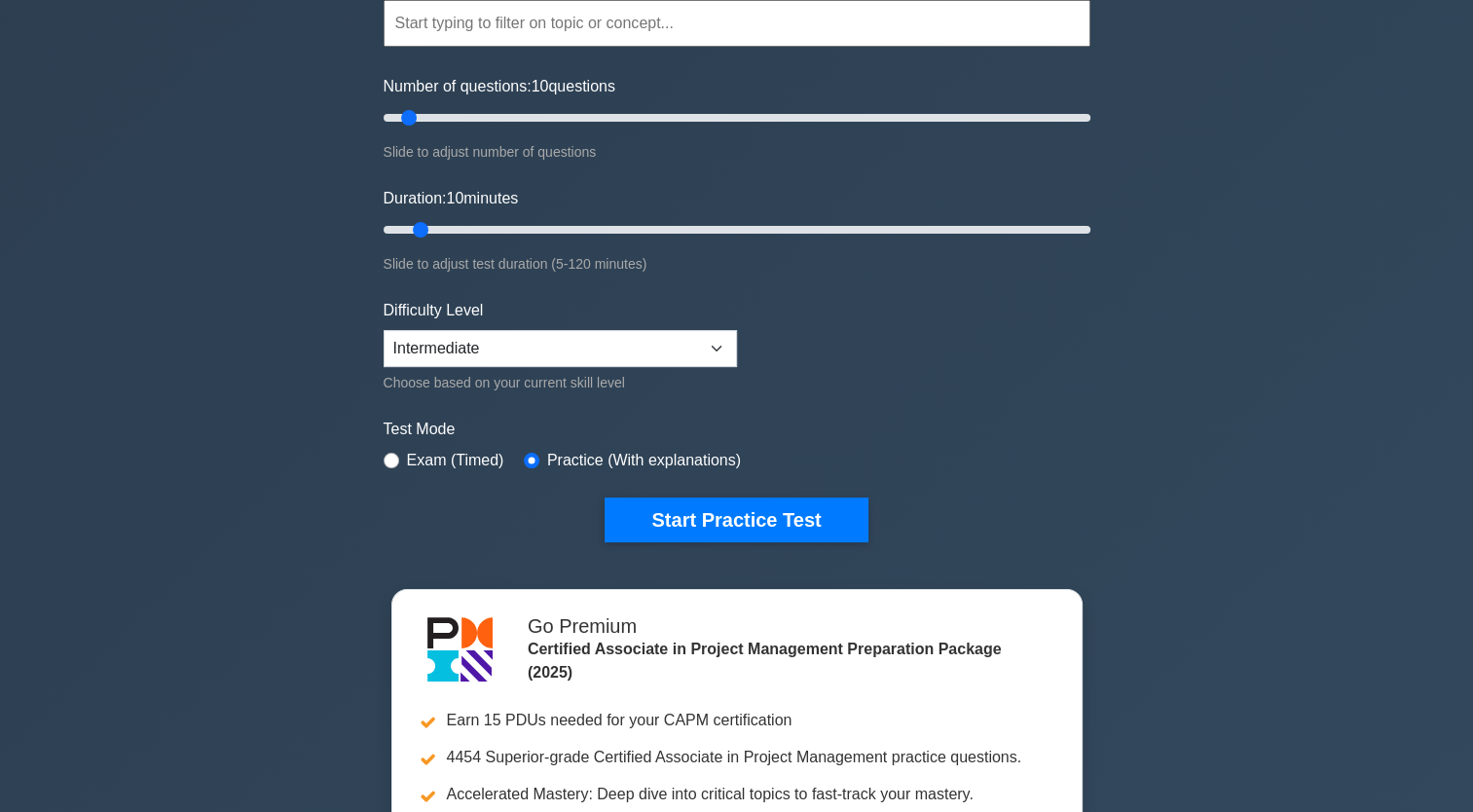
scroll to position [195, 0]
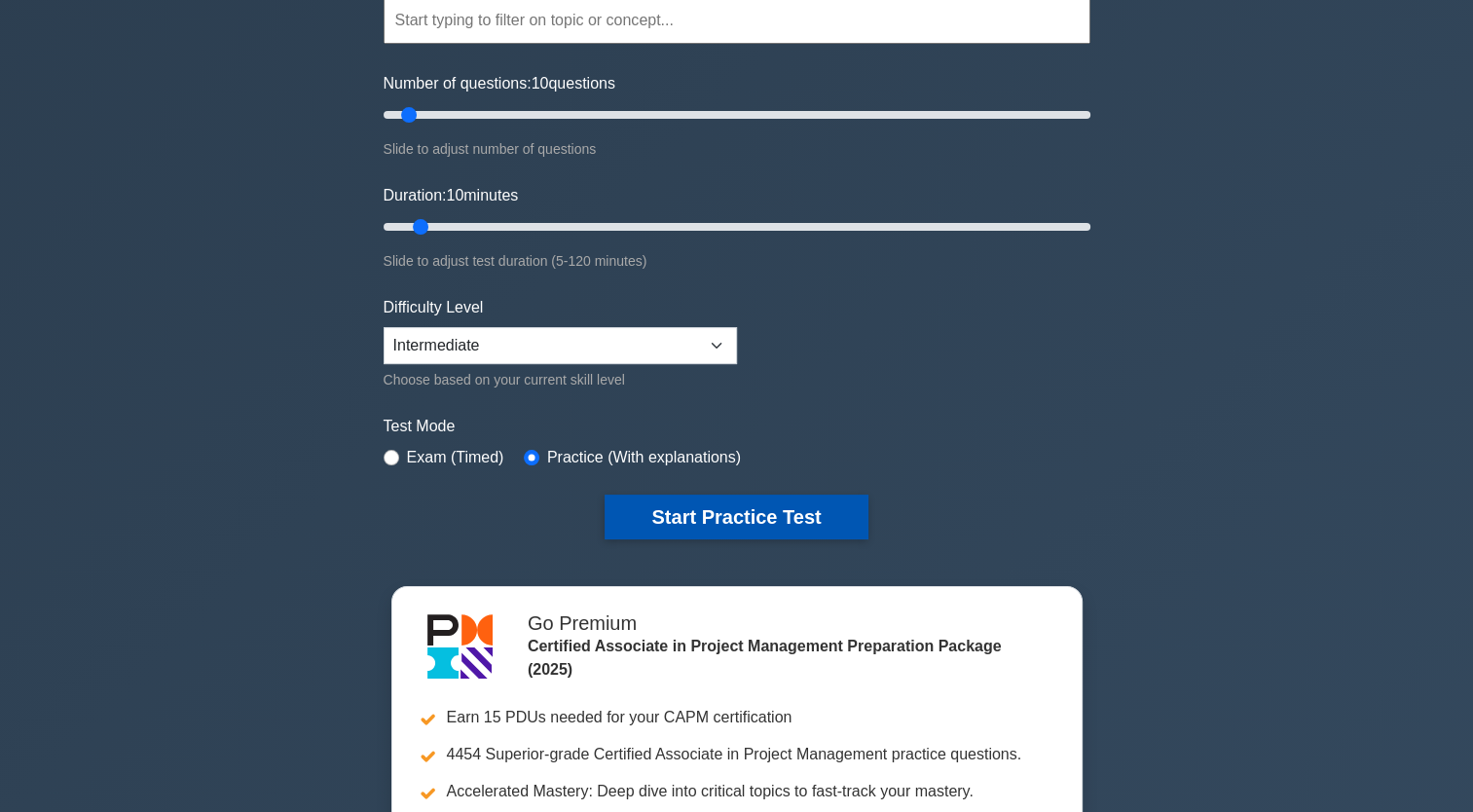
click at [816, 520] on button "Start Practice Test" at bounding box center [736, 517] width 263 height 45
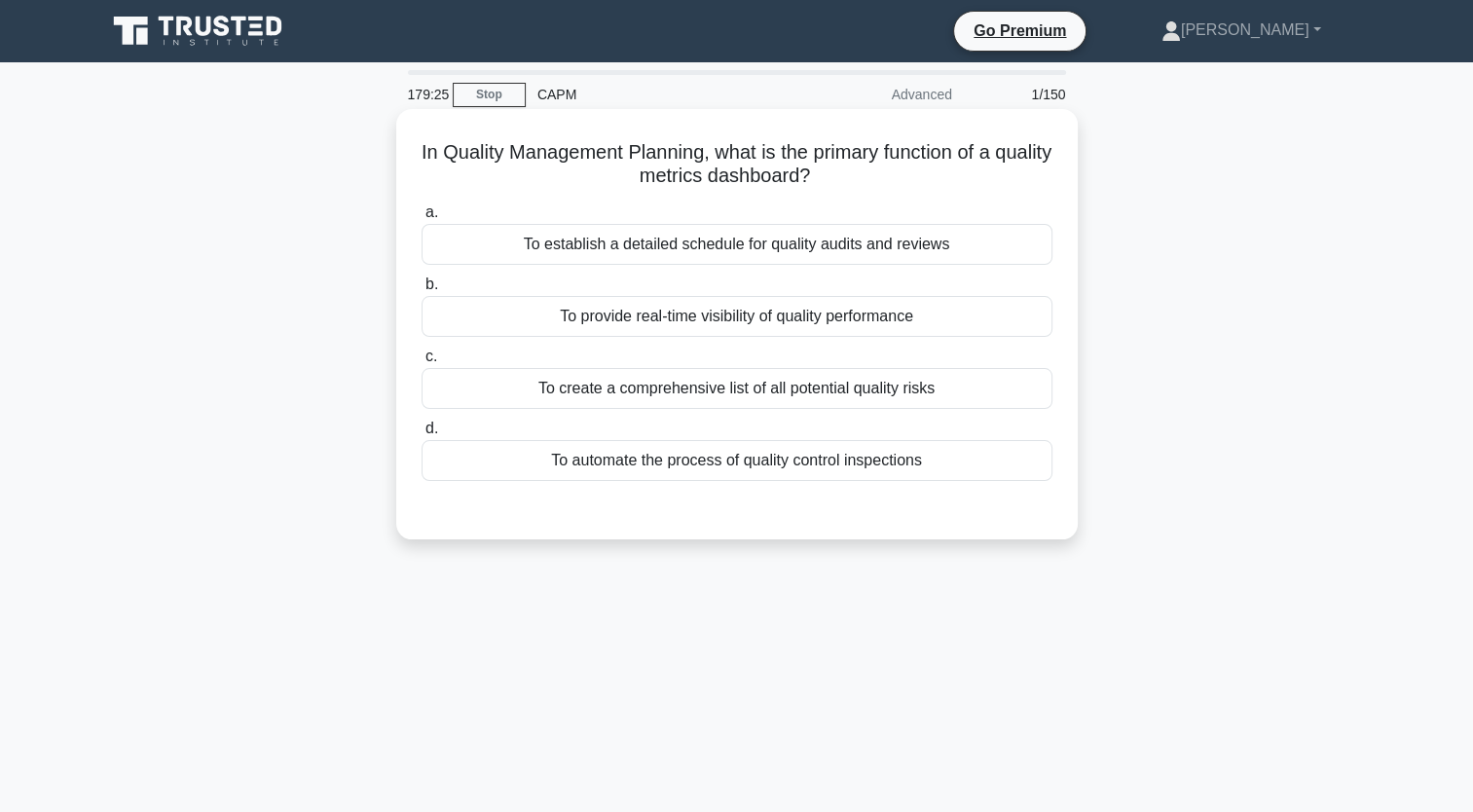
drag, startPoint x: 951, startPoint y: 472, endPoint x: 420, endPoint y: 155, distance: 618.4
click at [420, 155] on div "In Quality Management Planning, what is the primary function of a quality metri…" at bounding box center [736, 324] width 666 height 415
copy div "In Quality Management Planning, what is the primary function of a quality metri…"
click at [661, 319] on div "To provide real-time visibility of quality performance" at bounding box center [736, 317] width 631 height 41
click at [422, 291] on input "b. To provide real-time visibility of quality performance" at bounding box center [422, 284] width 0 height 13
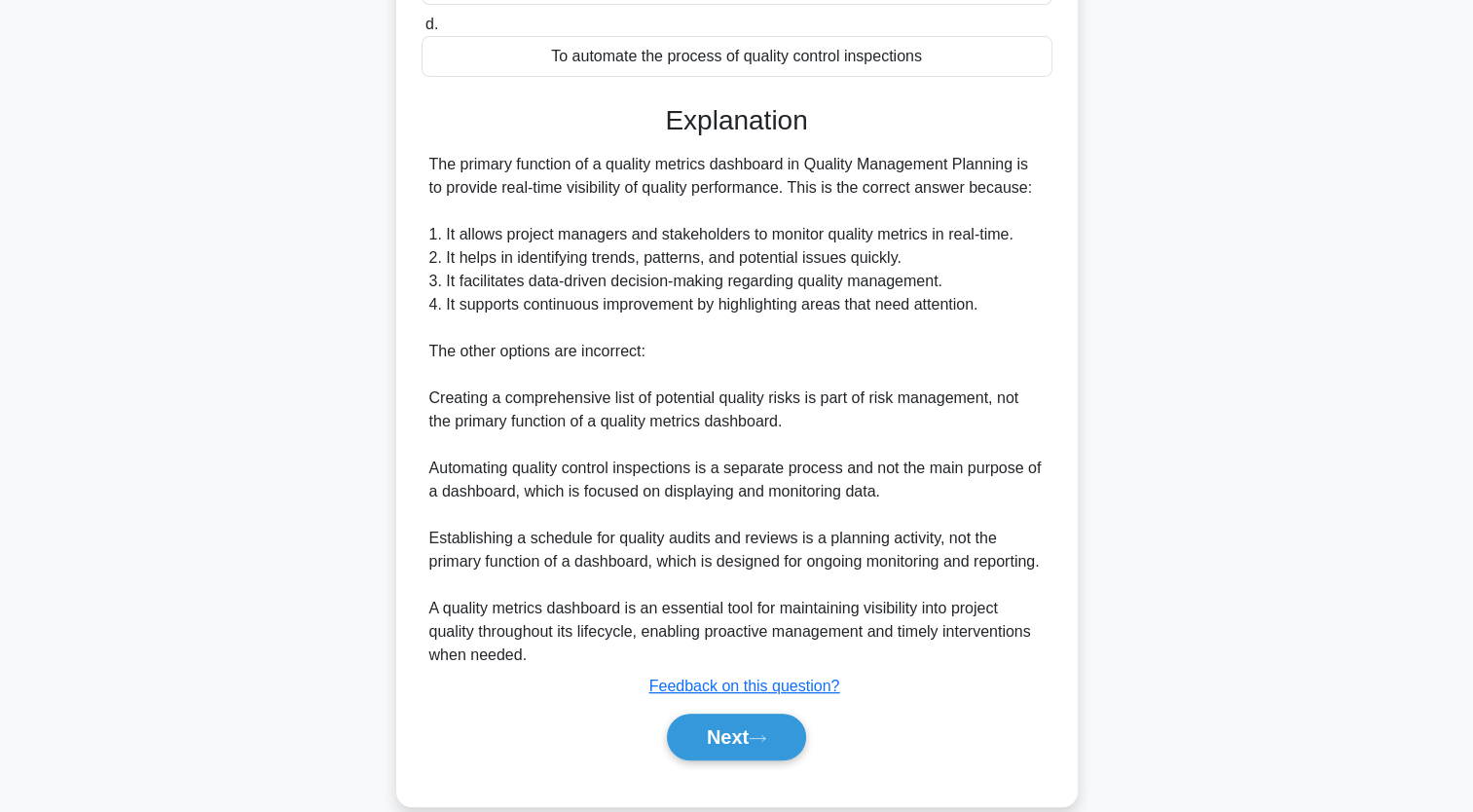
scroll to position [457, 0]
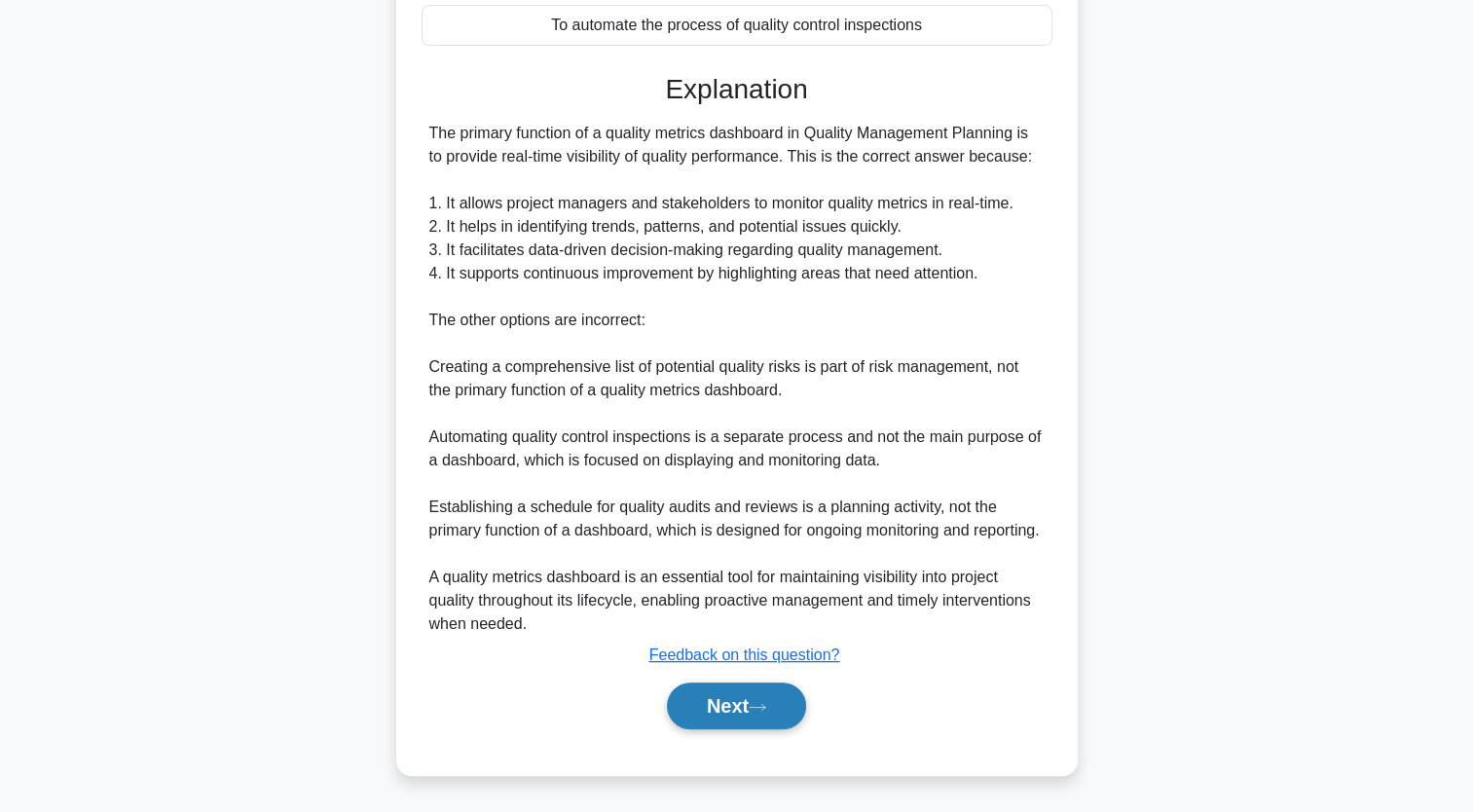
click at [772, 716] on button "Next" at bounding box center [736, 706] width 139 height 47
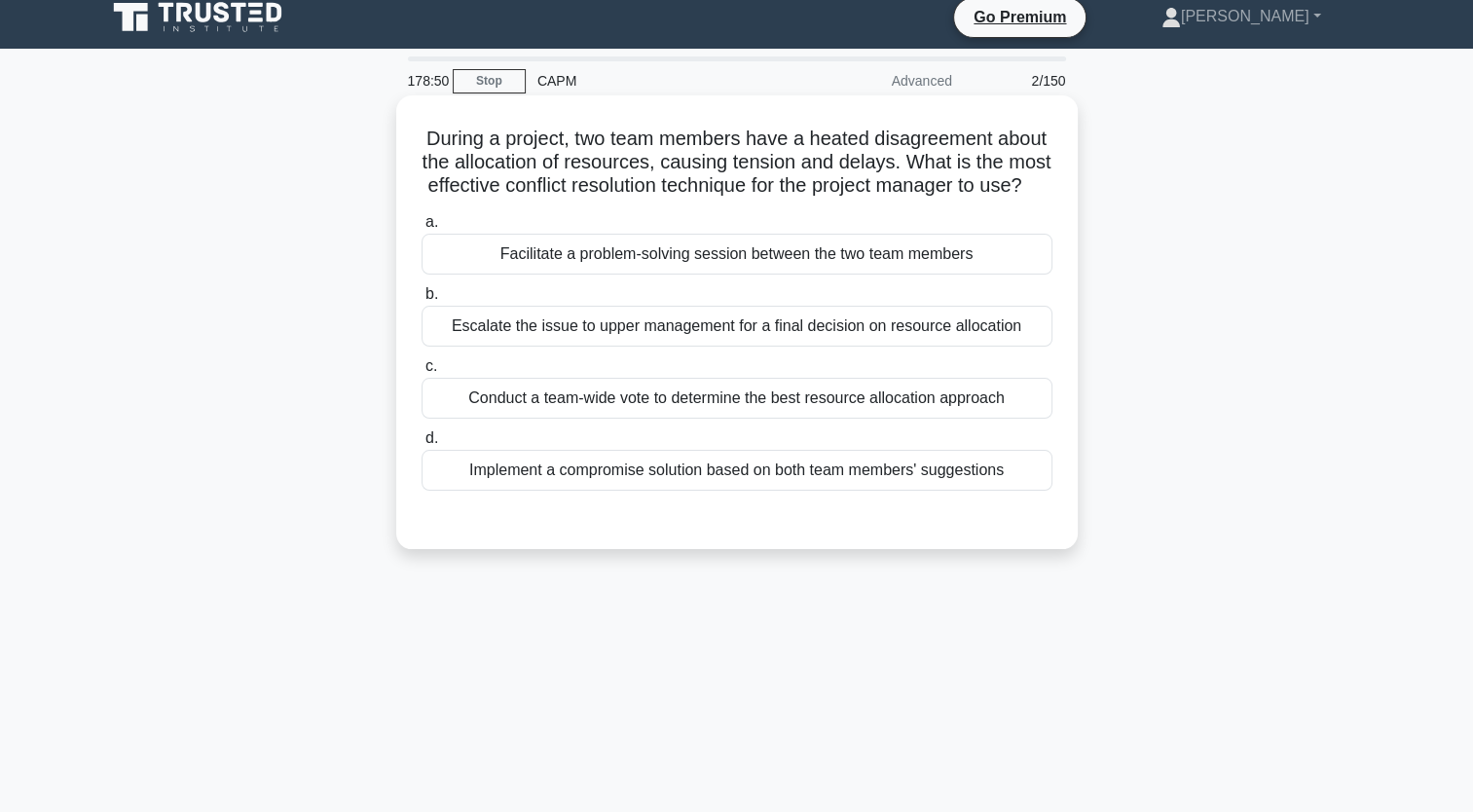
scroll to position [0, 0]
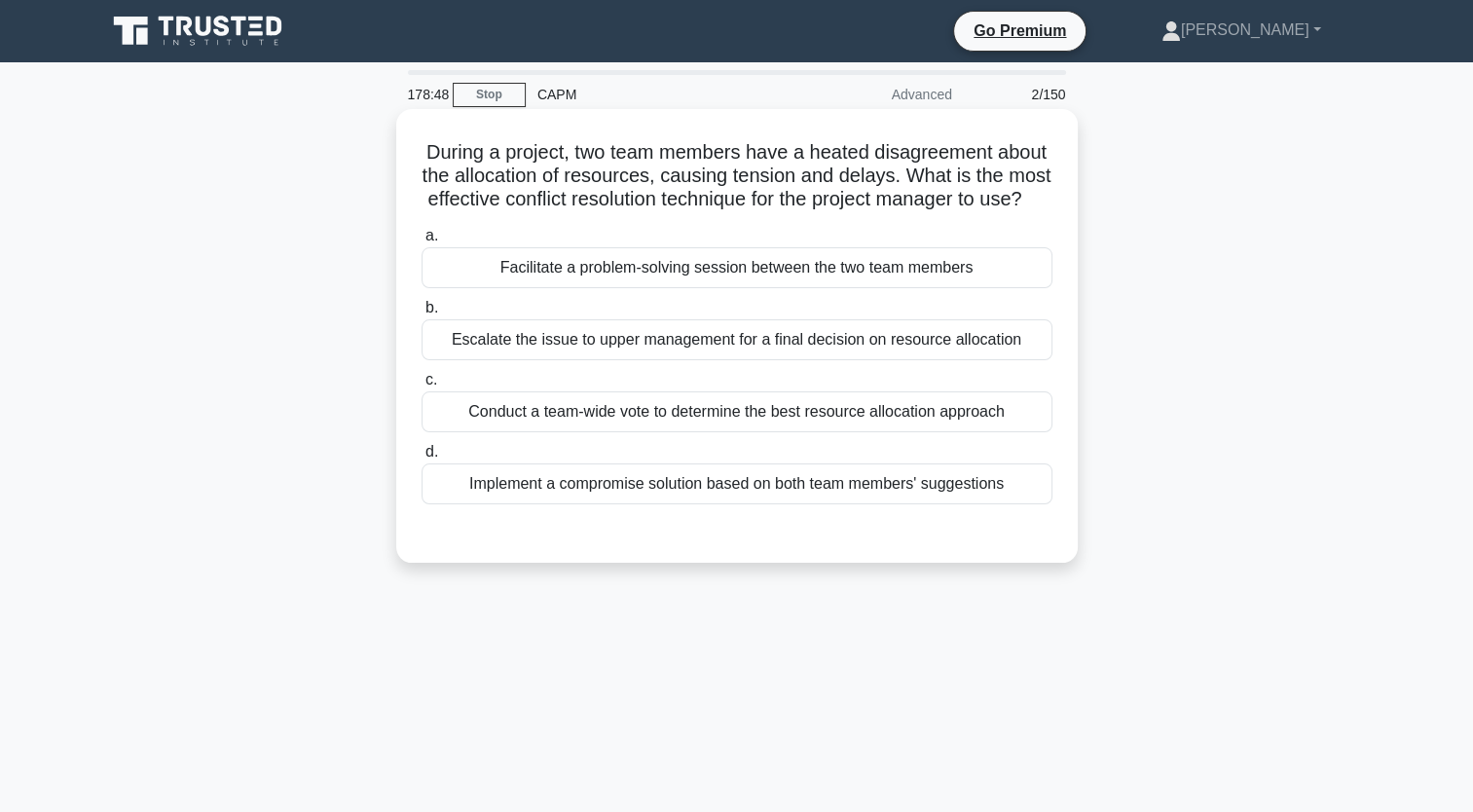
drag, startPoint x: 1026, startPoint y: 504, endPoint x: 447, endPoint y: 155, distance: 676.0
click at [447, 155] on div "During a project, two team members have a heated disagreement about the allocat…" at bounding box center [736, 335] width 666 height 438
copy div "During a project, two team members have a heated disagreement about the allocat…"
click at [603, 504] on div "Implement a compromise solution based on both team members' suggestions" at bounding box center [736, 484] width 631 height 41
click at [422, 459] on input "d. Implement a compromise solution based on both team members' suggestions" at bounding box center [422, 452] width 0 height 13
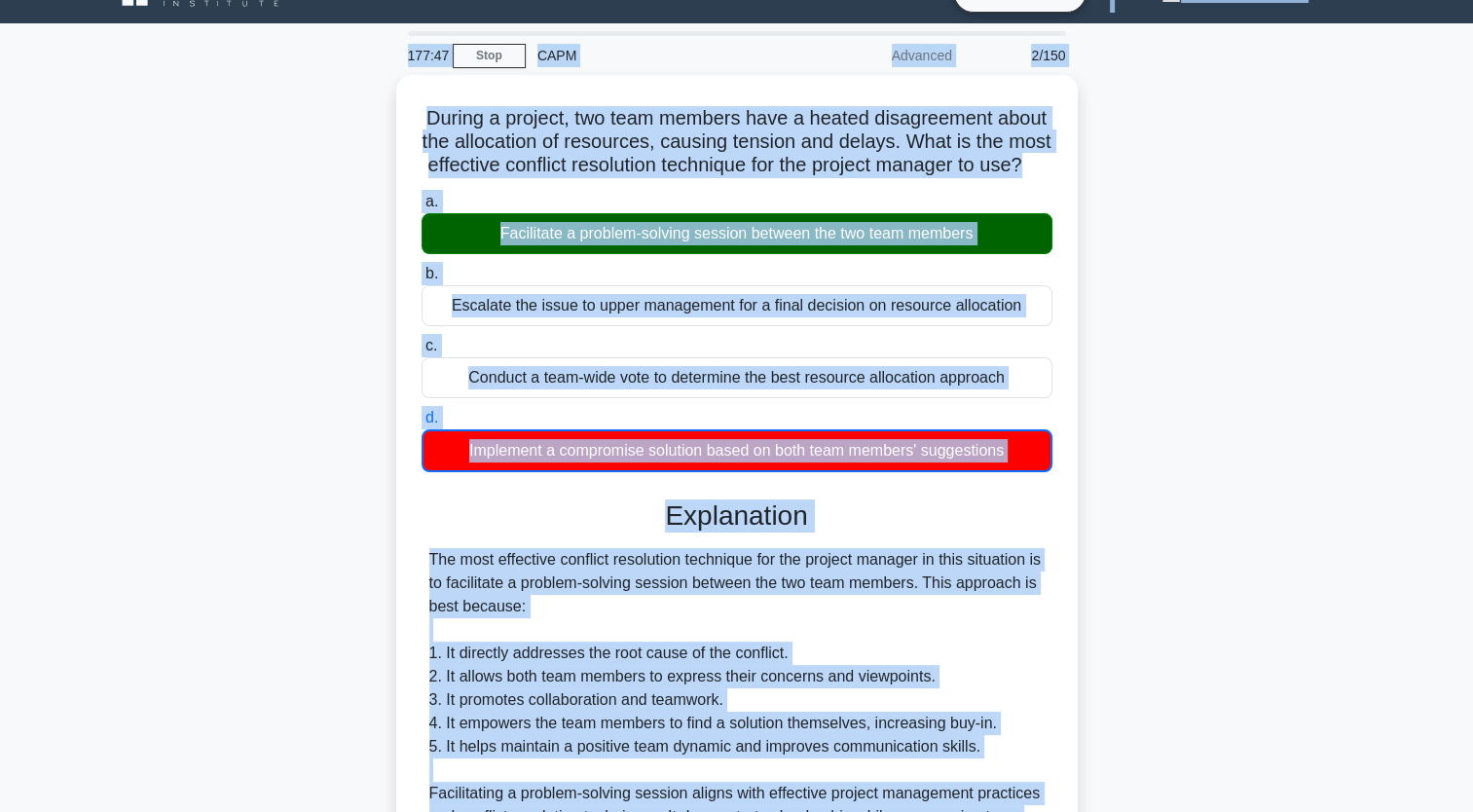
scroll to position [36, 0]
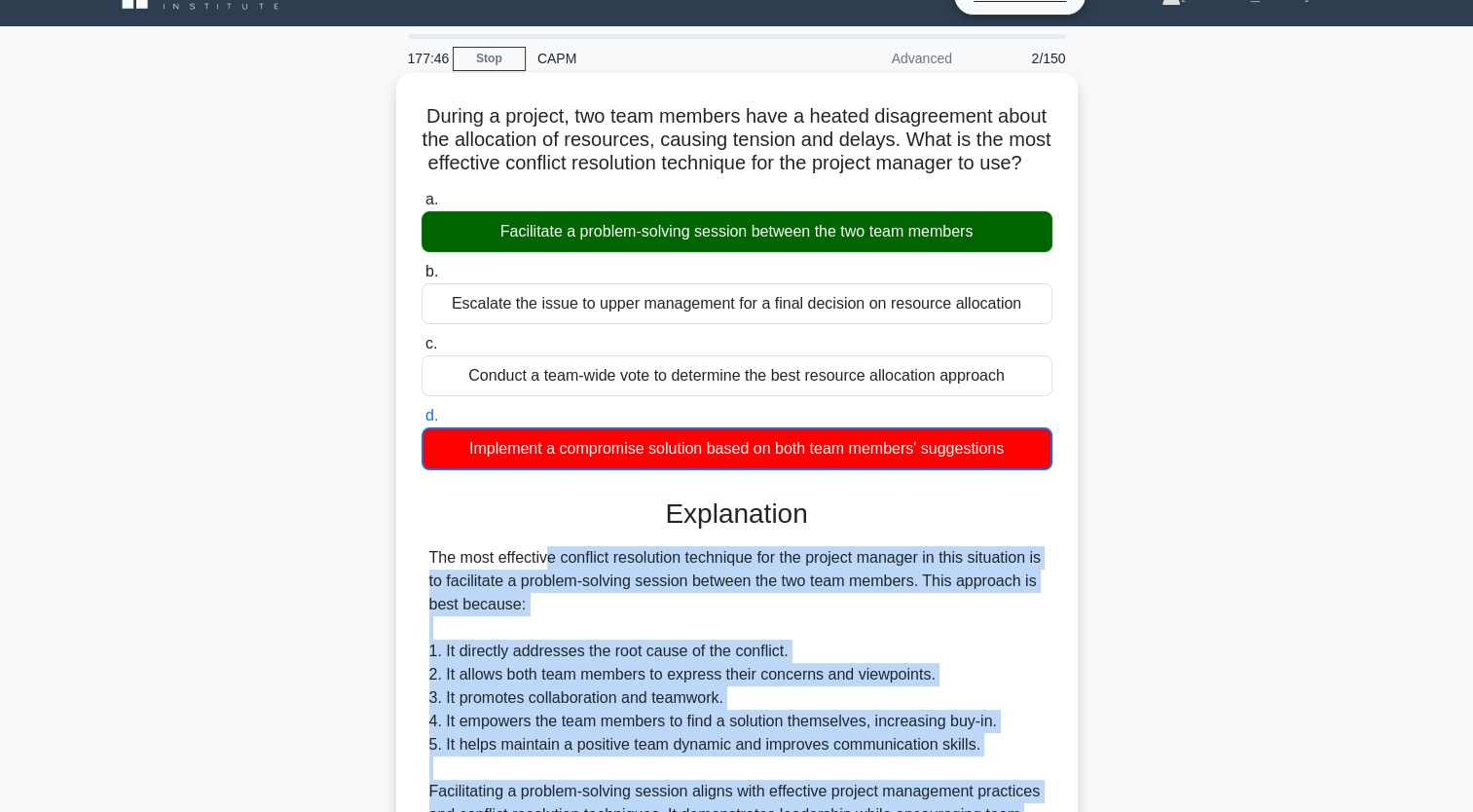
drag, startPoint x: 658, startPoint y: 630, endPoint x: 416, endPoint y: 574, distance: 248.4
click at [416, 574] on div "During a project, two team members have a heated disagreement about the allocat…" at bounding box center [736, 706] width 666 height 1251
drag, startPoint x: 416, startPoint y: 574, endPoint x: 533, endPoint y: 597, distance: 119.2
copy div "The most effective conflict resolution technique for the project manager in thi…"
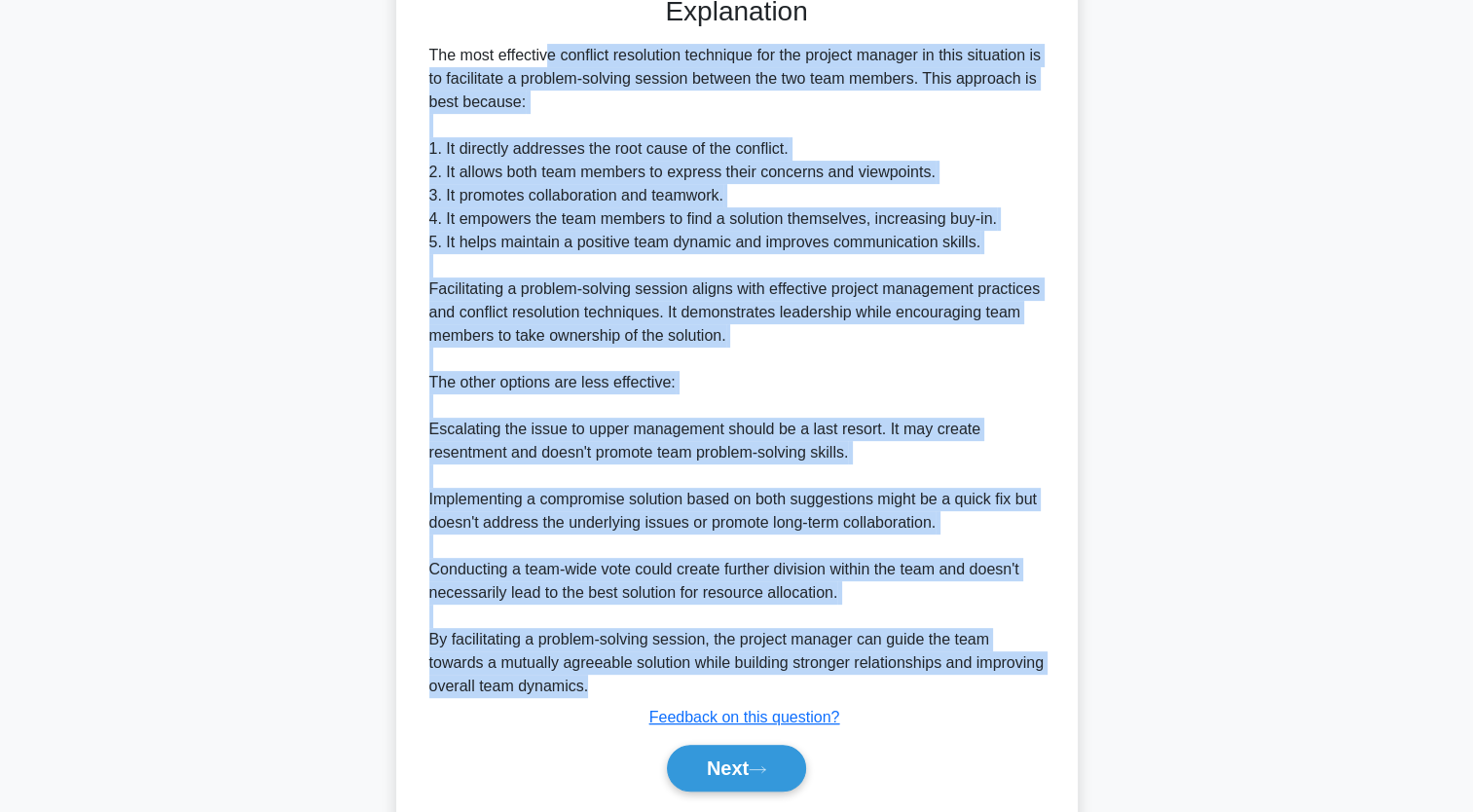
scroll to position [622, 0]
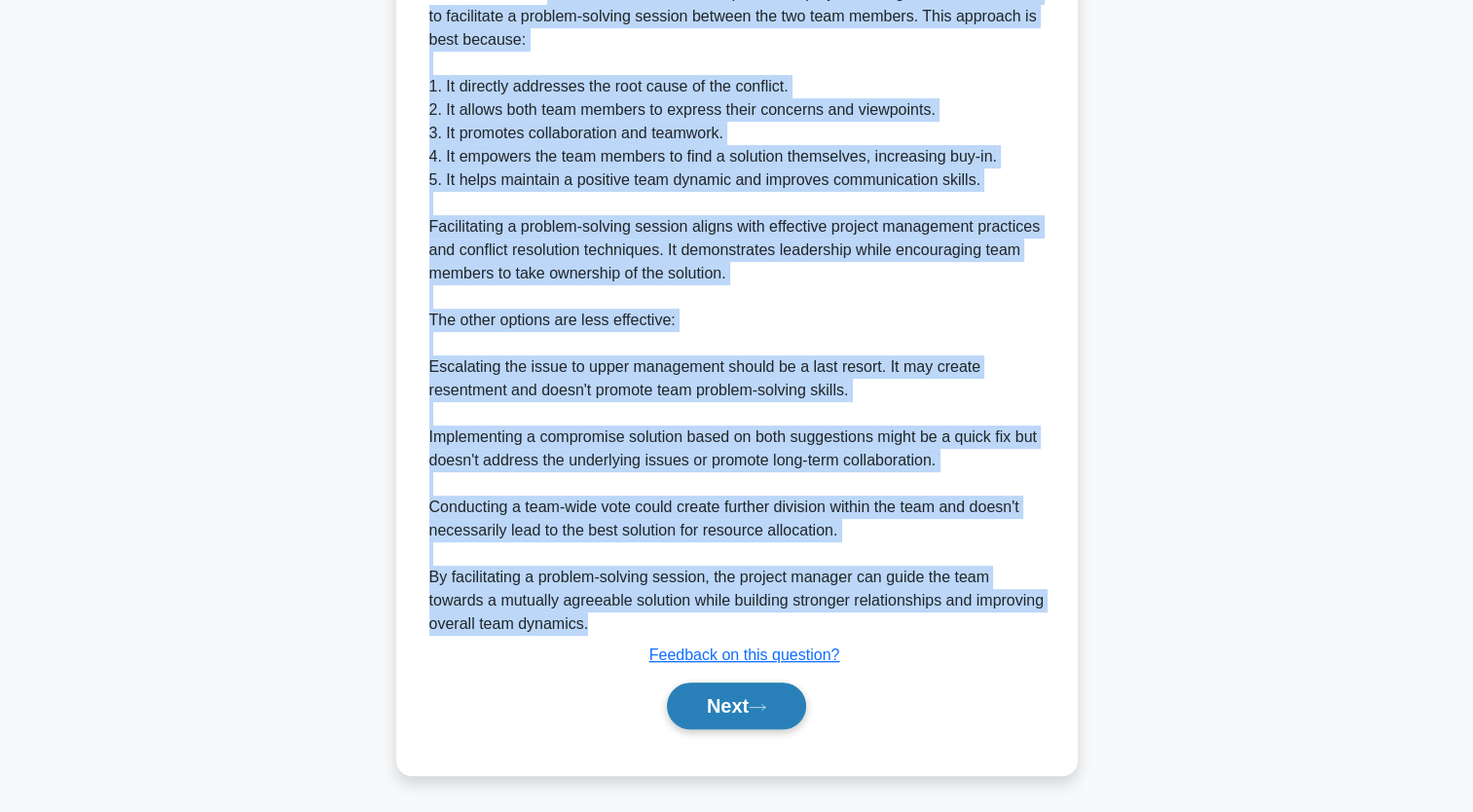
click at [782, 717] on button "Next" at bounding box center [736, 706] width 139 height 47
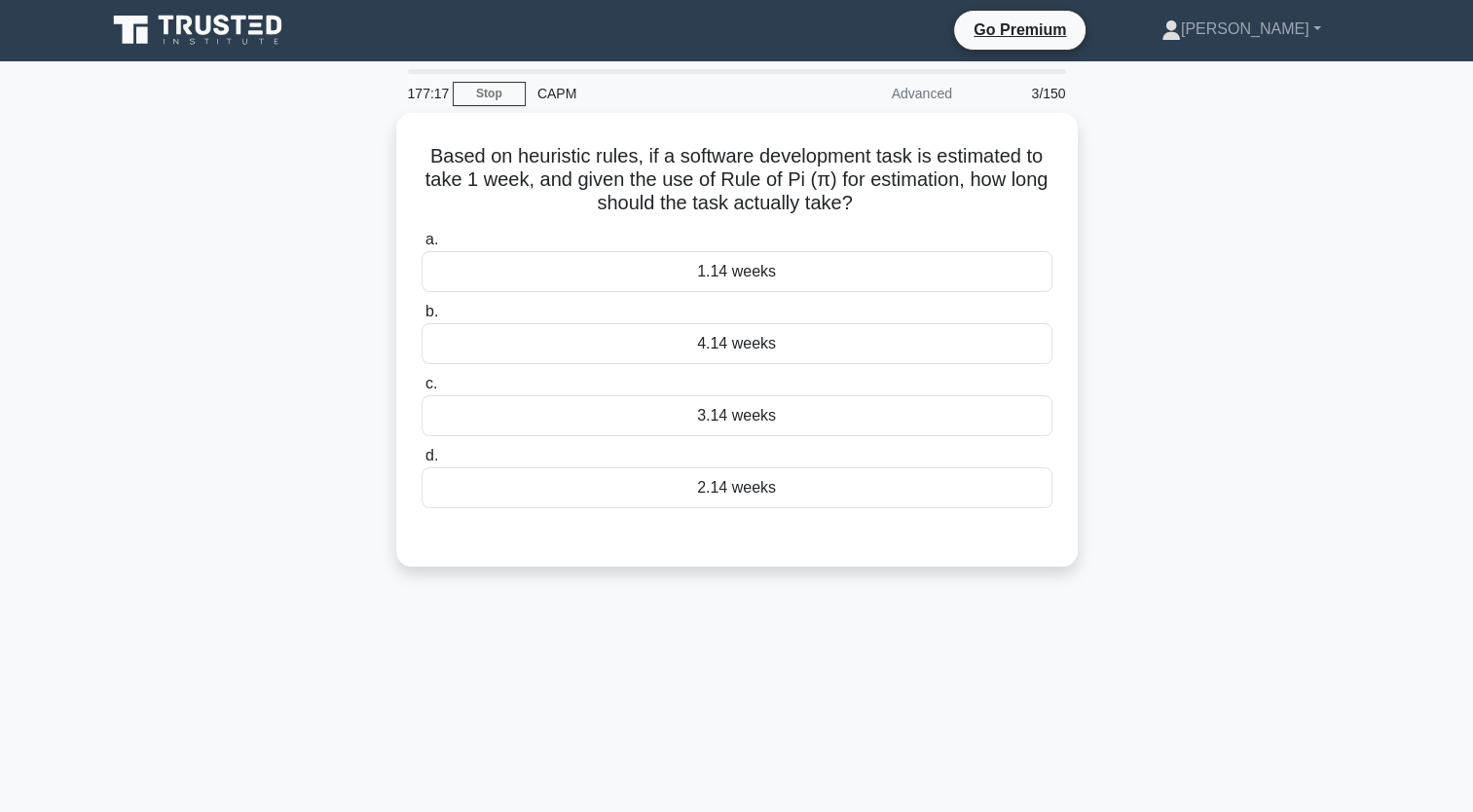
scroll to position [0, 0]
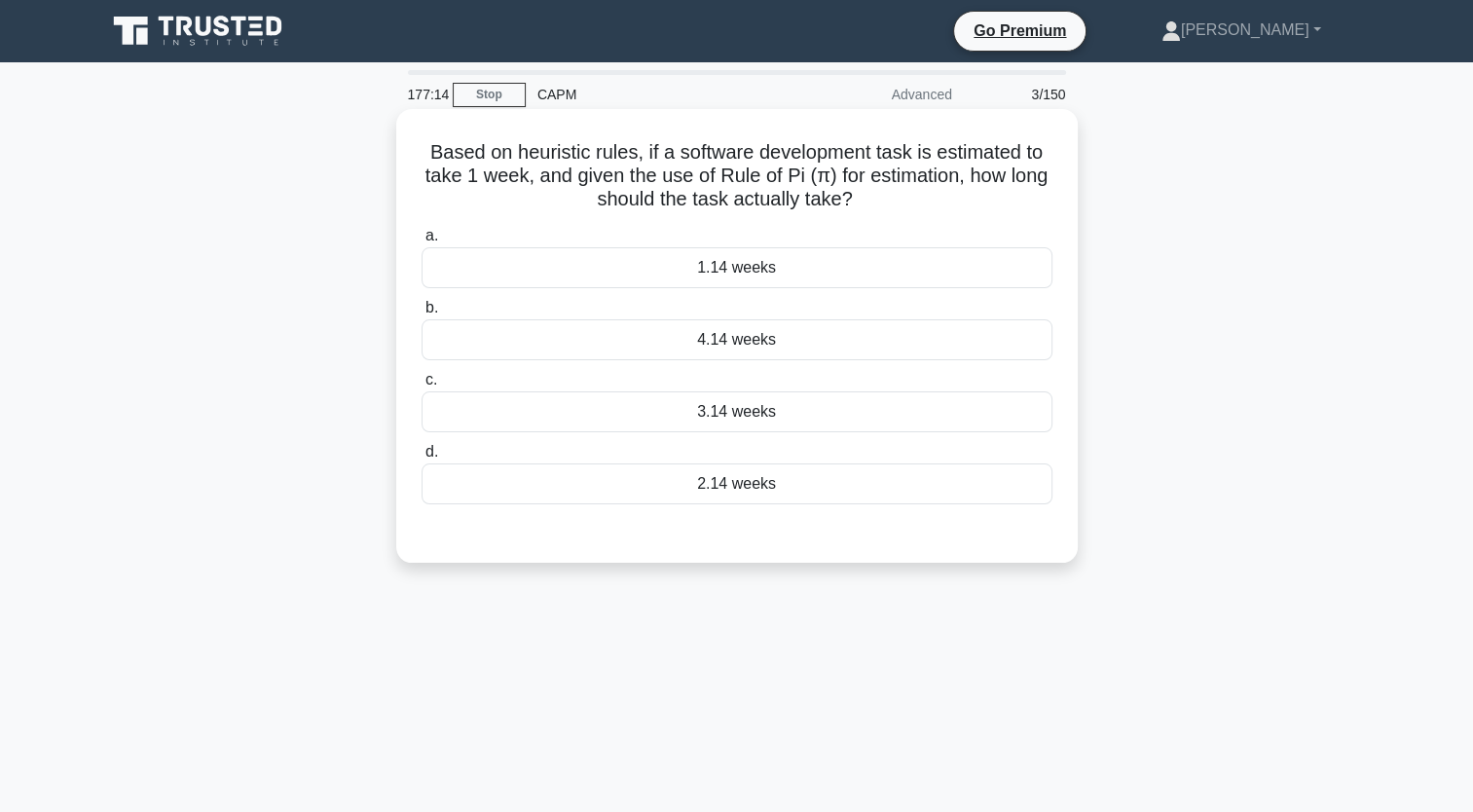
drag, startPoint x: 837, startPoint y: 492, endPoint x: 416, endPoint y: 160, distance: 536.2
click at [416, 160] on div "Based on heuristic rules, if a software development task is estimated to take 1…" at bounding box center [736, 335] width 666 height 438
copy div "Based on heuristic rules, if a software development task is estimated to take 1…"
click at [727, 275] on div "1.14 weeks" at bounding box center [736, 268] width 631 height 41
click at [422, 242] on input "a. 1.14 weeks" at bounding box center [422, 235] width 0 height 13
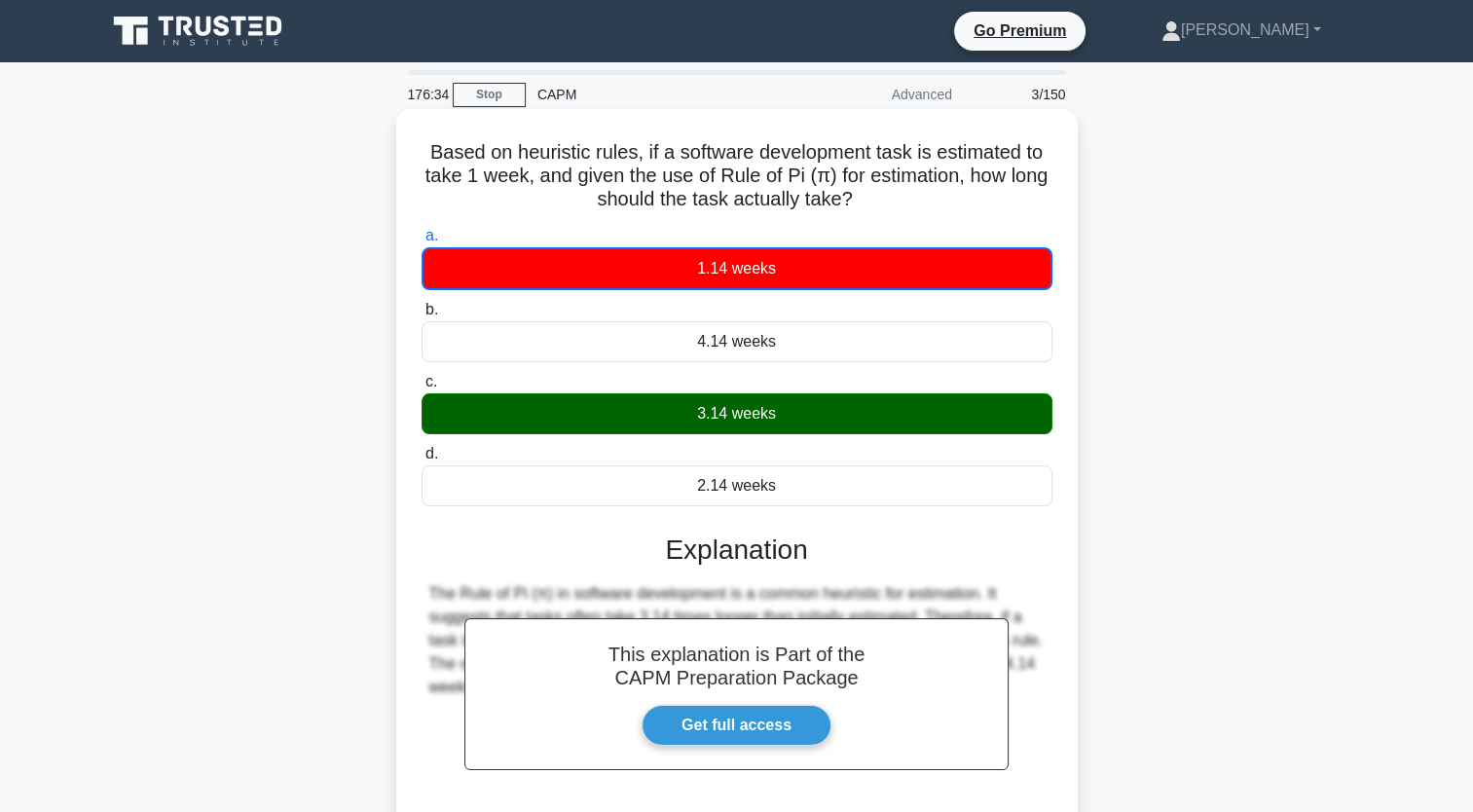
drag, startPoint x: 881, startPoint y: 202, endPoint x: 607, endPoint y: 144, distance: 280.1
click at [607, 144] on h5 "Based on heuristic rules, if a software development task is estimated to take 1…" at bounding box center [736, 176] width 635 height 72
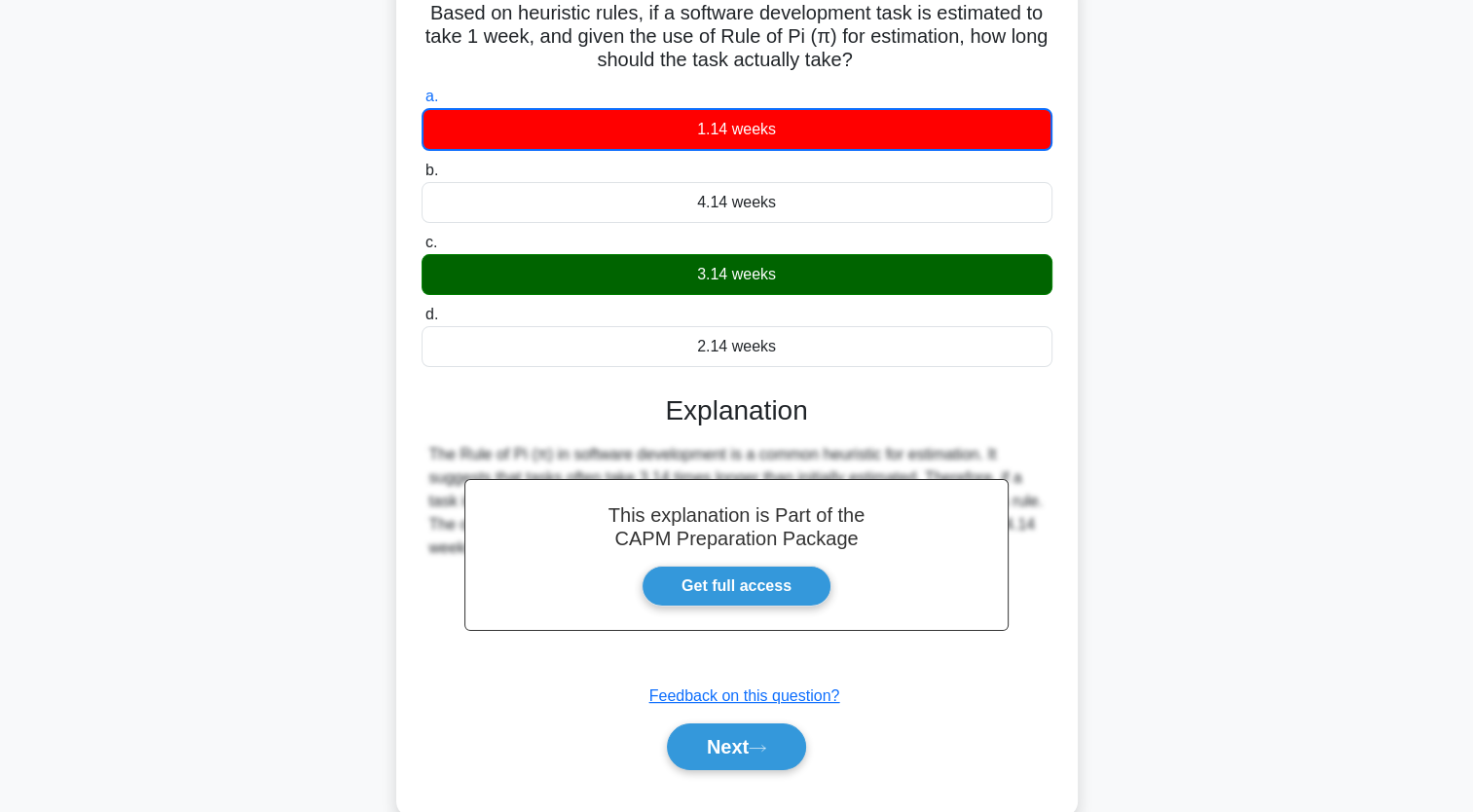
scroll to position [239, 0]
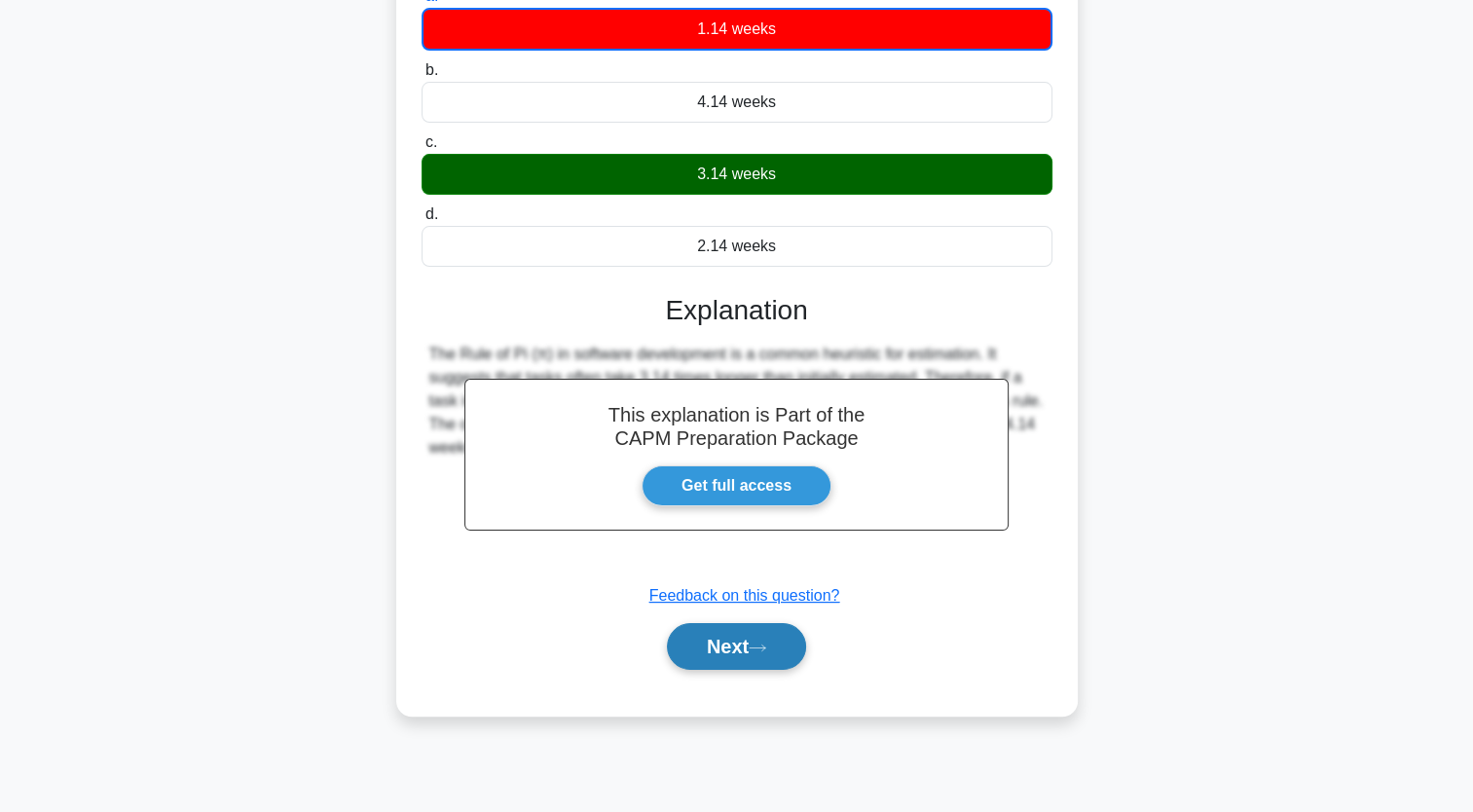
click at [785, 646] on button "Next" at bounding box center [736, 646] width 139 height 47
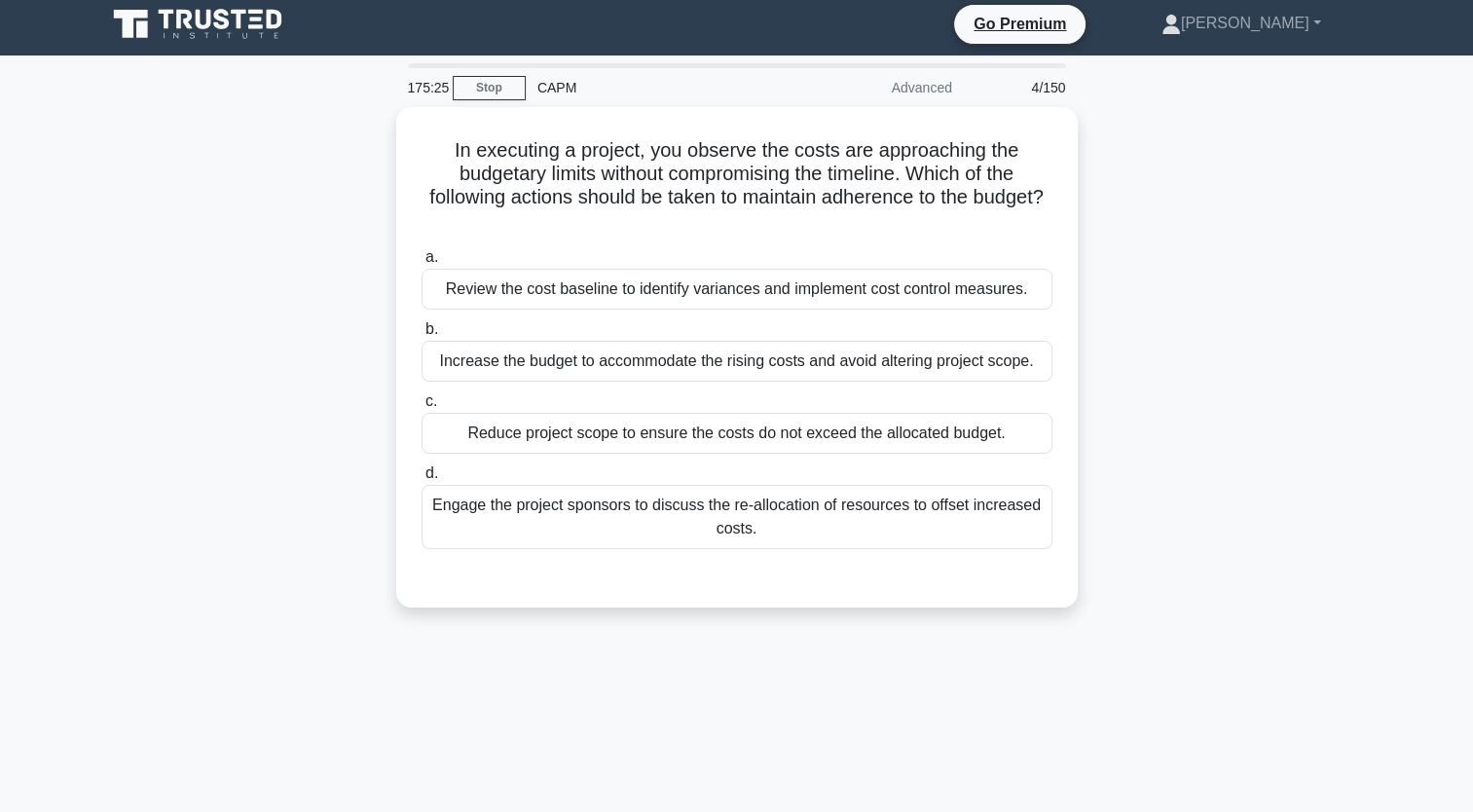
scroll to position [0, 0]
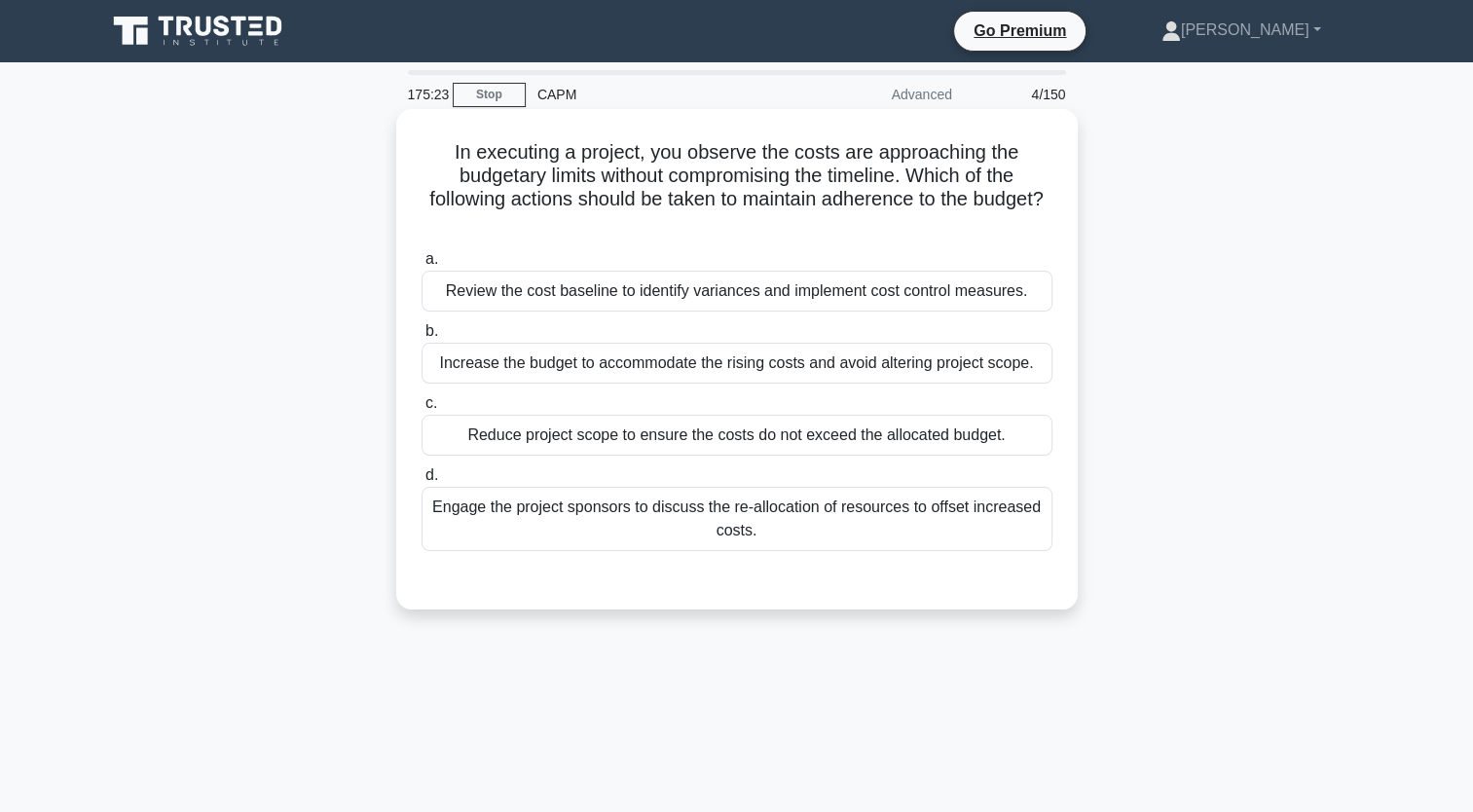
drag, startPoint x: 770, startPoint y: 536, endPoint x: 403, endPoint y: 131, distance: 546.5
click at [404, 131] on div "In executing a project, you observe the costs are approaching the budgetary lim…" at bounding box center [736, 359] width 666 height 484
copy div "In executing a project, you observe the costs are approaching the budgetary lim…"
click at [595, 298] on div "Review the cost baseline to identify variances and implement cost control measu…" at bounding box center [736, 291] width 631 height 41
click at [422, 266] on input "a. Review the cost baseline to identify variances and implement cost control me…" at bounding box center [422, 259] width 0 height 13
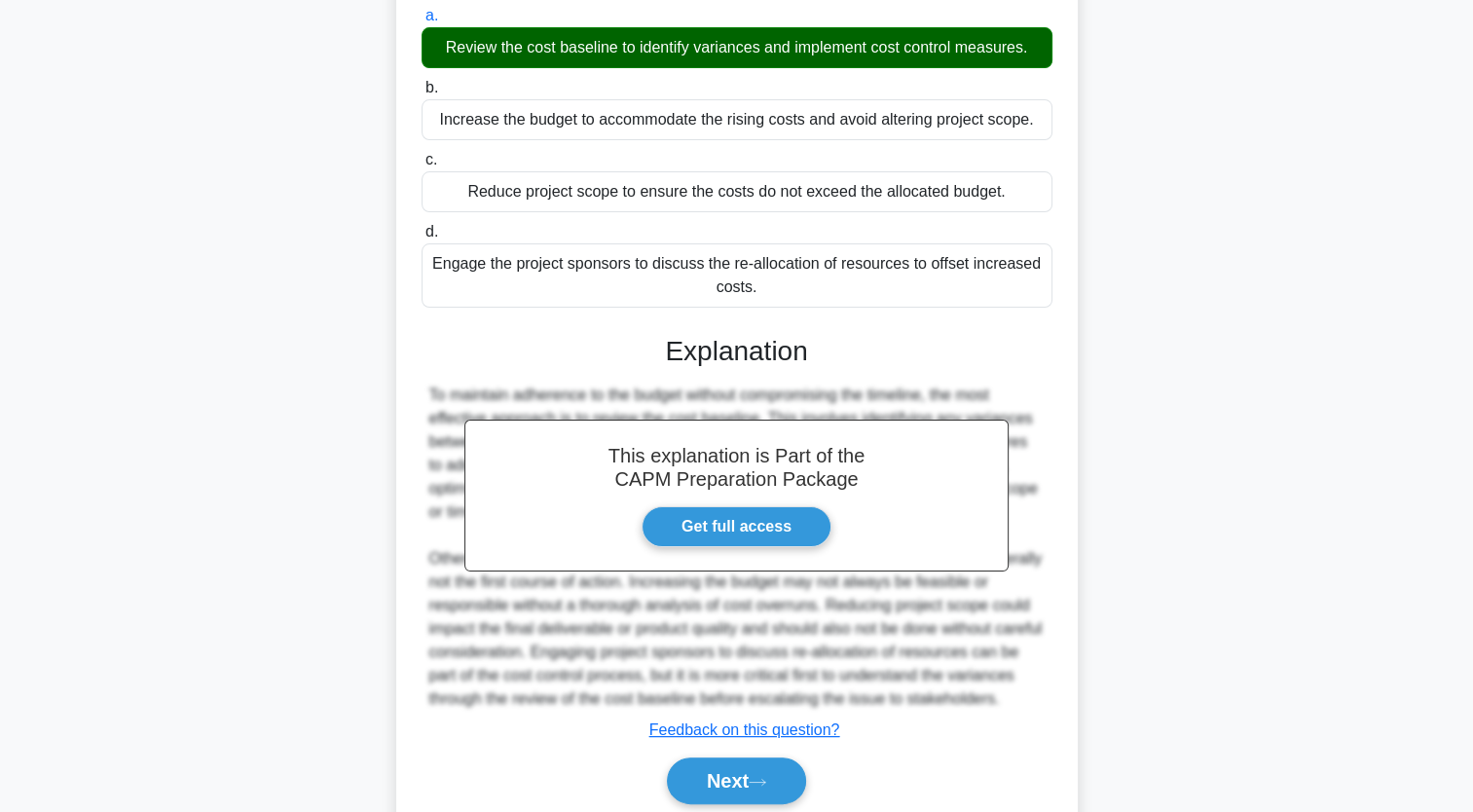
scroll to position [317, 0]
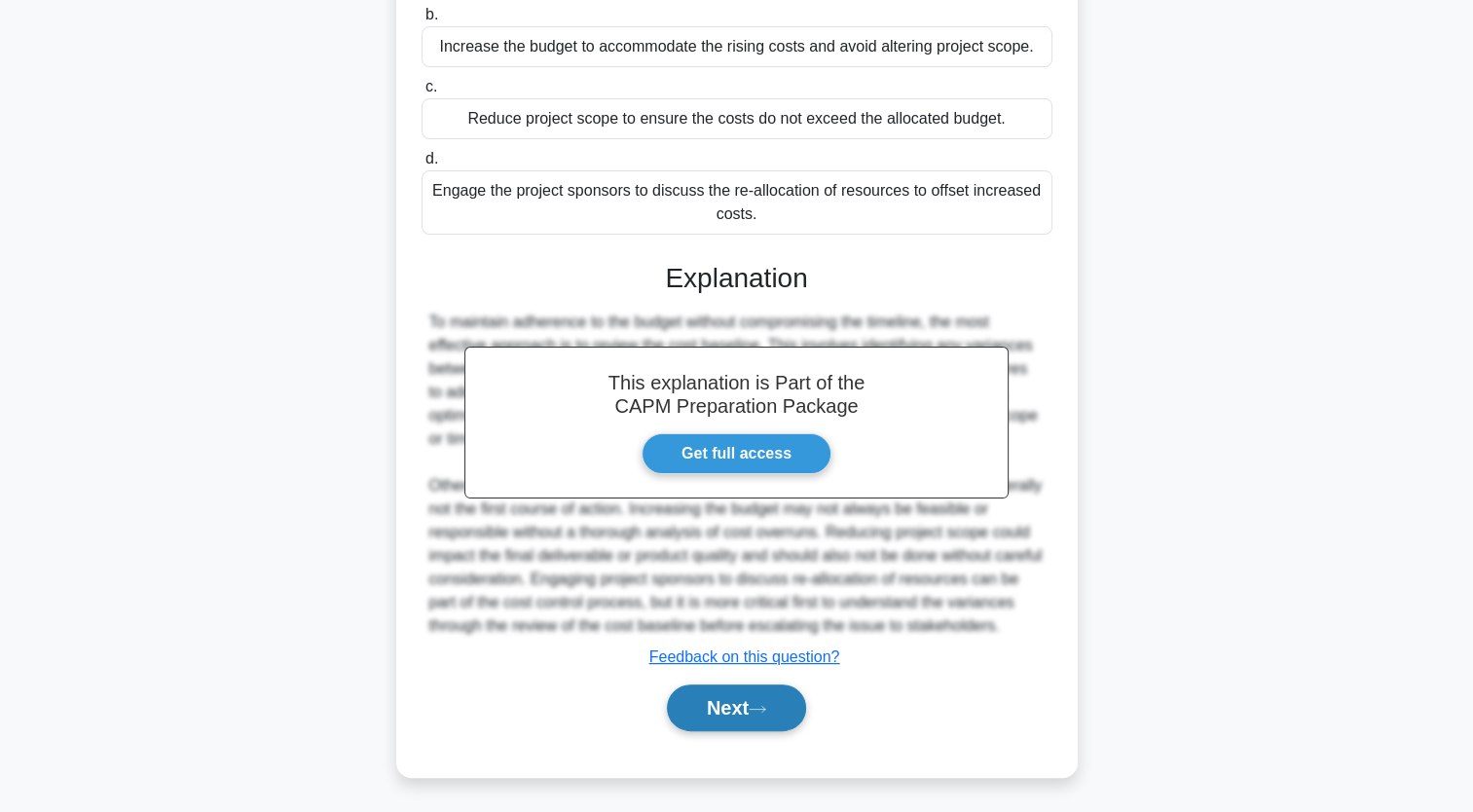
click at [776, 714] on button "Next" at bounding box center [736, 708] width 139 height 47
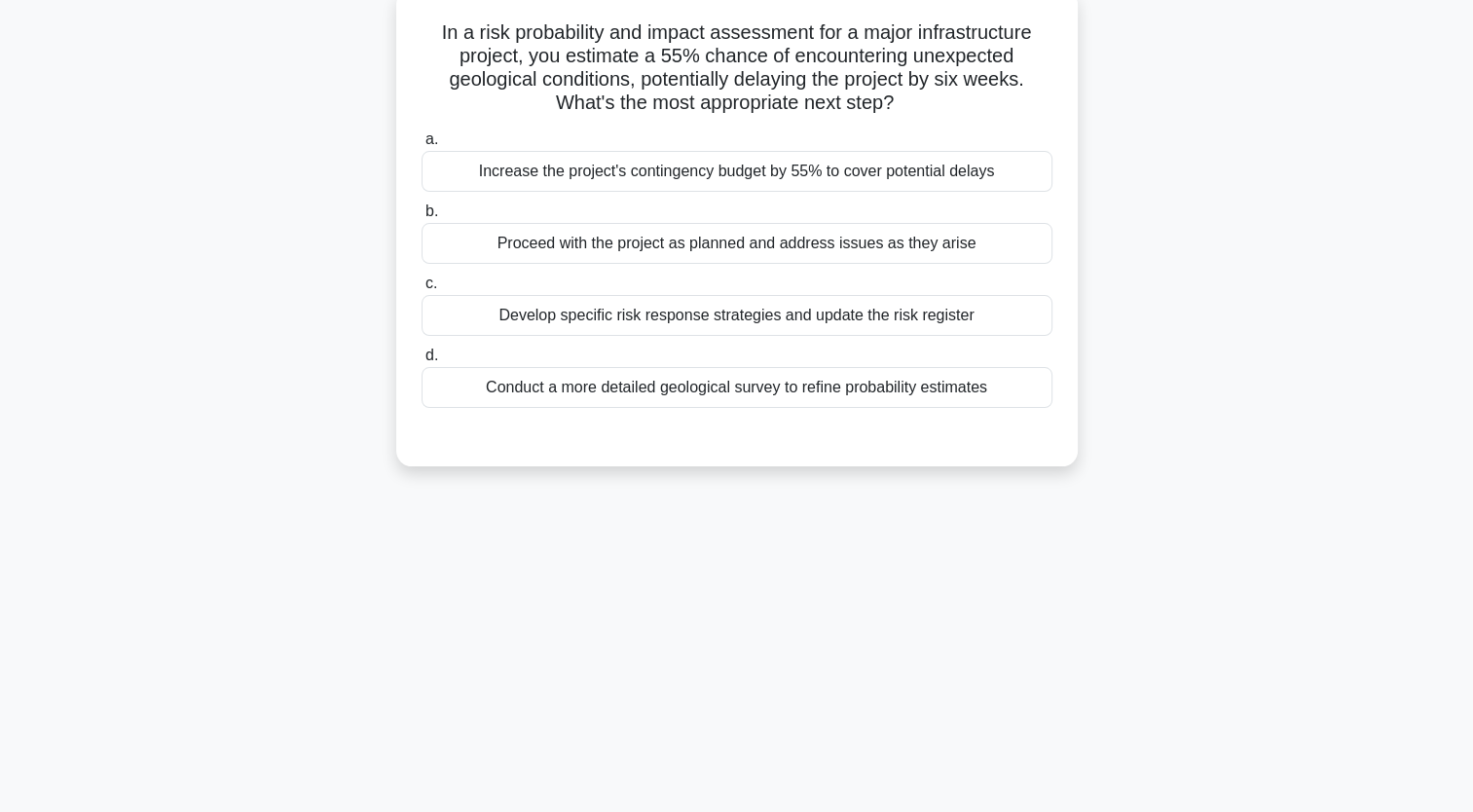
scroll to position [45, 0]
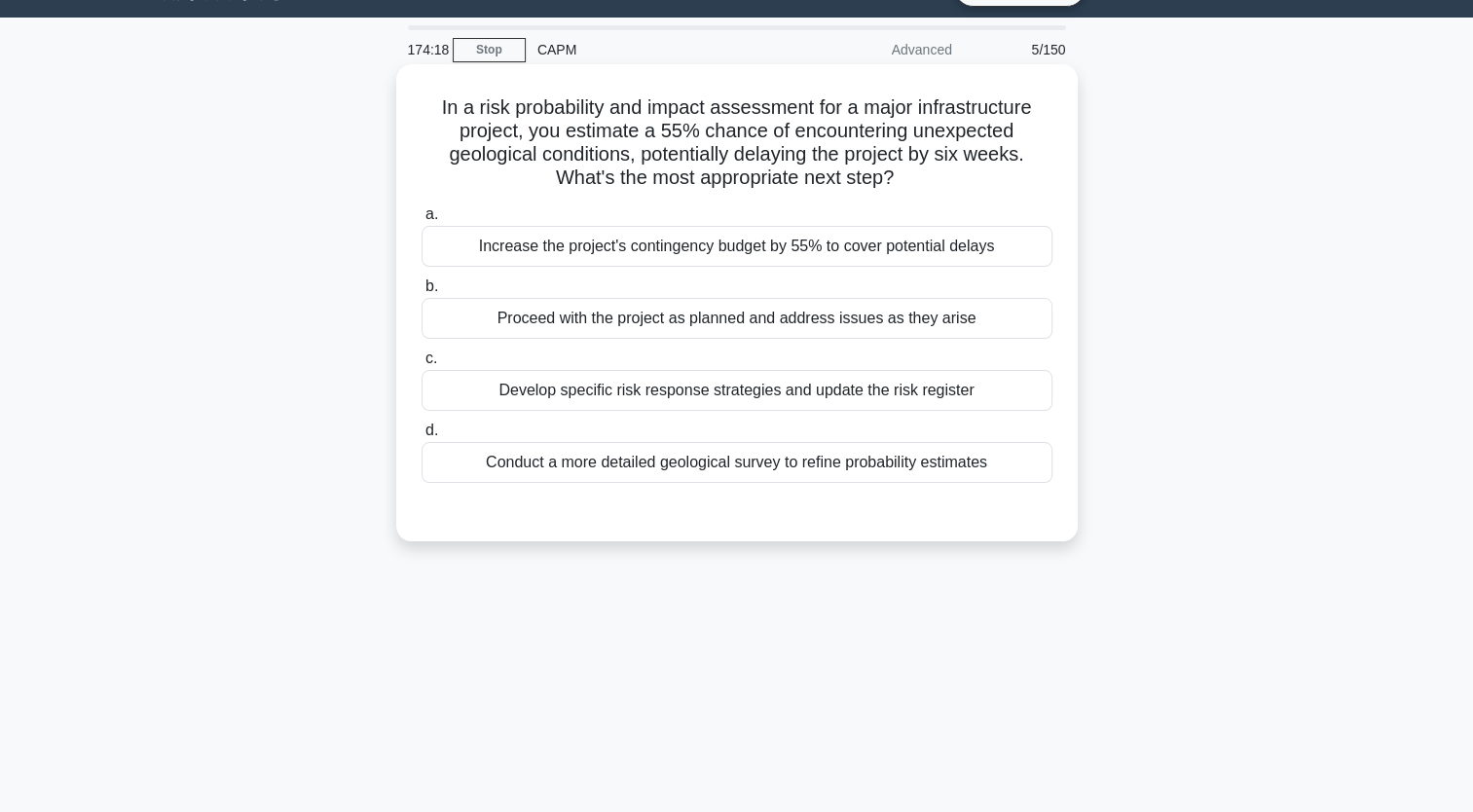
drag, startPoint x: 1003, startPoint y: 467, endPoint x: 406, endPoint y: 109, distance: 696.1
click at [406, 109] on div "In a risk probability and impact assessment for a major infrastructure project,…" at bounding box center [736, 302] width 666 height 462
copy div "In a risk probability and impact assessment for a major infrastructure project,…"
click at [590, 322] on div "Proceed with the project as planned and address issues as they arise" at bounding box center [736, 319] width 631 height 41
click at [422, 293] on input "b. Proceed with the project as planned and address issues as they arise" at bounding box center [422, 286] width 0 height 13
